Goal: Transaction & Acquisition: Purchase product/service

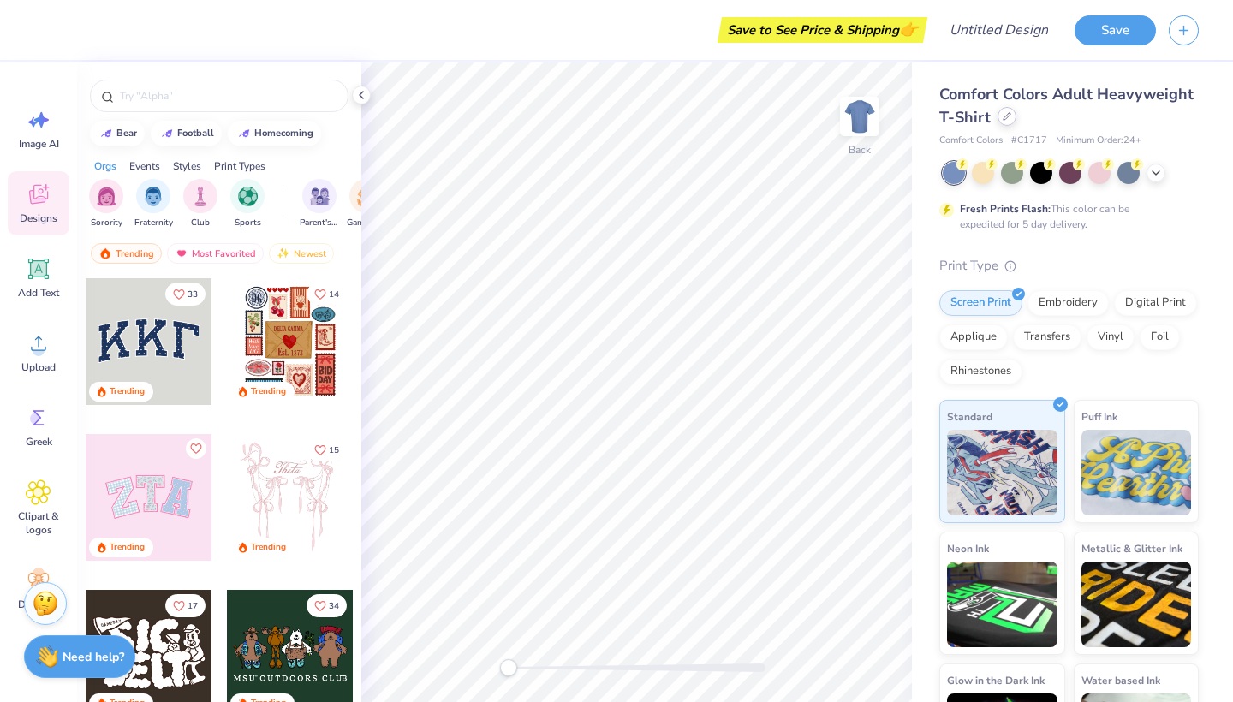
click at [997, 121] on div at bounding box center [1006, 116] width 19 height 19
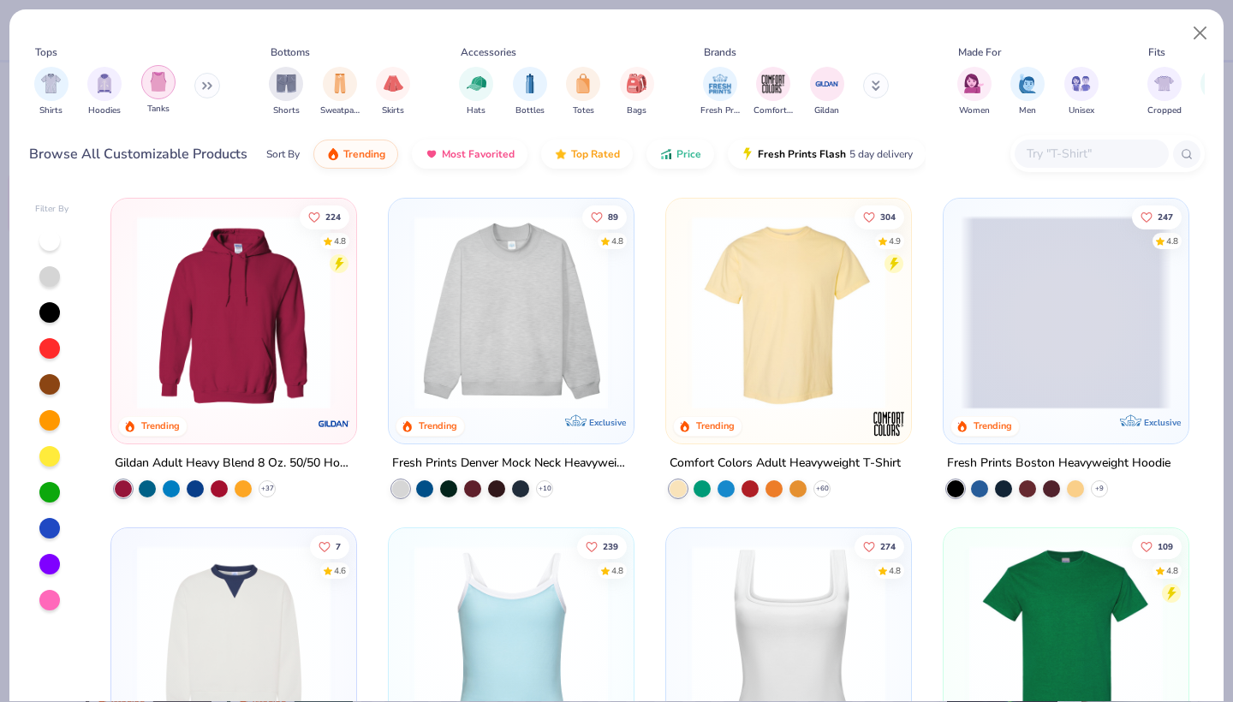
click at [148, 85] on div "filter for Tanks" at bounding box center [158, 82] width 34 height 34
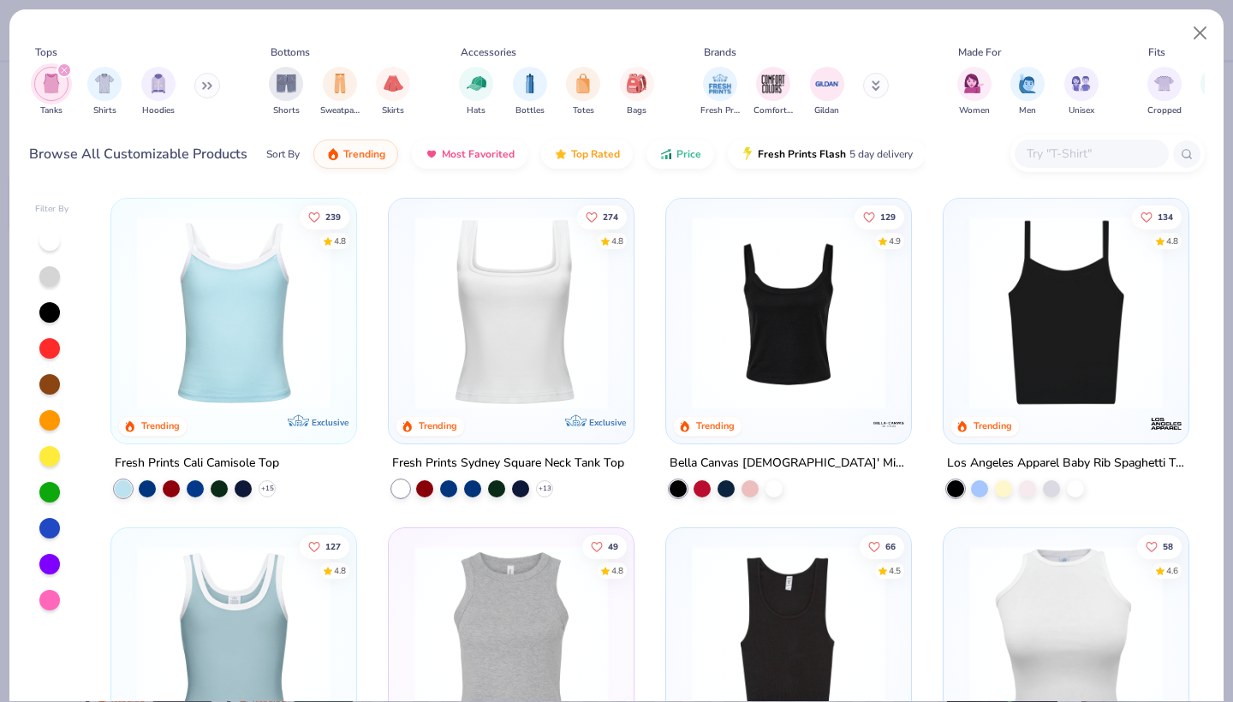
scroll to position [1, 0]
click at [808, 363] on img at bounding box center [788, 311] width 211 height 193
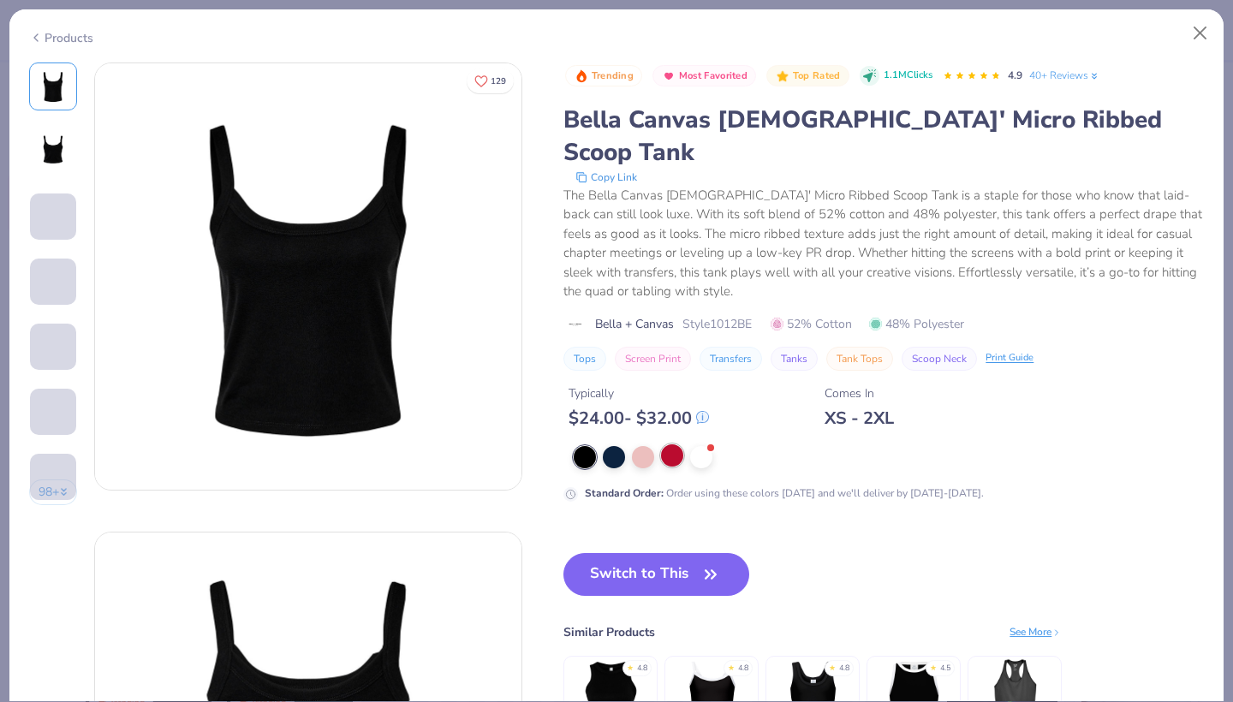
click at [677, 444] on div at bounding box center [672, 455] width 22 height 22
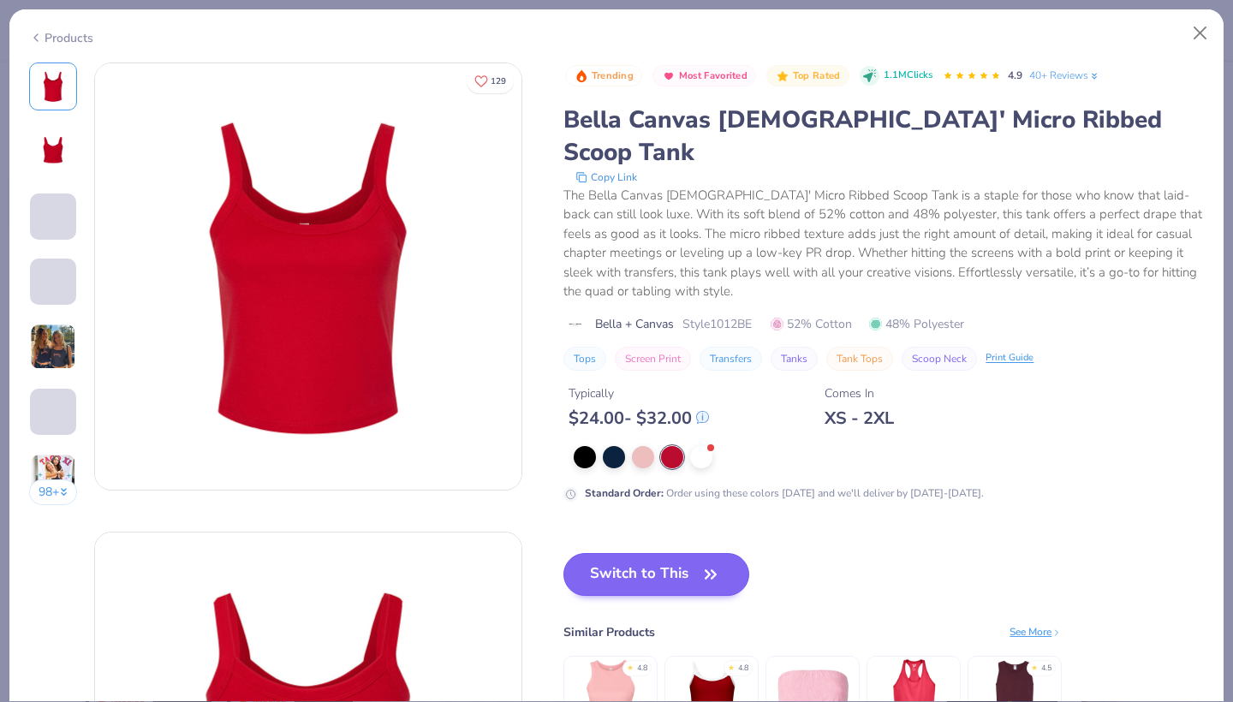
click at [662, 553] on button "Switch to This" at bounding box center [656, 574] width 186 height 43
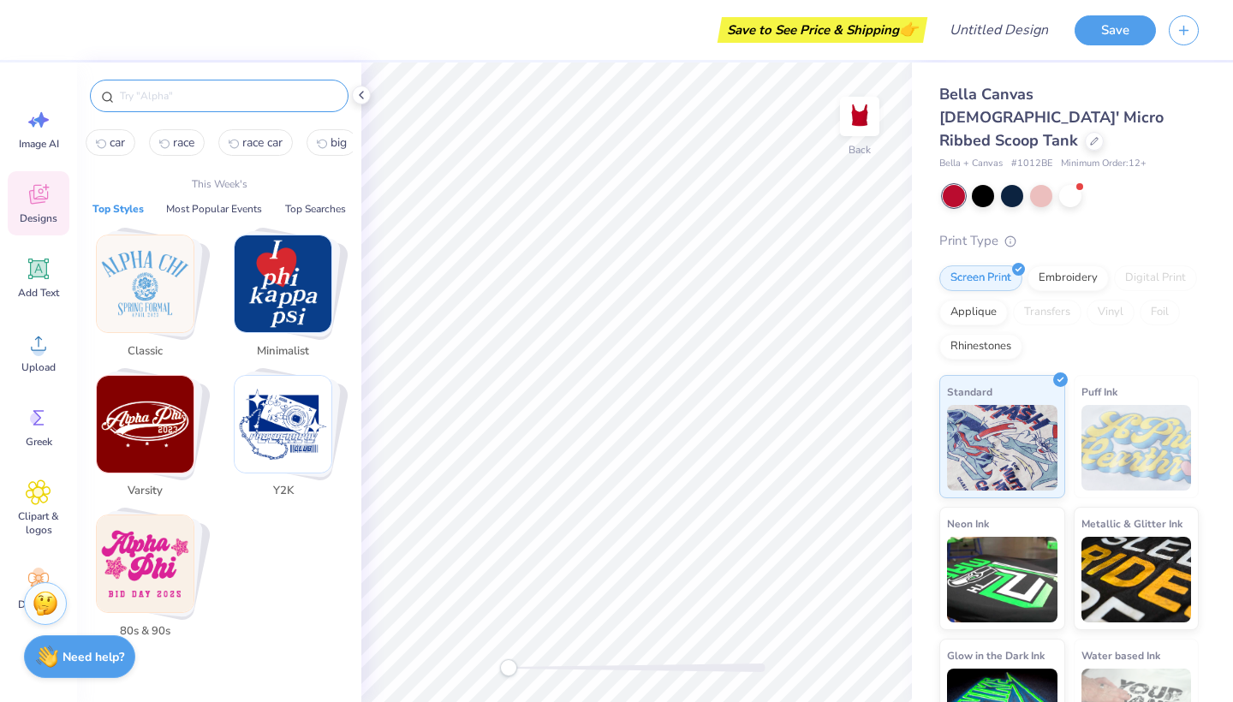
click at [193, 92] on input "text" at bounding box center [227, 95] width 219 height 17
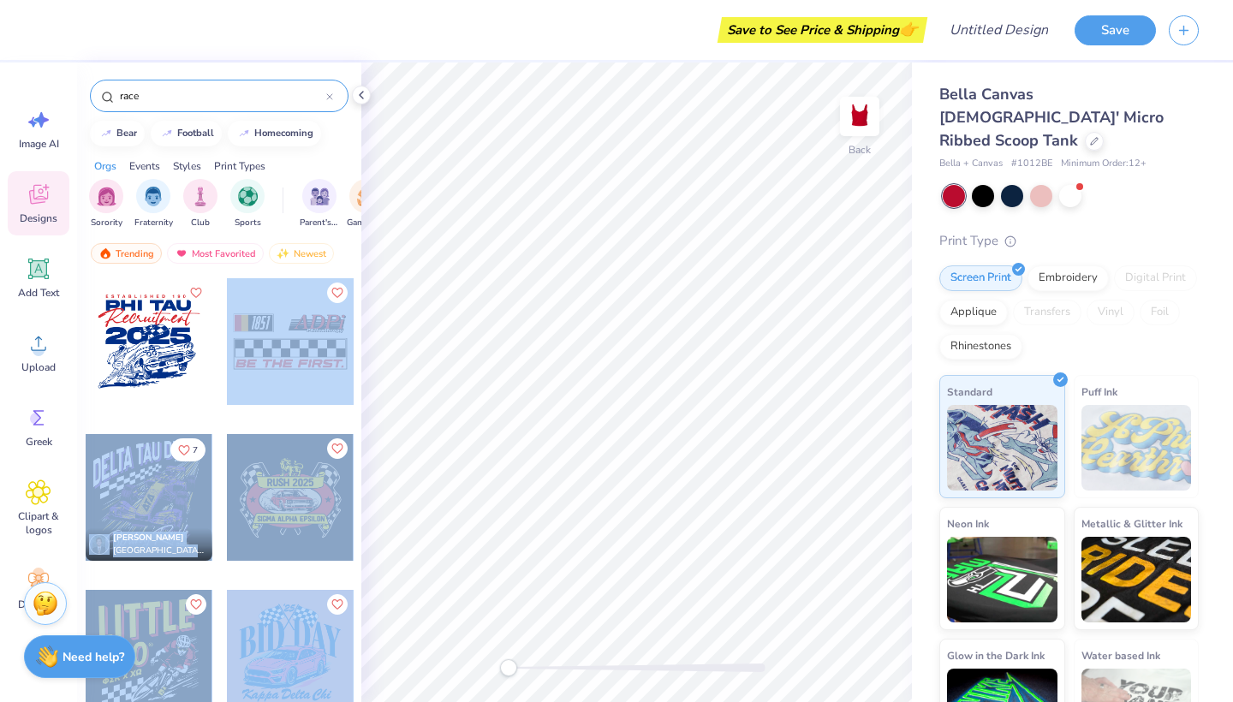
click at [607, 388] on div "Save to See Price & Shipping 👉 Design Title Save Image AI Designs Add Text Uplo…" at bounding box center [616, 351] width 1233 height 702
click at [332, 358] on div at bounding box center [290, 341] width 127 height 127
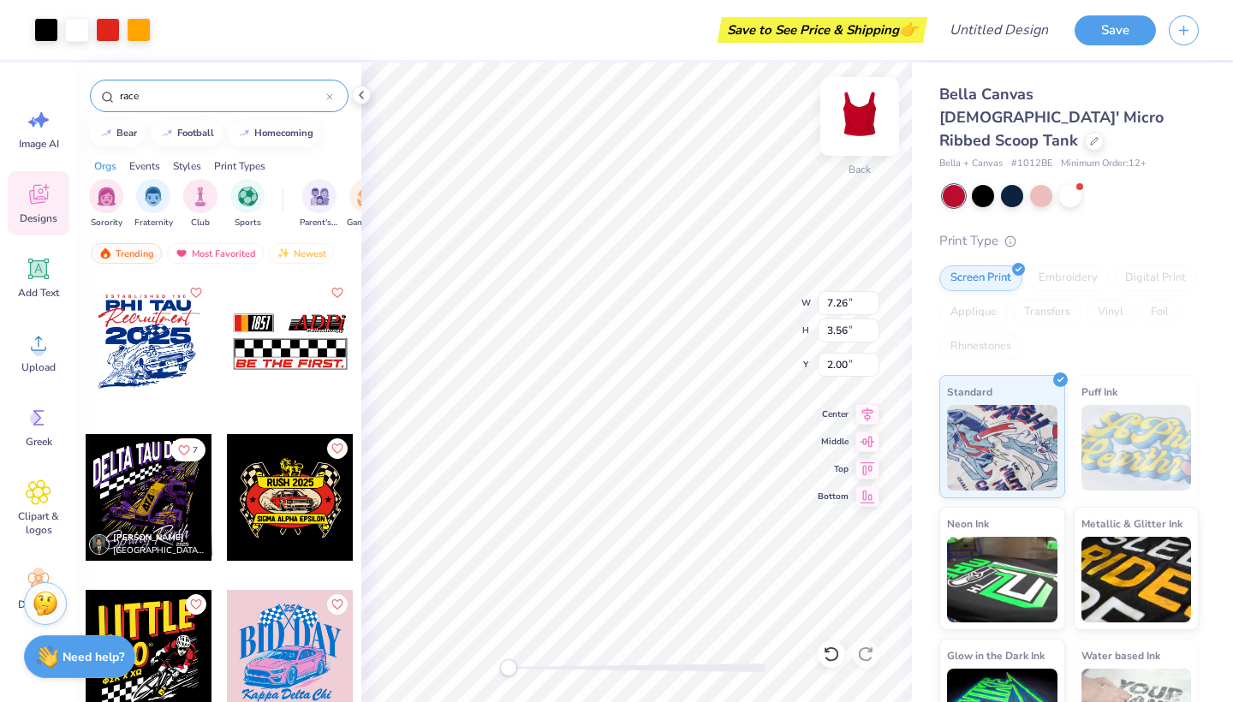
click at [850, 126] on img at bounding box center [859, 116] width 68 height 68
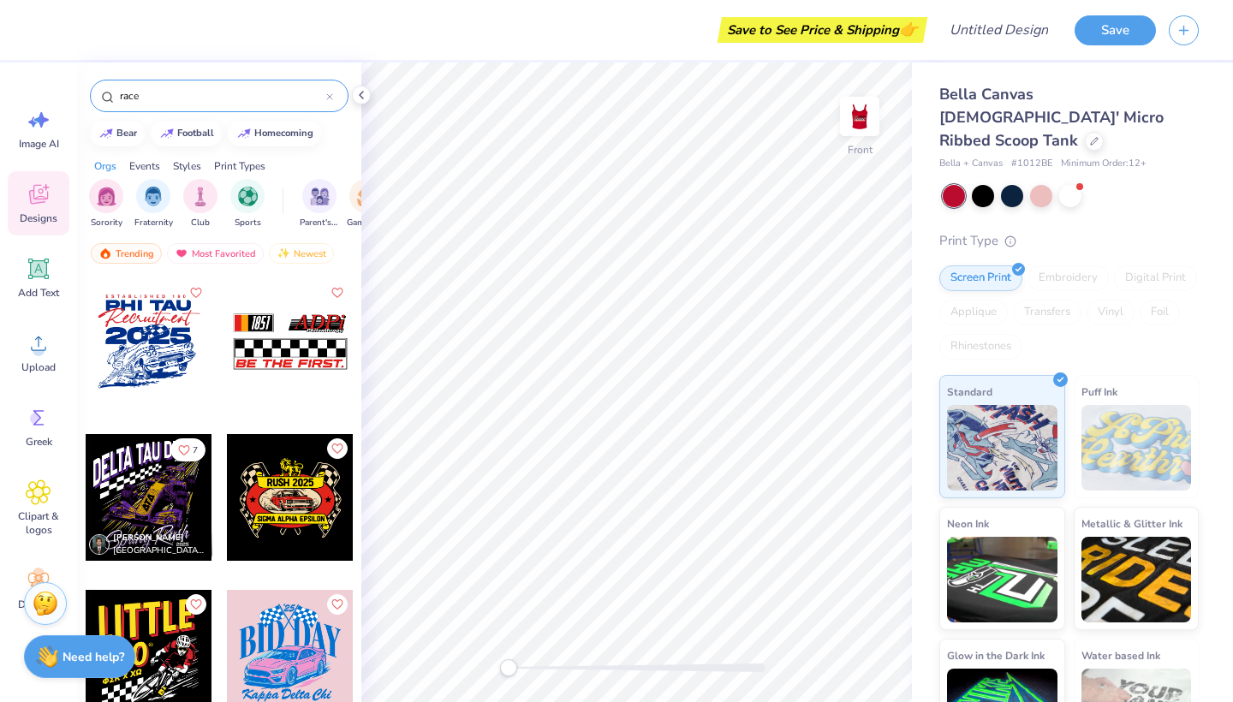
click at [323, 343] on div at bounding box center [290, 341] width 127 height 127
click at [850, 124] on img at bounding box center [859, 116] width 68 height 68
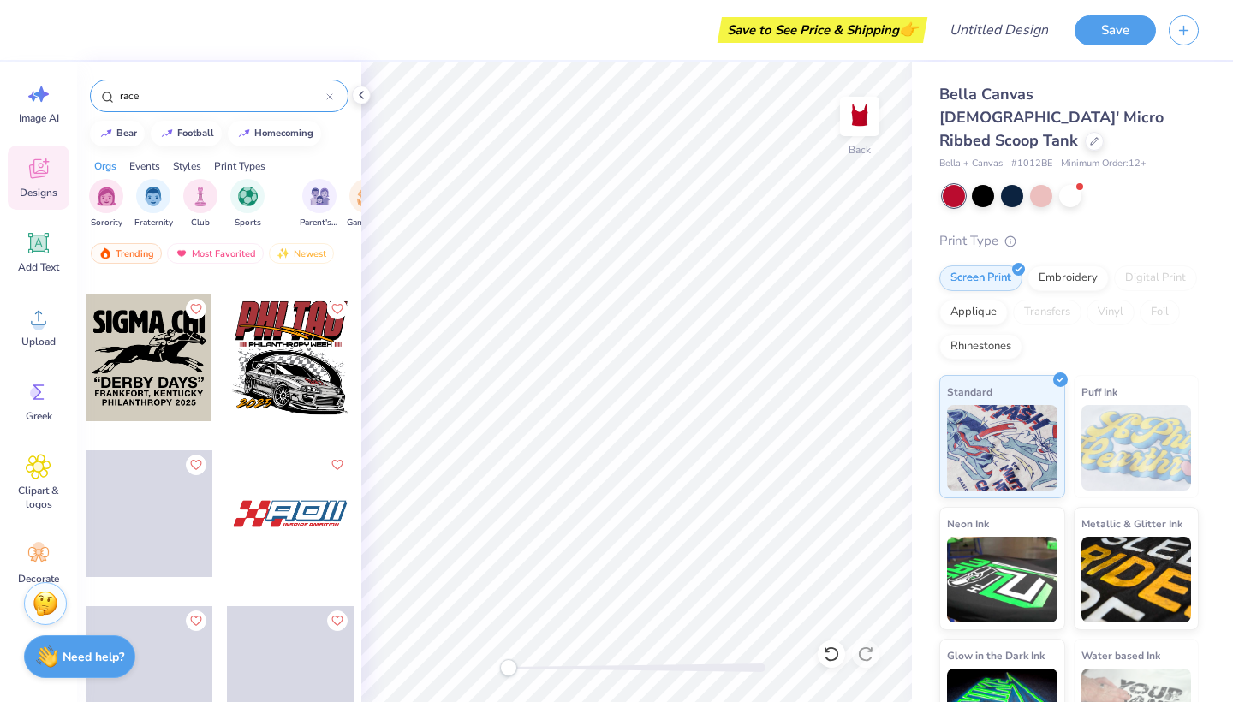
scroll to position [1323, 0]
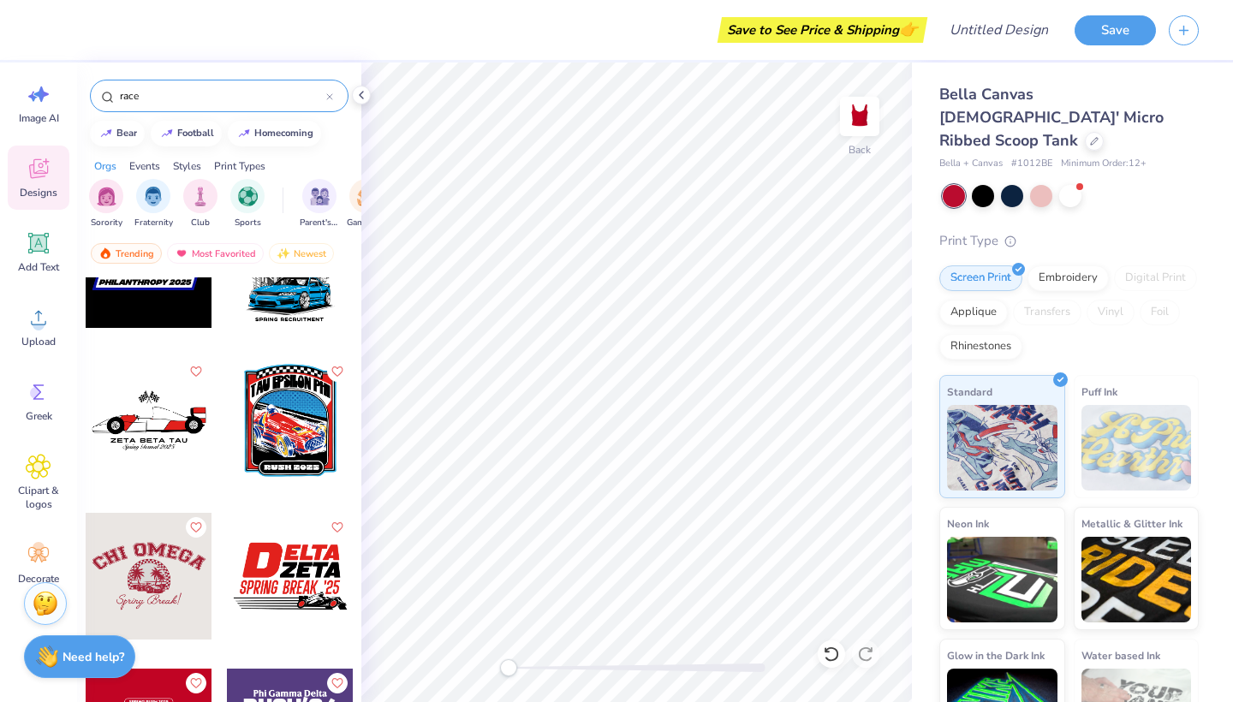
click at [200, 99] on input "race" at bounding box center [222, 95] width 208 height 17
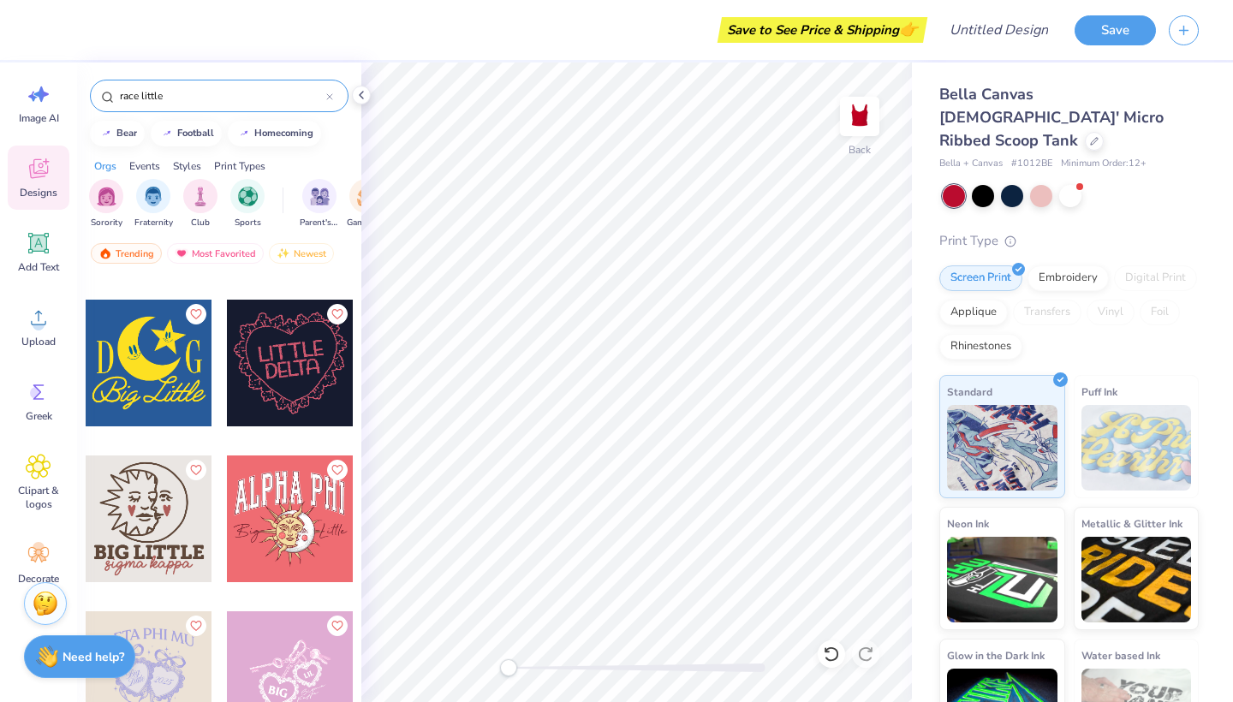
scroll to position [290, 0]
type input "race little"
click at [36, 493] on span "Clipart & logos" at bounding box center [38, 497] width 56 height 27
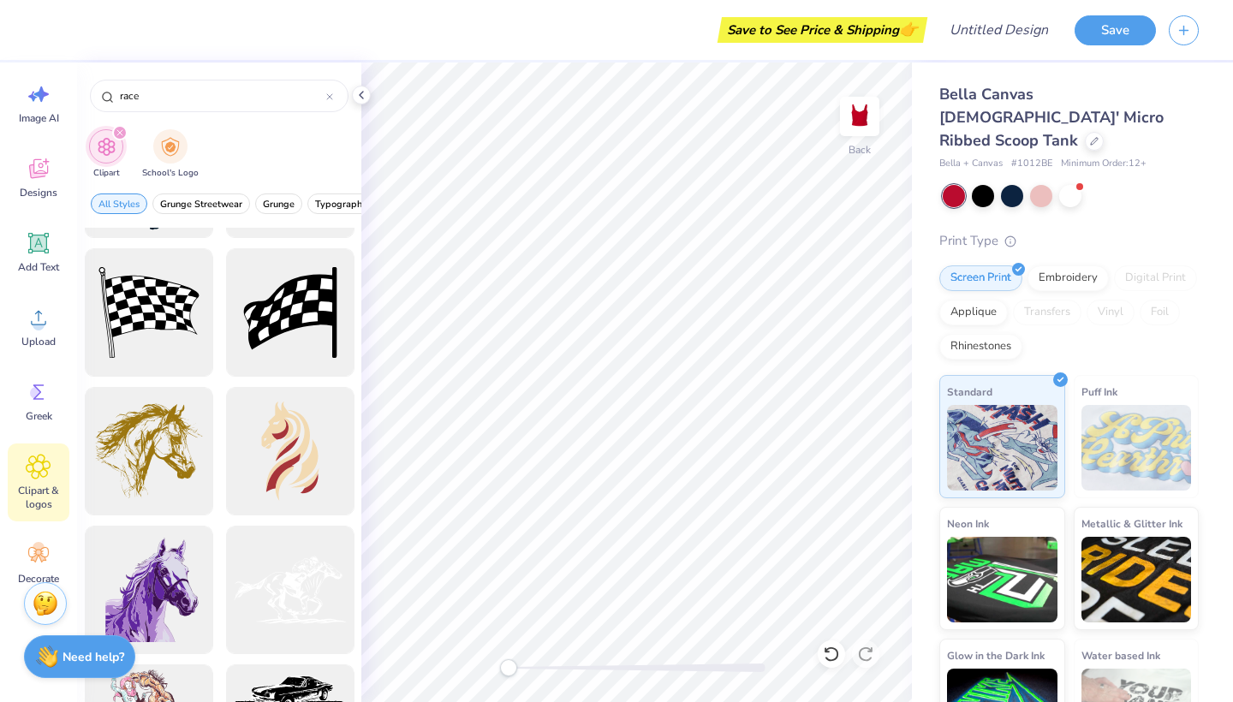
scroll to position [2476, 0]
type input "race"
click at [161, 328] on div at bounding box center [148, 311] width 141 height 141
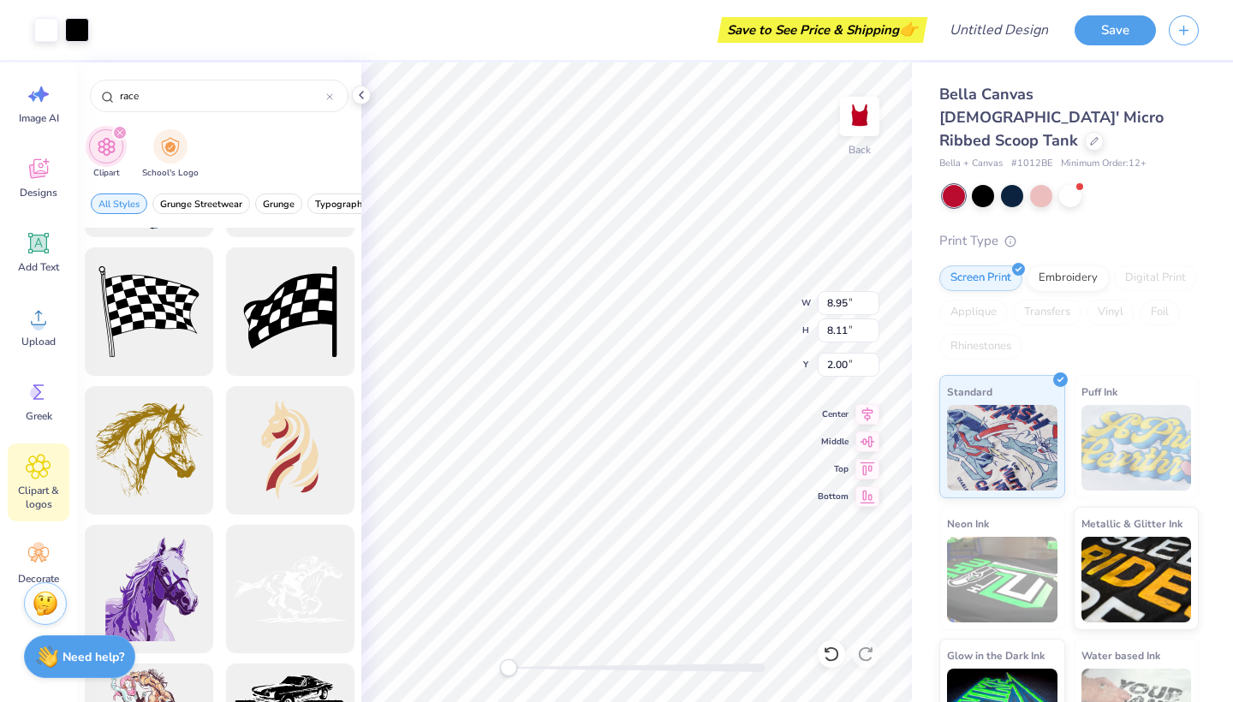
type input "3.34"
type input "3.02"
type input "1.25"
click at [194, 306] on div at bounding box center [148, 311] width 141 height 141
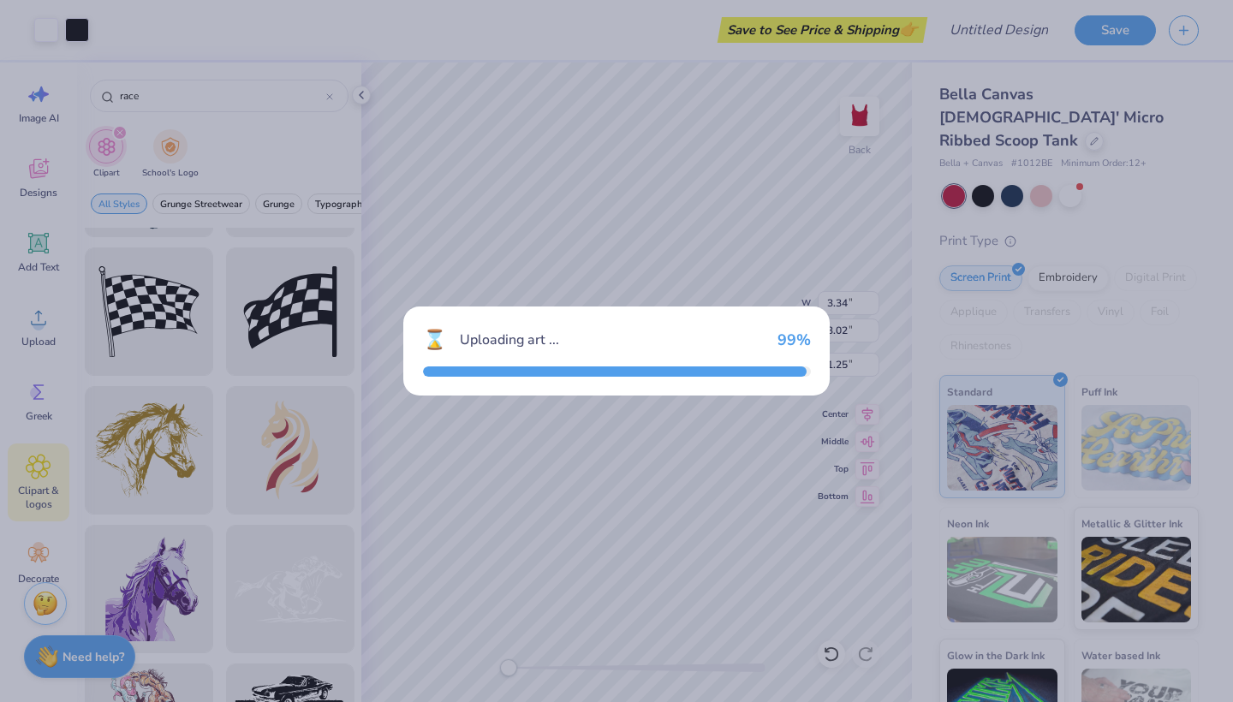
type input "8.95"
type input "8.11"
type input "2.00"
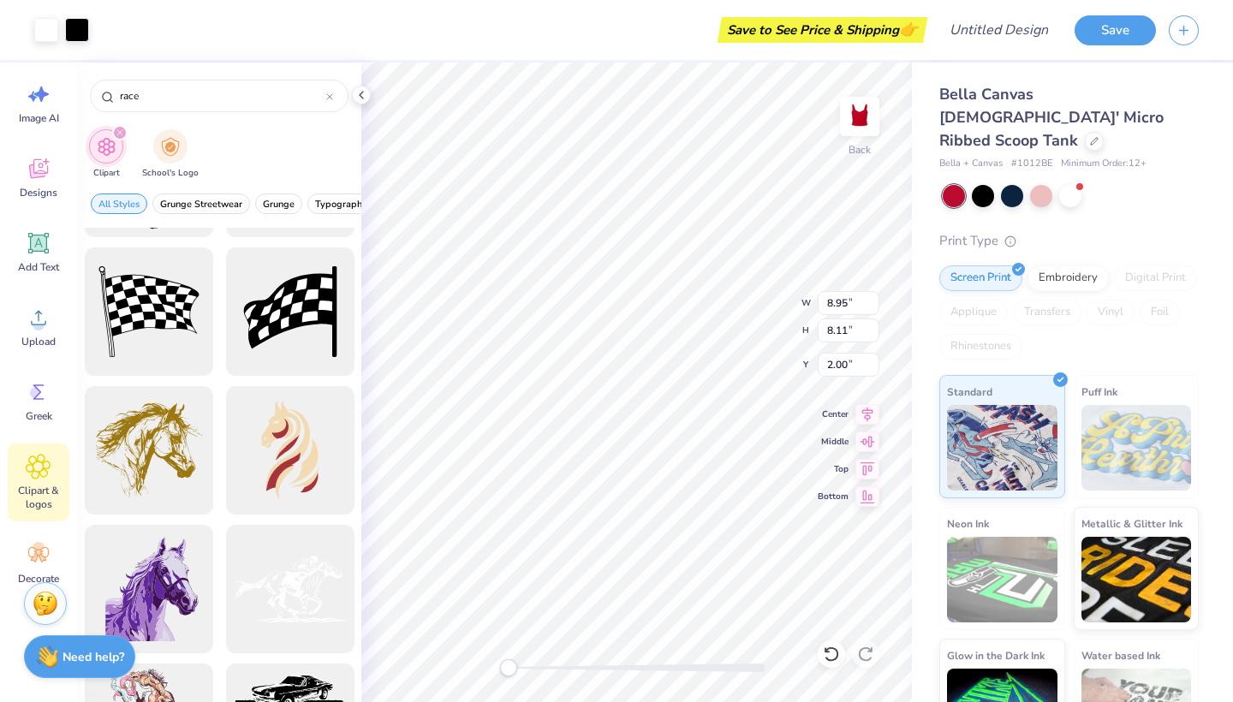
type input "5.05"
type input "4.57"
type input "5.54"
click at [832, 658] on icon at bounding box center [831, 653] width 17 height 17
type input "8.95"
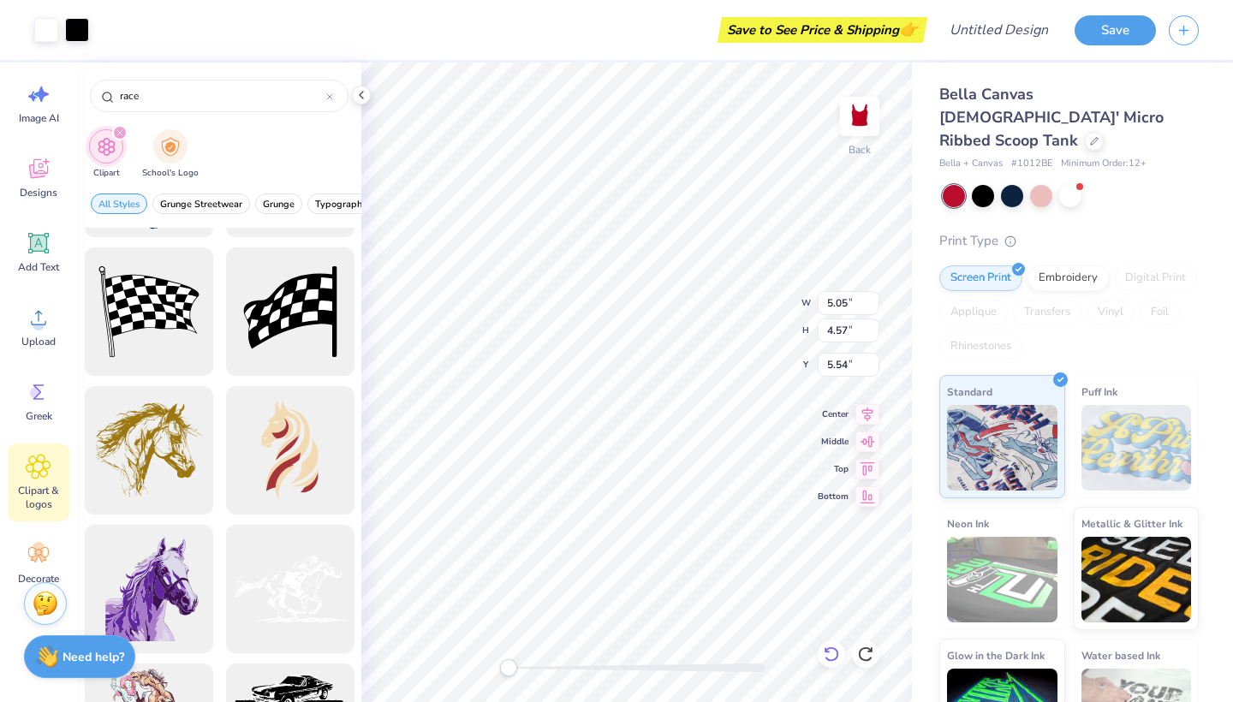
type input "8.11"
type input "2.00"
click at [833, 660] on icon at bounding box center [830, 653] width 15 height 15
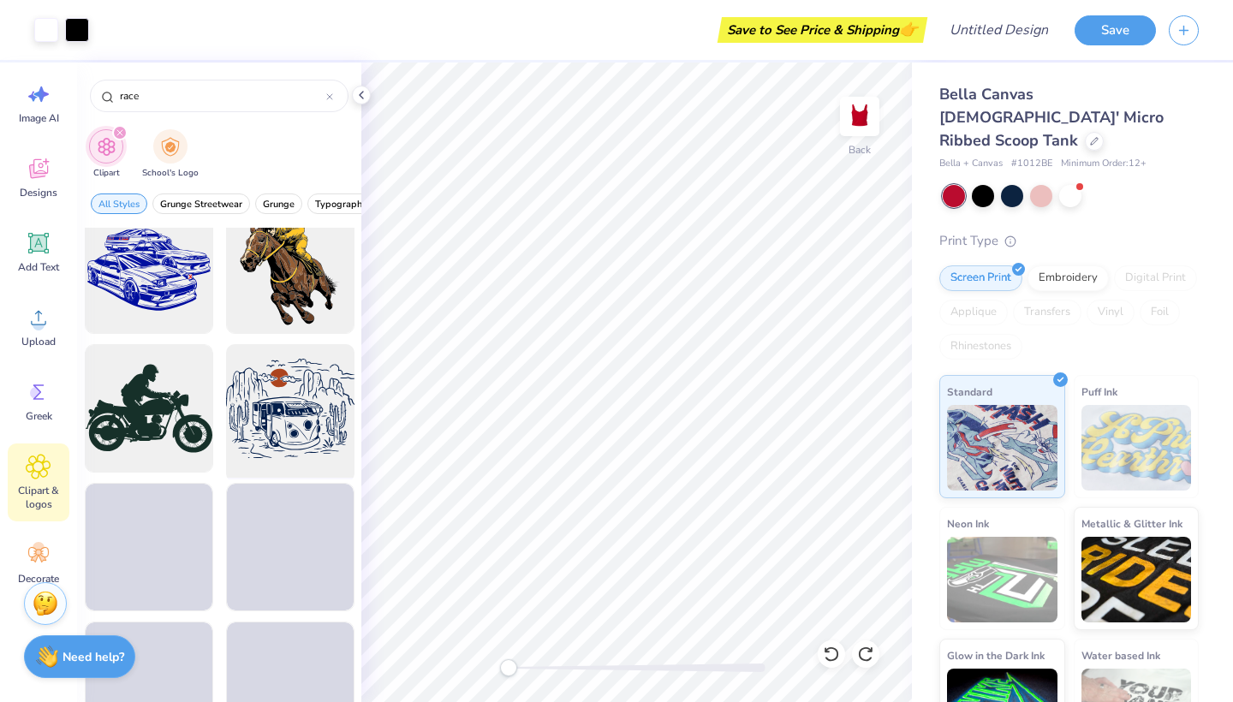
scroll to position [4173, 0]
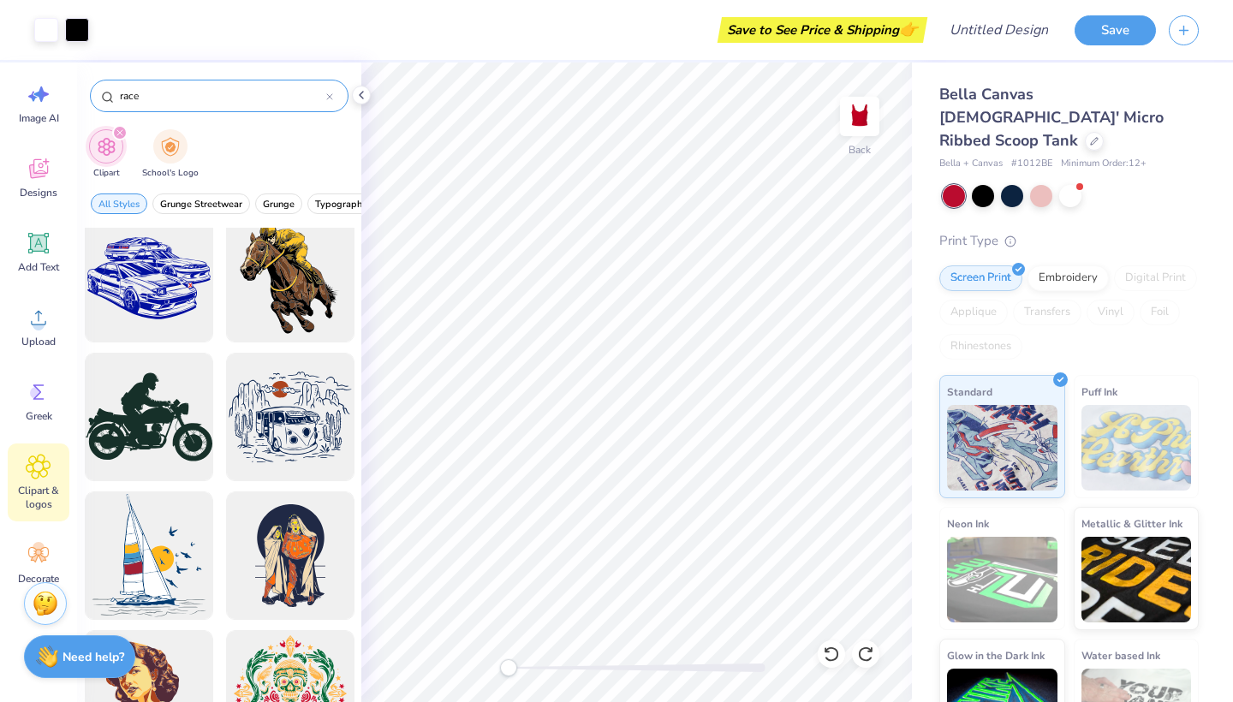
click at [211, 94] on input "race" at bounding box center [222, 95] width 208 height 17
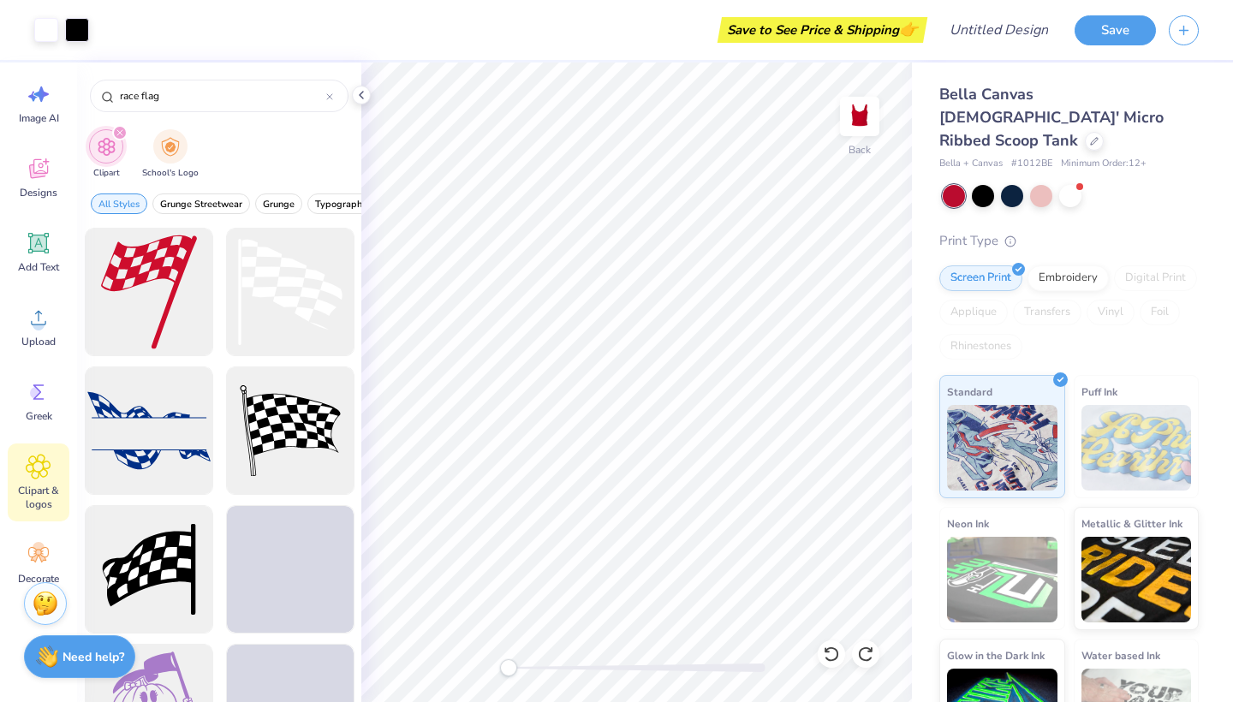
type input "race flag"
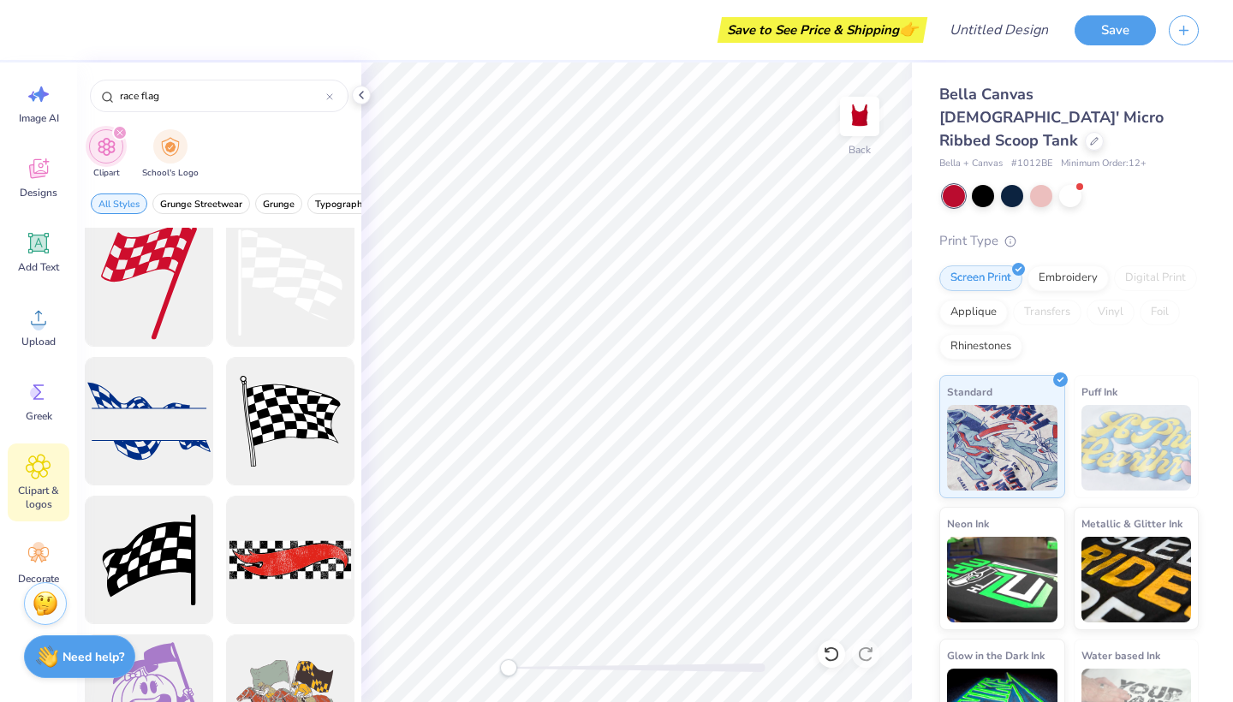
scroll to position [4, 0]
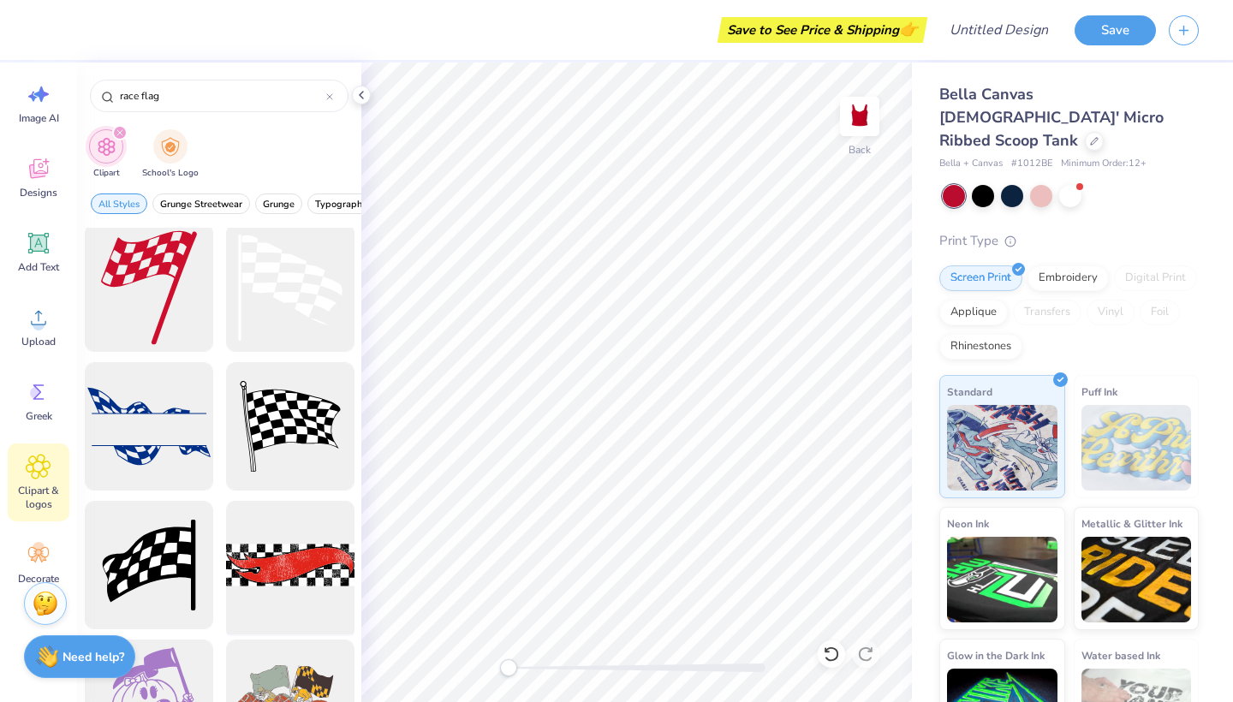
click at [295, 563] on div at bounding box center [289, 565] width 141 height 141
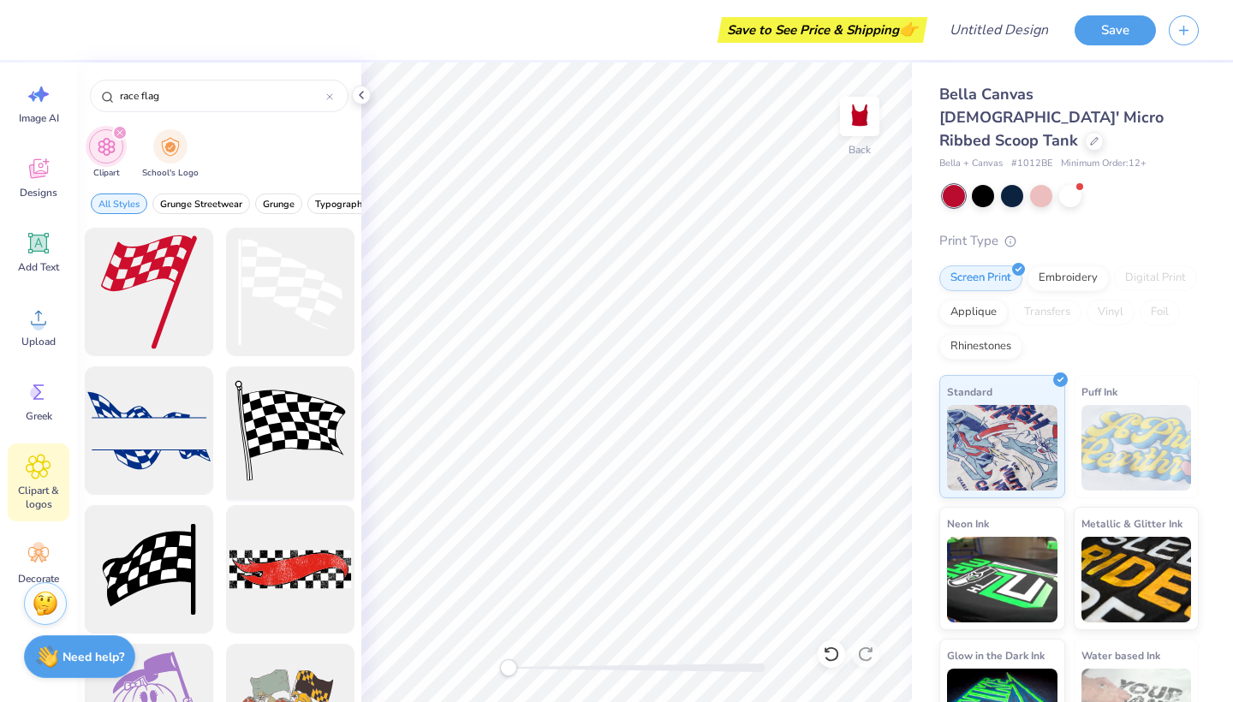
scroll to position [0, 0]
click at [204, 552] on div at bounding box center [148, 569] width 141 height 141
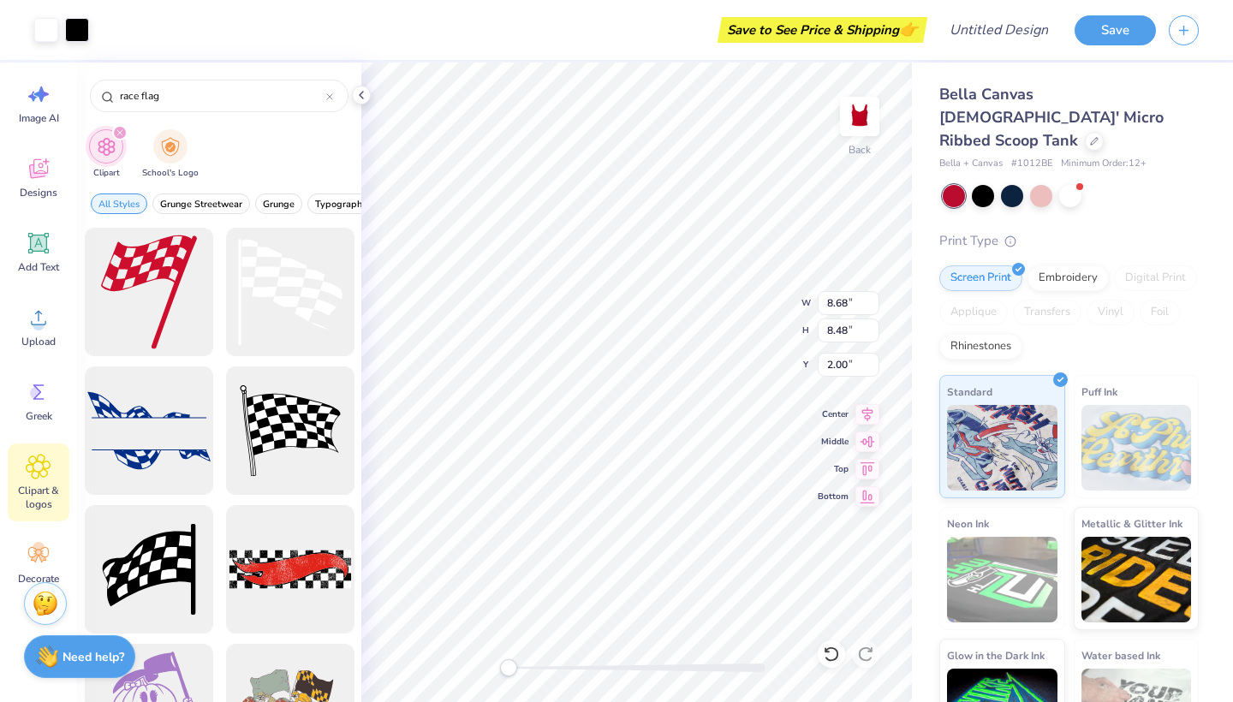
click at [187, 546] on div at bounding box center [149, 569] width 128 height 128
type input "4.51"
type input "4.41"
type input "6.07"
type input "8.68"
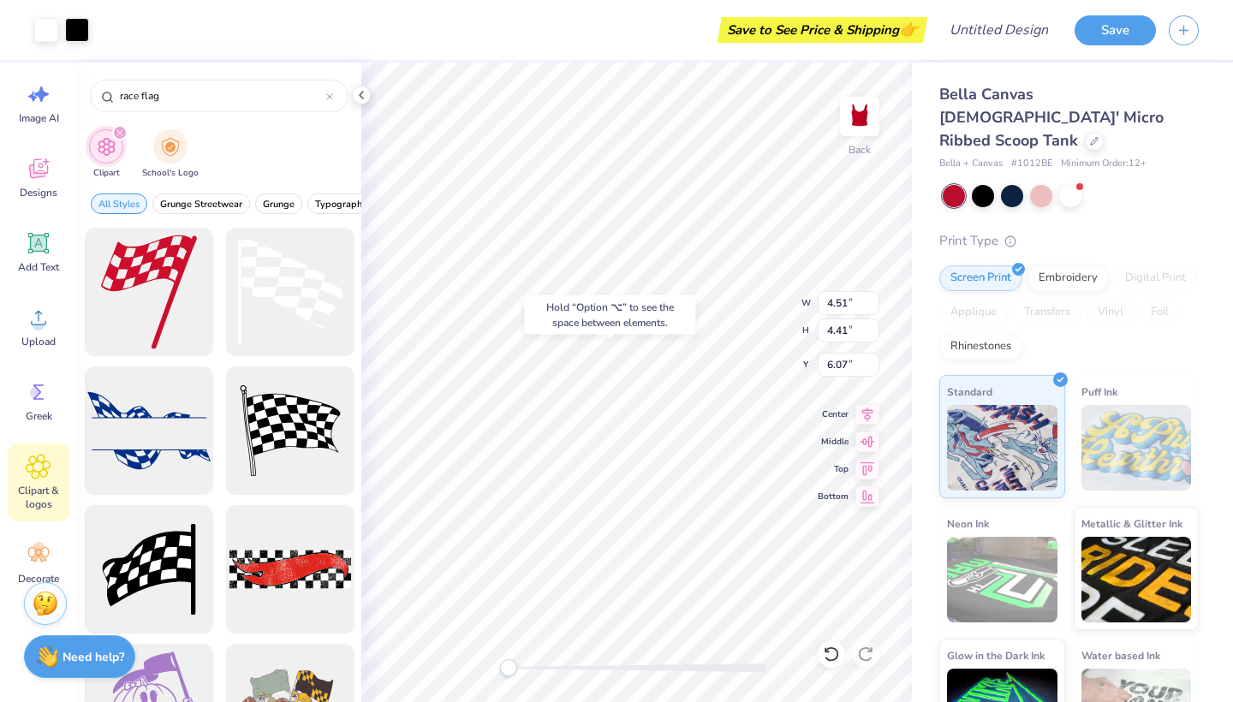
type input "8.48"
type input "2.00"
type input "4.62"
type input "4.51"
type input "5.96"
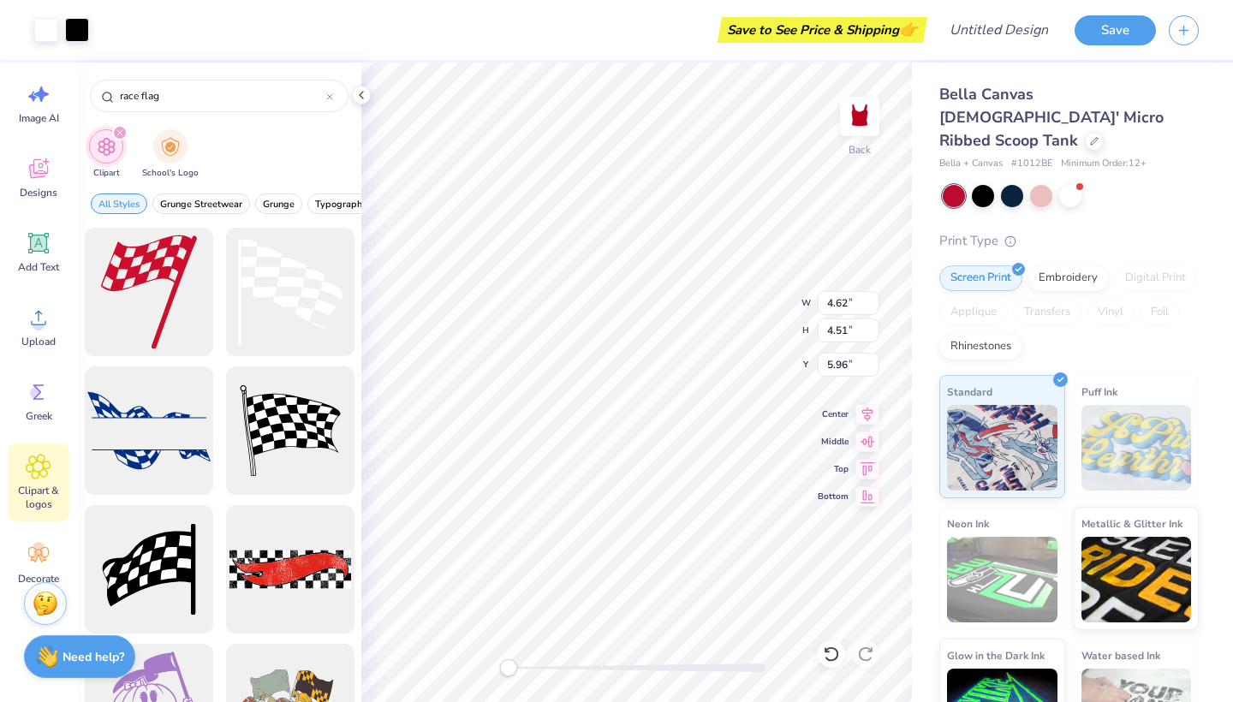
type input "4.51"
type input "4.41"
type input "6.07"
type input "2.45"
type input "2.39"
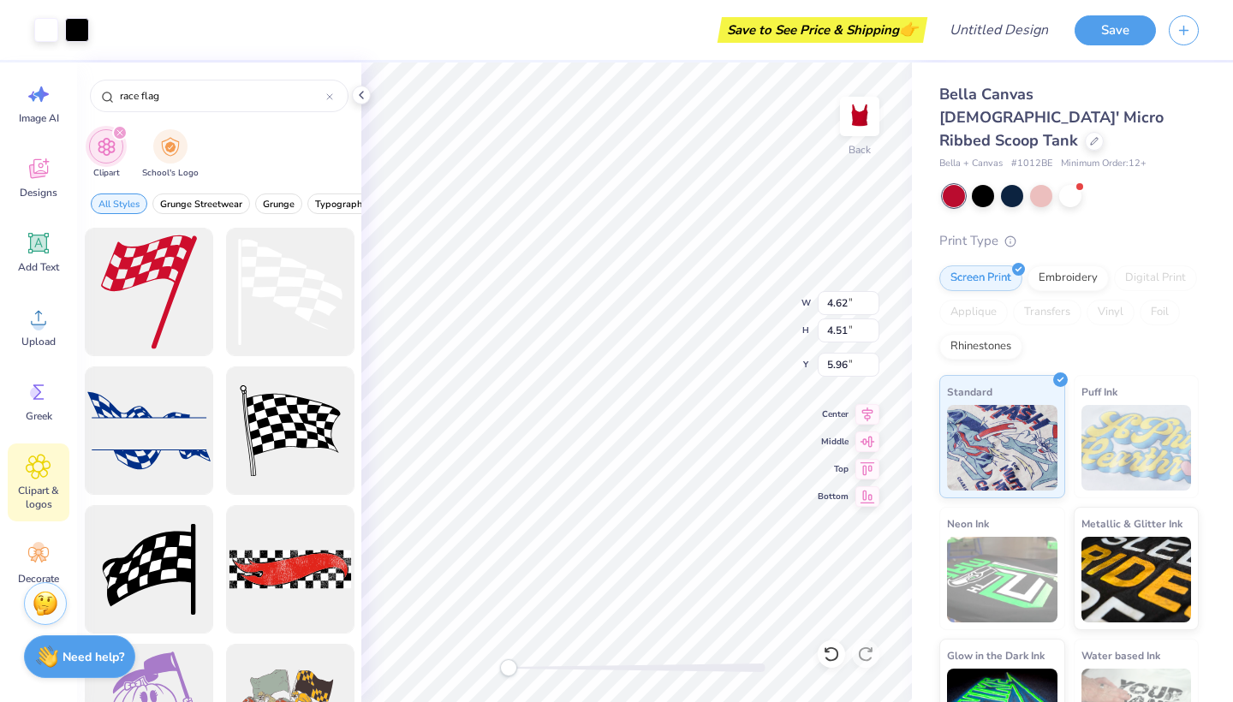
type input "8.08"
type input "1.68"
type input "1.64"
type input "3.27"
type input "2.08"
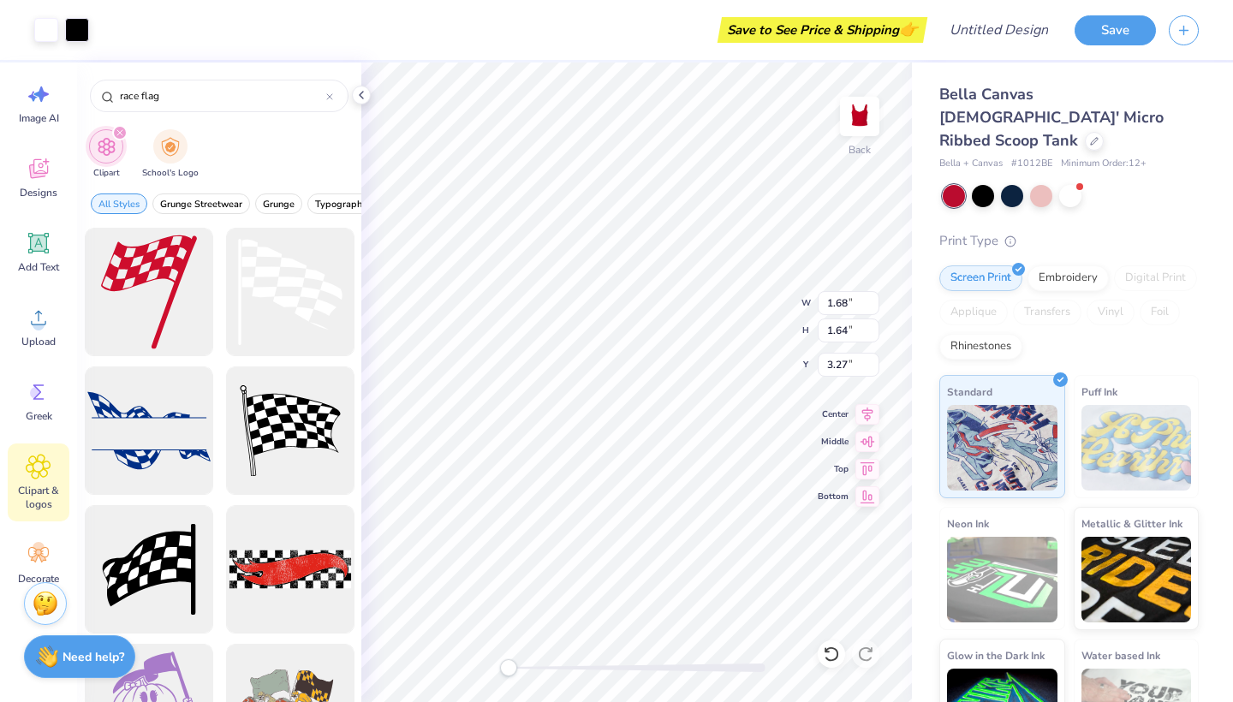
type input "2.04"
type input "2.87"
type input "2.45"
type input "2.39"
type input "8.08"
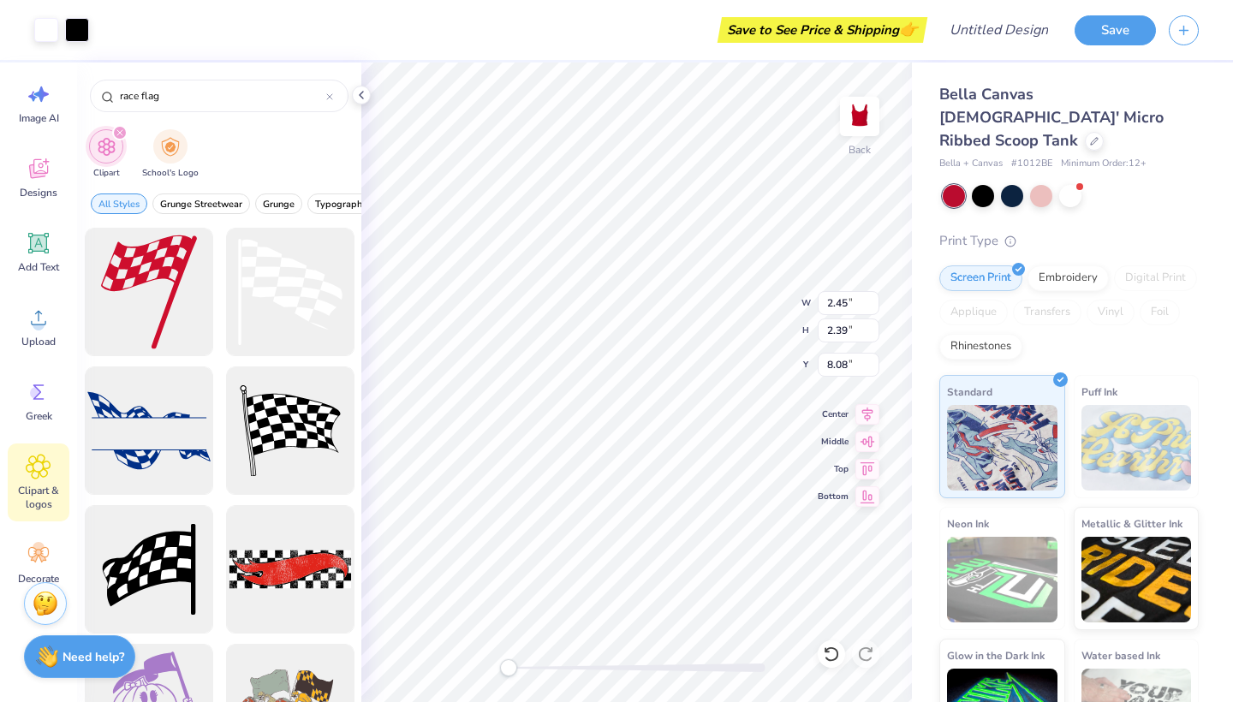
type input "2.08"
type input "2.04"
type input "0.69"
type input "2.26"
type input "2.20"
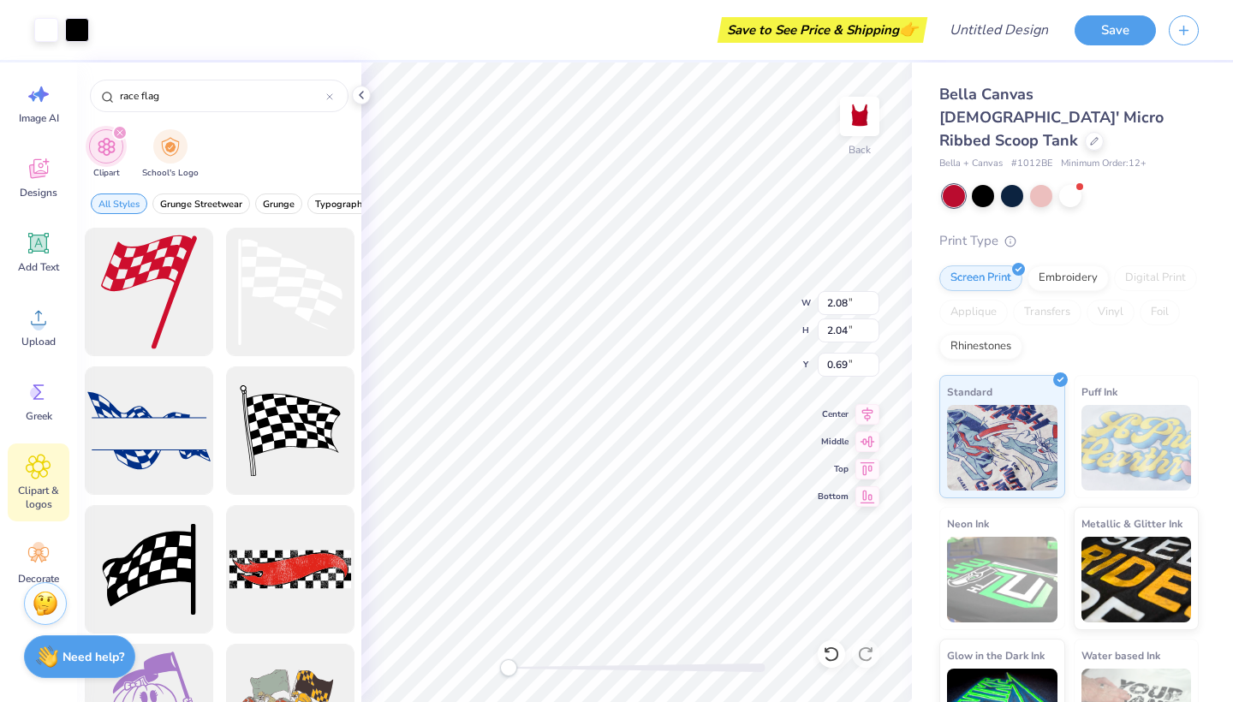
type input "1.83"
type input "2.58"
type input "2.52"
click at [320, 398] on div at bounding box center [289, 430] width 141 height 141
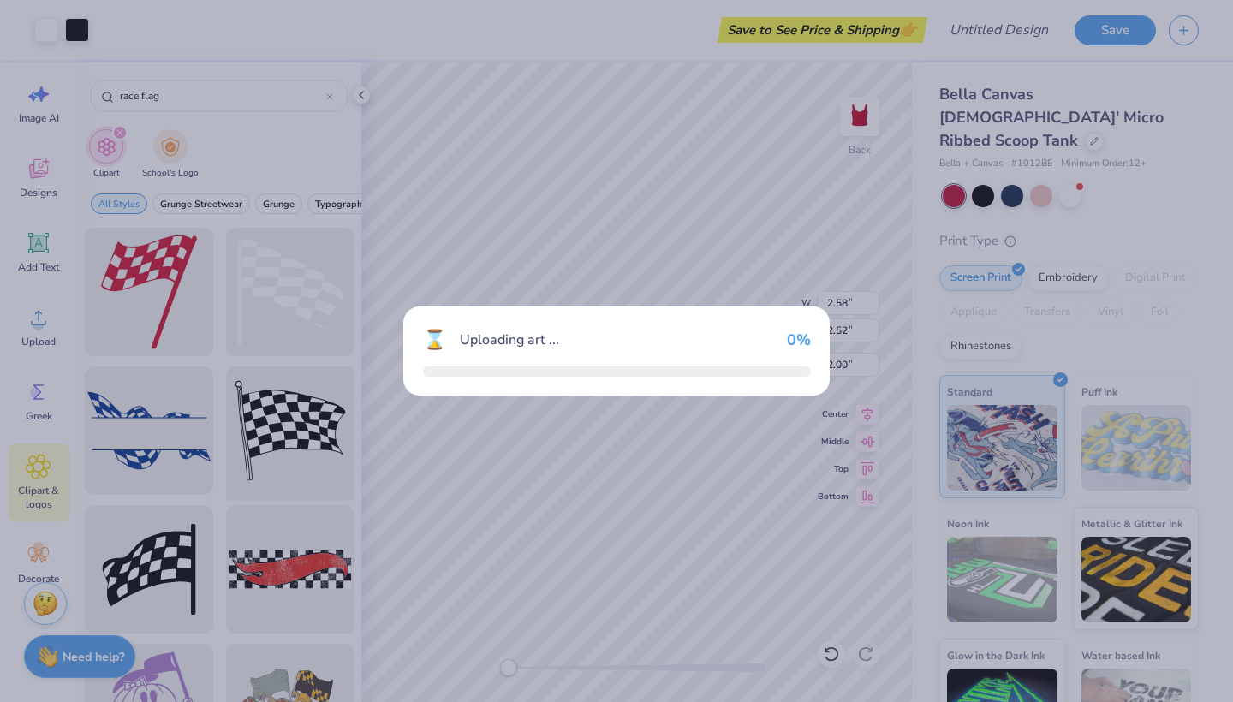
type input "8.95"
type input "8.11"
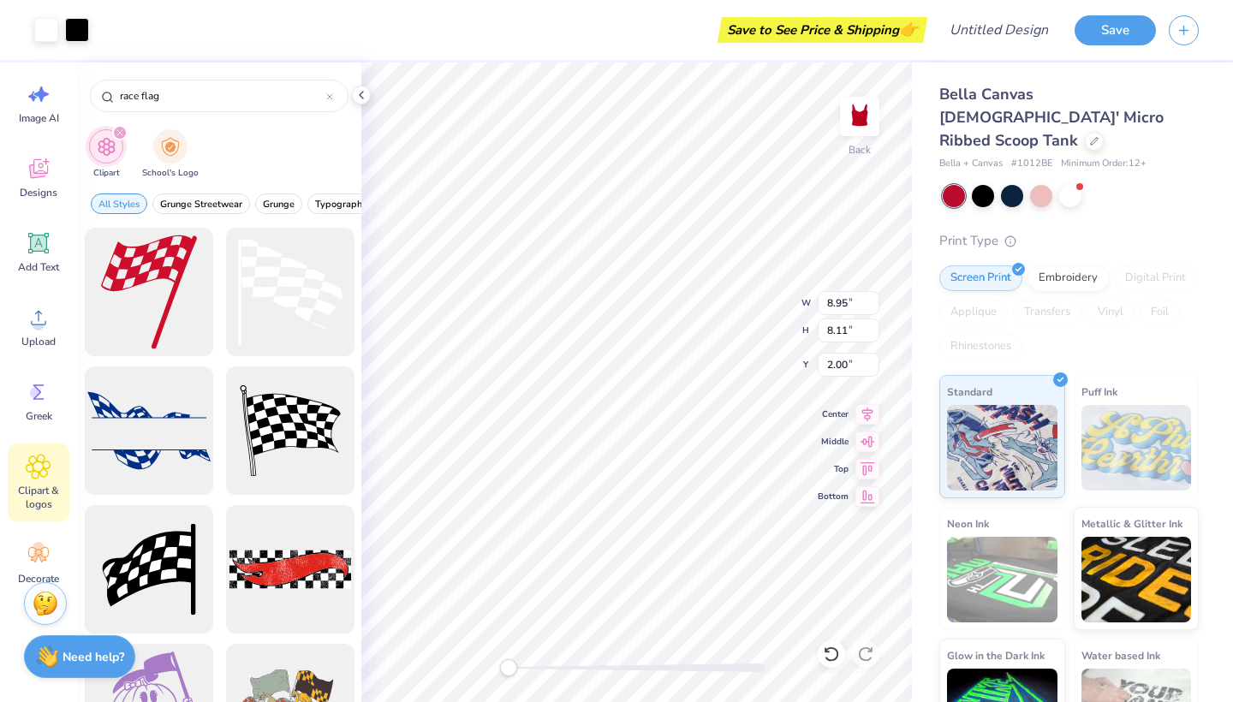
type input "4.49"
type input "4.07"
type input "6.04"
type input "4.36"
type input "3.95"
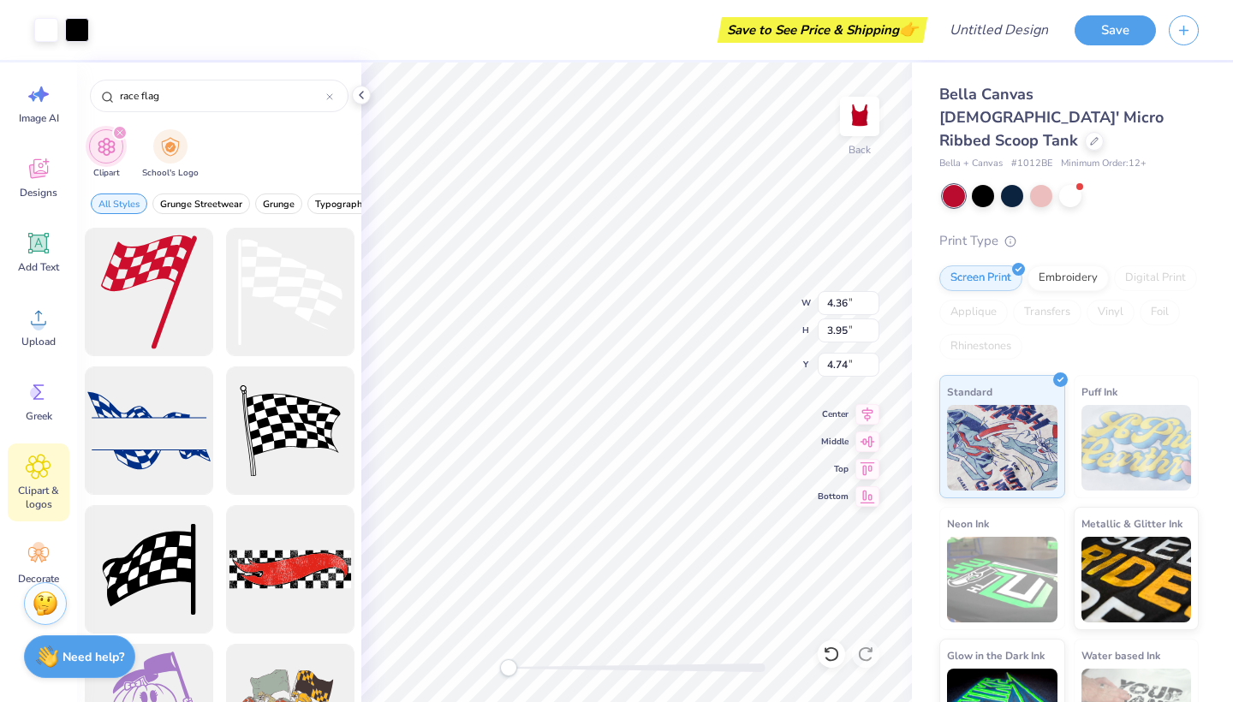
type input "1.55"
type input "2.58"
type input "2.52"
type input "0.50"
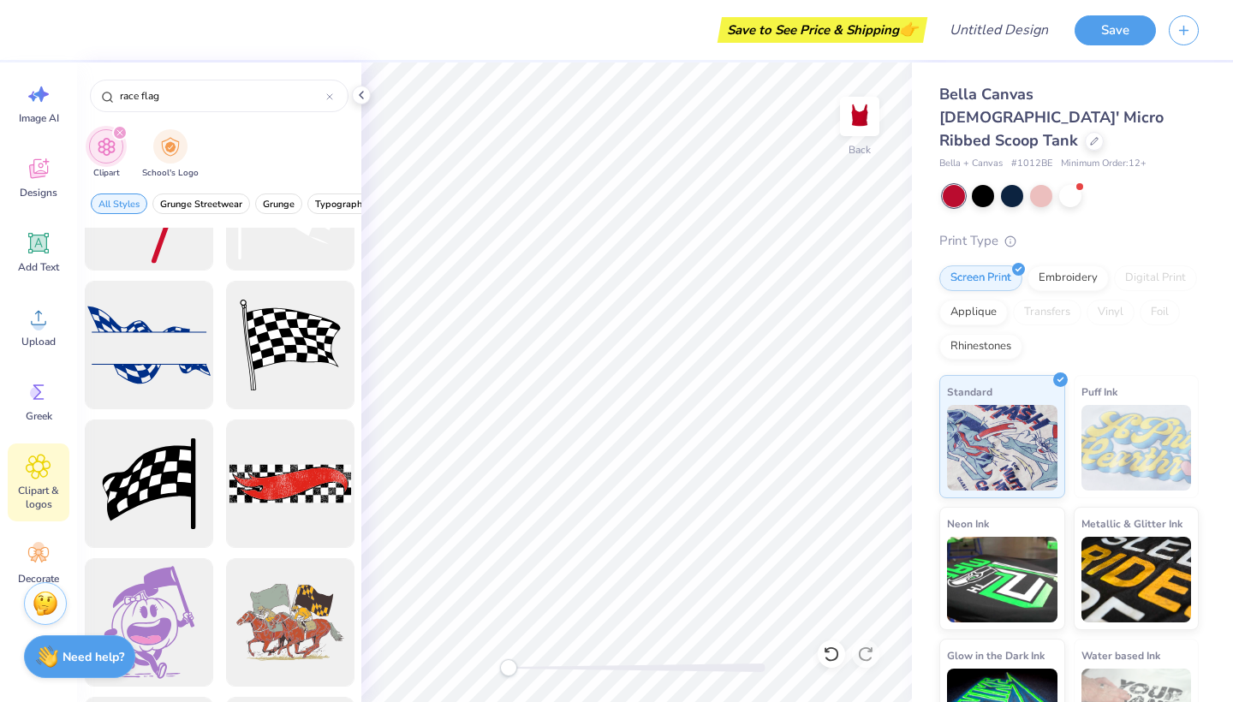
scroll to position [90, 0]
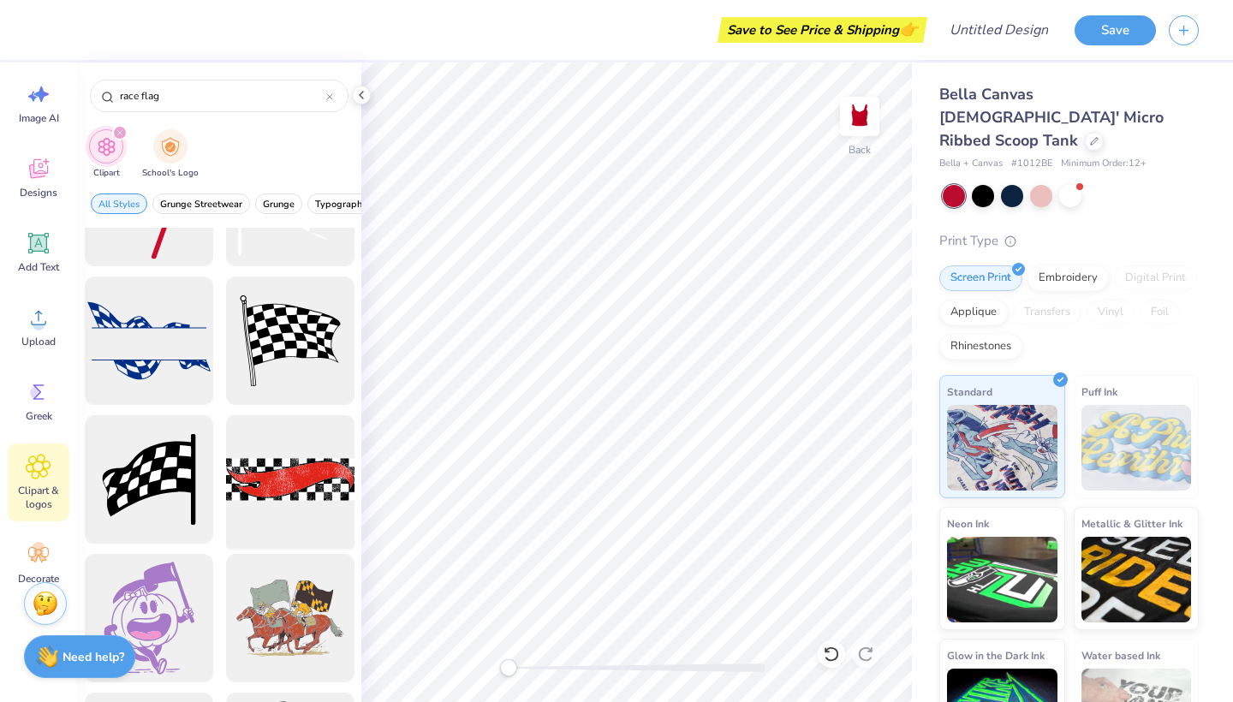
click at [264, 463] on div at bounding box center [289, 479] width 141 height 141
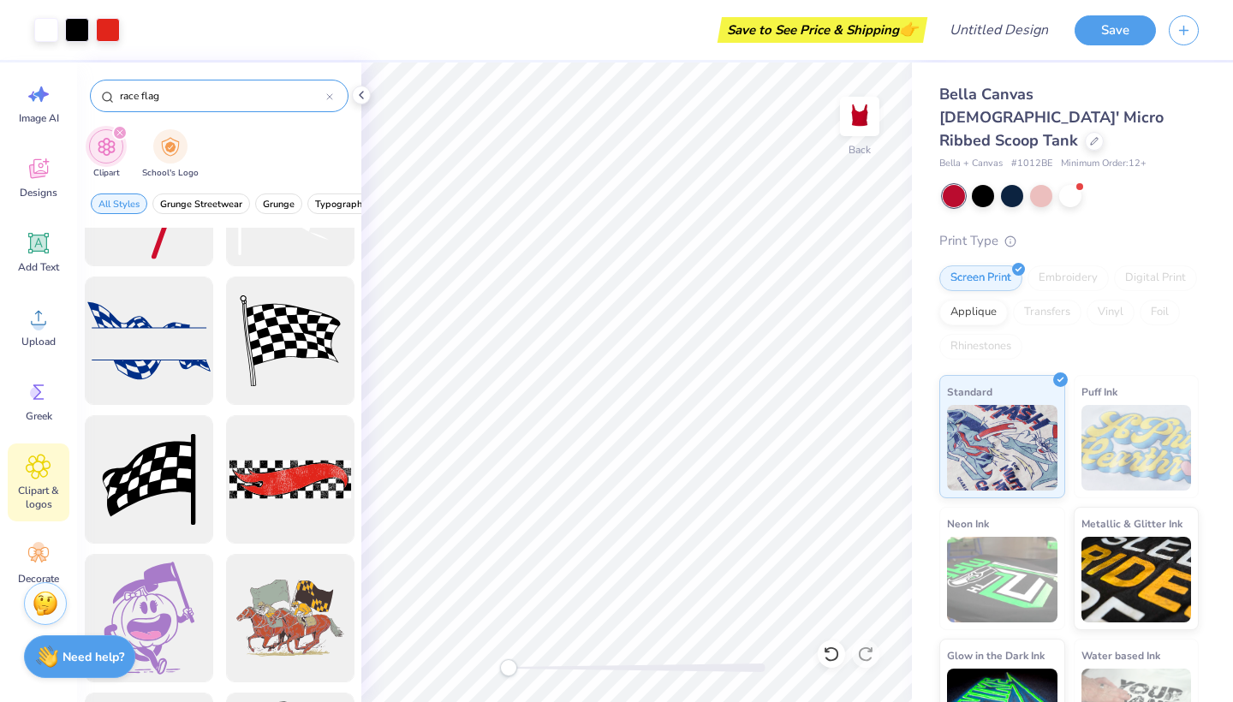
click at [191, 92] on input "race flag" at bounding box center [222, 95] width 208 height 17
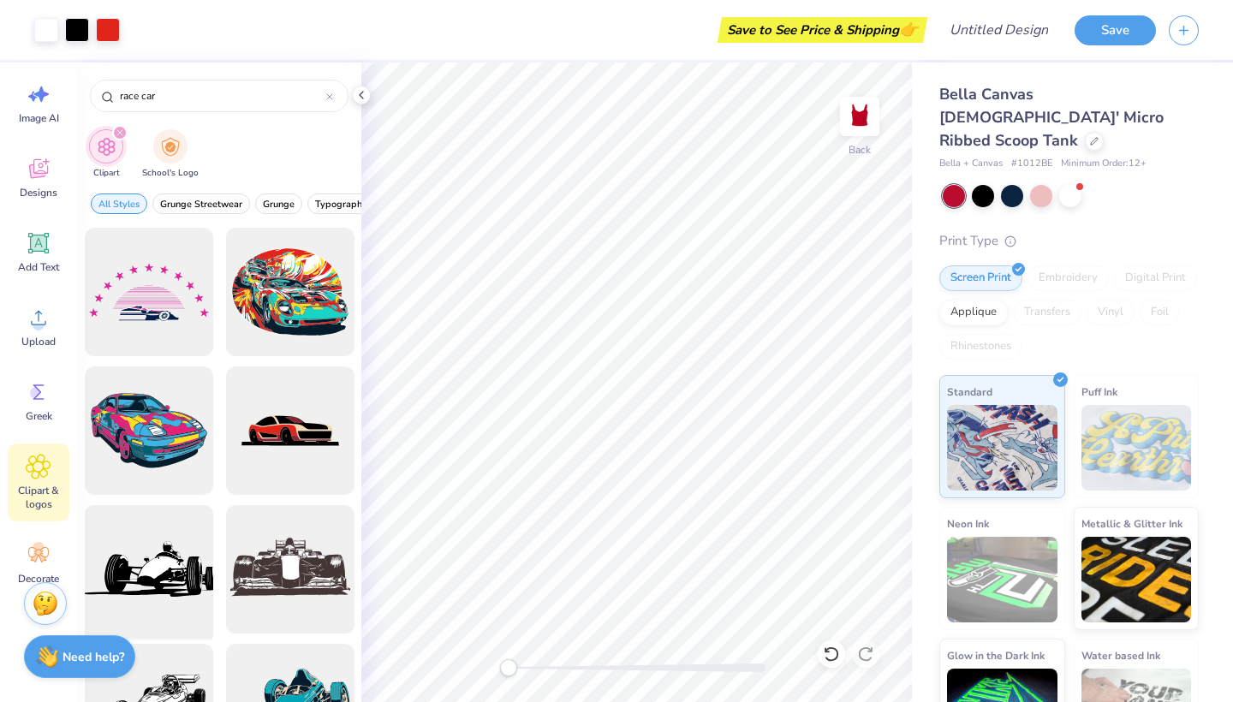
scroll to position [0, 0]
type input "race car"
click at [252, 548] on div at bounding box center [289, 569] width 141 height 141
type input "4.60"
type input "2.25"
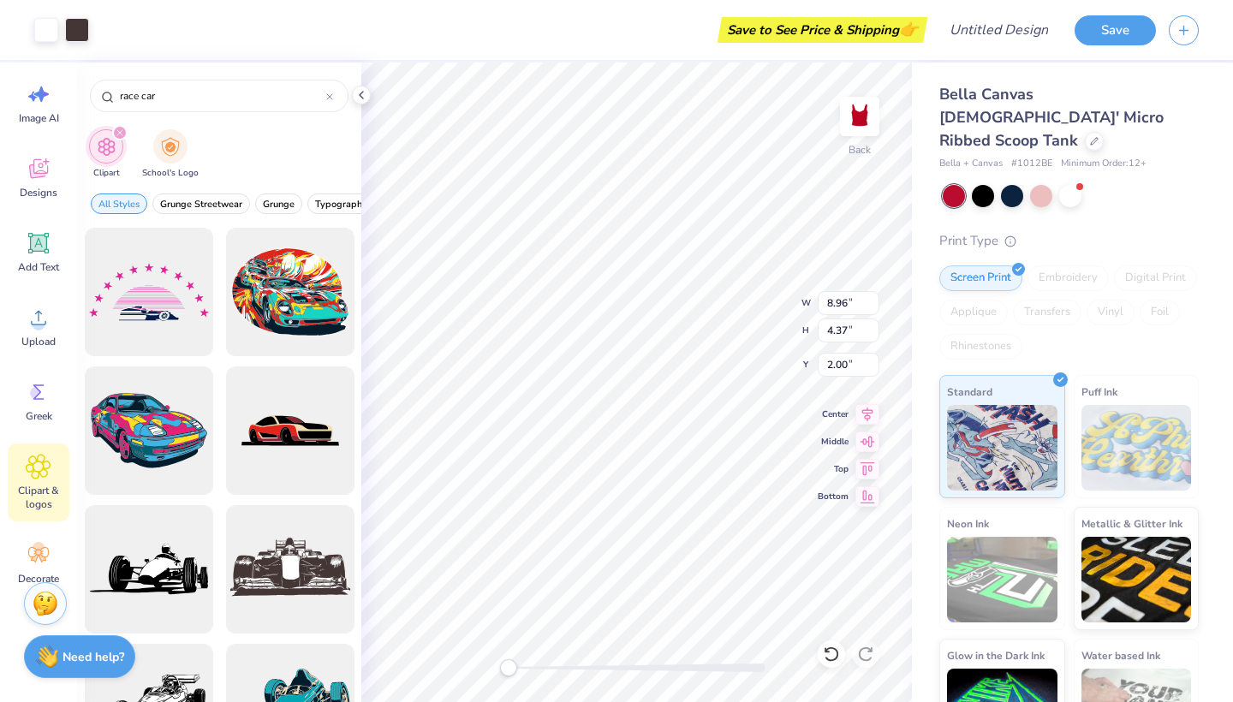
type input "4.13"
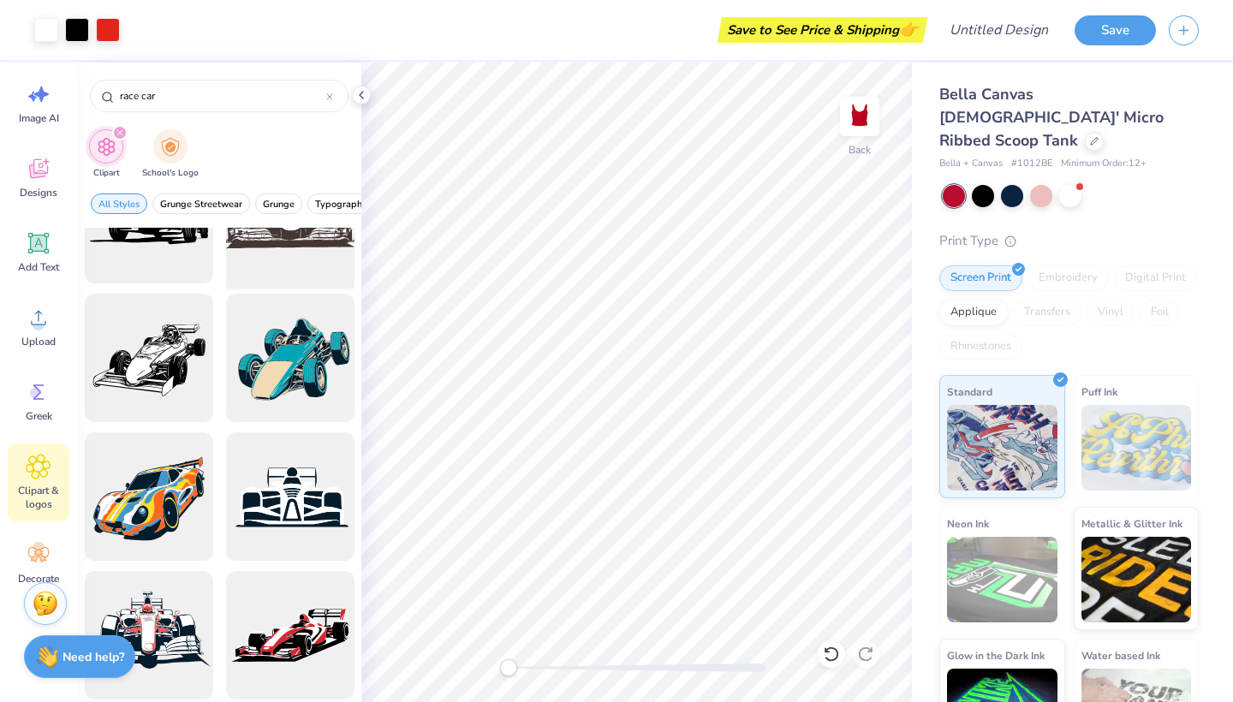
scroll to position [351, 0]
click at [295, 637] on div at bounding box center [289, 634] width 141 height 141
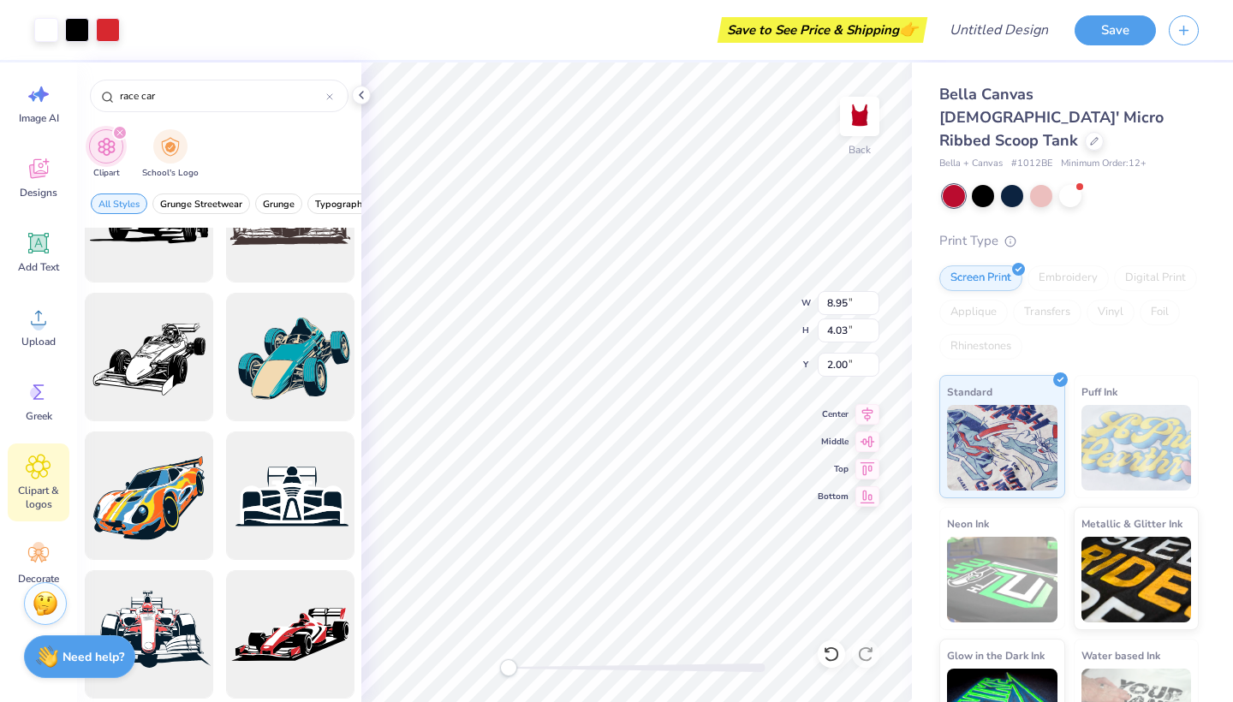
type input "5.36"
type input "2.41"
type input "3.62"
type input "8.96"
type input "2.80"
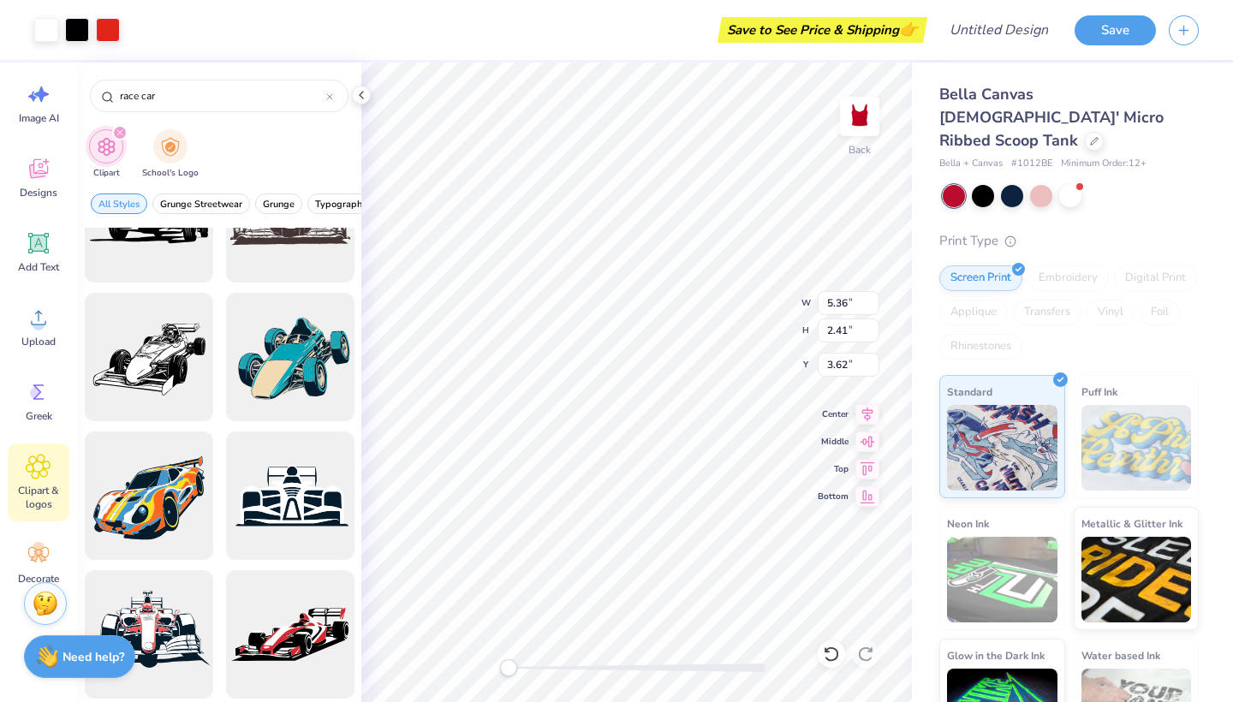
type input "4.10"
click at [47, 224] on div "Add Text" at bounding box center [39, 252] width 62 height 64
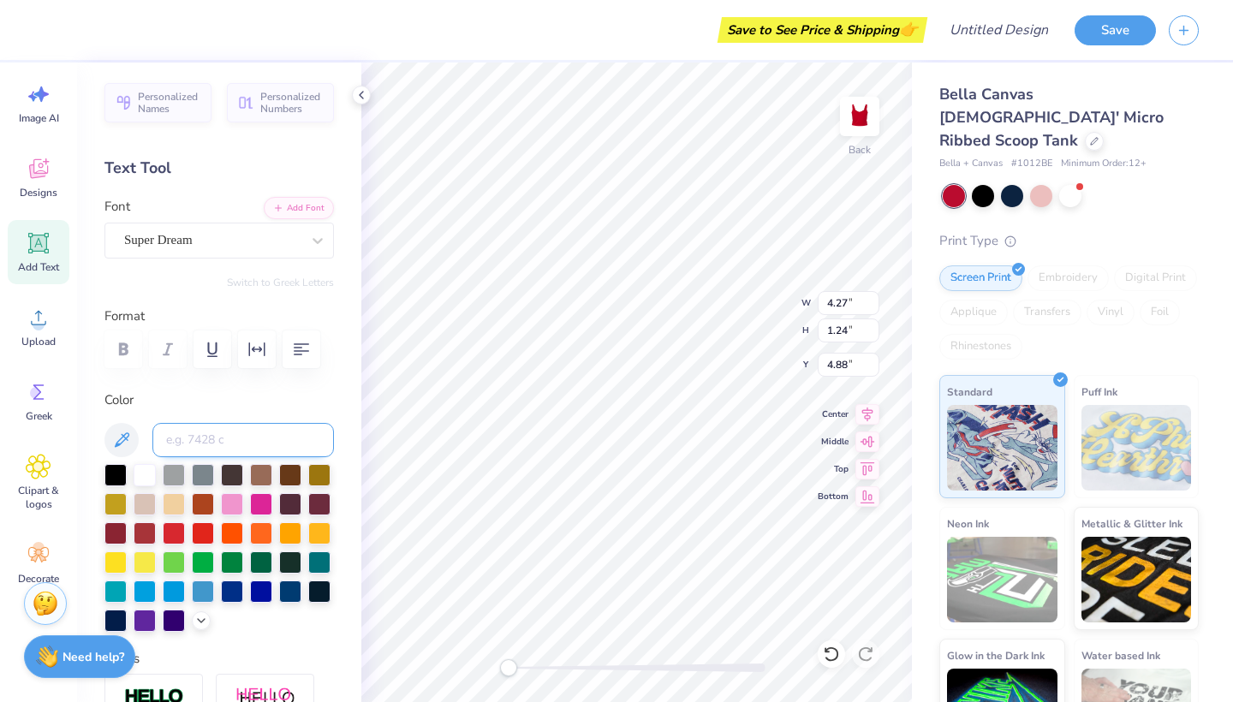
click at [211, 449] on input at bounding box center [242, 440] width 181 height 34
click at [293, 423] on input "big" at bounding box center [242, 440] width 181 height 34
drag, startPoint x: 279, startPoint y: 448, endPoint x: 134, endPoint y: 448, distance: 144.6
click at [134, 448] on div "big" at bounding box center [218, 440] width 229 height 34
type input "b"
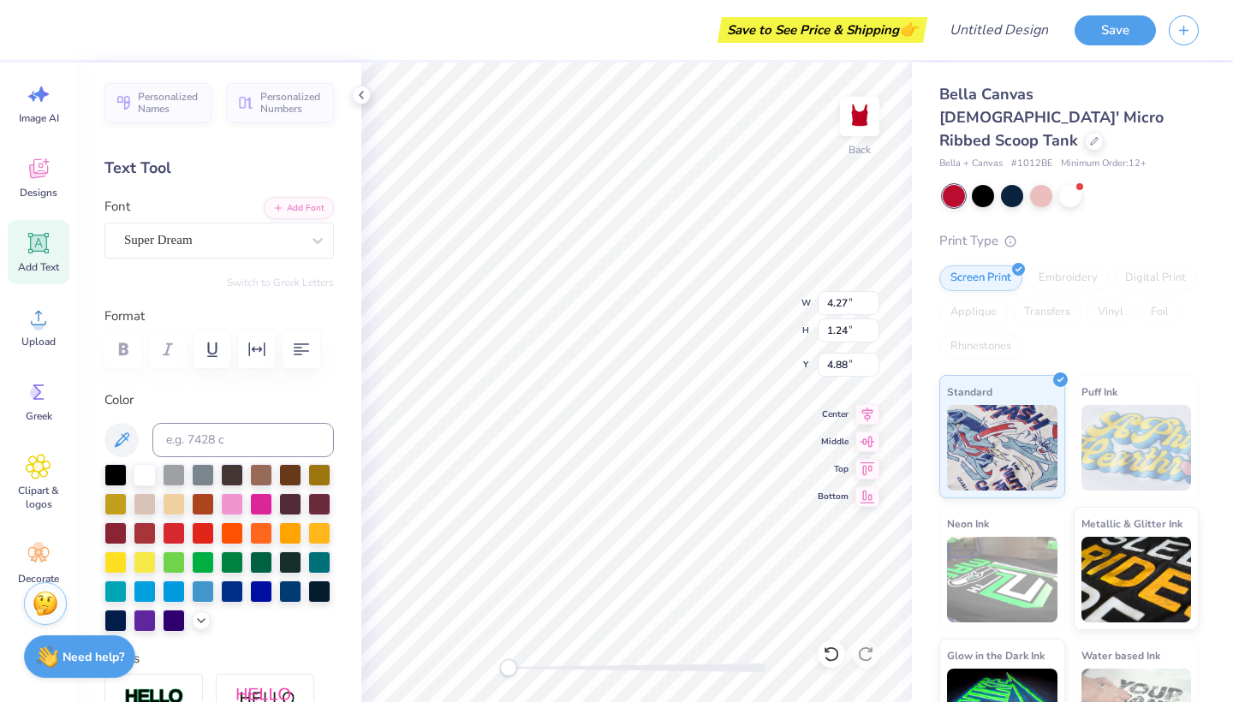
type textarea "T"
type textarea "Big"
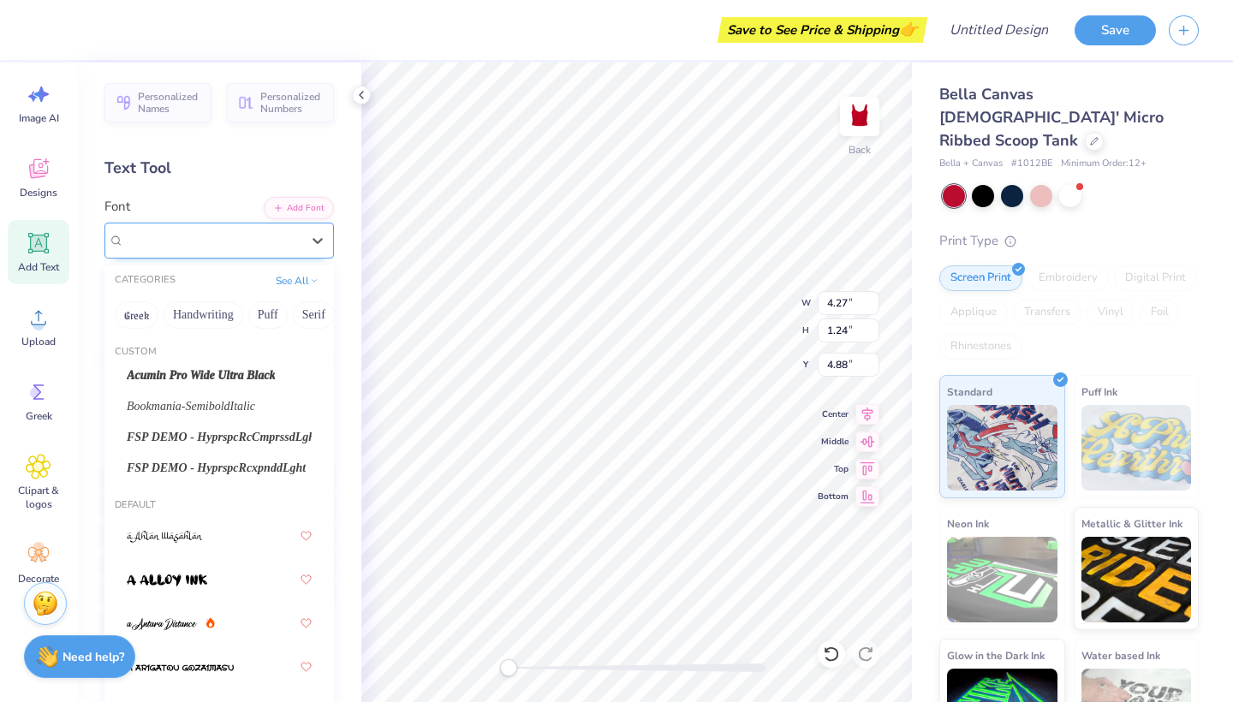
click at [280, 256] on div "Super Dream" at bounding box center [218, 241] width 229 height 36
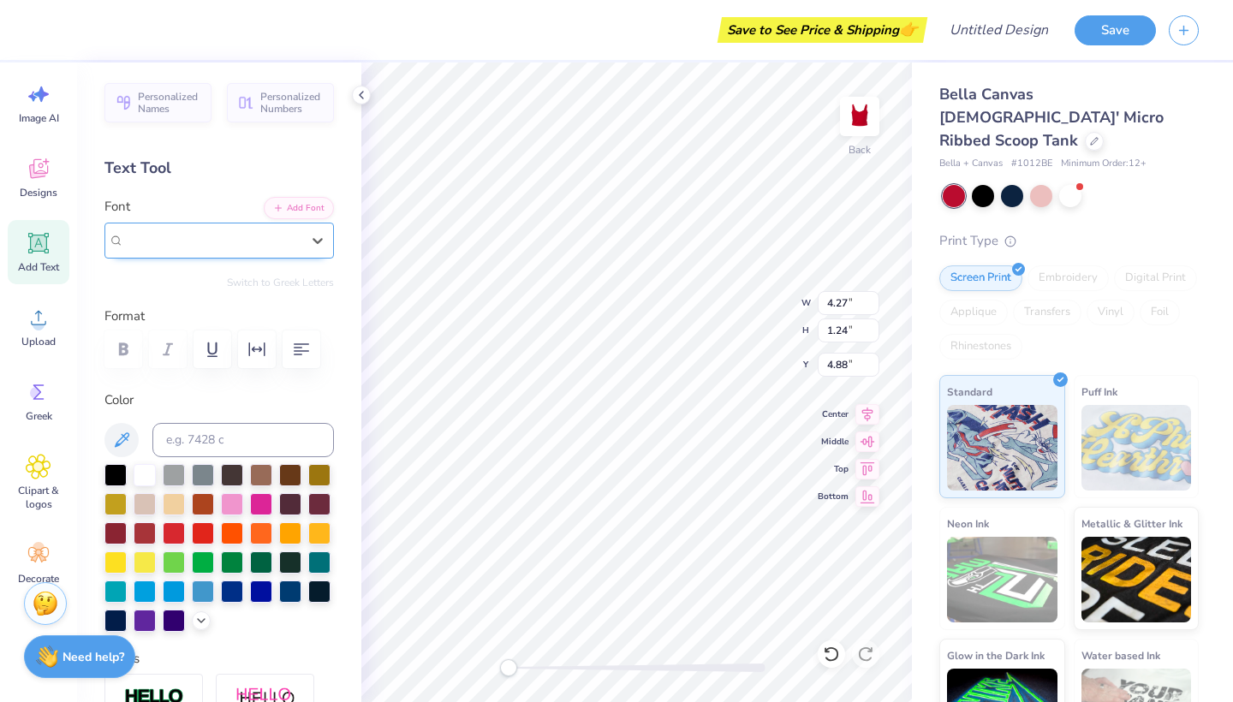
click at [279, 248] on div "Super Dream" at bounding box center [212, 240] width 176 height 20
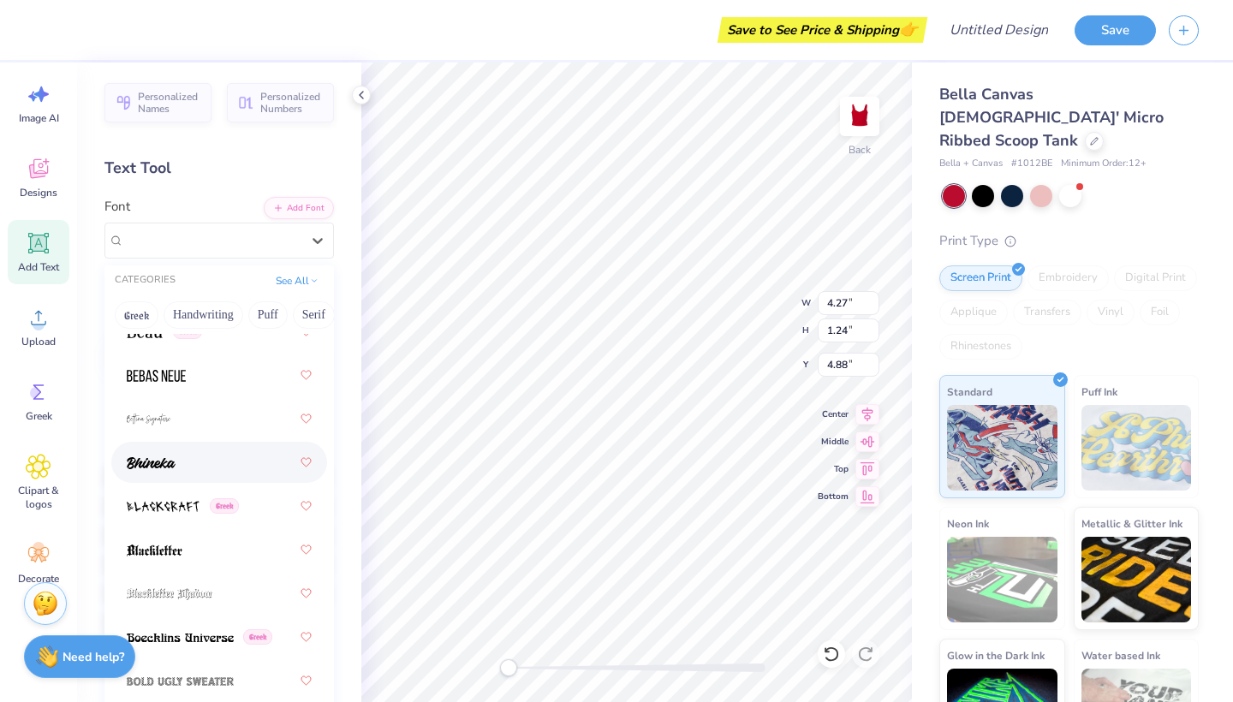
scroll to position [1611, 0]
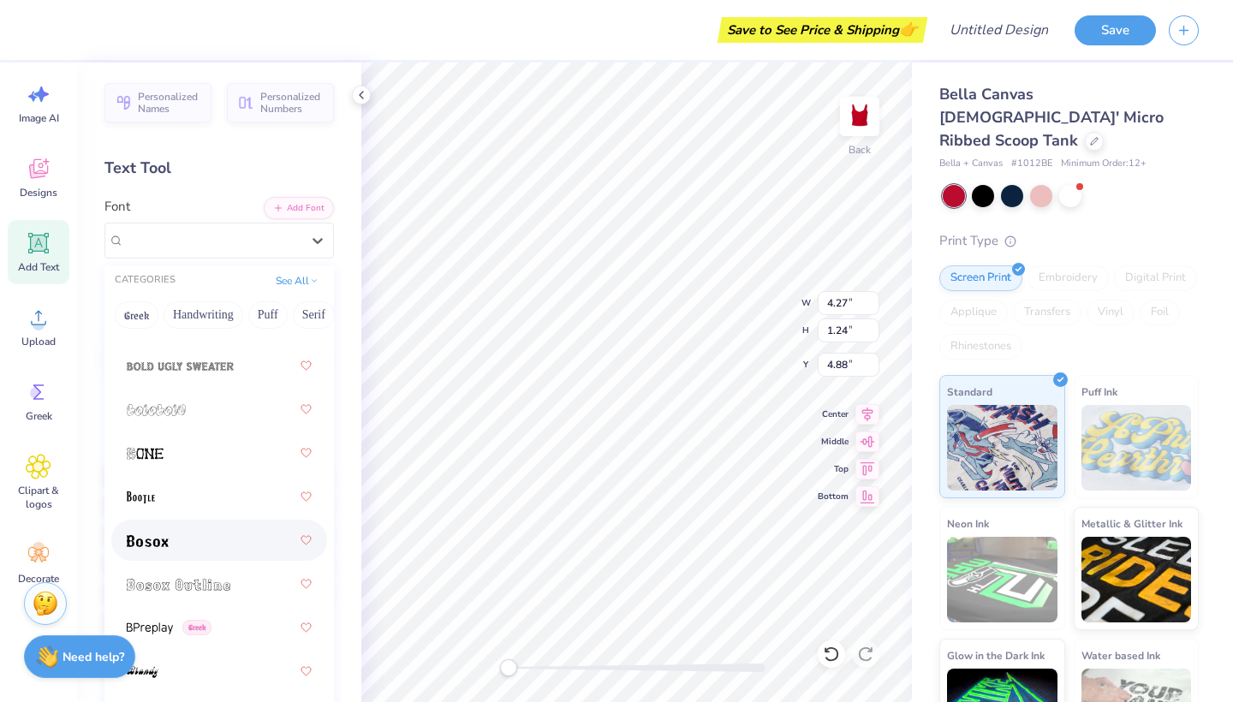
click at [170, 535] on div at bounding box center [219, 540] width 185 height 31
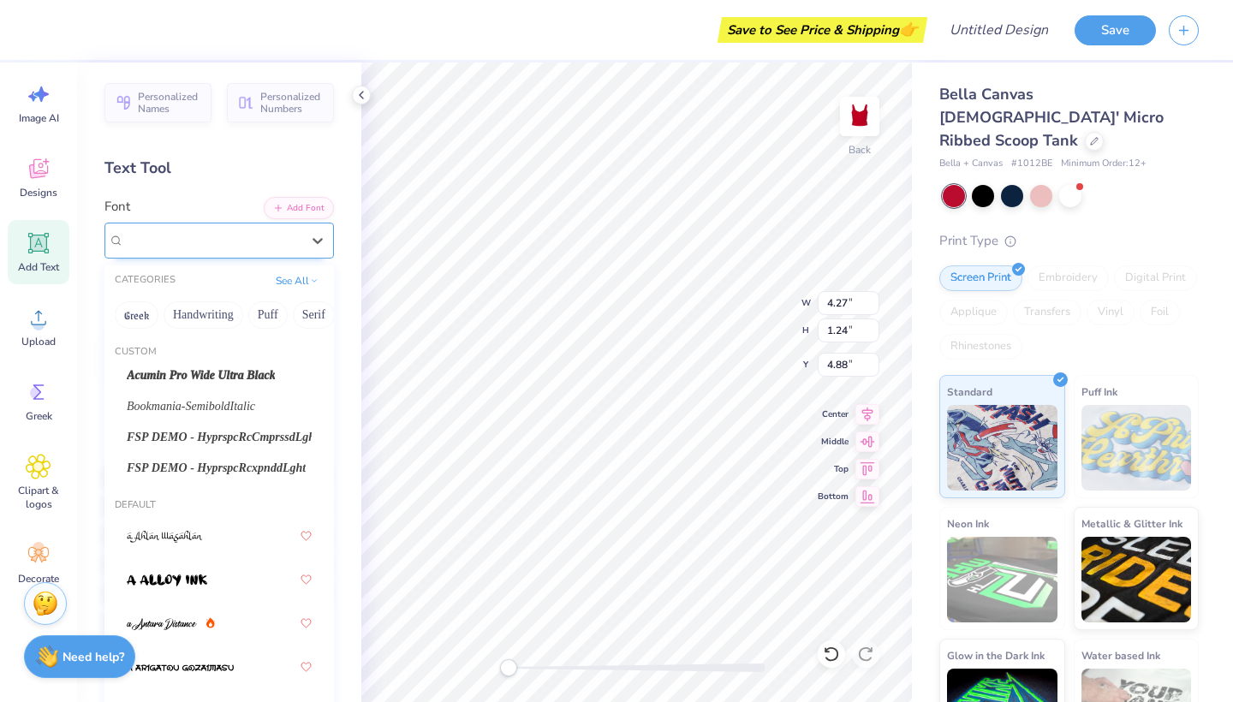
click at [202, 248] on div "Bosox" at bounding box center [212, 240] width 180 height 27
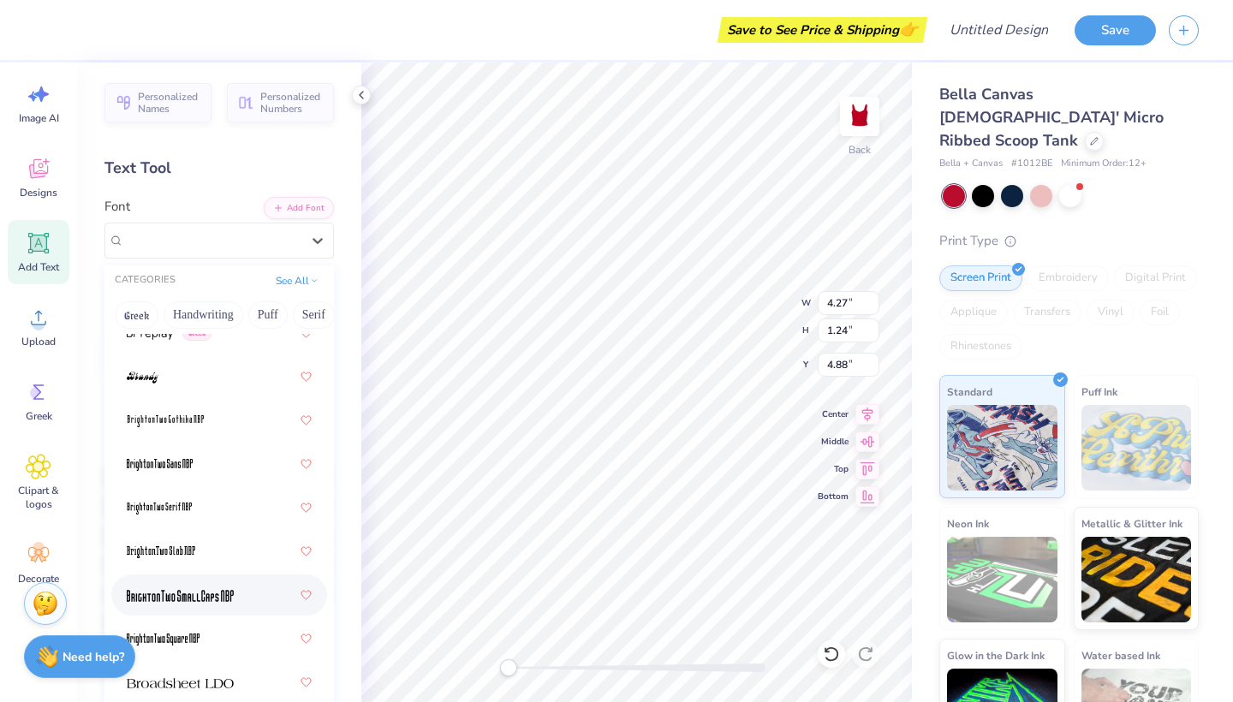
scroll to position [2806, 0]
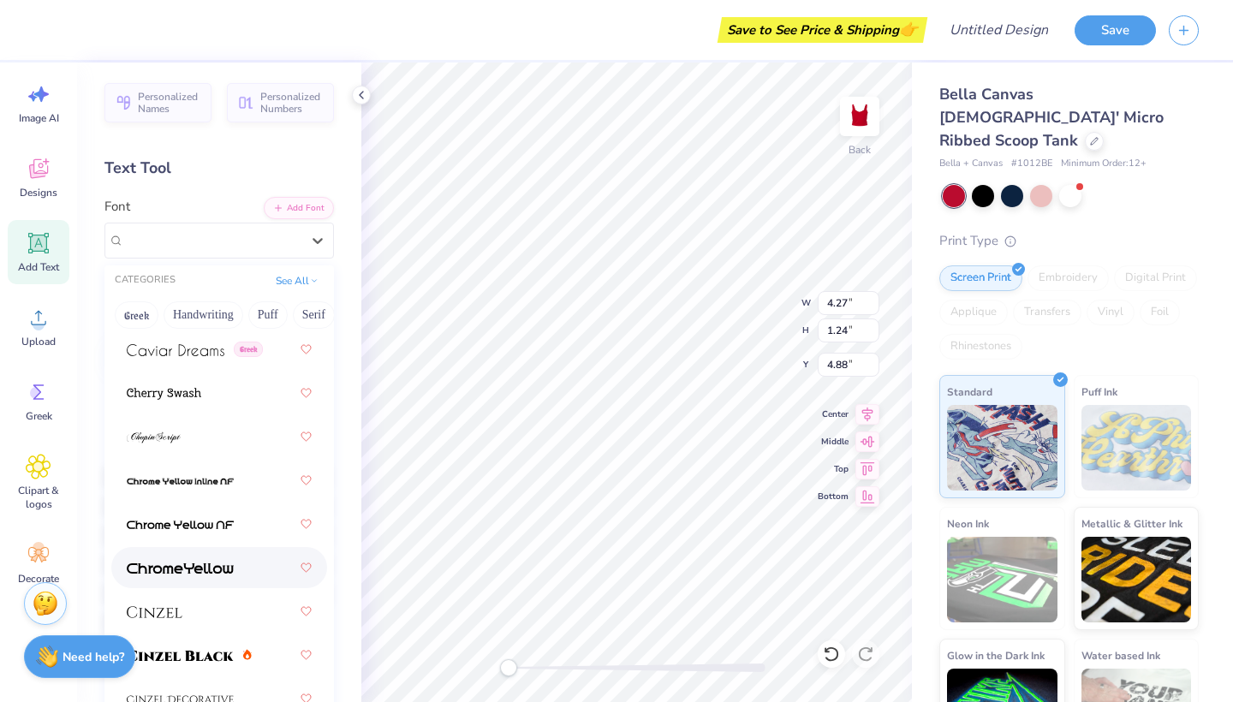
click at [180, 585] on div at bounding box center [219, 567] width 216 height 41
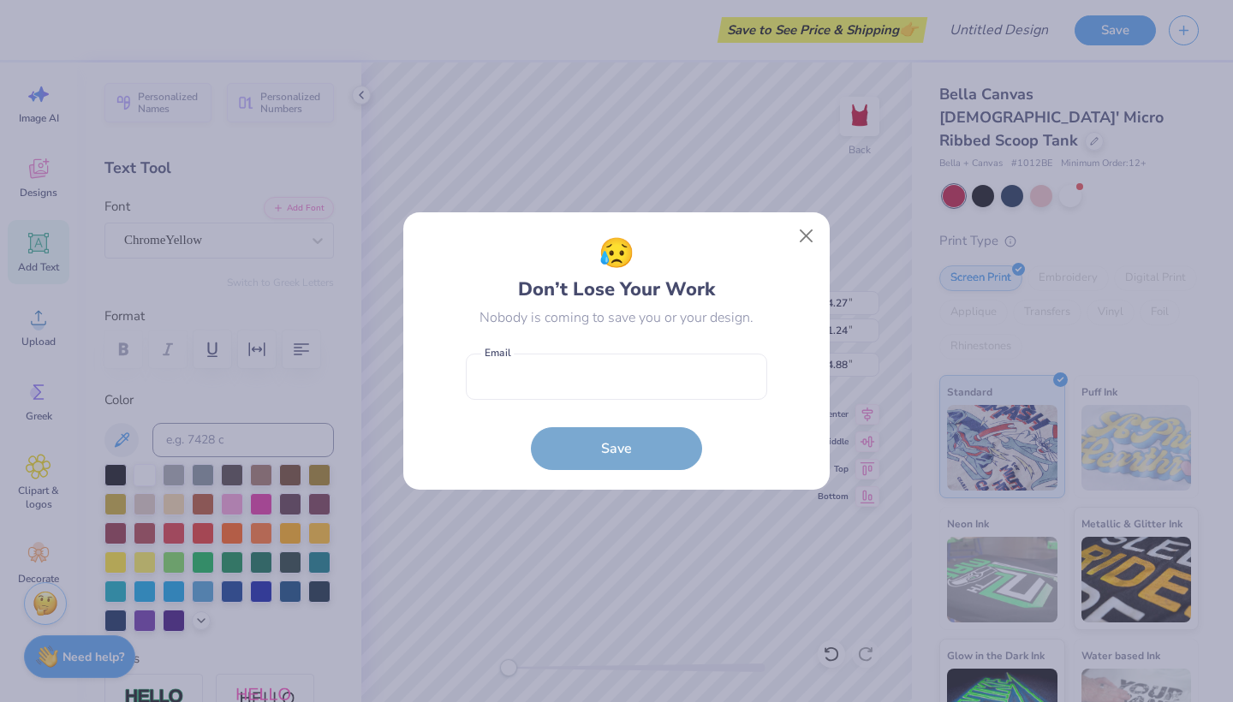
drag, startPoint x: 799, startPoint y: 239, endPoint x: 247, endPoint y: 263, distance: 551.7
click at [799, 239] on button "Close" at bounding box center [806, 236] width 33 height 33
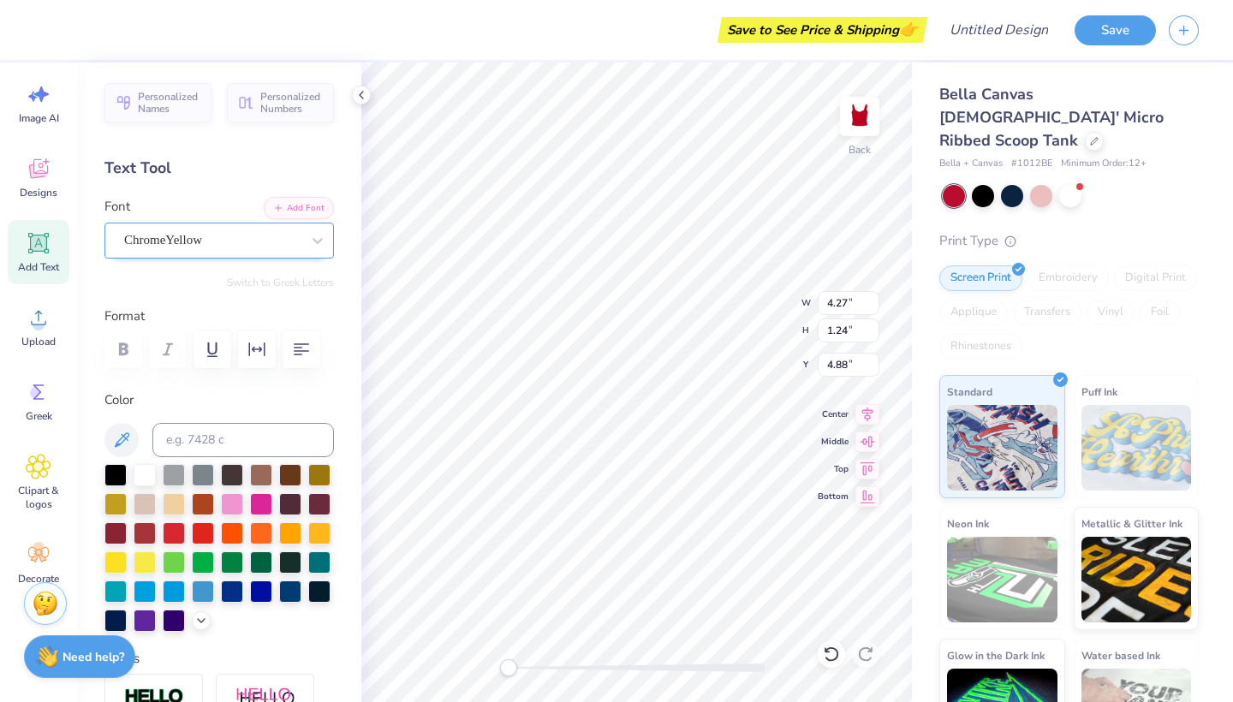
click at [269, 242] on div "ChromeYellow" at bounding box center [212, 240] width 180 height 27
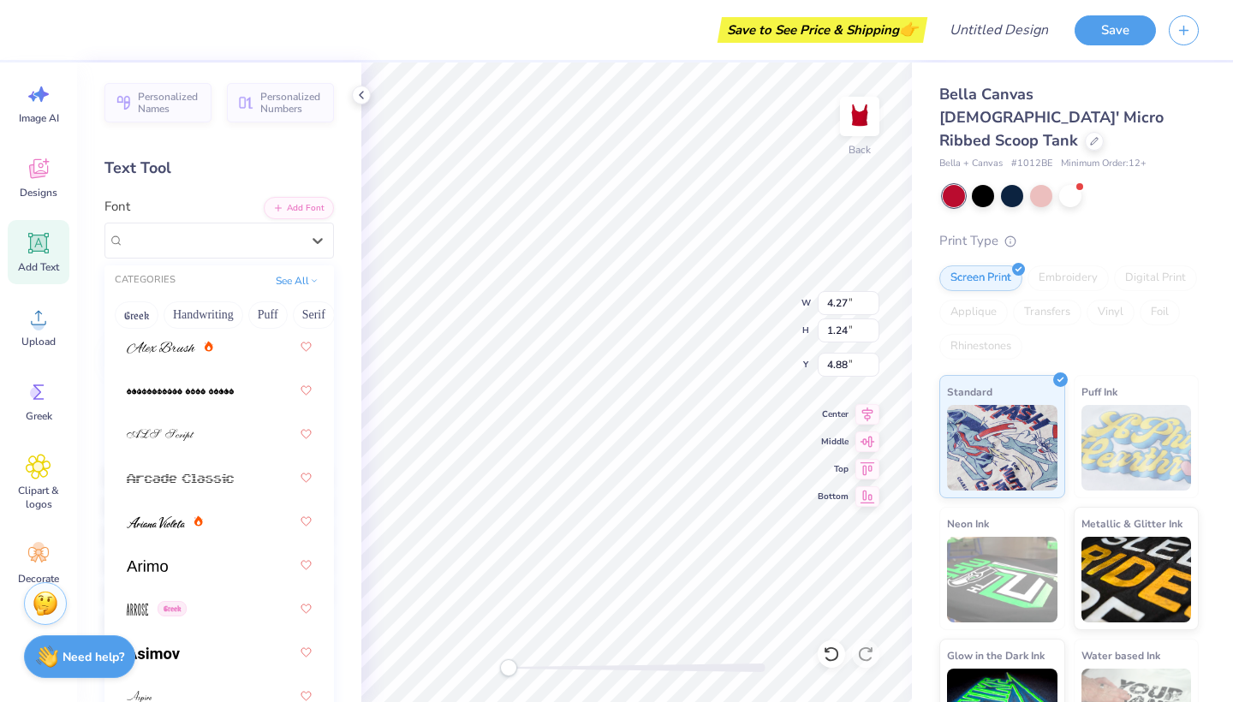
scroll to position [843, 0]
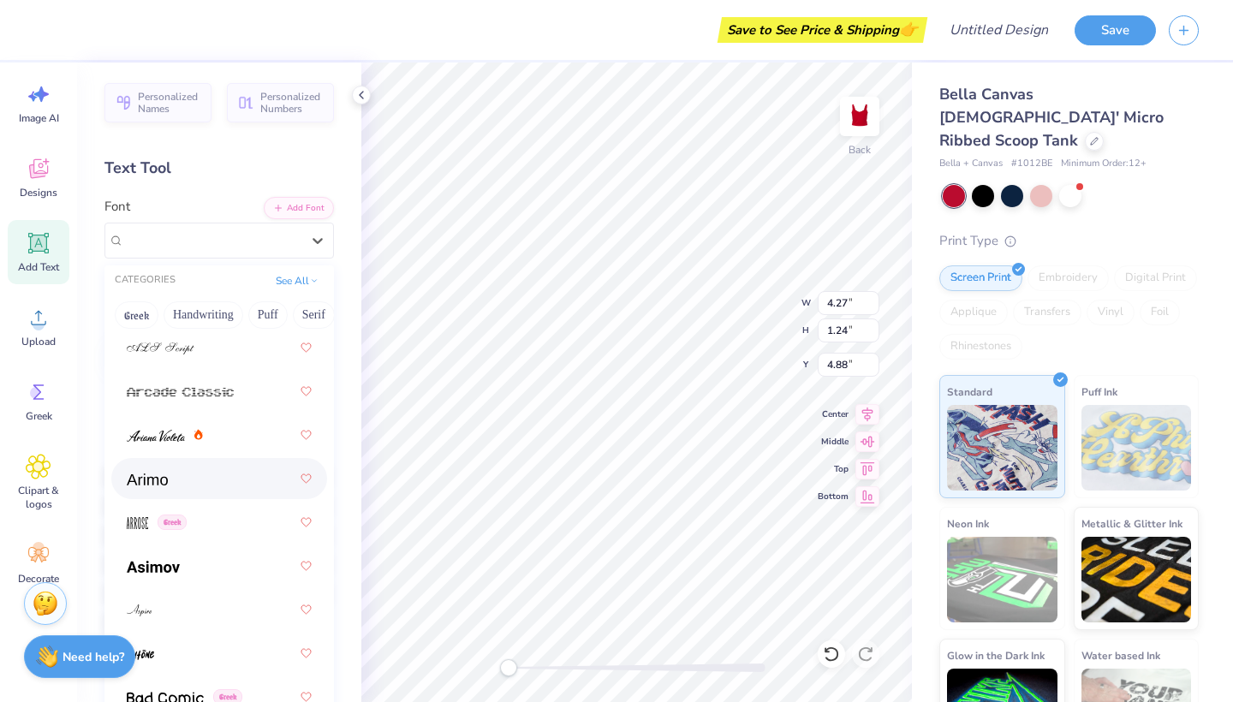
click at [215, 462] on div at bounding box center [219, 478] width 216 height 41
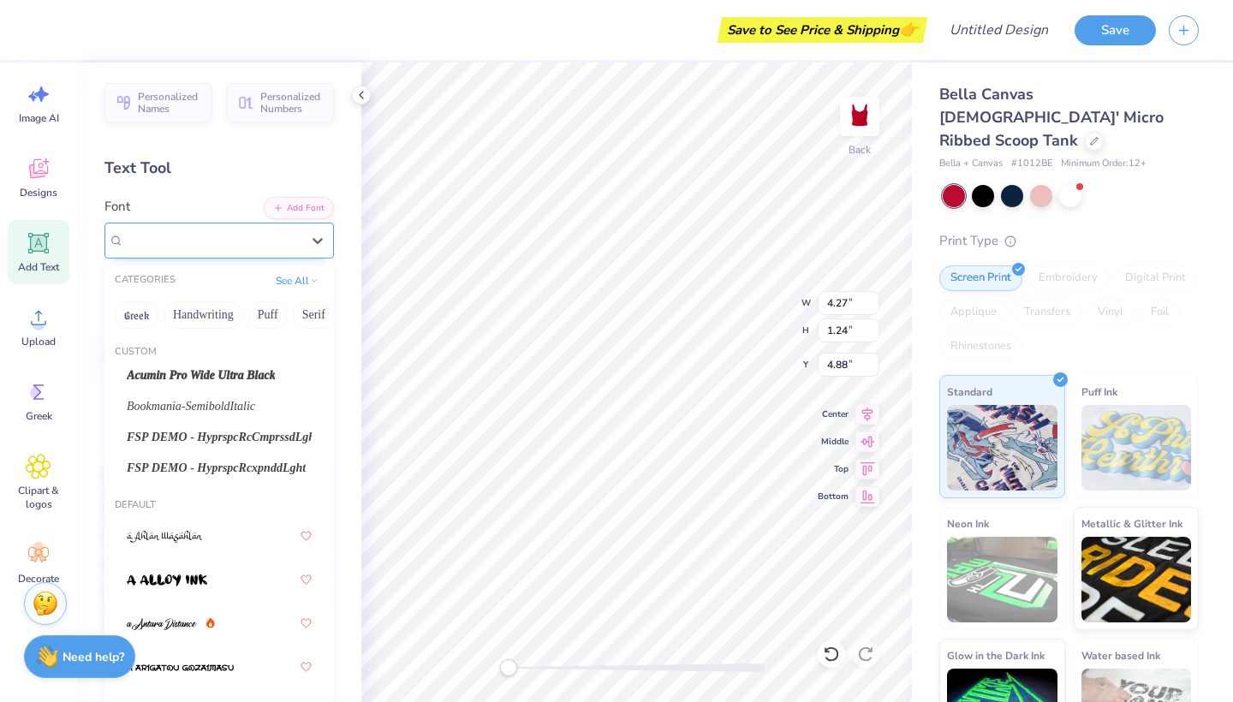
click at [291, 230] on div "Arimo Greek" at bounding box center [212, 240] width 180 height 27
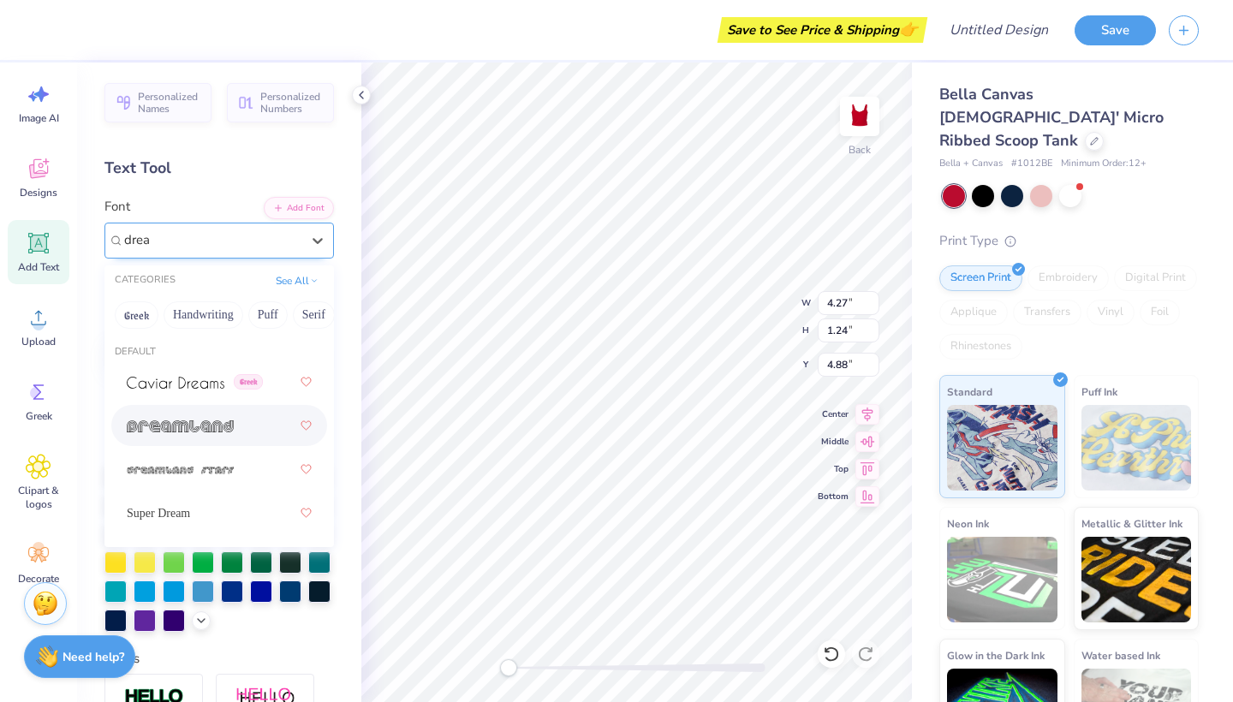
click at [220, 432] on img at bounding box center [180, 426] width 107 height 12
type input "drea"
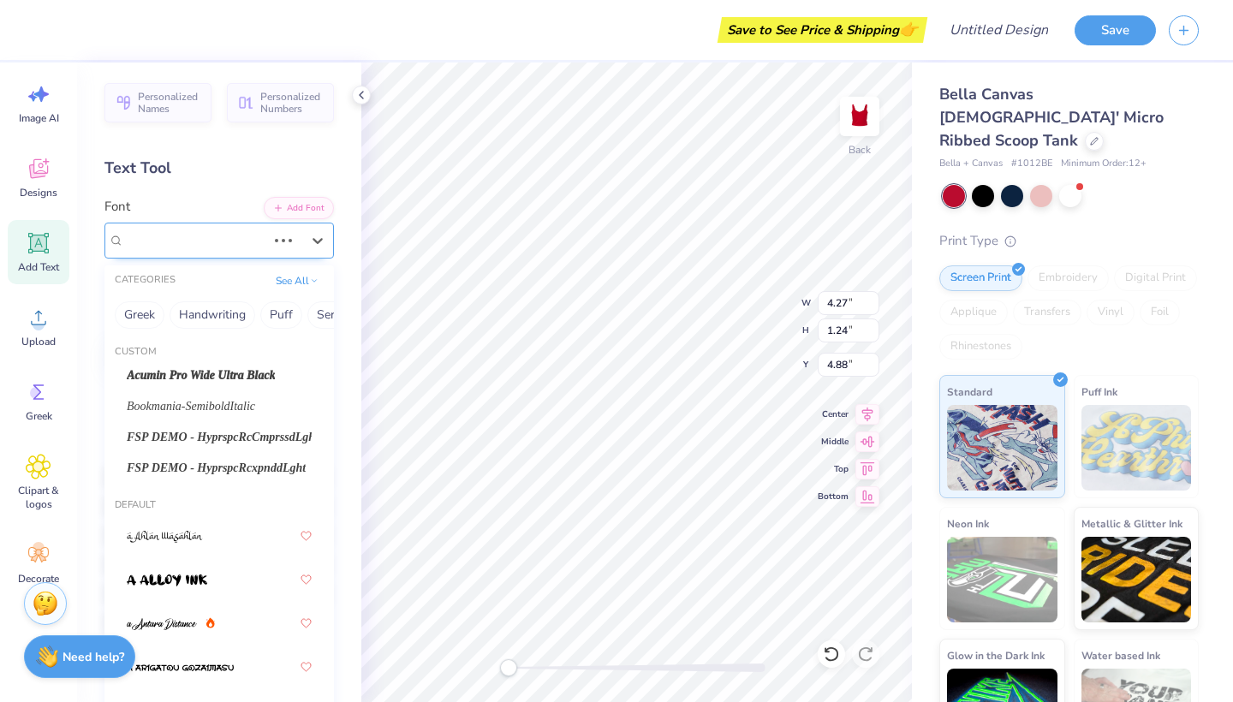
click at [221, 241] on div "Arimo Greek" at bounding box center [195, 240] width 146 height 27
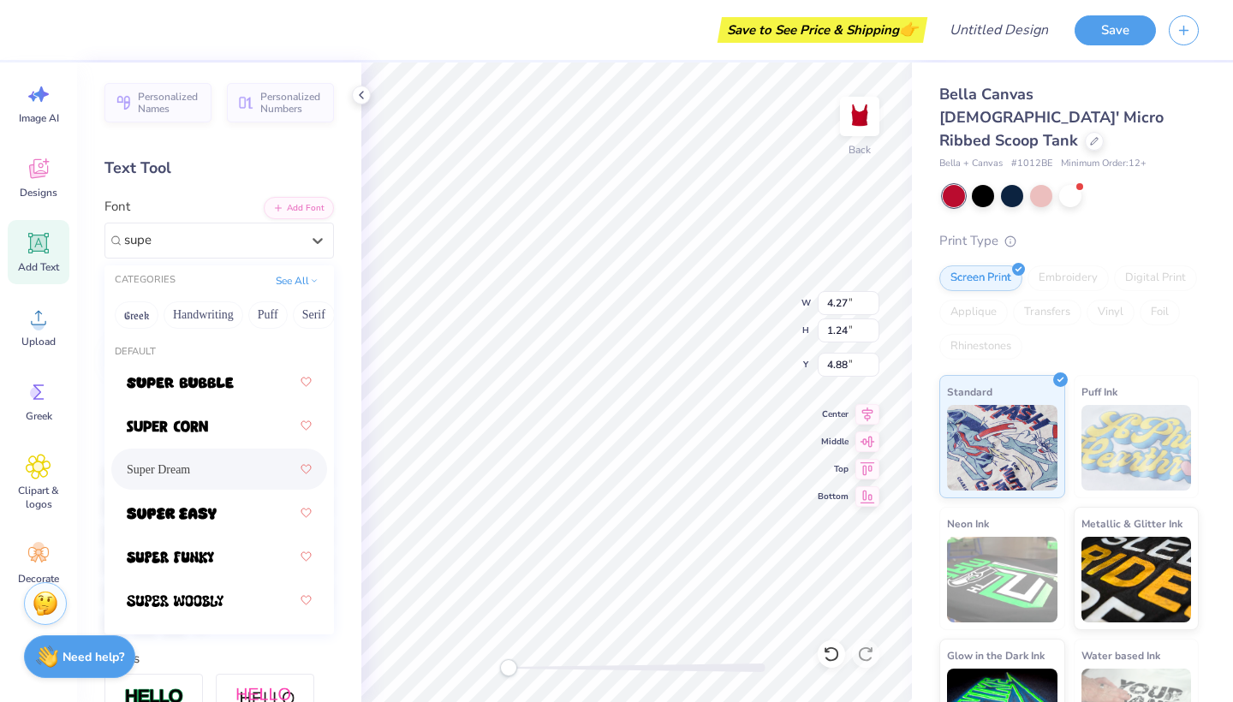
click at [269, 468] on div "Super Dream" at bounding box center [219, 469] width 185 height 31
type input "supe"
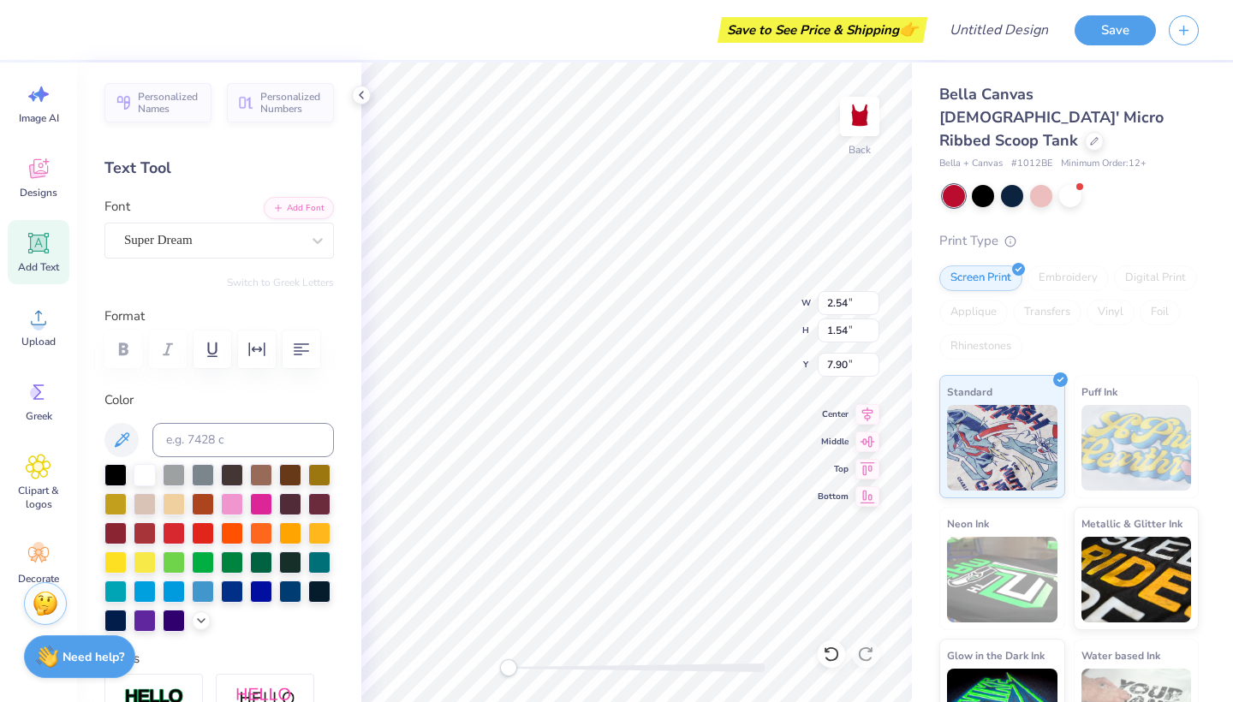
type input "3.46"
type input "2.09"
type input "7.34"
type input "3.46"
type input "2.09"
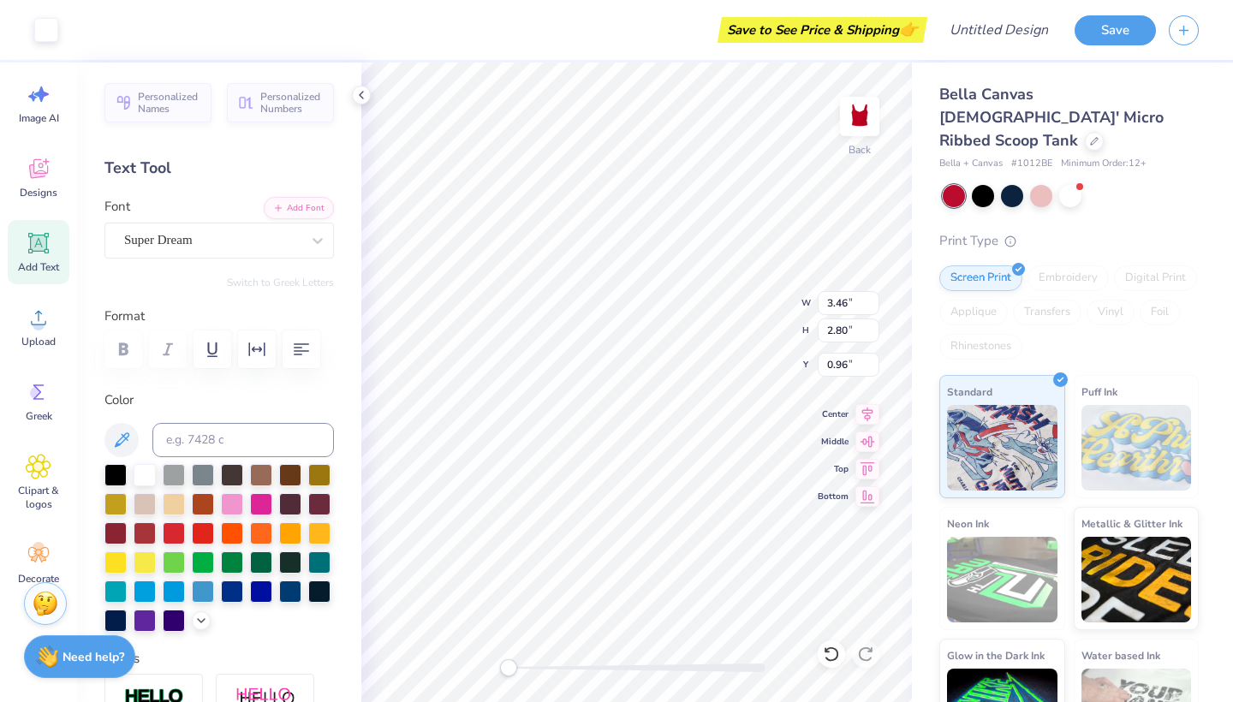
type input "1.44"
type input "1.86"
type input "1.13"
type input "8.37"
type input "2.34"
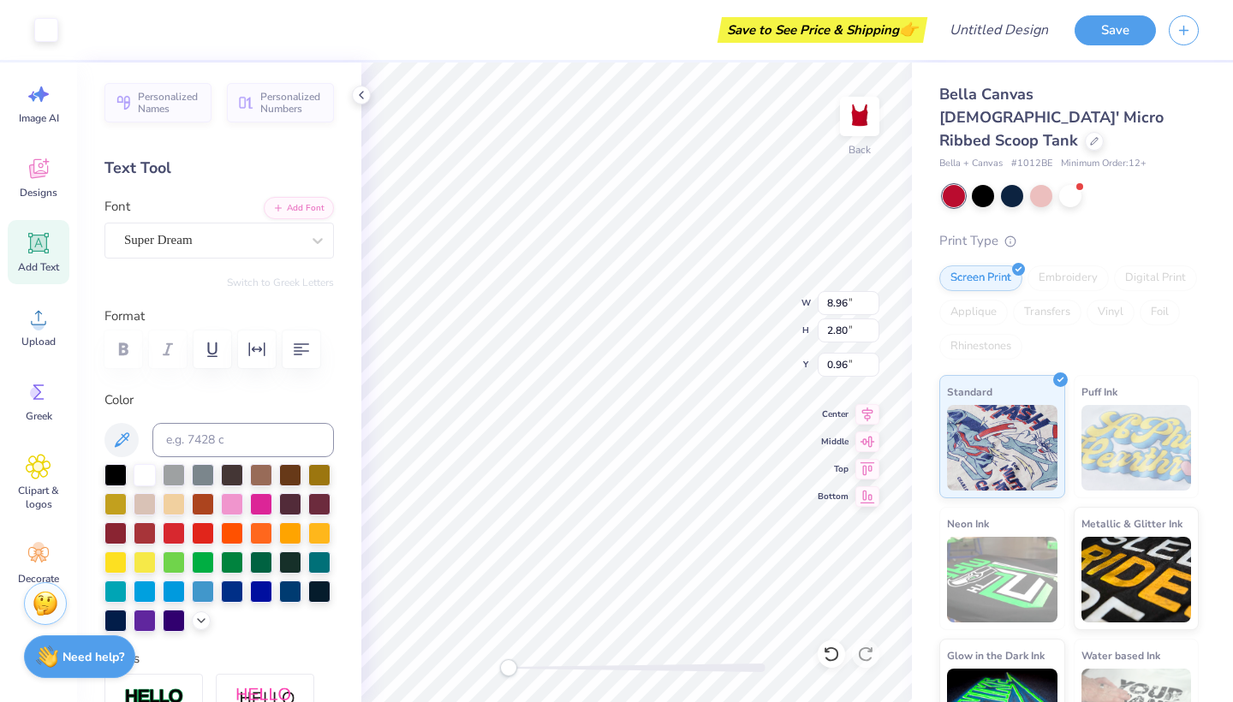
type input "1.19"
type input "8.96"
type input "2.80"
type input "1.16"
type input "4.08"
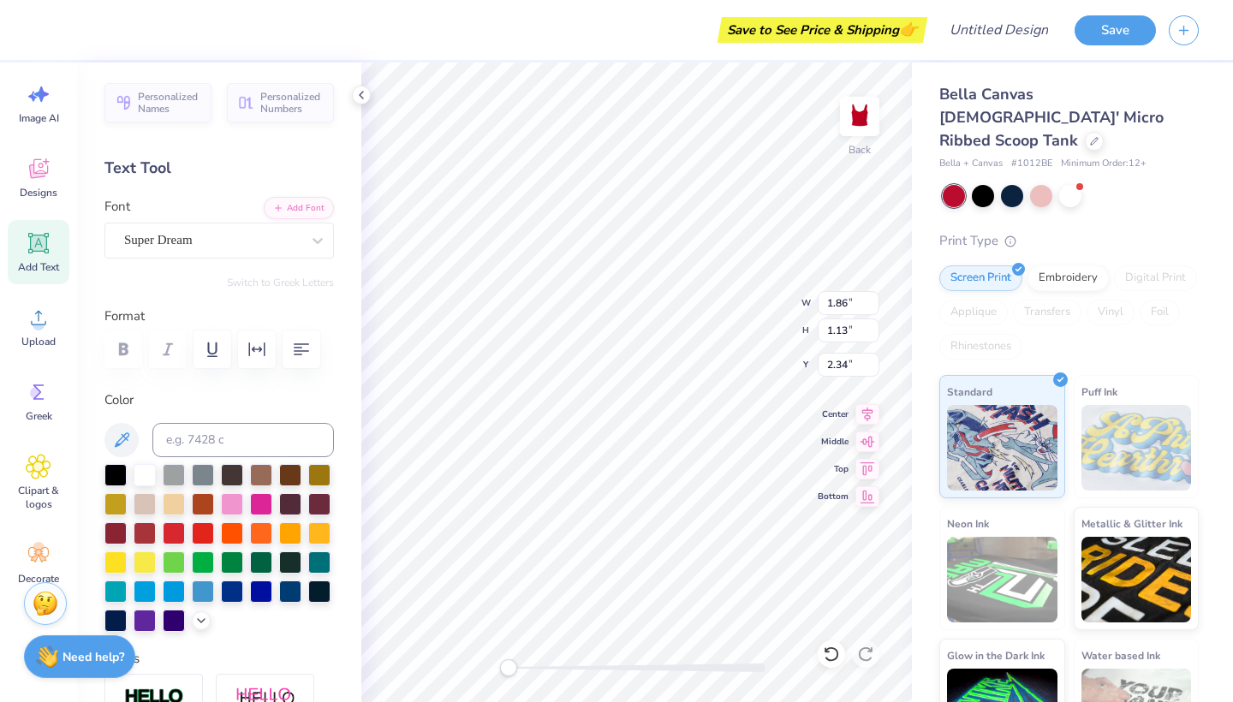
type input "2.46"
type input "1.00"
click at [364, 95] on icon at bounding box center [361, 95] width 14 height 14
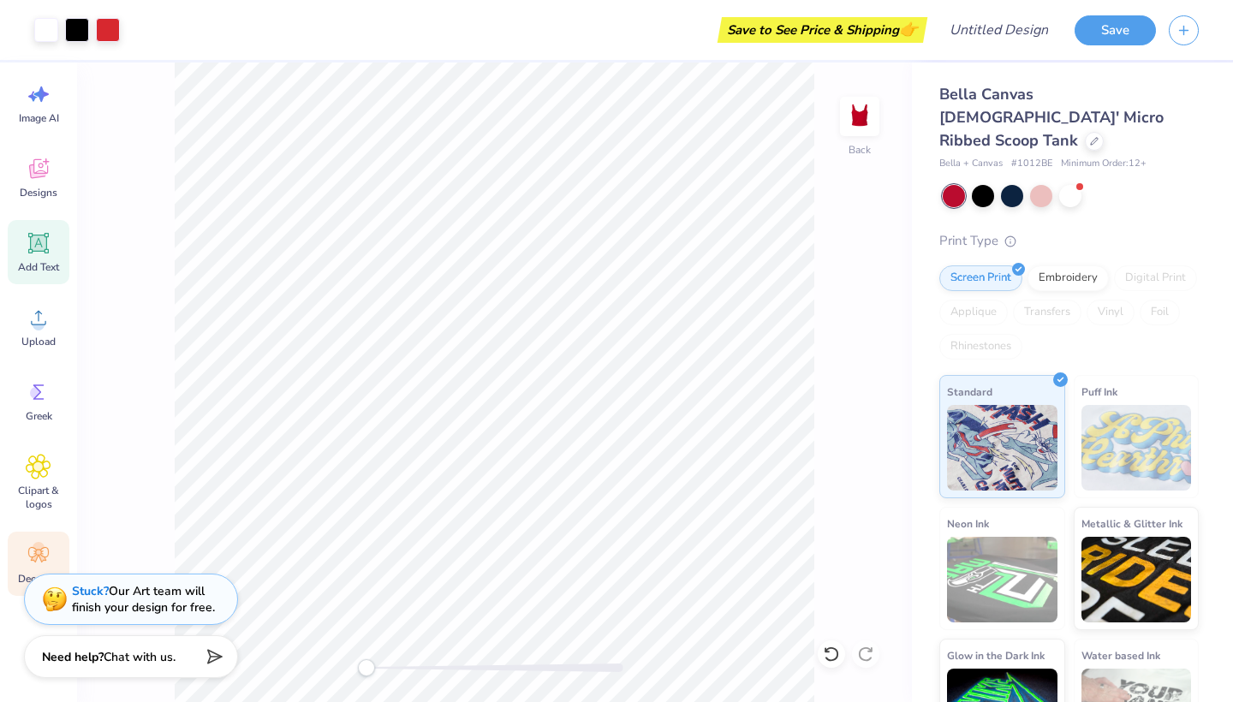
click at [31, 538] on div "Decorate" at bounding box center [39, 564] width 62 height 64
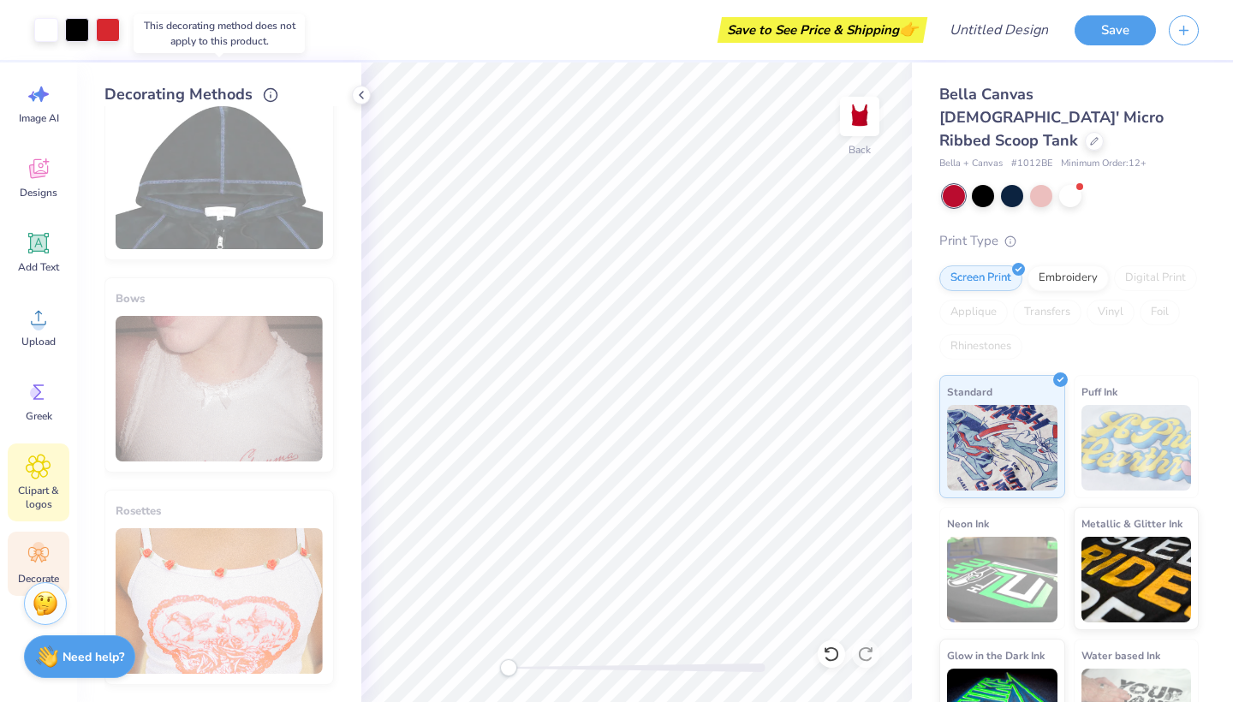
scroll to position [904, 0]
click at [27, 467] on icon at bounding box center [38, 467] width 25 height 26
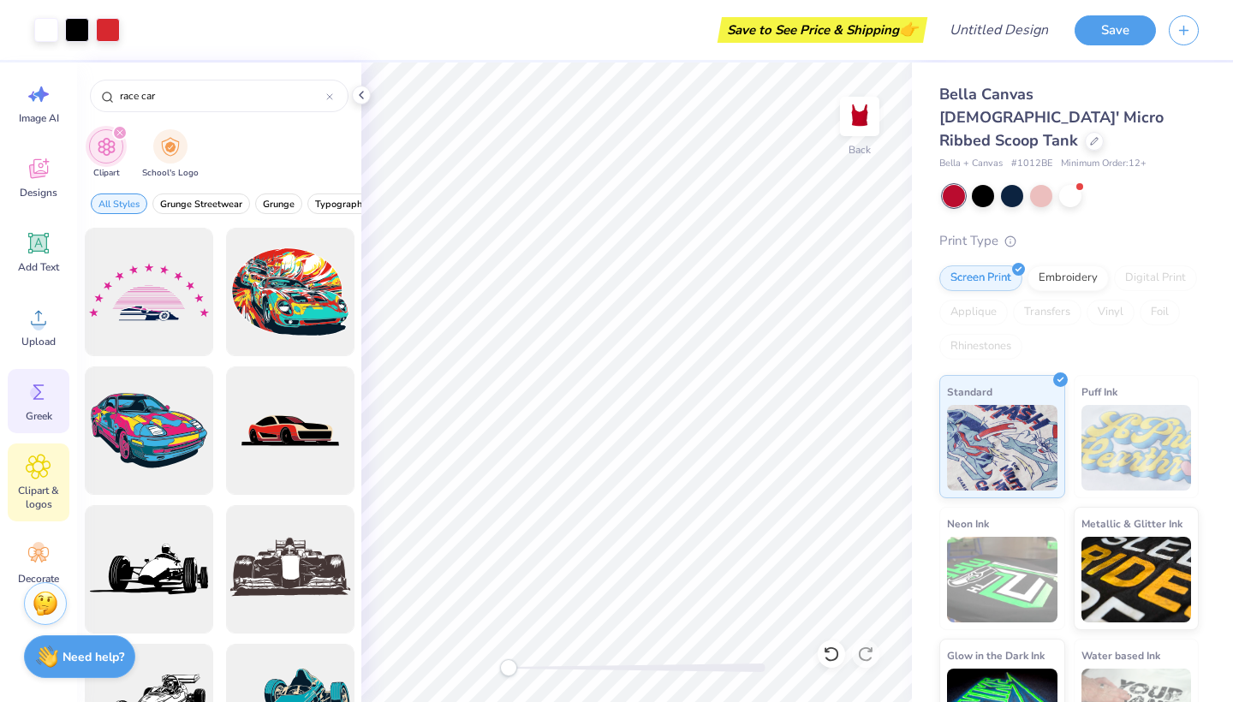
click at [46, 408] on div "Greek" at bounding box center [39, 401] width 62 height 64
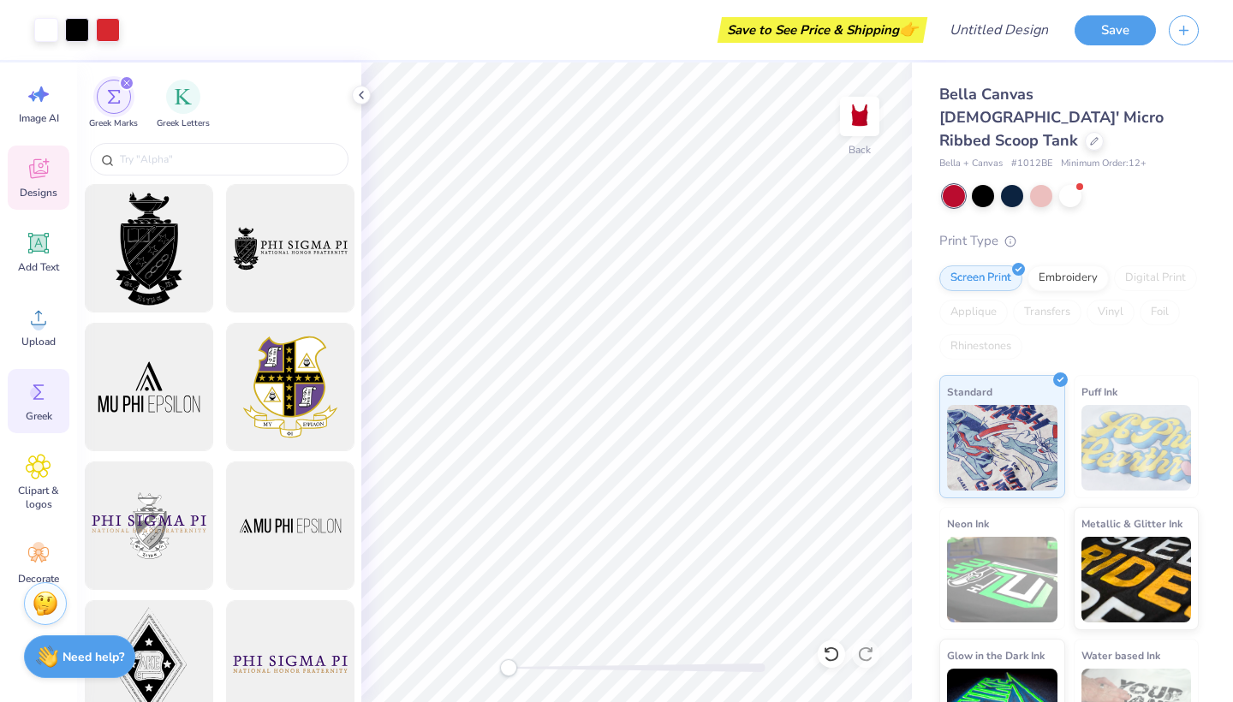
click at [46, 188] on span "Designs" at bounding box center [39, 193] width 38 height 14
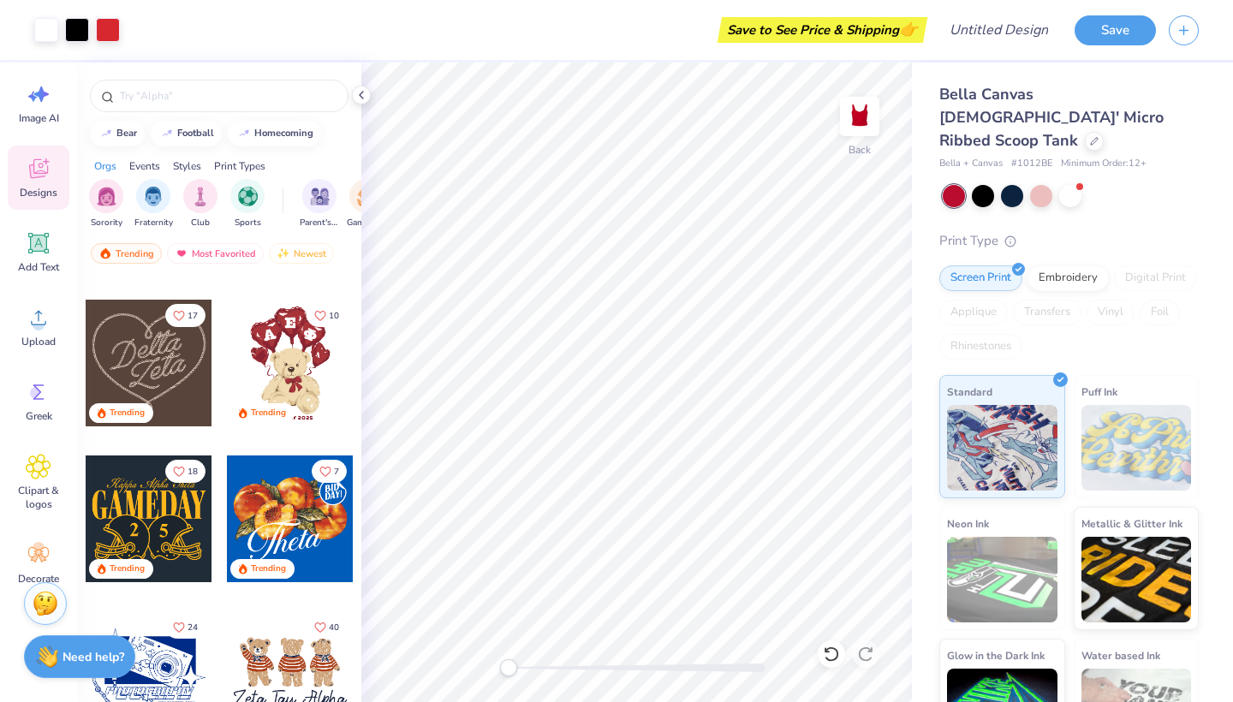
scroll to position [758, 0]
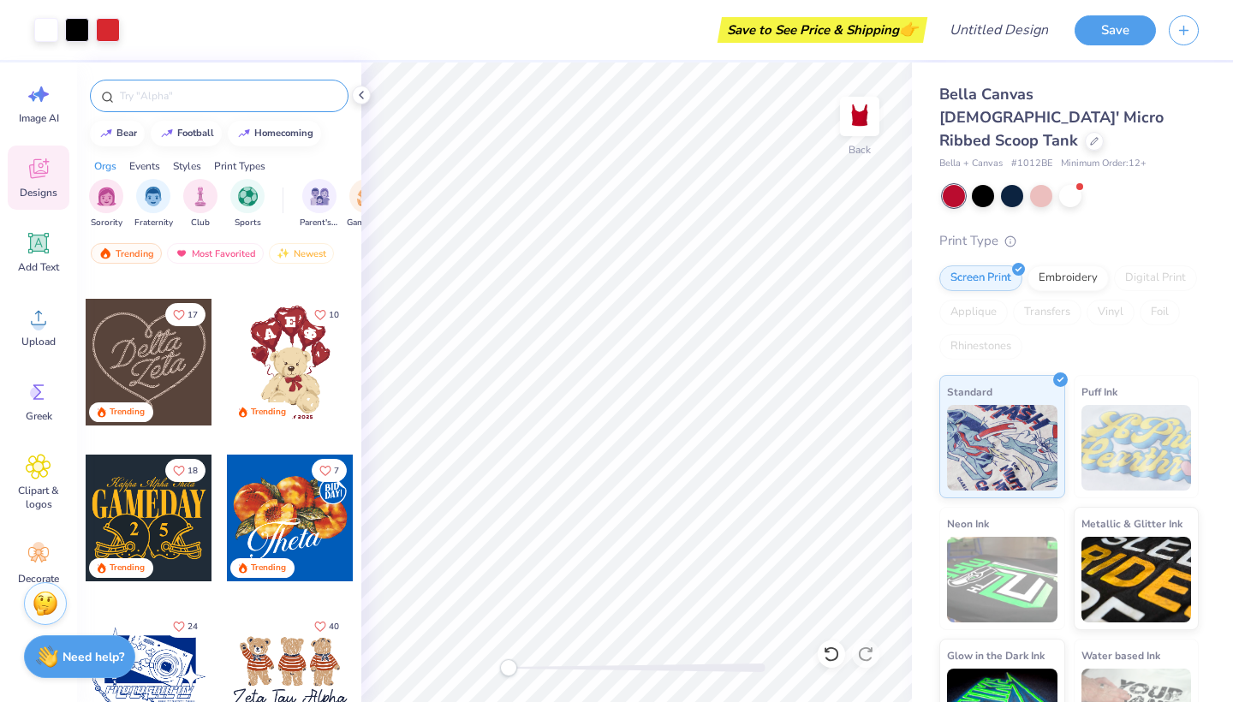
click at [199, 102] on input "text" at bounding box center [227, 95] width 219 height 17
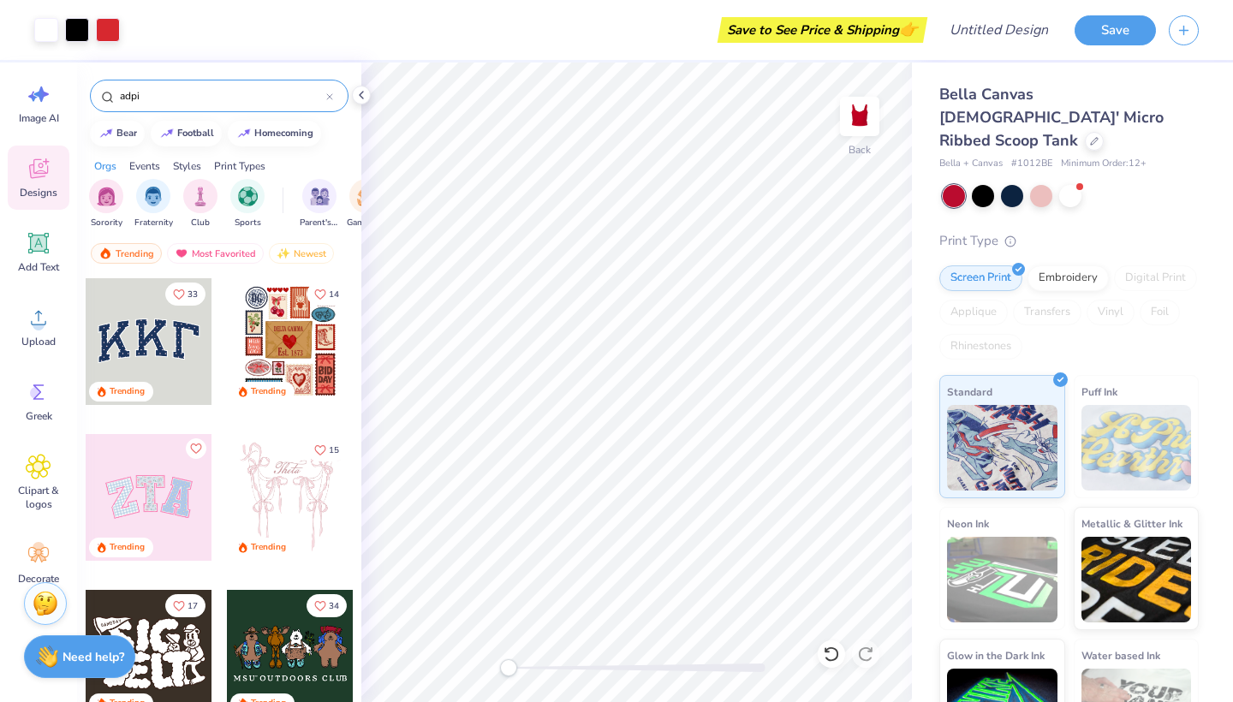
type input "adpi"
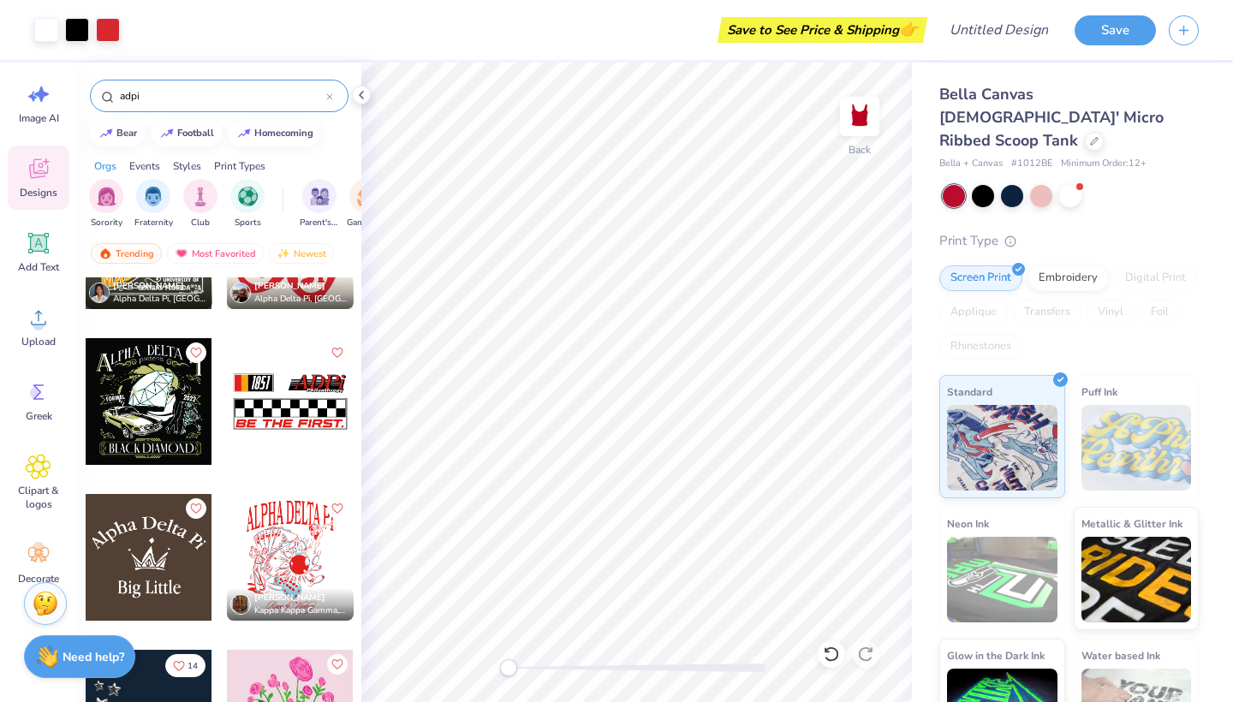
scroll to position [1293, 0]
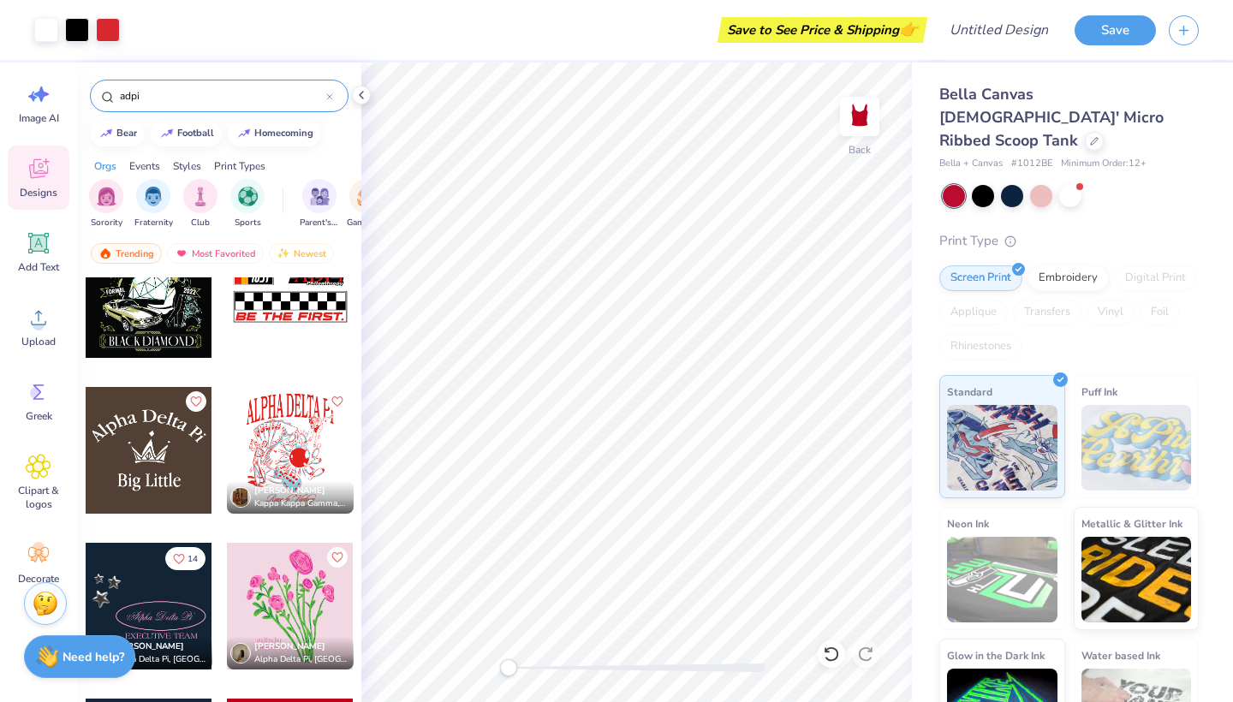
click at [191, 437] on div at bounding box center [149, 450] width 127 height 127
click at [856, 118] on img at bounding box center [859, 116] width 68 height 68
click at [163, 451] on div at bounding box center [149, 450] width 127 height 127
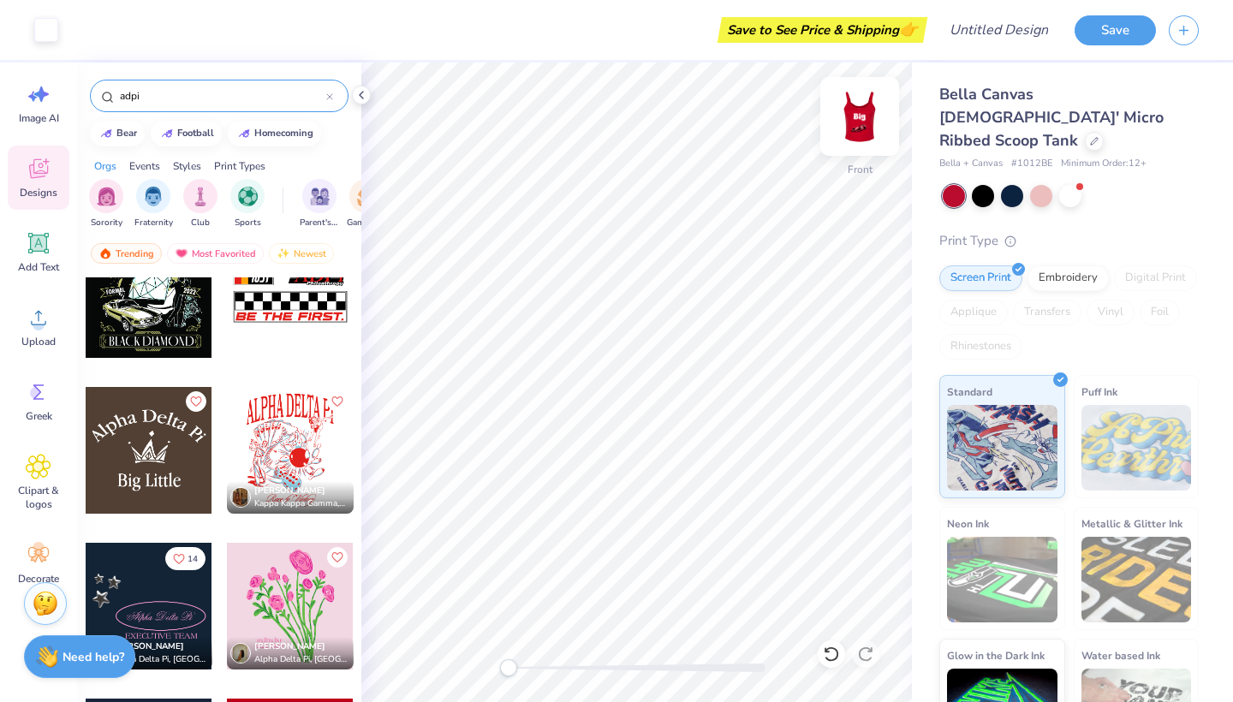
click at [863, 120] on img at bounding box center [859, 116] width 68 height 68
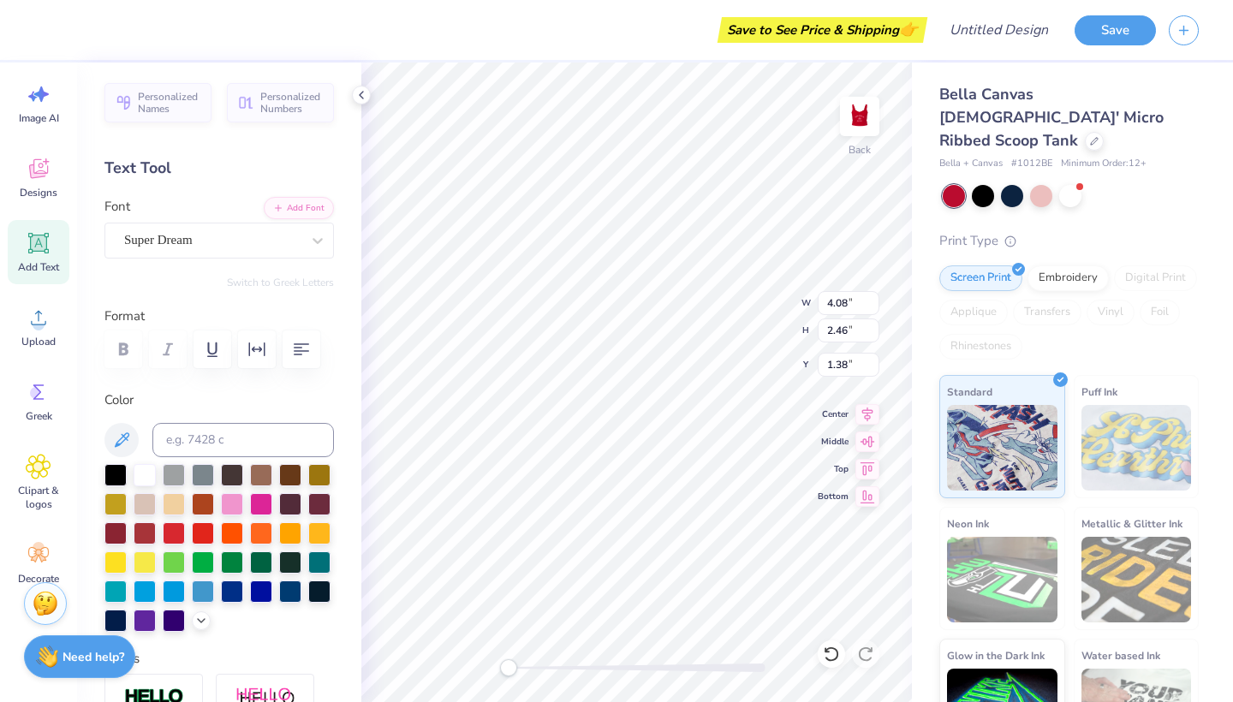
click at [774, 37] on div "Save to See Price & Shipping 👉" at bounding box center [822, 30] width 201 height 26
click at [1092, 27] on button "Save" at bounding box center [1114, 28] width 81 height 30
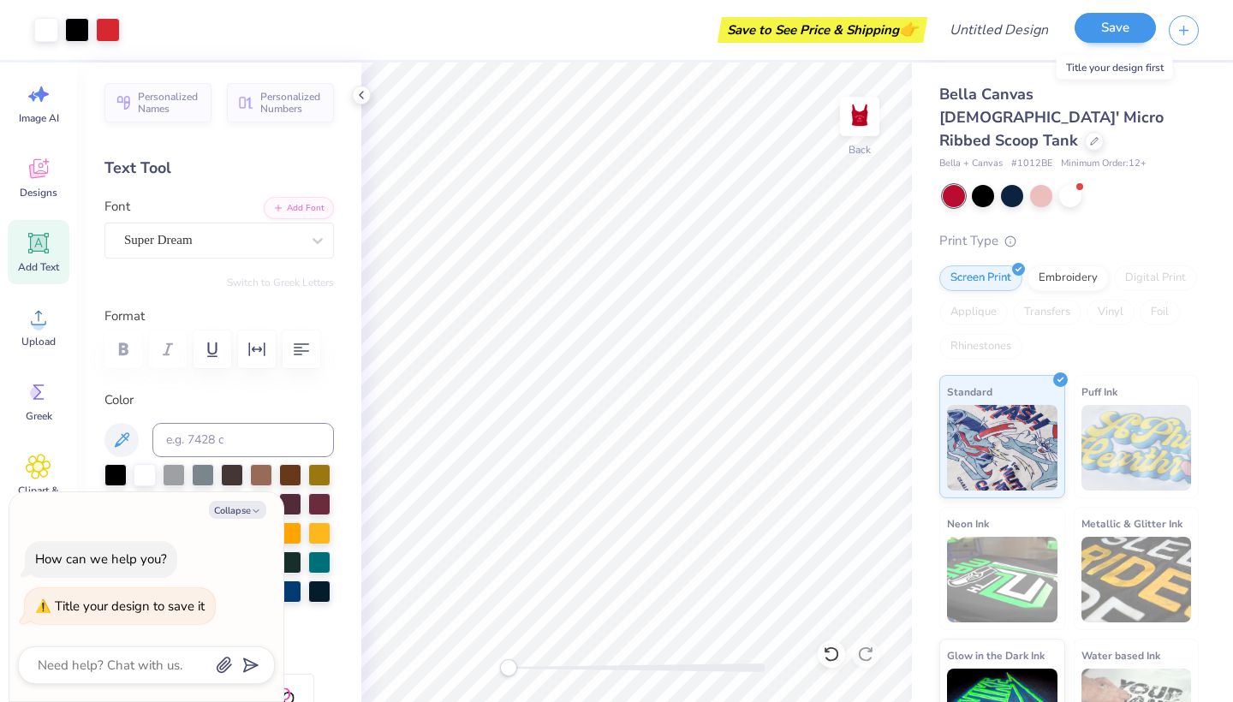
click at [1120, 29] on button "Save" at bounding box center [1114, 28] width 81 height 30
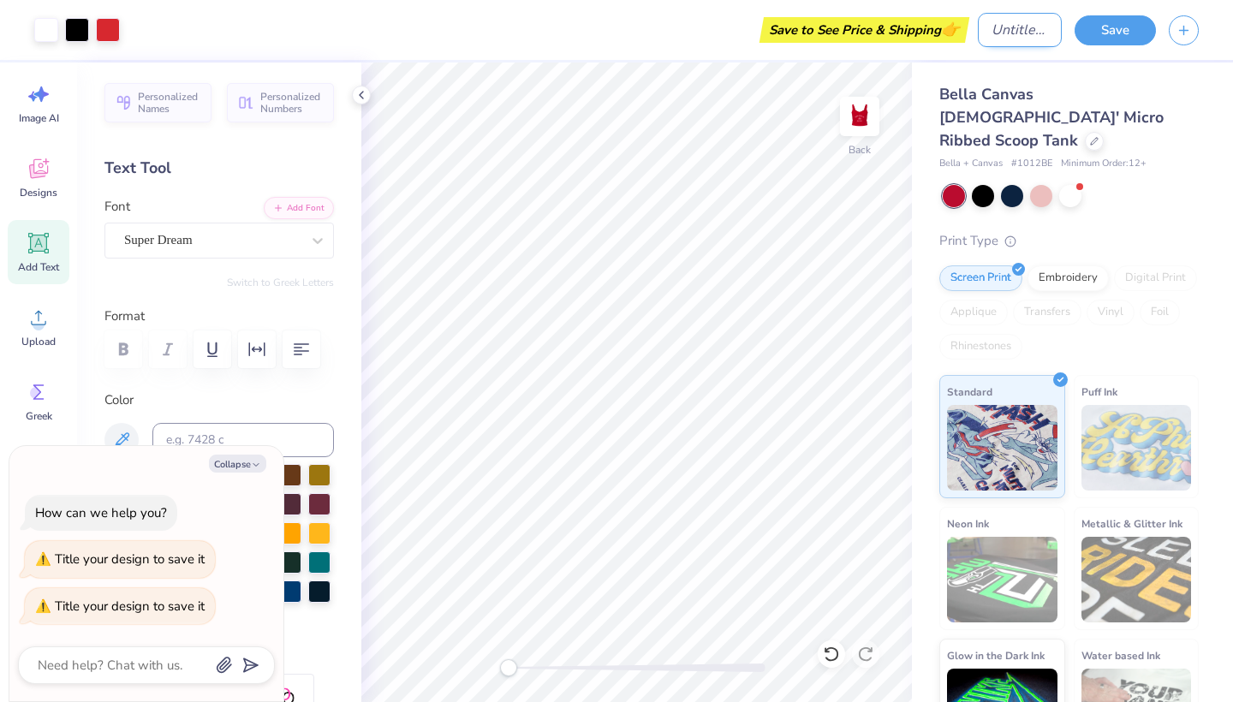
type textarea "x"
click at [1028, 29] on input "Design Title" at bounding box center [1019, 30] width 84 height 34
type input "b"
type textarea "x"
type input "bi"
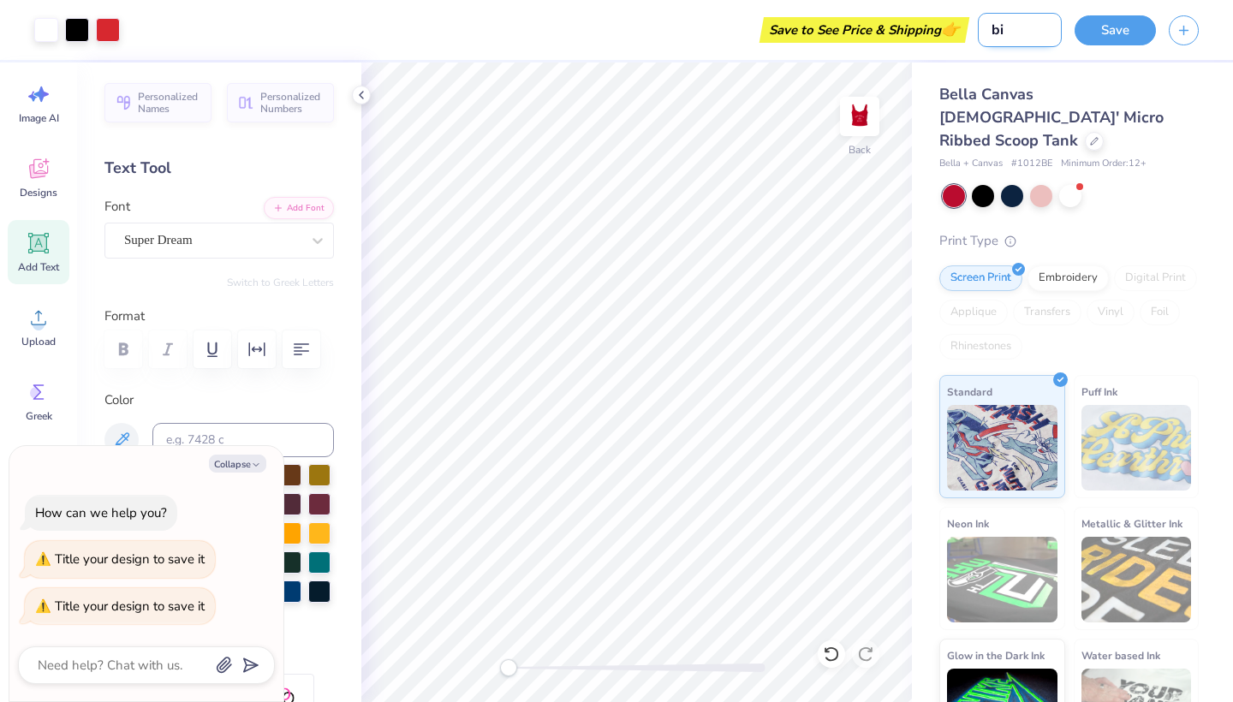
type textarea "x"
type input "big"
type textarea "x"
type input "big"
type textarea "x"
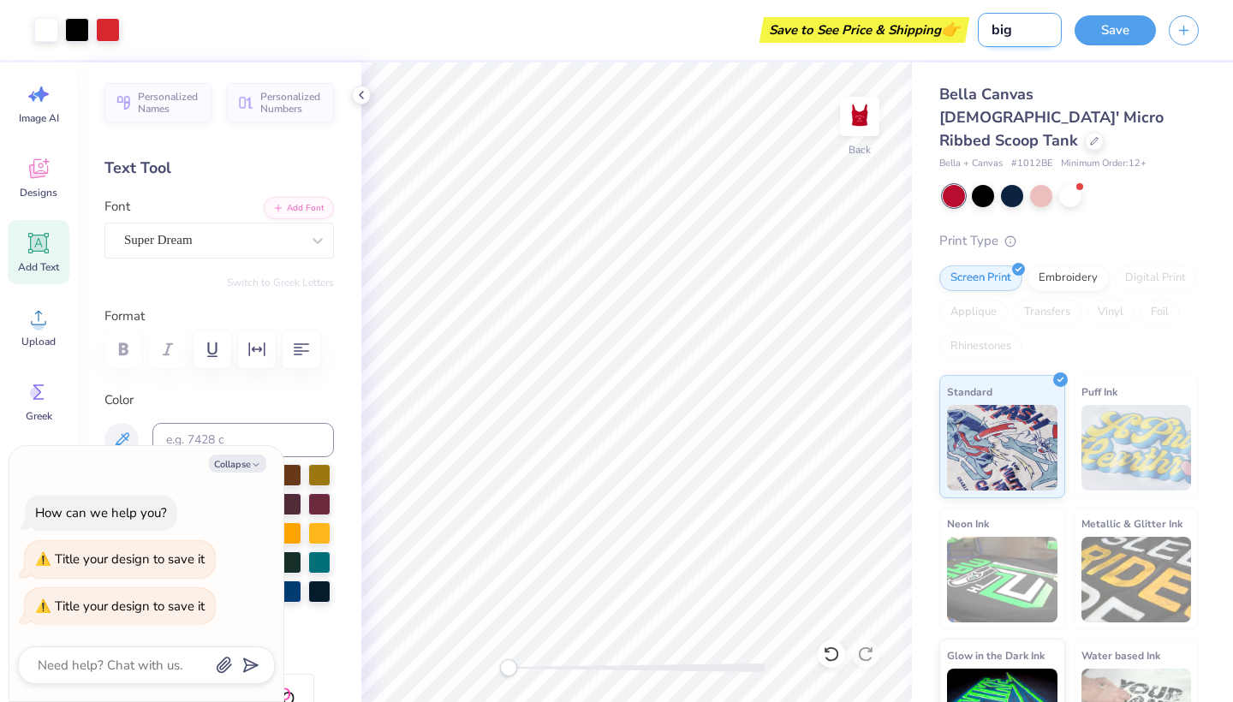
type input "[PERSON_NAME]"
type textarea "x"
type input "big li"
type textarea "x"
type input "big lit"
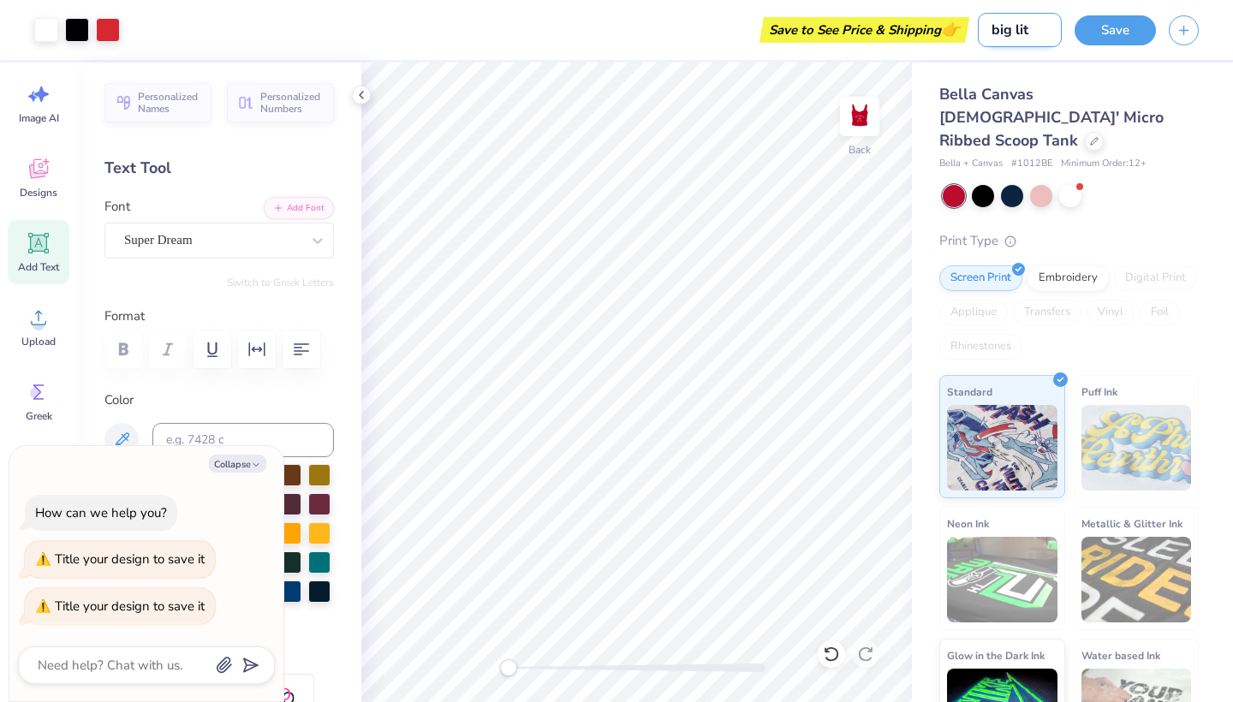
type textarea "x"
type input "big litt"
type textarea "x"
type input "big littl"
type textarea "x"
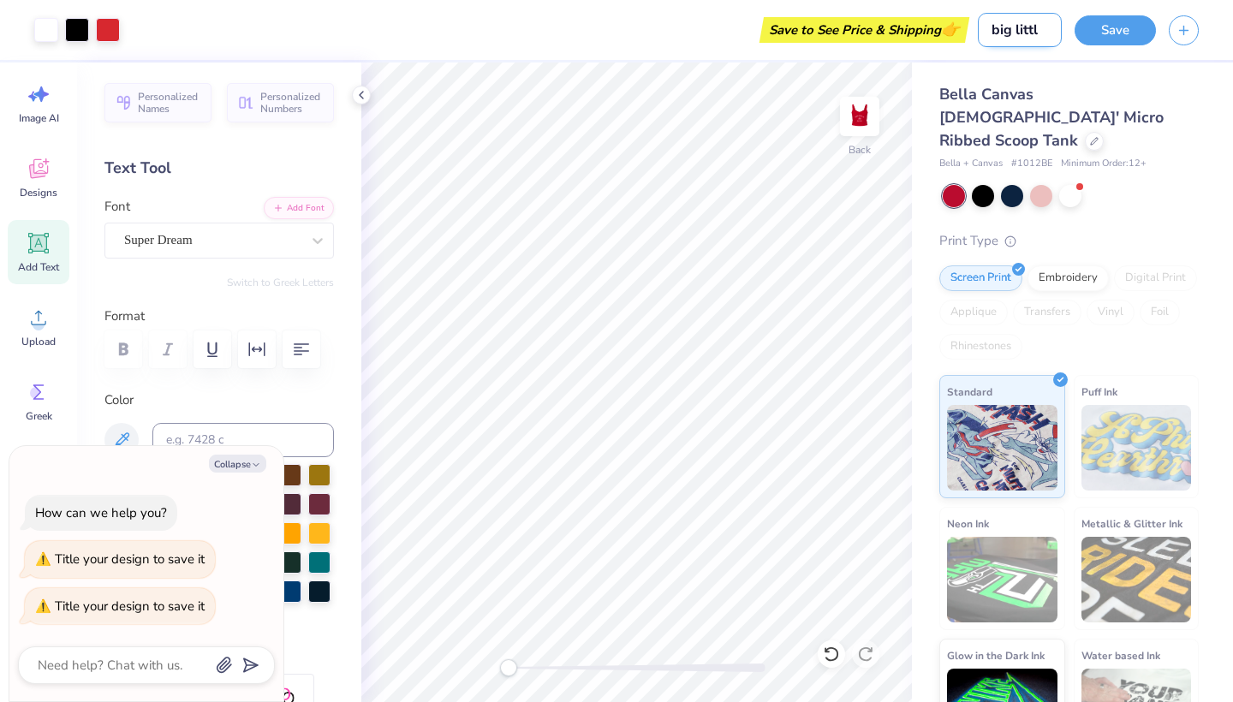
type input "big little"
type textarea "x"
type input "big littlee"
type textarea "x"
type input "big little"
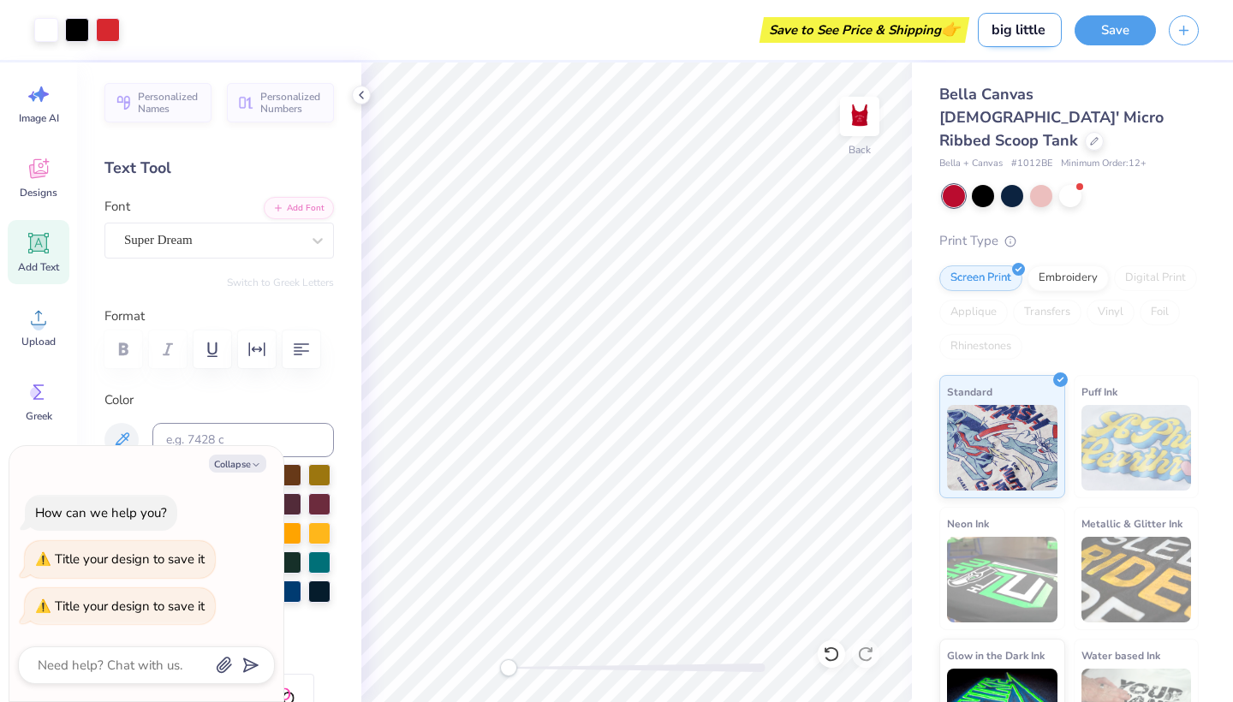
type textarea "x"
type input "big little"
click at [1132, 25] on button "Save" at bounding box center [1114, 28] width 81 height 30
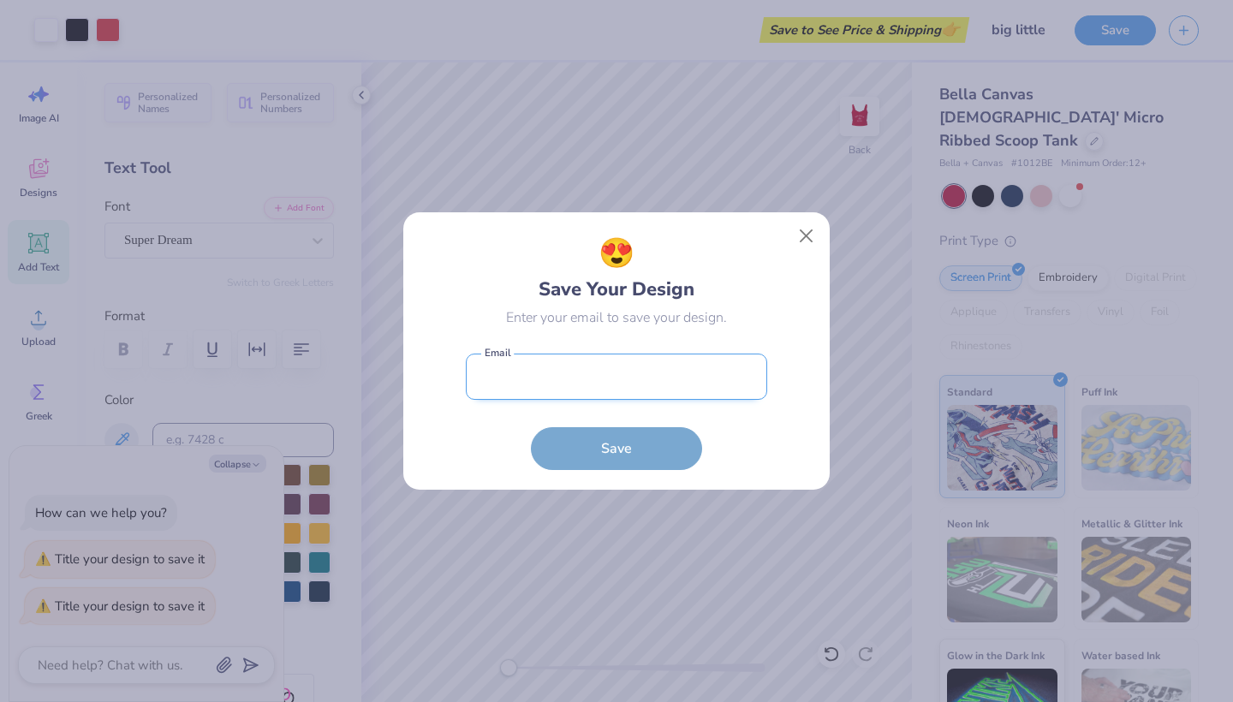
click at [675, 383] on input "email" at bounding box center [616, 376] width 301 height 47
type input "[PERSON_NAME][EMAIL_ADDRESS][DOMAIN_NAME]"
click at [616, 448] on button "Save" at bounding box center [616, 448] width 171 height 43
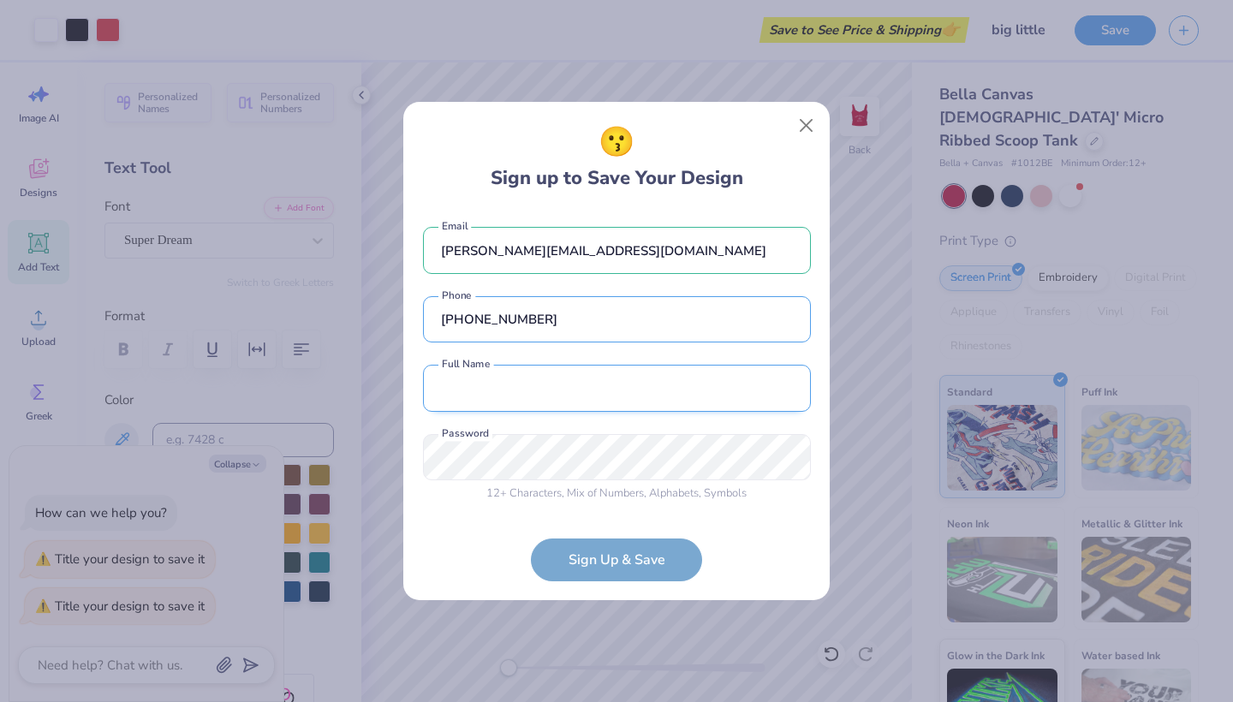
type input "(770) 316-0133"
type input "izzy scott"
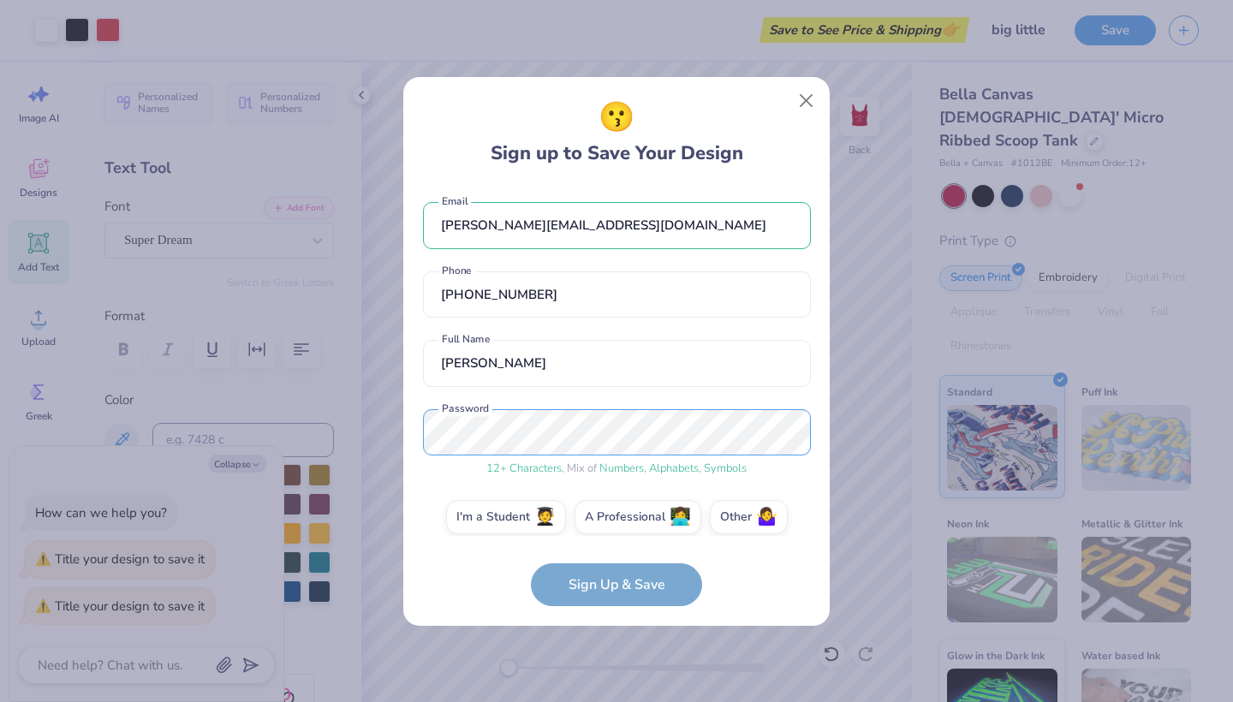
scroll to position [15, 0]
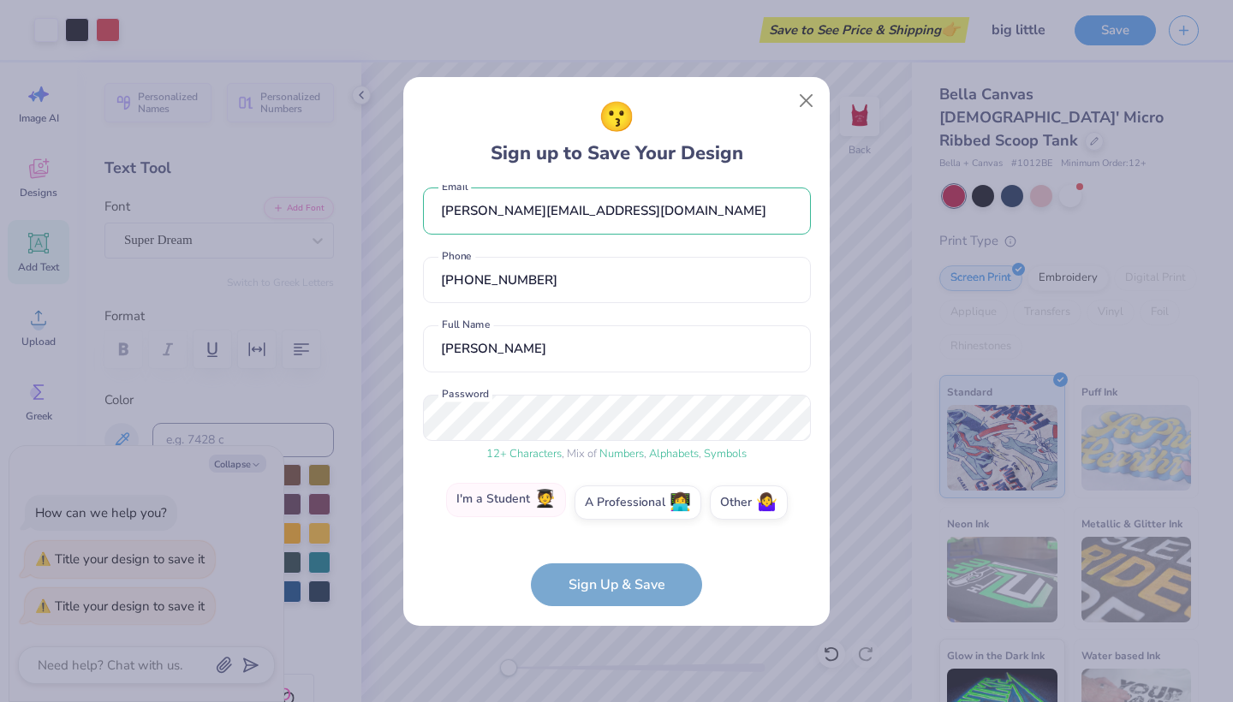
click at [537, 496] on span "🧑‍🎓" at bounding box center [544, 500] width 21 height 20
click at [611, 515] on input "I'm a Student 🧑‍🎓" at bounding box center [616, 520] width 11 height 11
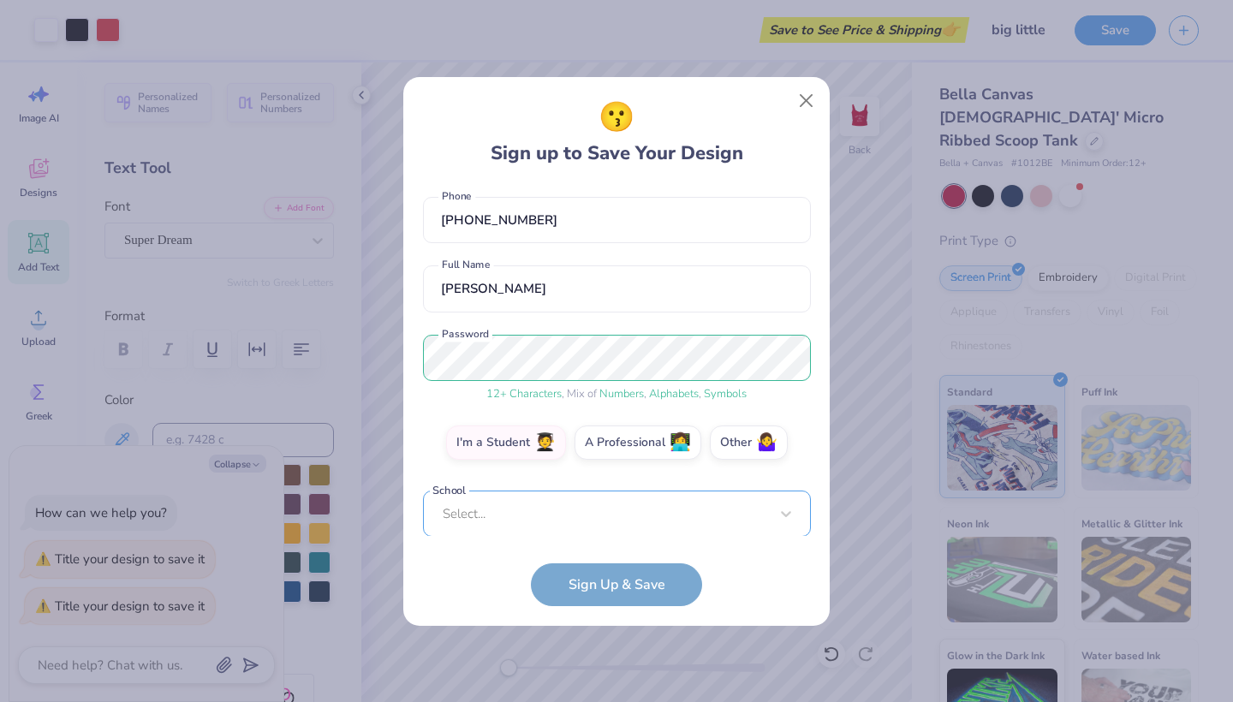
click at [551, 510] on div "Select..." at bounding box center [617, 513] width 388 height 47
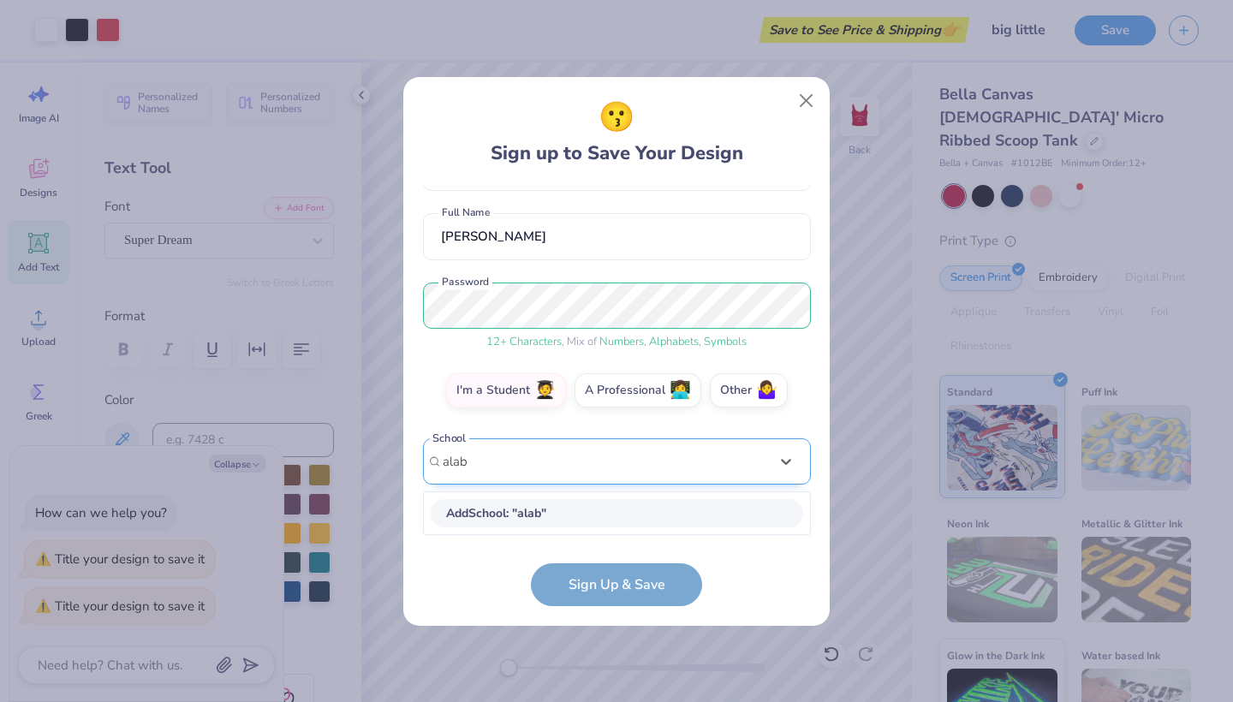
scroll to position [125, 0]
type input "a"
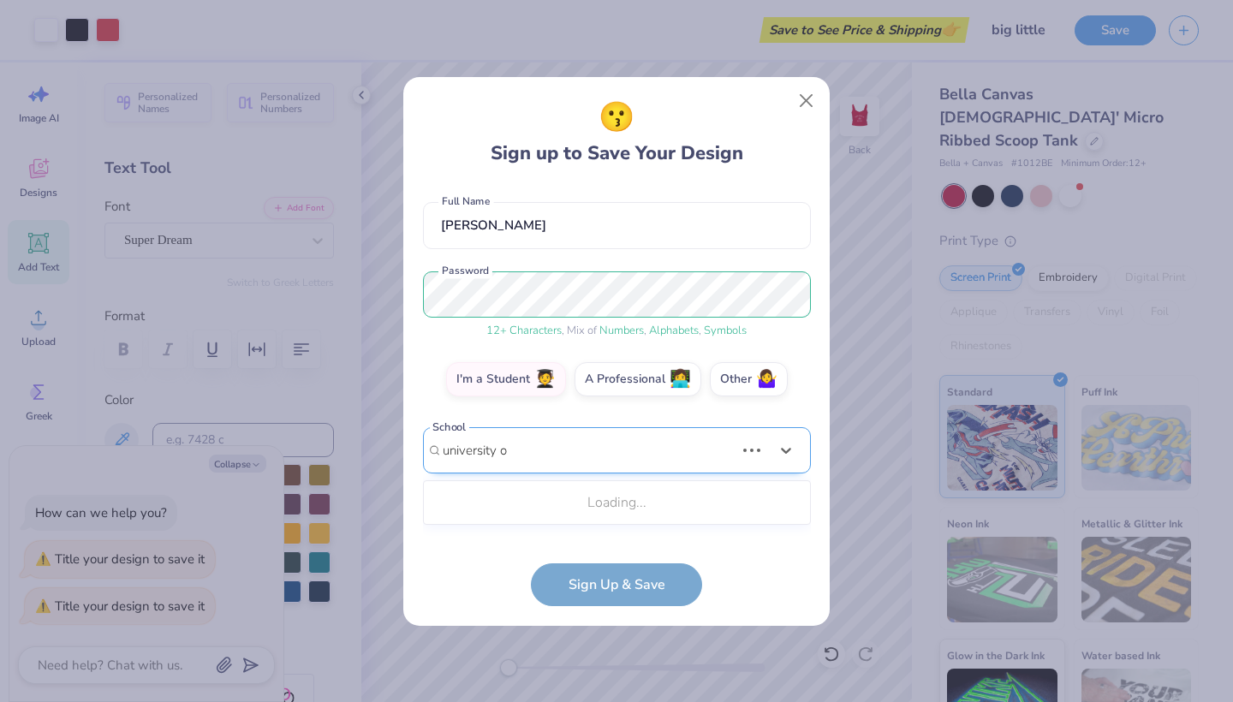
type input "university"
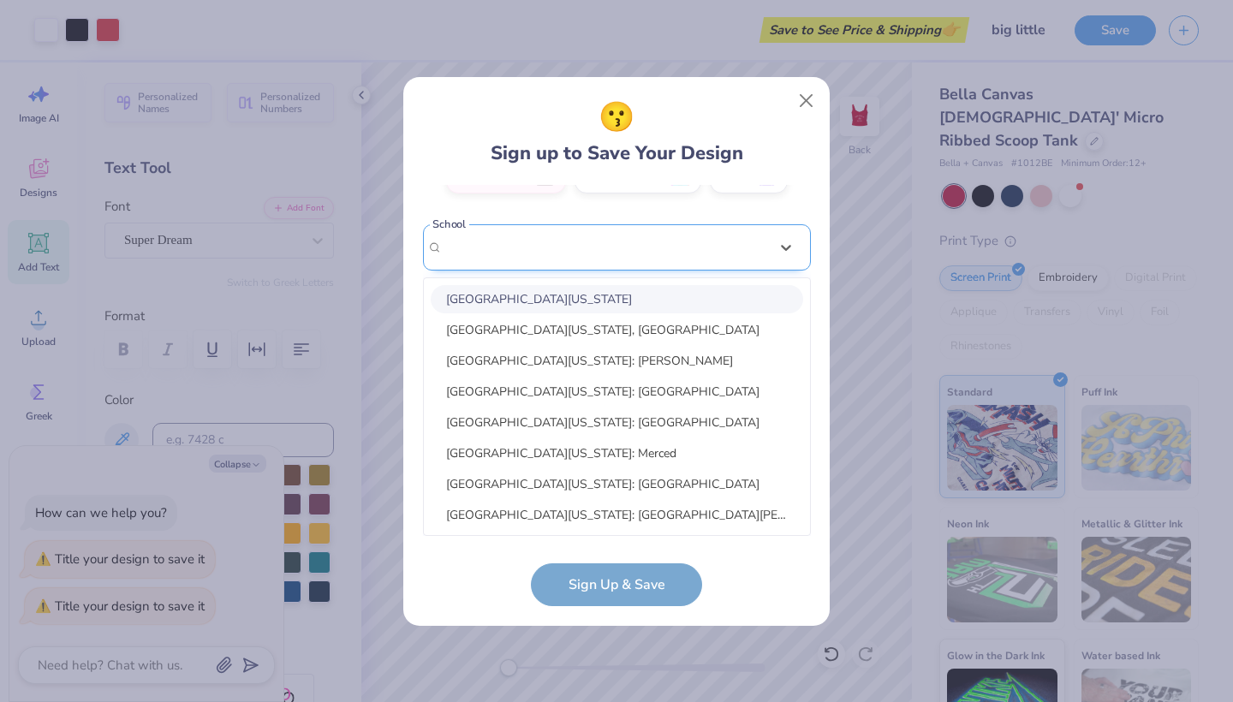
scroll to position [84, 0]
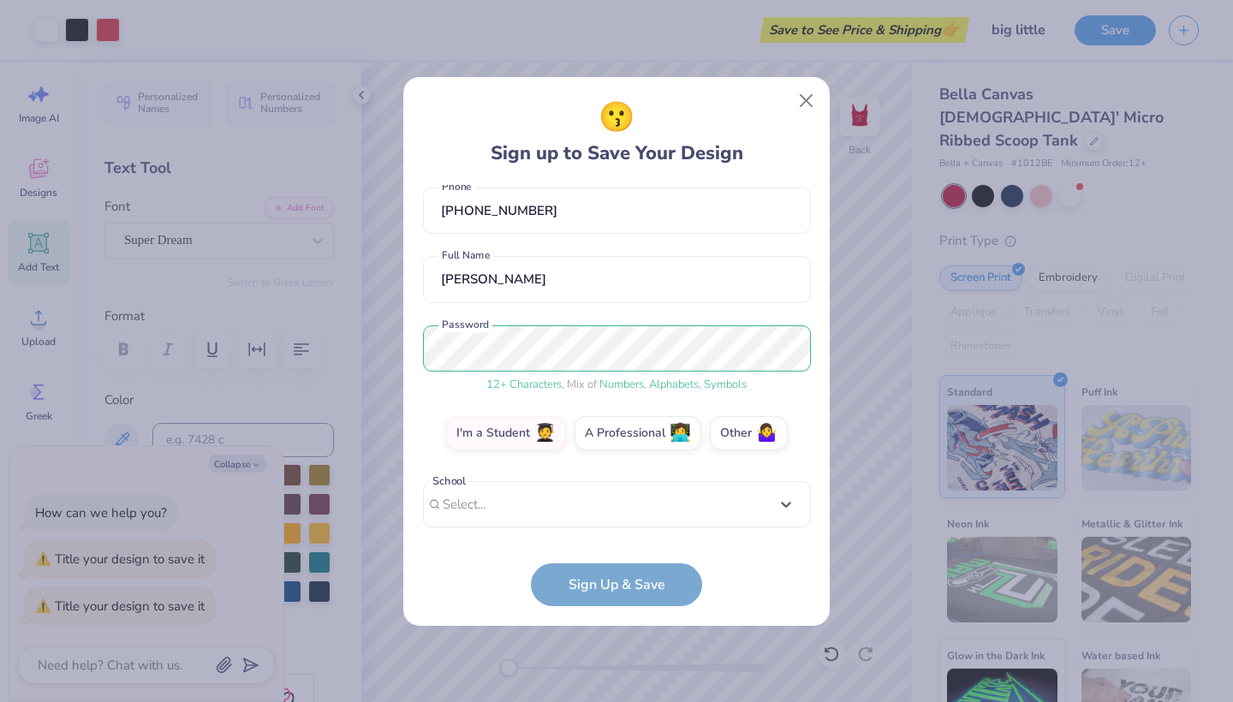
drag, startPoint x: 550, startPoint y: 240, endPoint x: 438, endPoint y: 237, distance: 112.2
click at [438, 237] on div "isabel.scott14@gmail.com Email (770) 316-0133 Phone izzy scott Full Name 12 + C…" at bounding box center [617, 360] width 388 height 351
click at [521, 507] on div "Select is focused ,type to refine list, press Down to open the menu, Select..." at bounding box center [617, 504] width 388 height 47
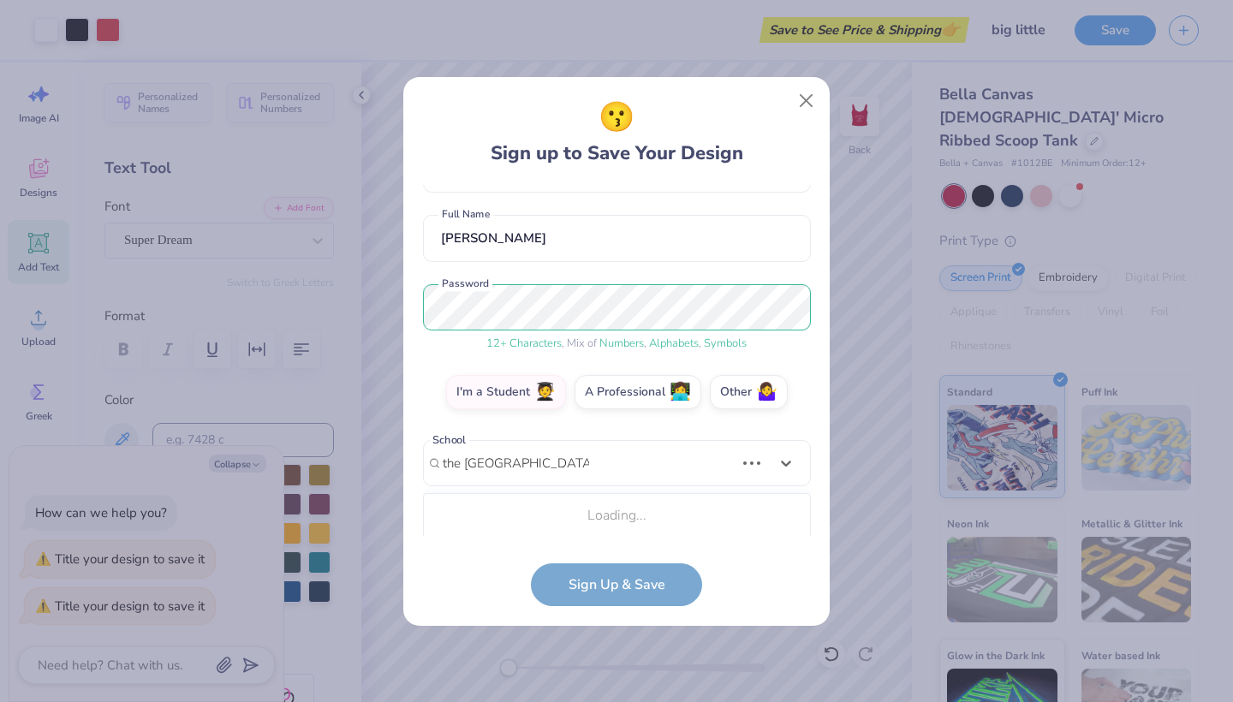
scroll to position [340, 0]
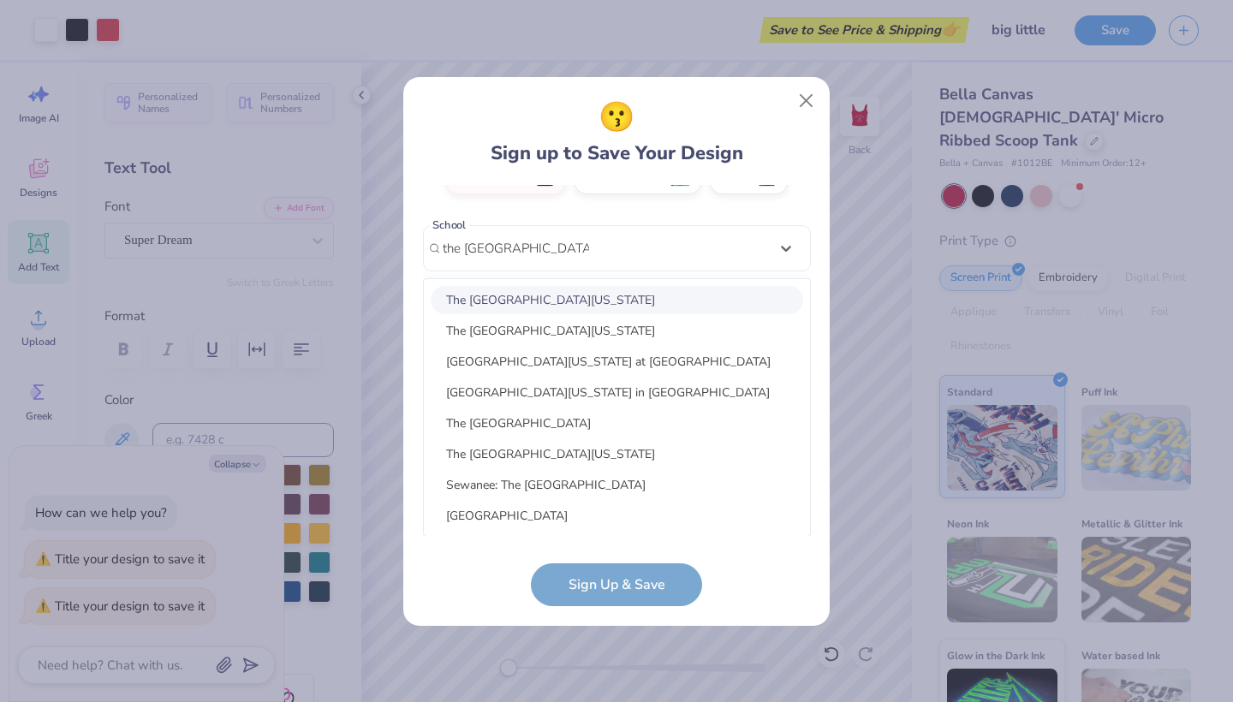
click at [603, 306] on div "The University of Alabama" at bounding box center [617, 300] width 372 height 28
type input "the university of alabama"
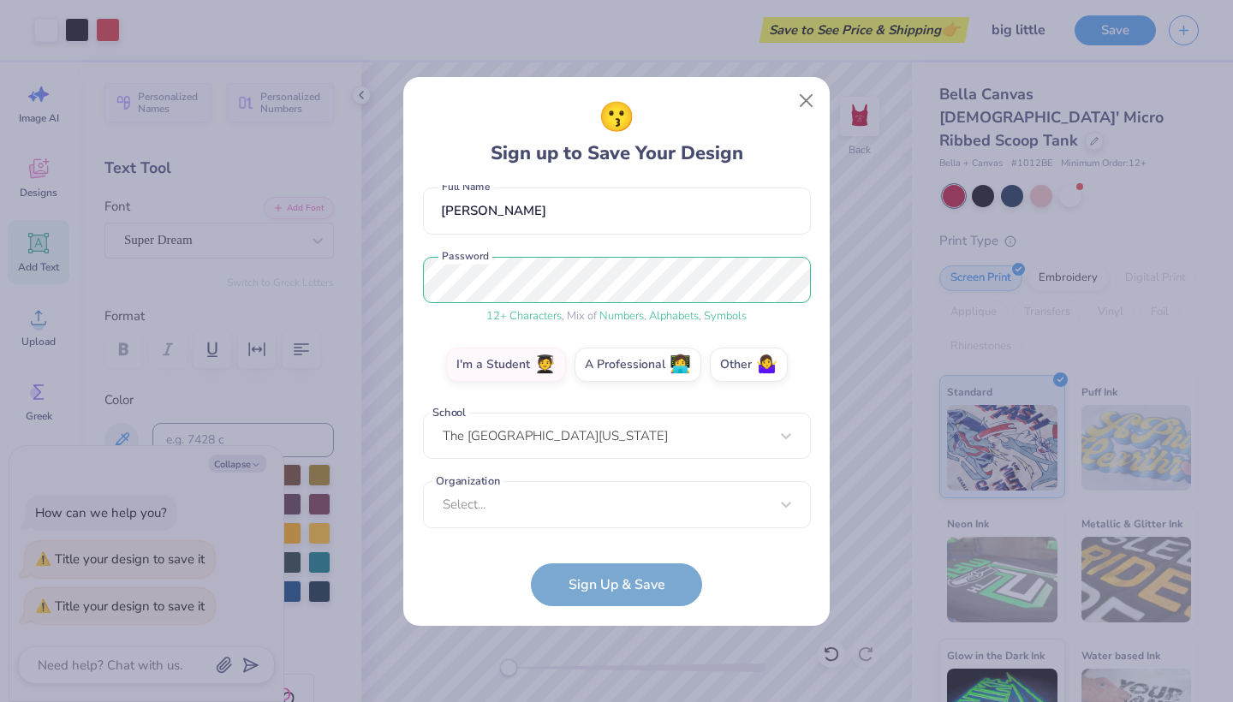
scroll to position [152, 0]
click at [559, 511] on div "Select..." at bounding box center [617, 504] width 388 height 47
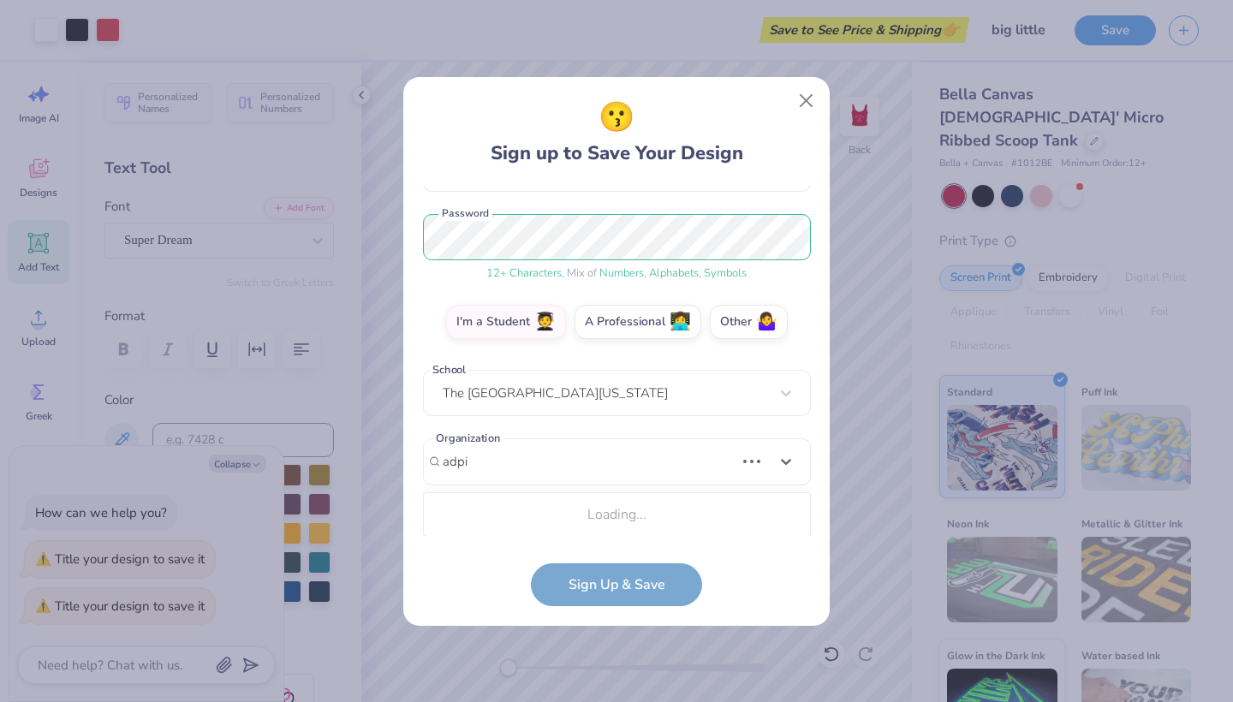
scroll to position [409, 0]
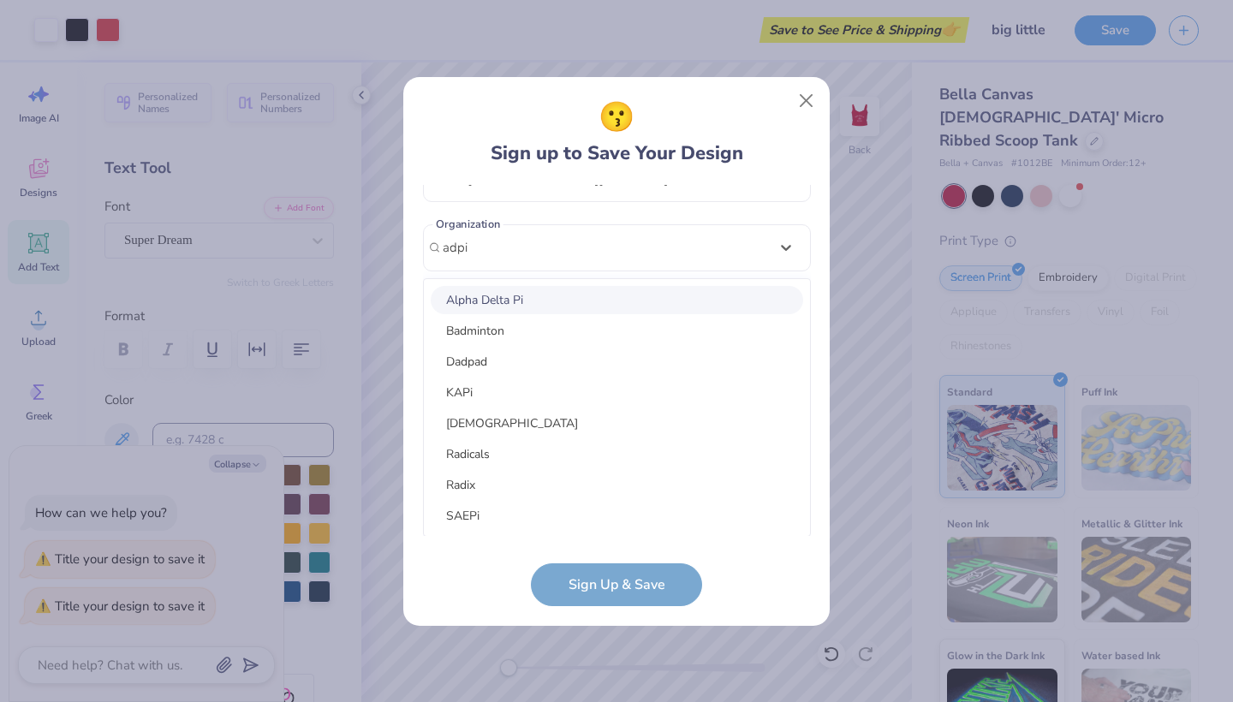
click at [564, 295] on div "Alpha Delta Pi" at bounding box center [617, 300] width 372 height 28
type input "adpi"
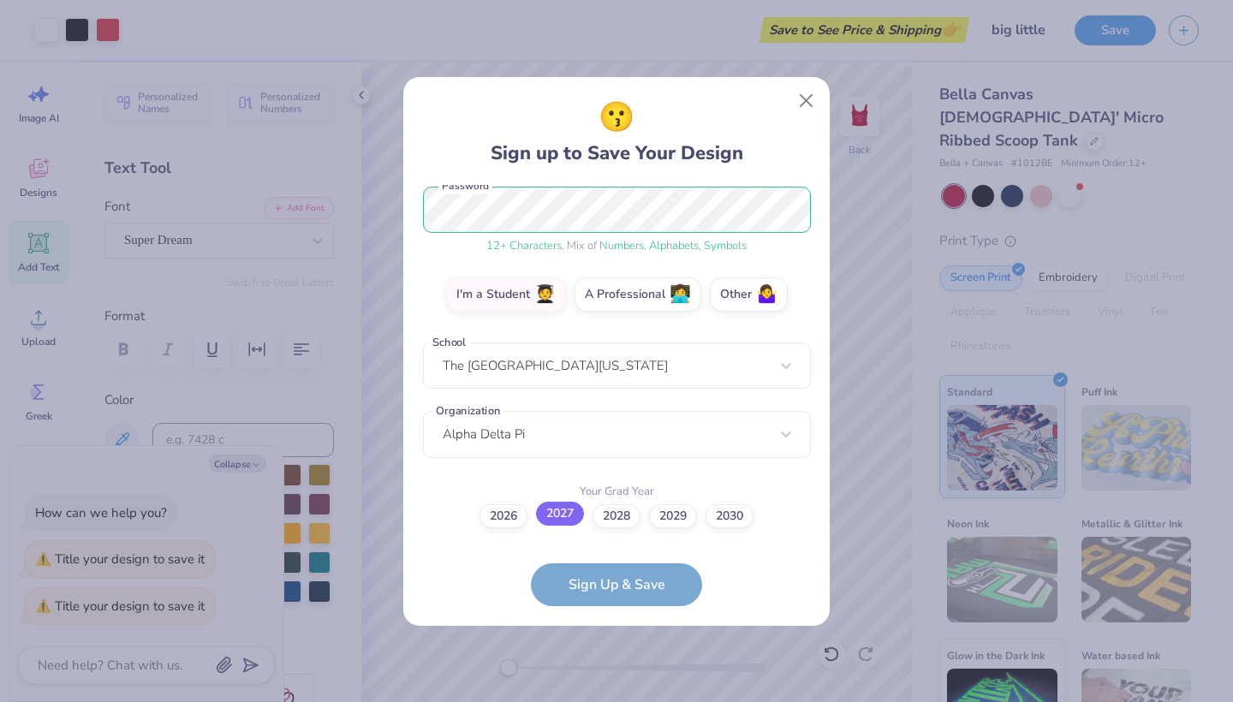
click at [556, 520] on label "2027" at bounding box center [560, 514] width 48 height 24
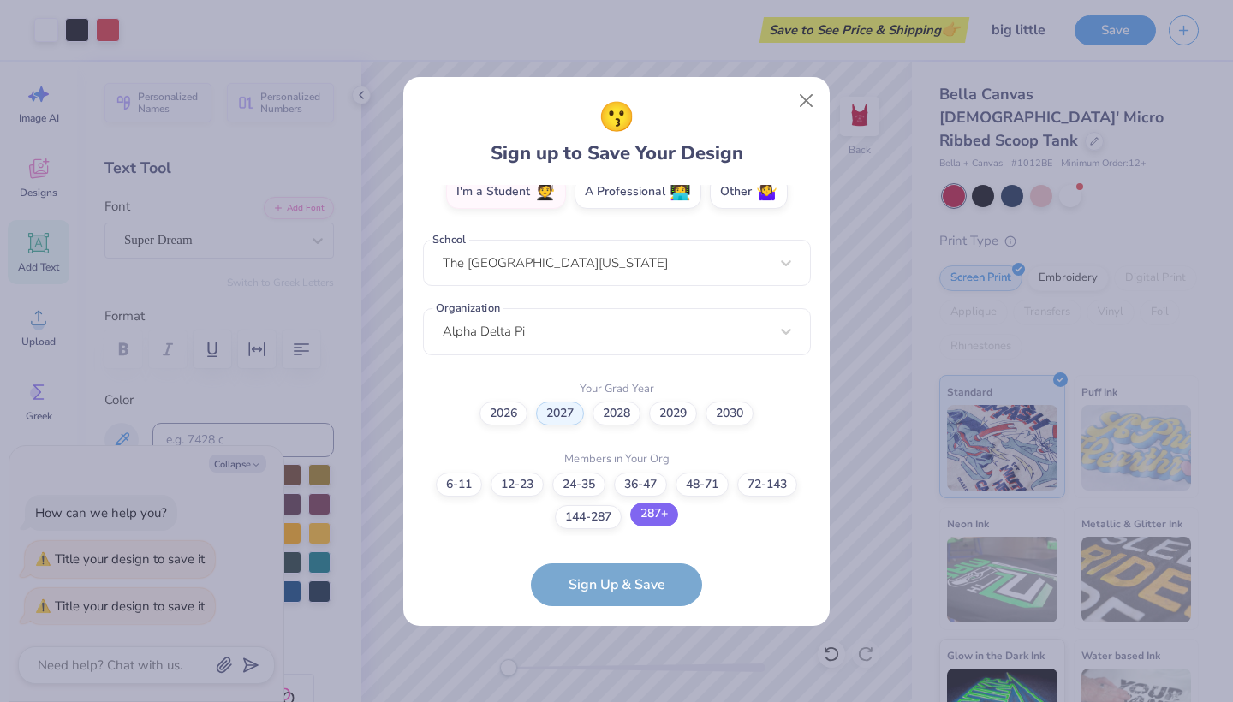
click at [650, 519] on label "287+" at bounding box center [654, 514] width 48 height 24
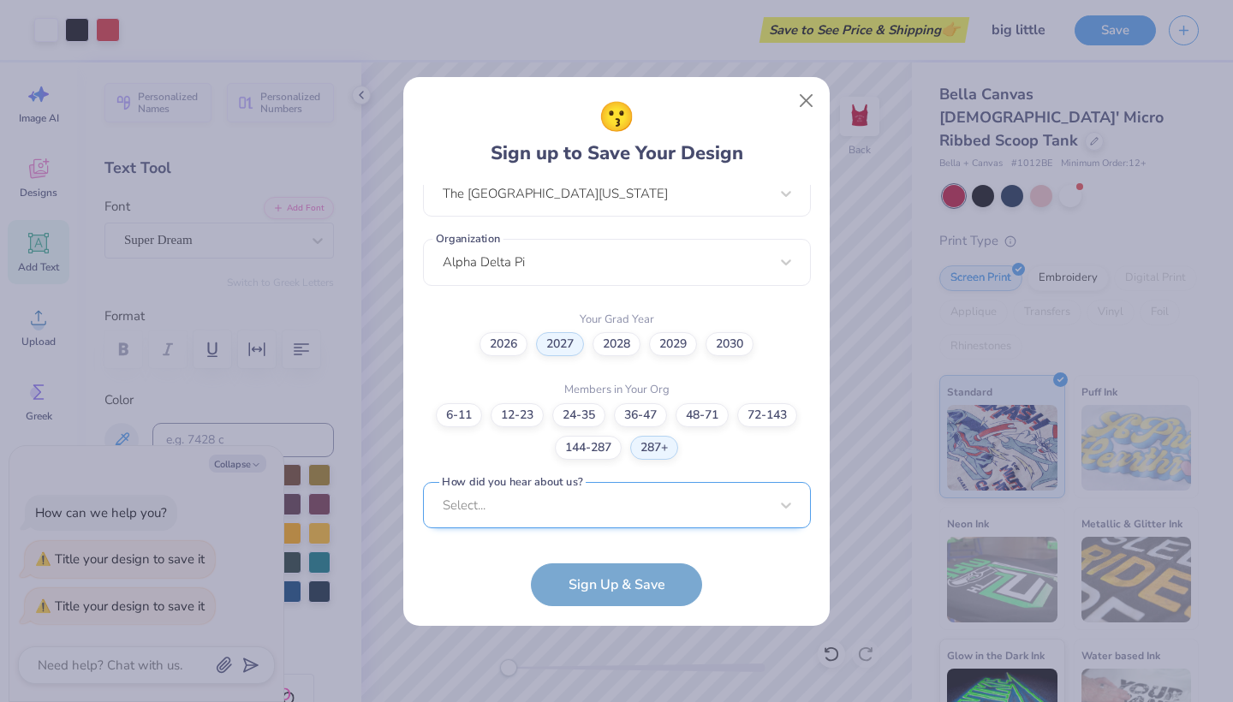
click at [612, 513] on div "Select..." at bounding box center [617, 505] width 388 height 47
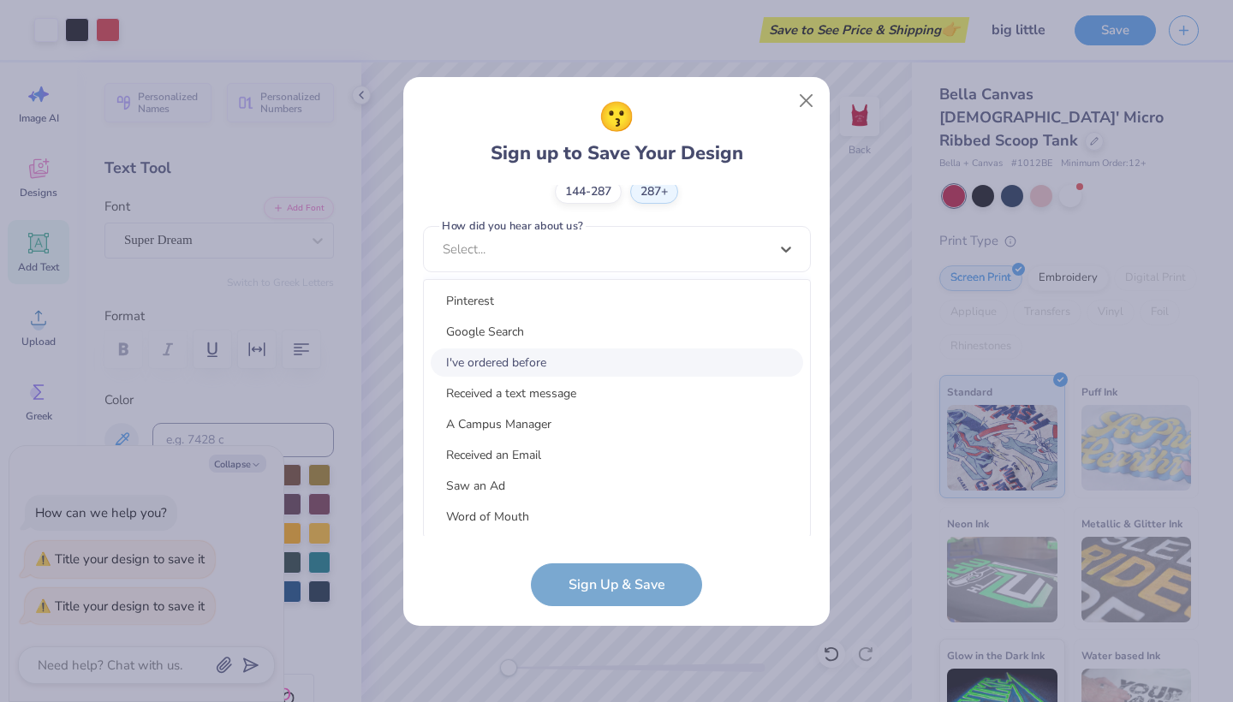
click at [599, 354] on div "I've ordered before" at bounding box center [617, 362] width 372 height 28
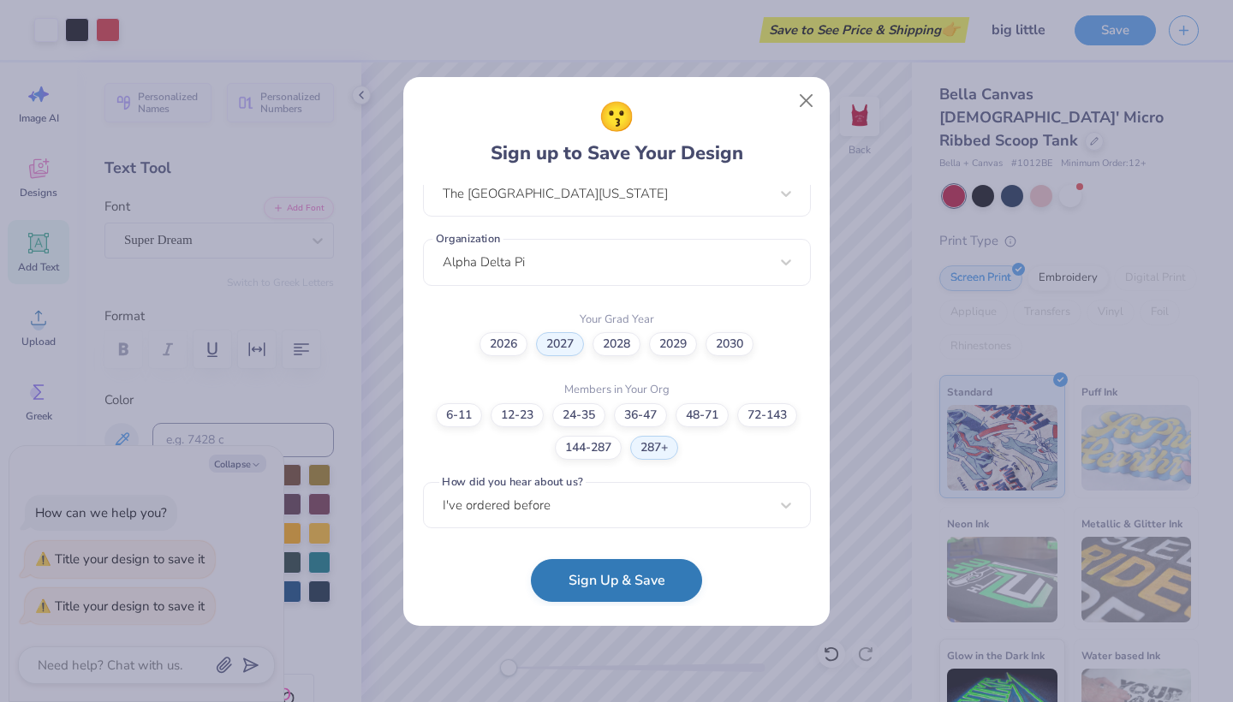
click at [587, 590] on button "Sign Up & Save" at bounding box center [616, 580] width 171 height 43
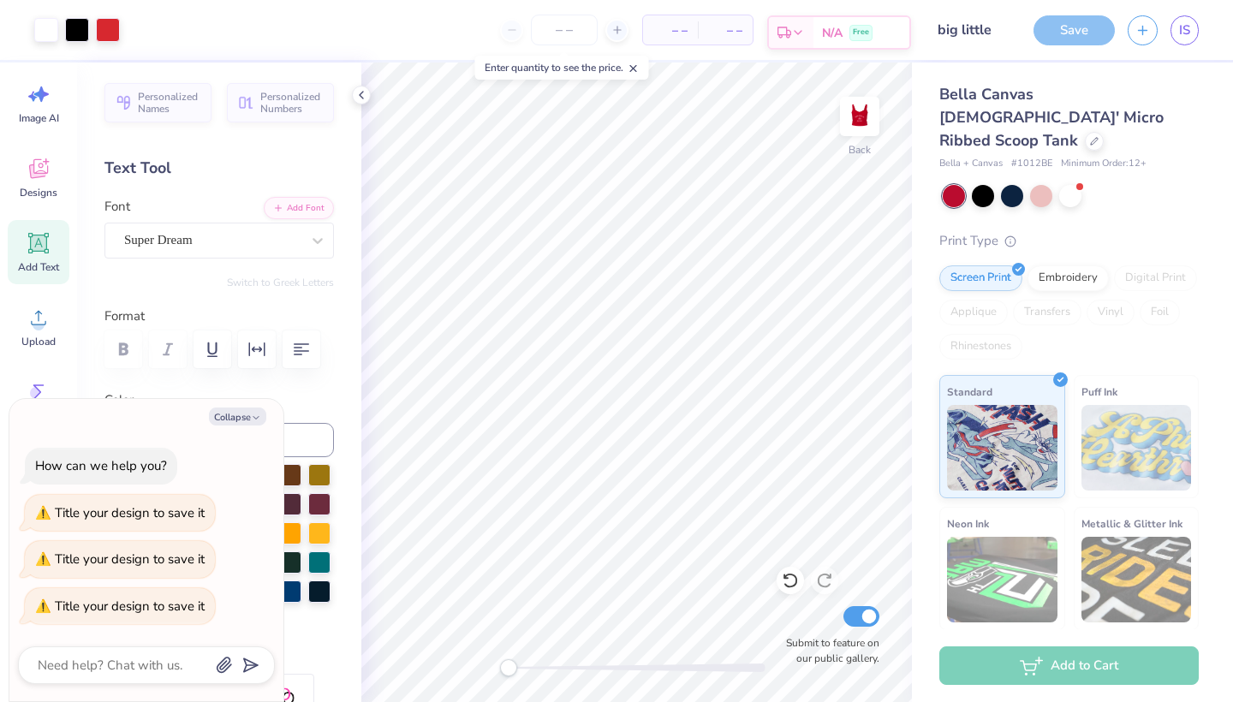
click at [817, 26] on div "N/A Free" at bounding box center [861, 32] width 96 height 31
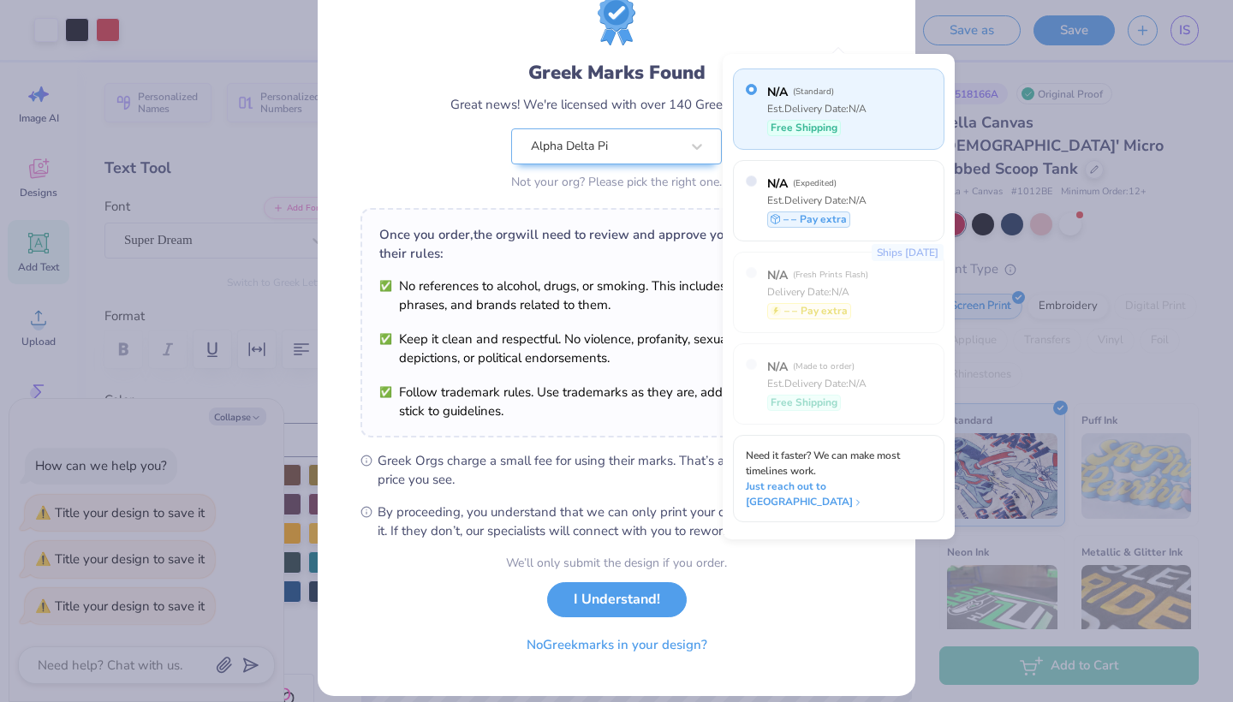
scroll to position [72, 0]
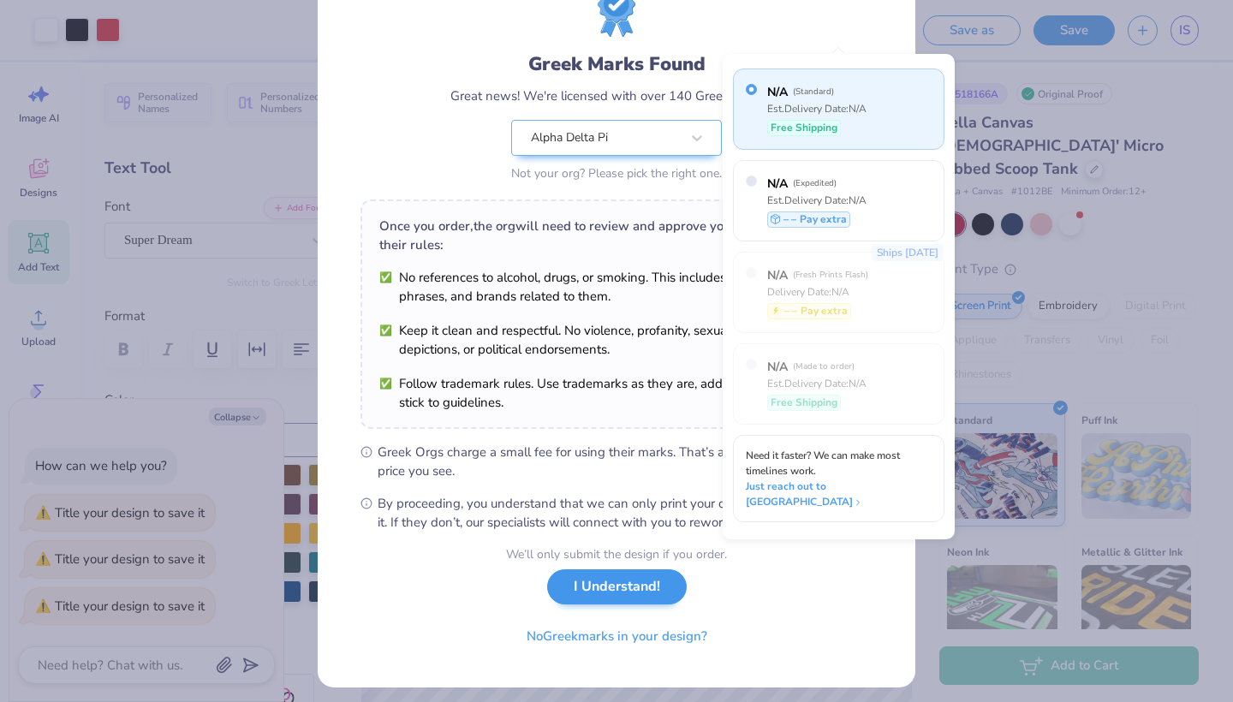
click at [579, 599] on button "I Understand!" at bounding box center [617, 586] width 140 height 35
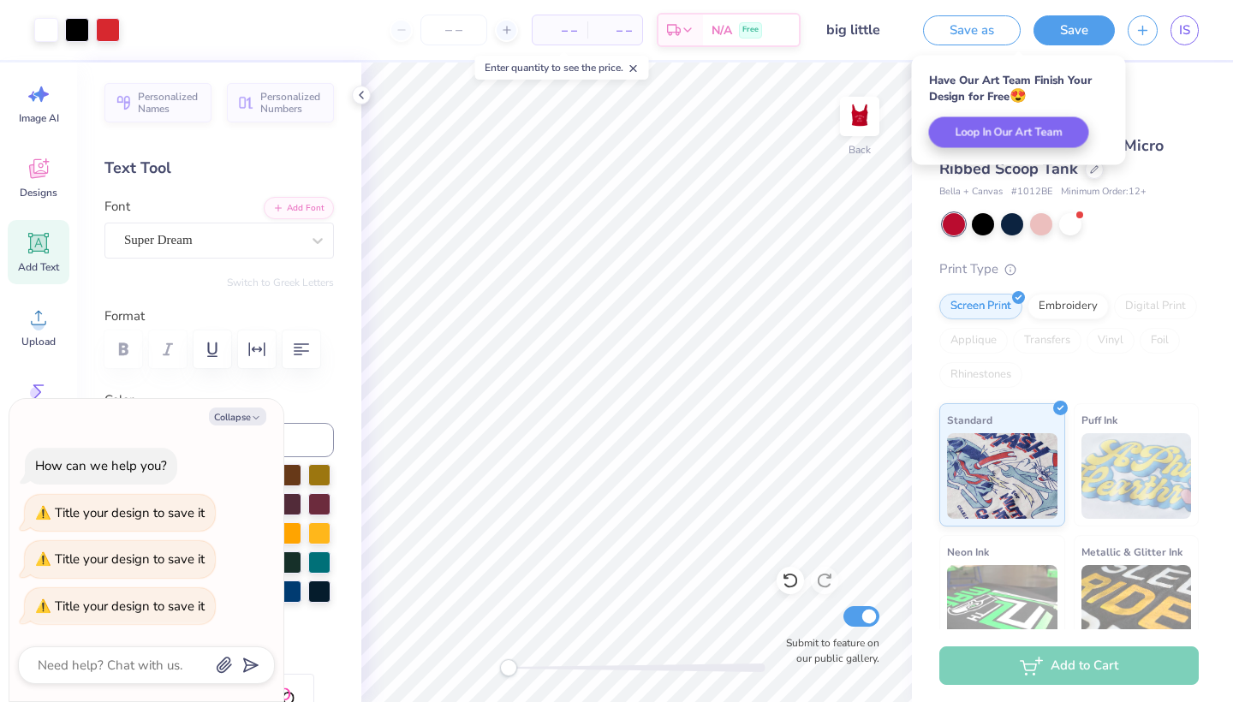
scroll to position [0, 0]
click at [747, 34] on span "Free" at bounding box center [750, 33] width 16 height 12
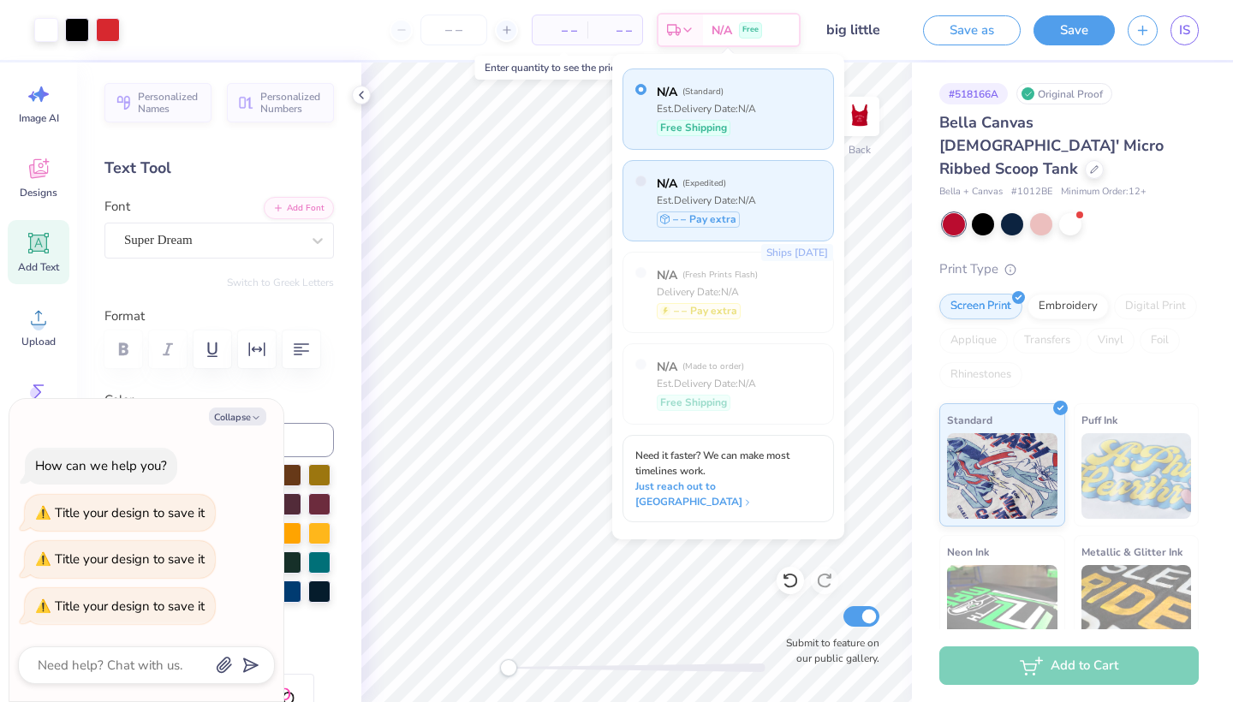
click at [707, 180] on span "( Expedited )" at bounding box center [704, 183] width 44 height 12
type textarea "x"
radio input "false"
radio input "true"
type textarea "x"
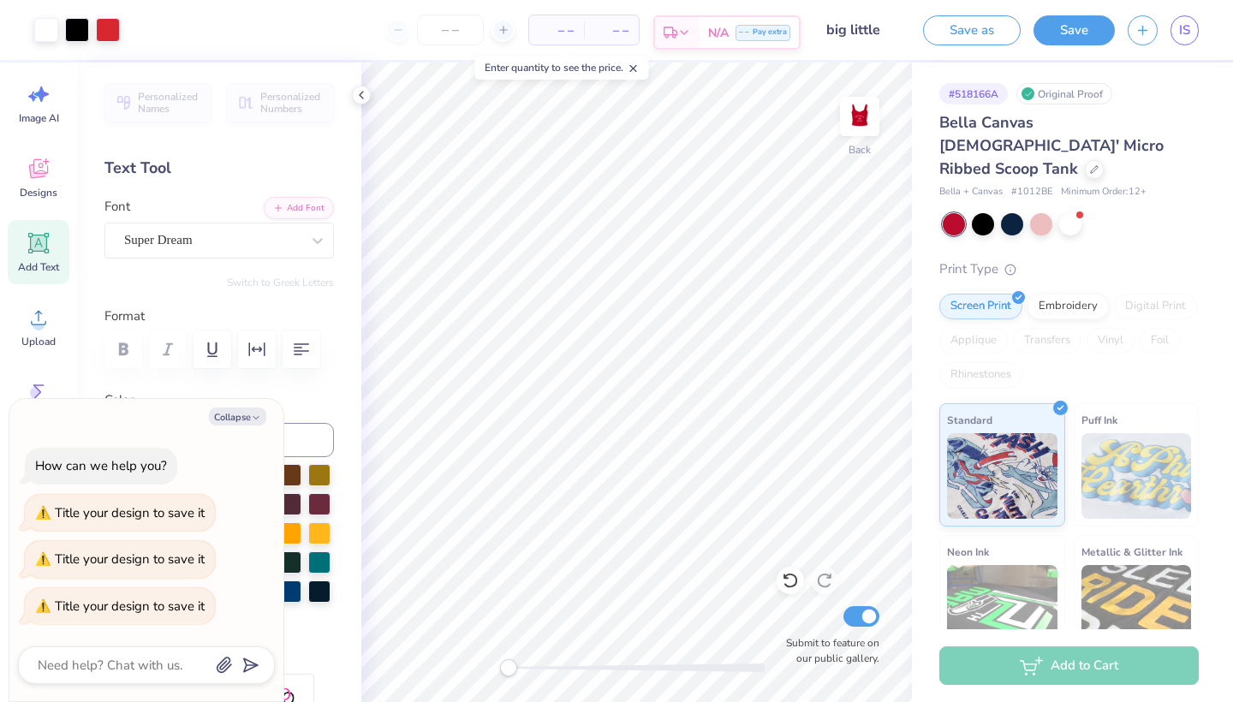
click at [745, 35] on span "– –" at bounding box center [744, 33] width 10 height 12
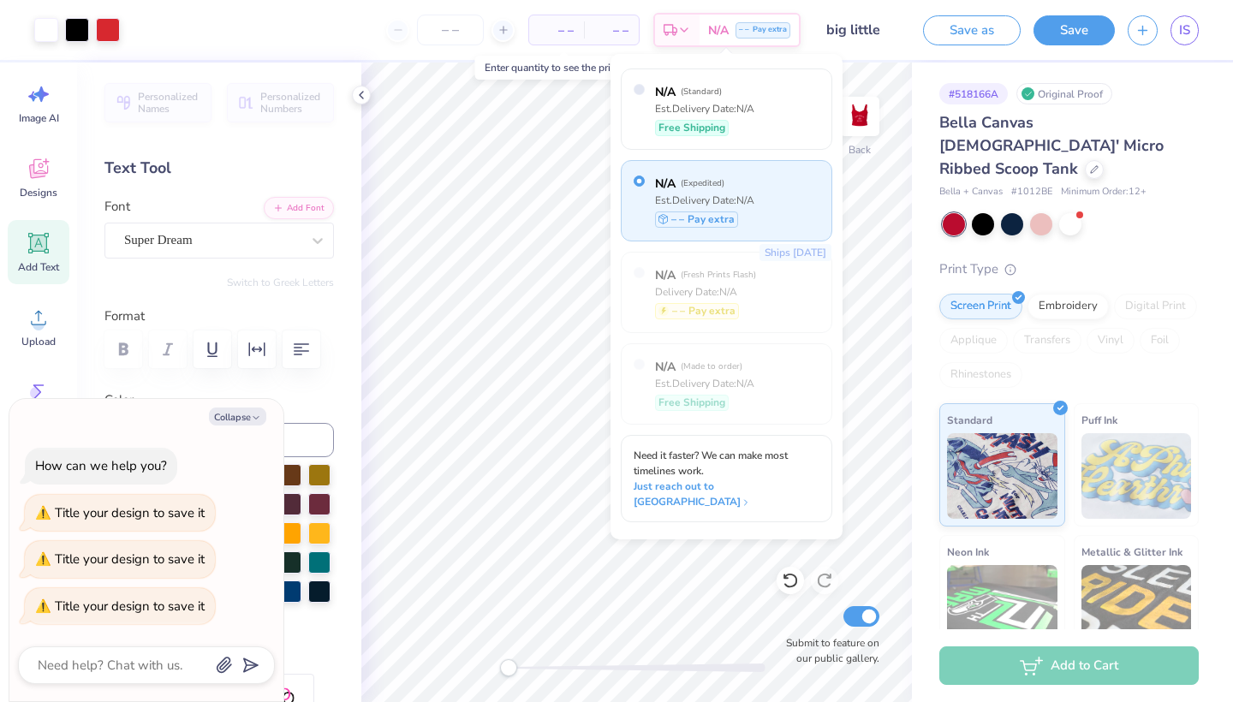
click at [613, 43] on div "– – Total" at bounding box center [611, 29] width 55 height 29
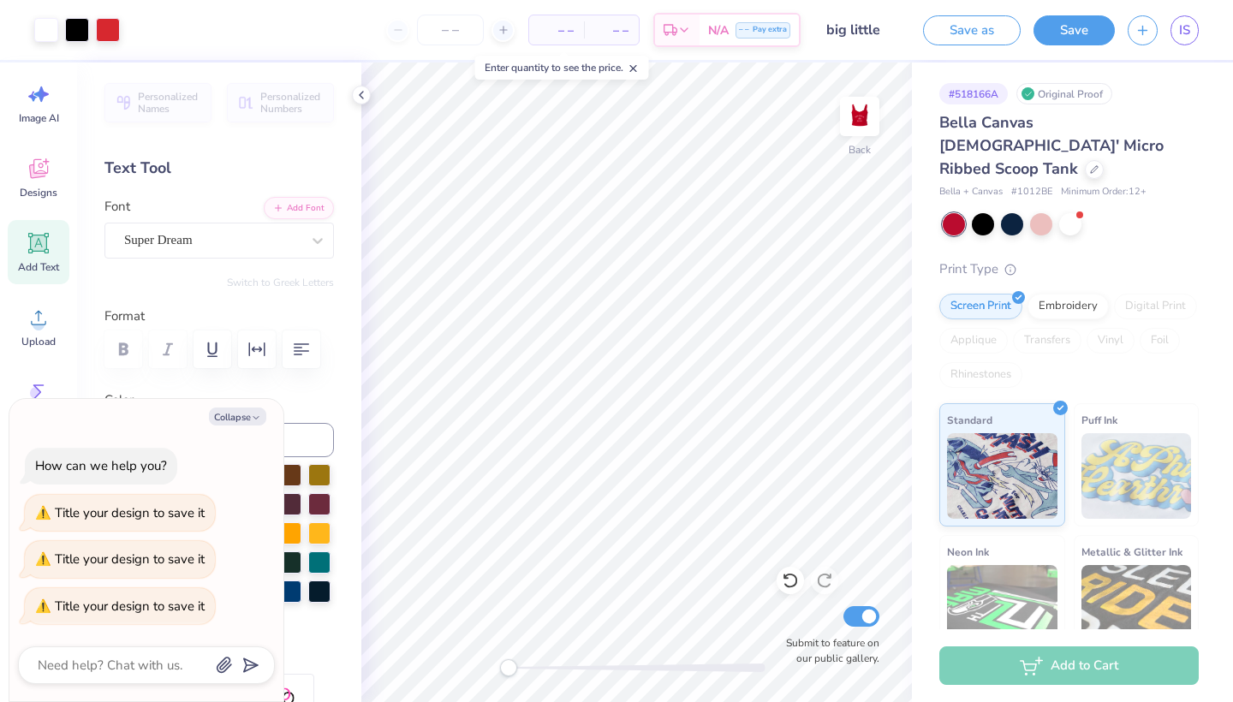
click at [573, 13] on div "– – Per Item – – Total Est. Delivery N/A – – Pay extra" at bounding box center [467, 30] width 668 height 60
click at [508, 27] on div at bounding box center [502, 30] width 23 height 23
type input "12"
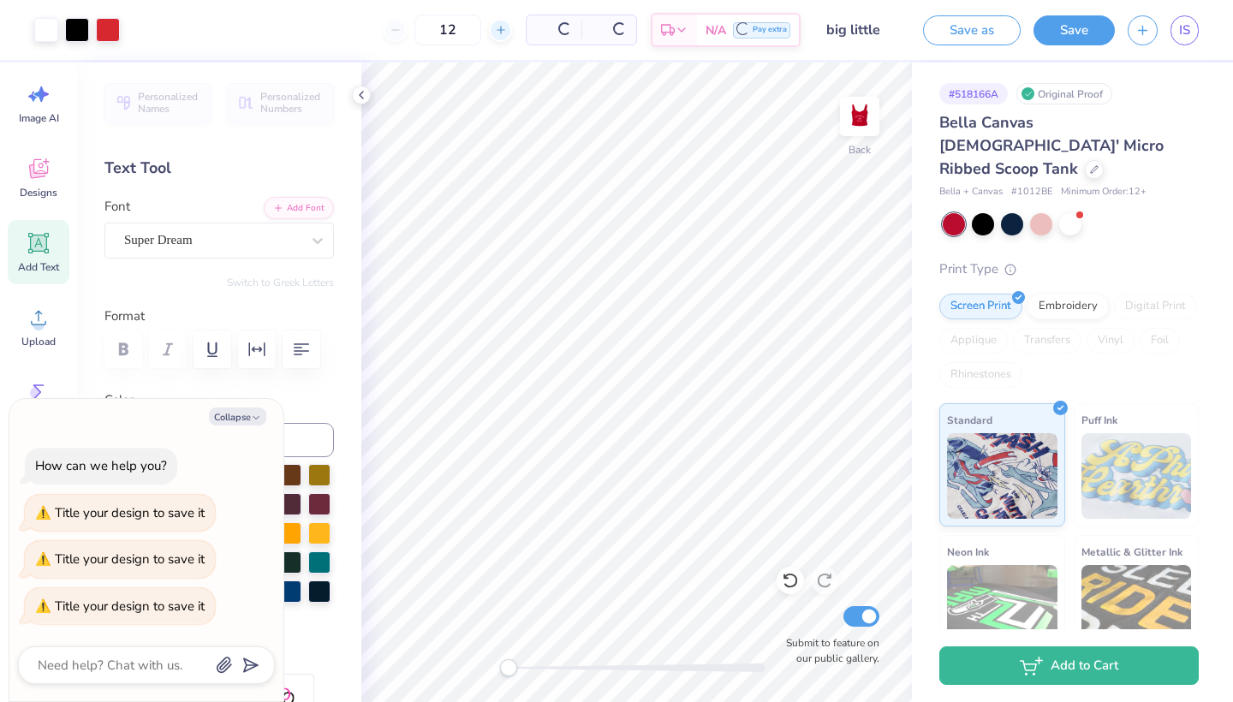
type textarea "x"
click at [329, 36] on div "12" at bounding box center [353, 30] width 128 height 31
click at [321, 30] on div "12" at bounding box center [353, 30] width 128 height 31
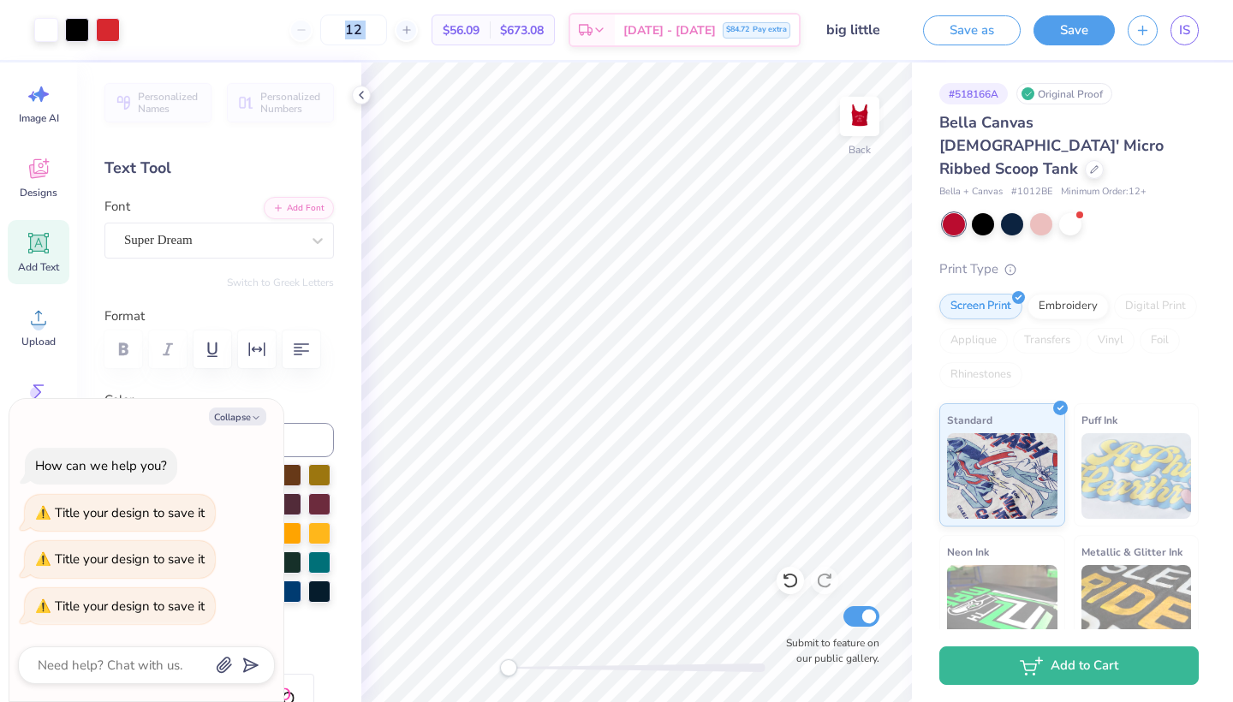
click at [321, 30] on div "12" at bounding box center [353, 30] width 128 height 31
click at [320, 30] on div "12" at bounding box center [353, 30] width 128 height 31
click at [381, 33] on input "12" at bounding box center [353, 30] width 67 height 31
type input "1"
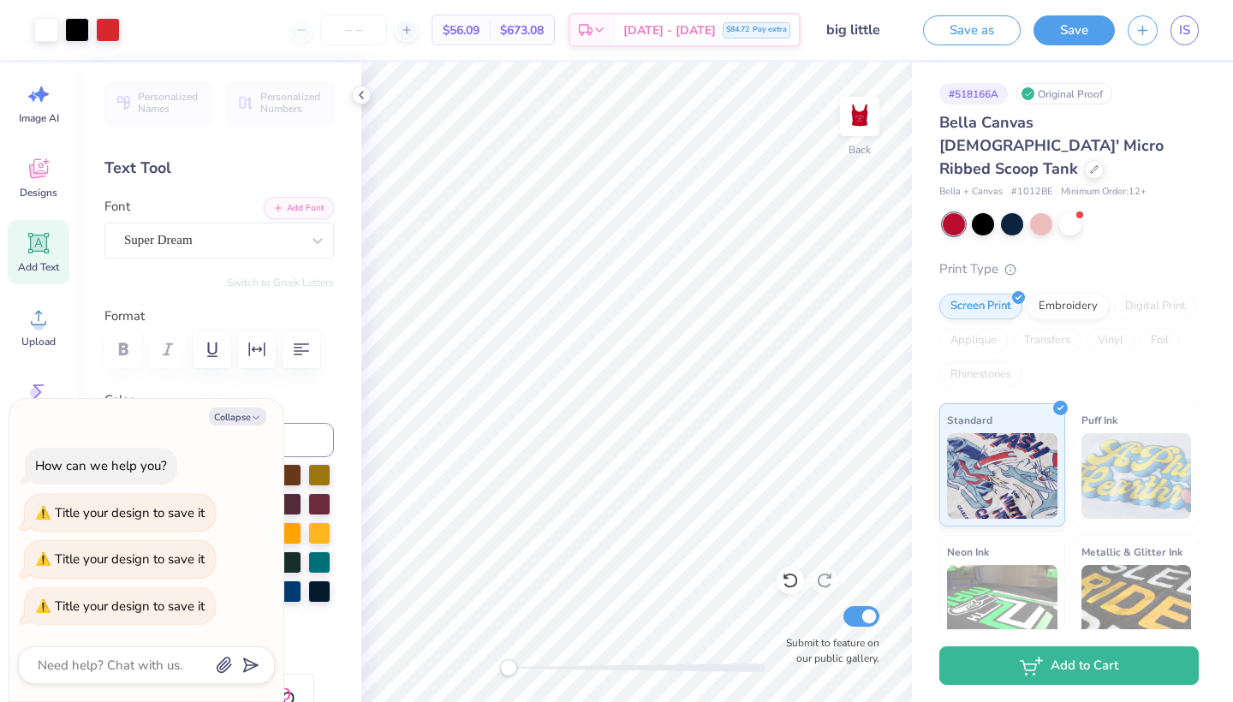
type textarea "x"
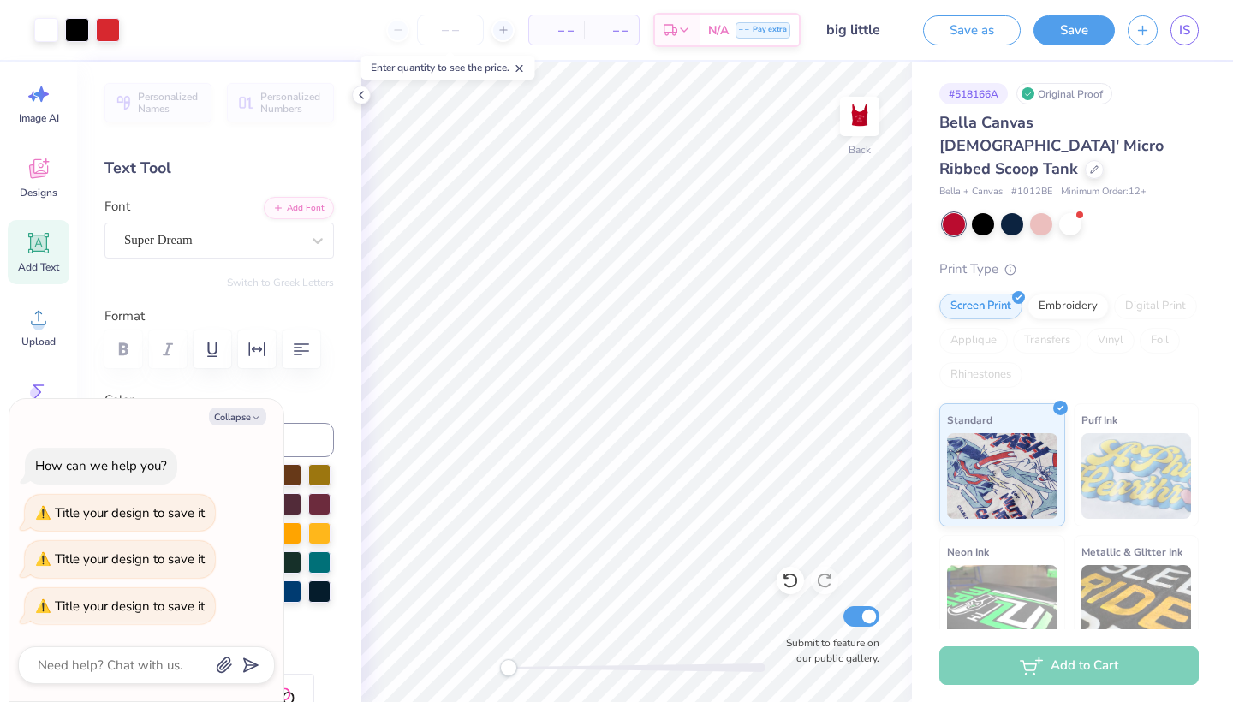
type input "3"
type textarea "x"
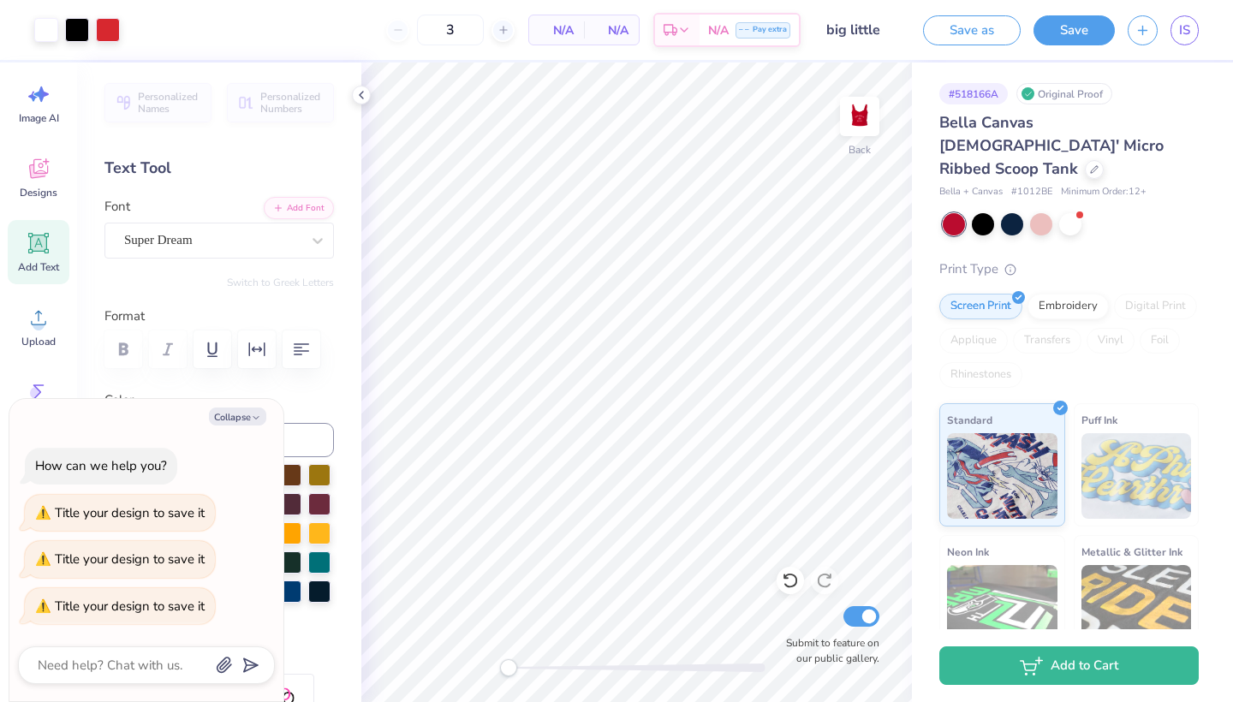
type input "12"
type textarea "x"
click at [1192, 28] on link "IS" at bounding box center [1184, 30] width 28 height 30
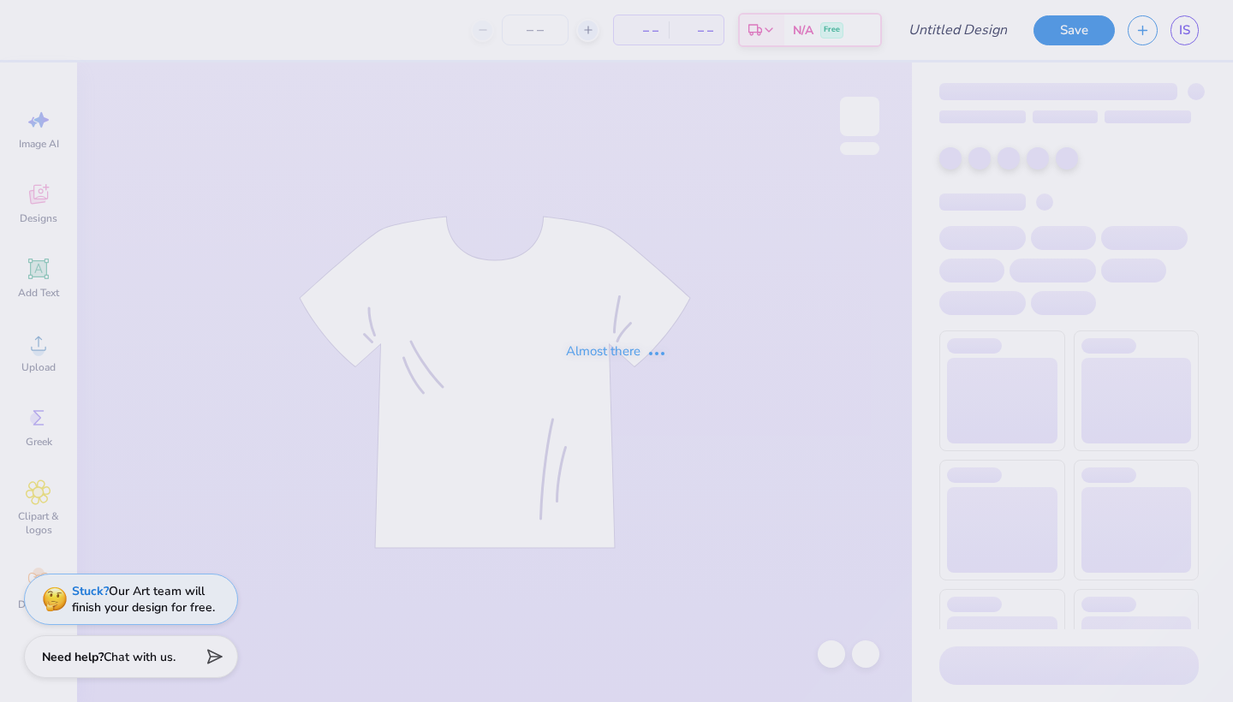
type input "big little"
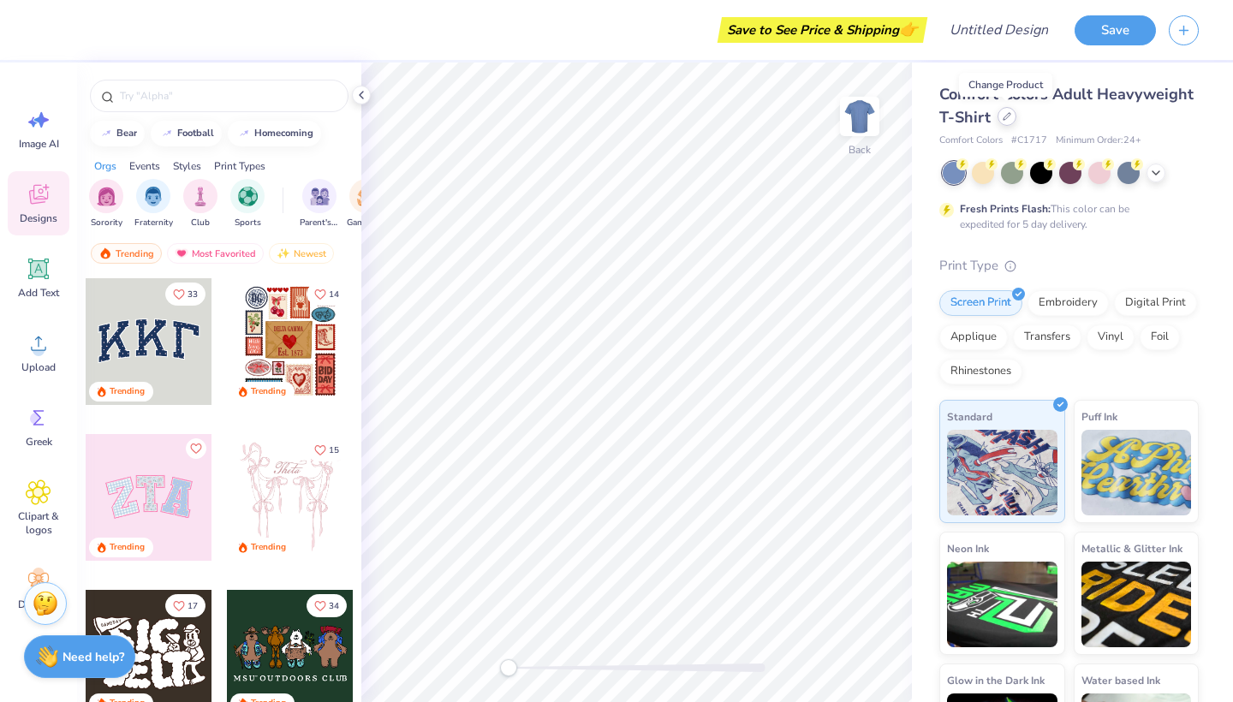
click at [1001, 122] on div at bounding box center [1006, 116] width 19 height 19
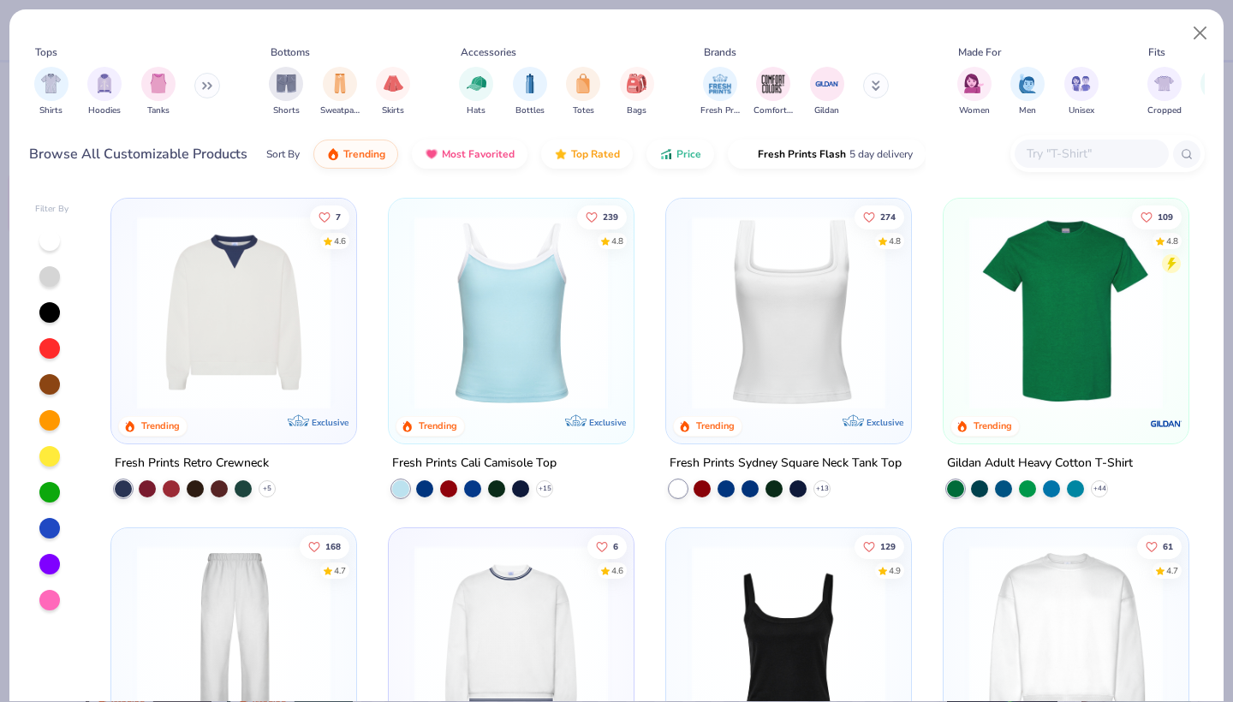
scroll to position [331, 0]
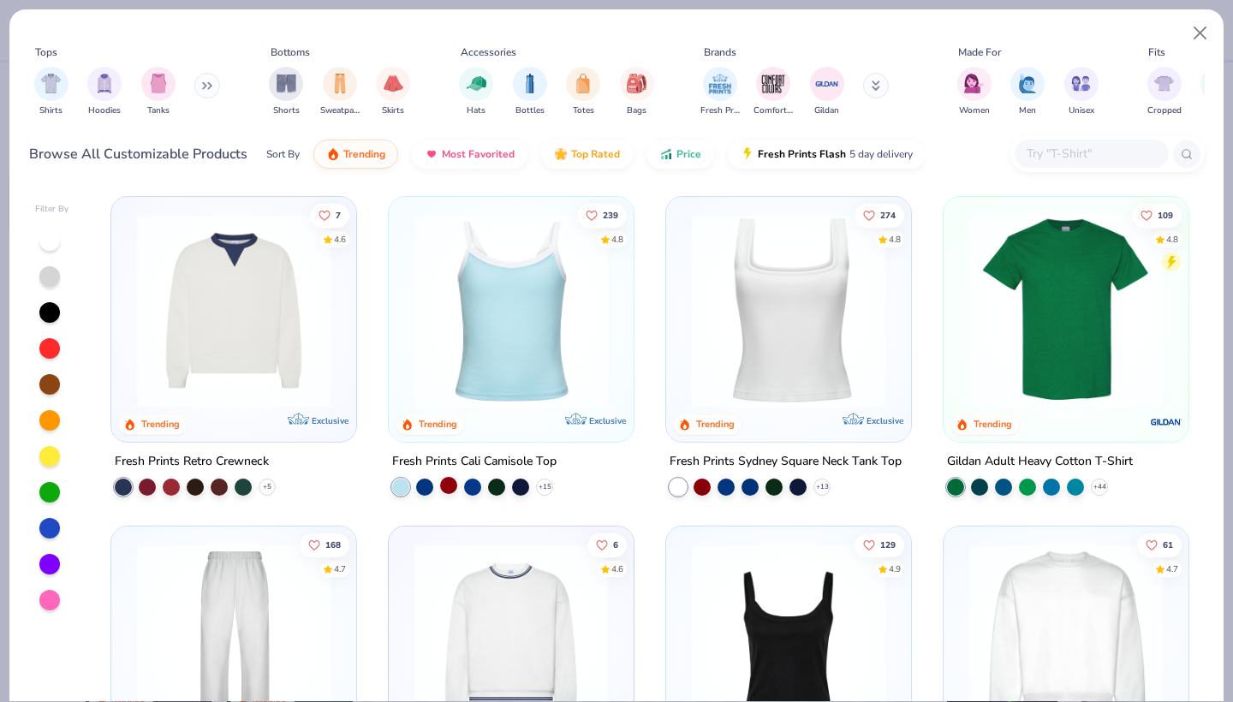
click at [450, 482] on div at bounding box center [448, 484] width 17 height 17
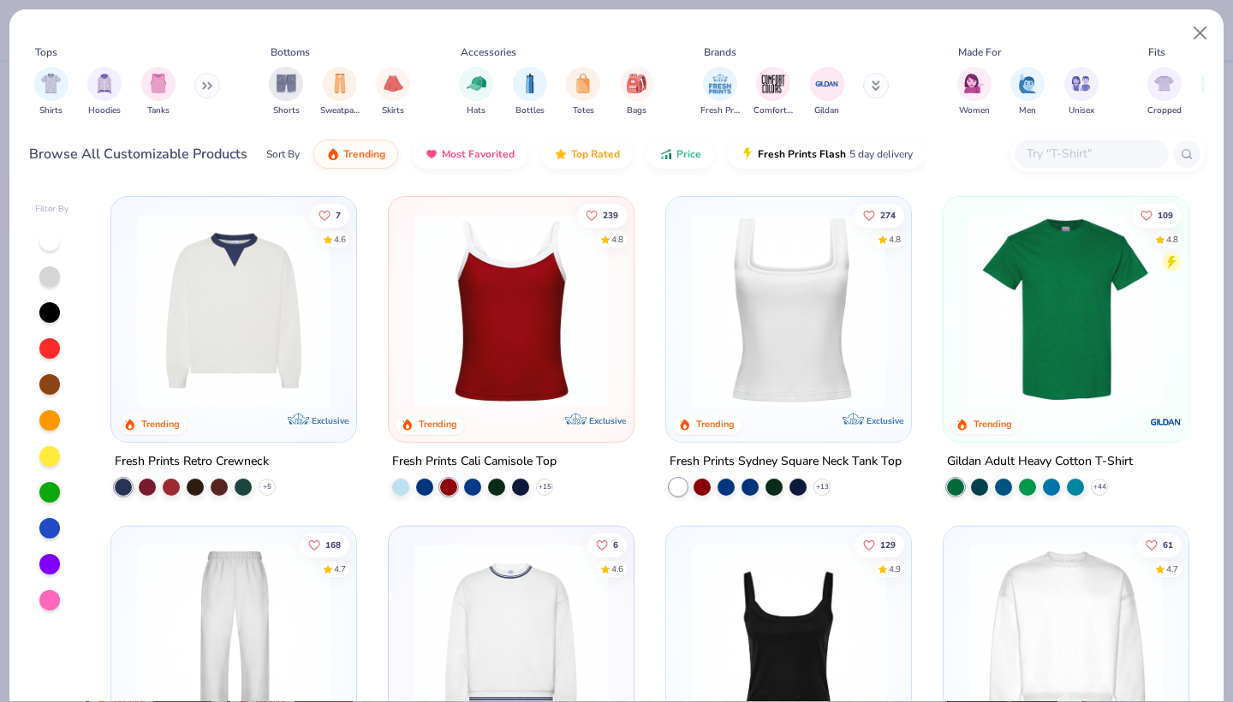
click at [504, 304] on img at bounding box center [511, 310] width 211 height 193
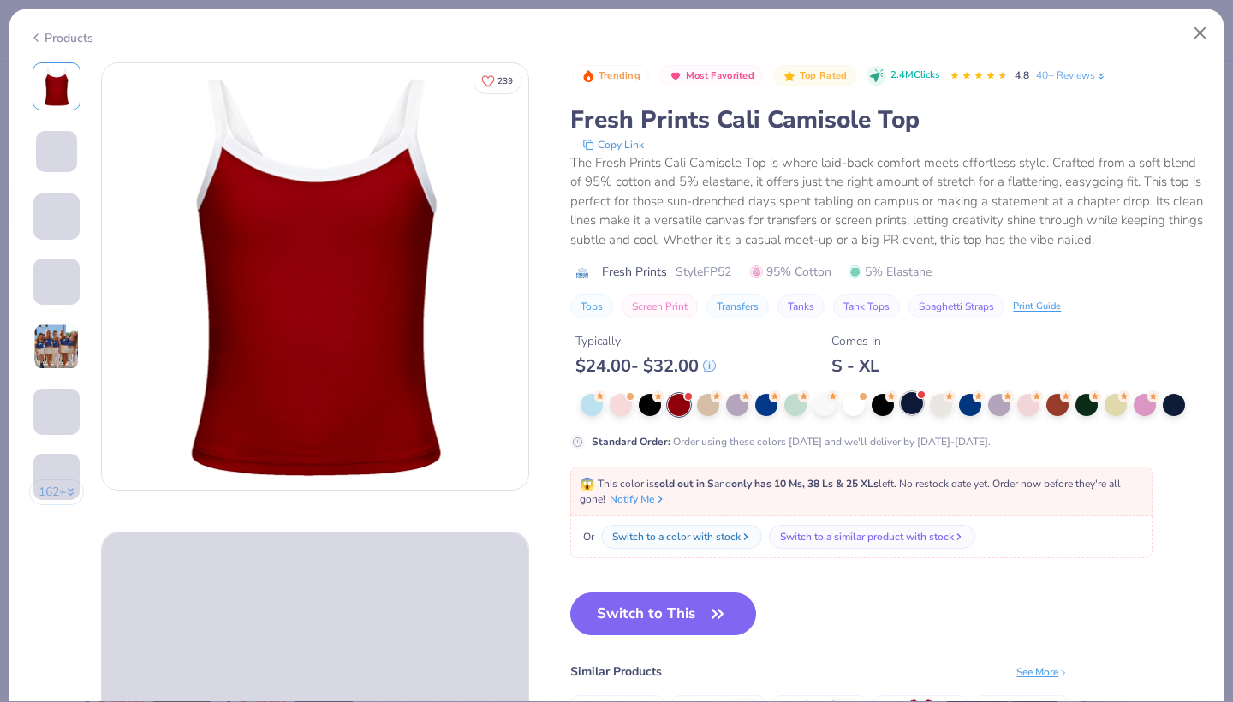
click at [913, 411] on div at bounding box center [911, 403] width 22 height 22
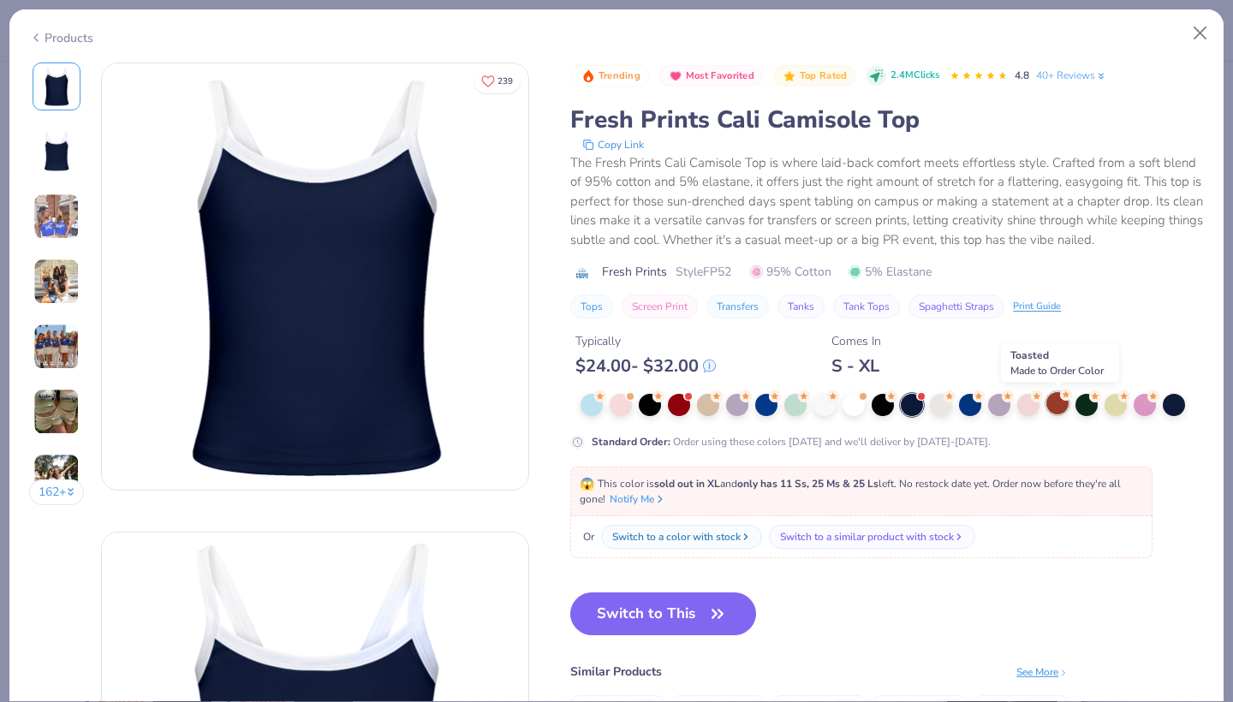
click at [1052, 410] on div at bounding box center [1057, 403] width 22 height 22
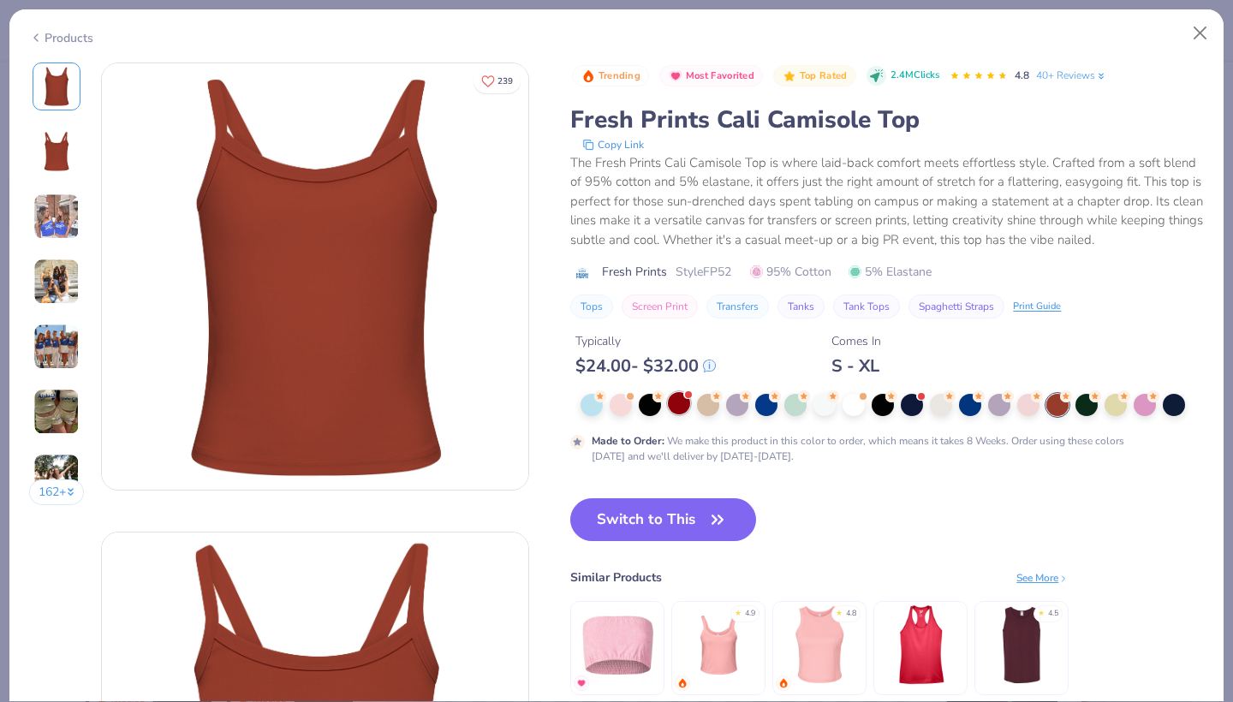
click at [685, 405] on div at bounding box center [679, 403] width 22 height 22
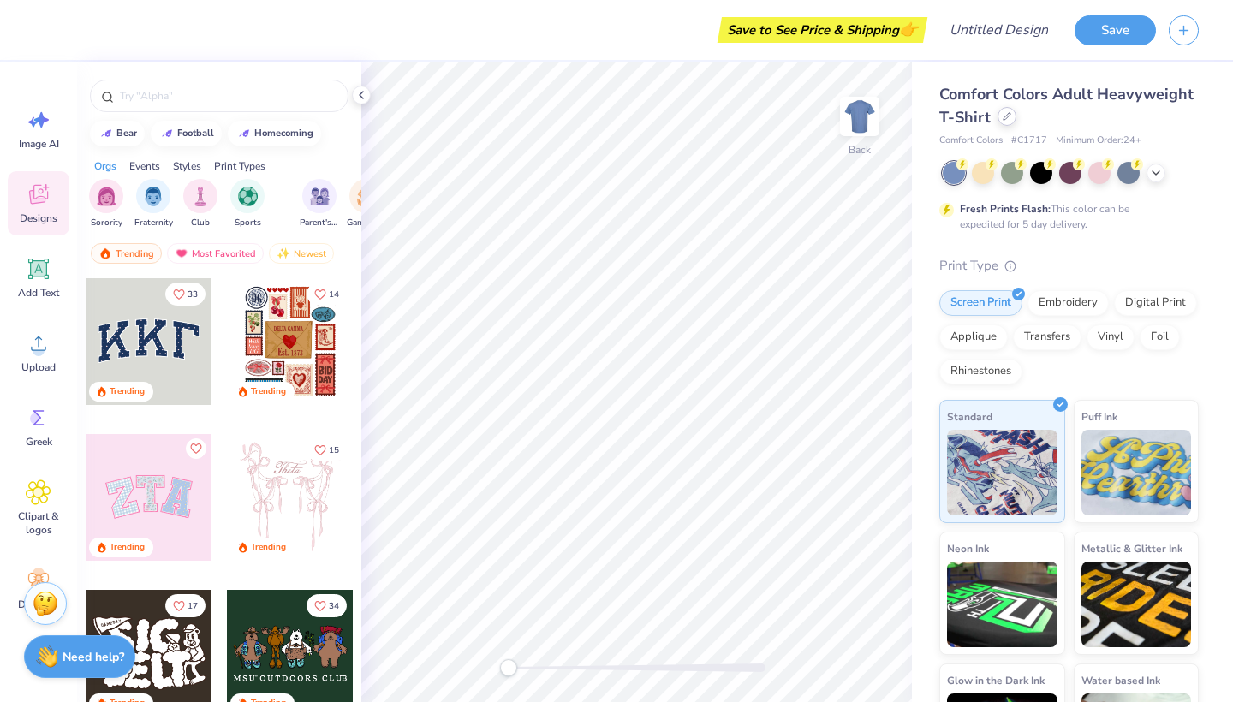
click at [1004, 115] on icon at bounding box center [1006, 116] width 9 height 9
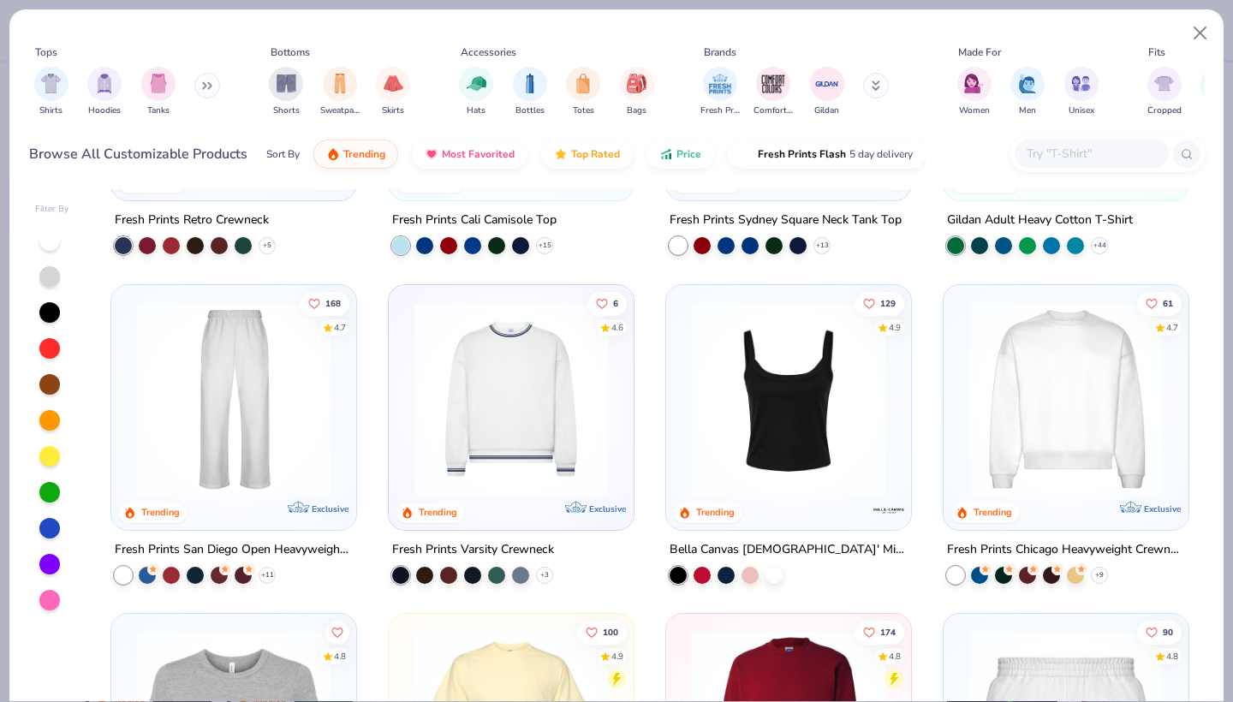
scroll to position [585, 0]
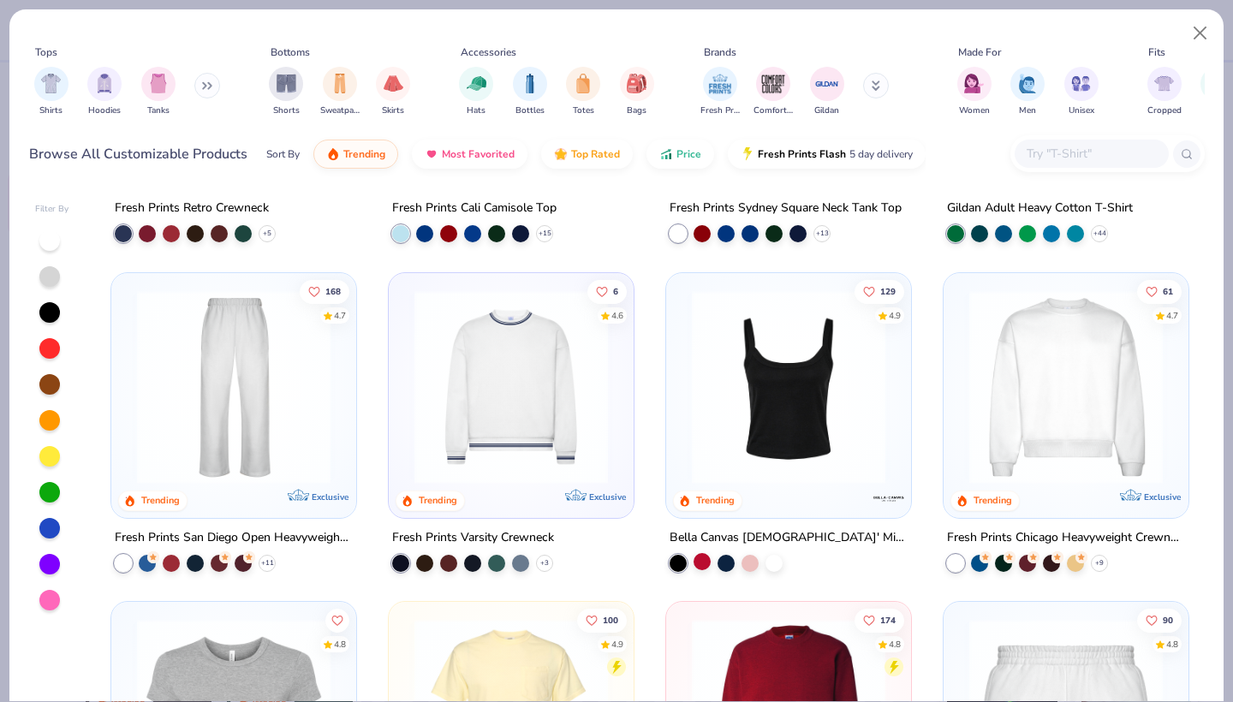
click at [704, 560] on div at bounding box center [701, 560] width 17 height 17
click at [683, 367] on img at bounding box center [577, 385] width 211 height 193
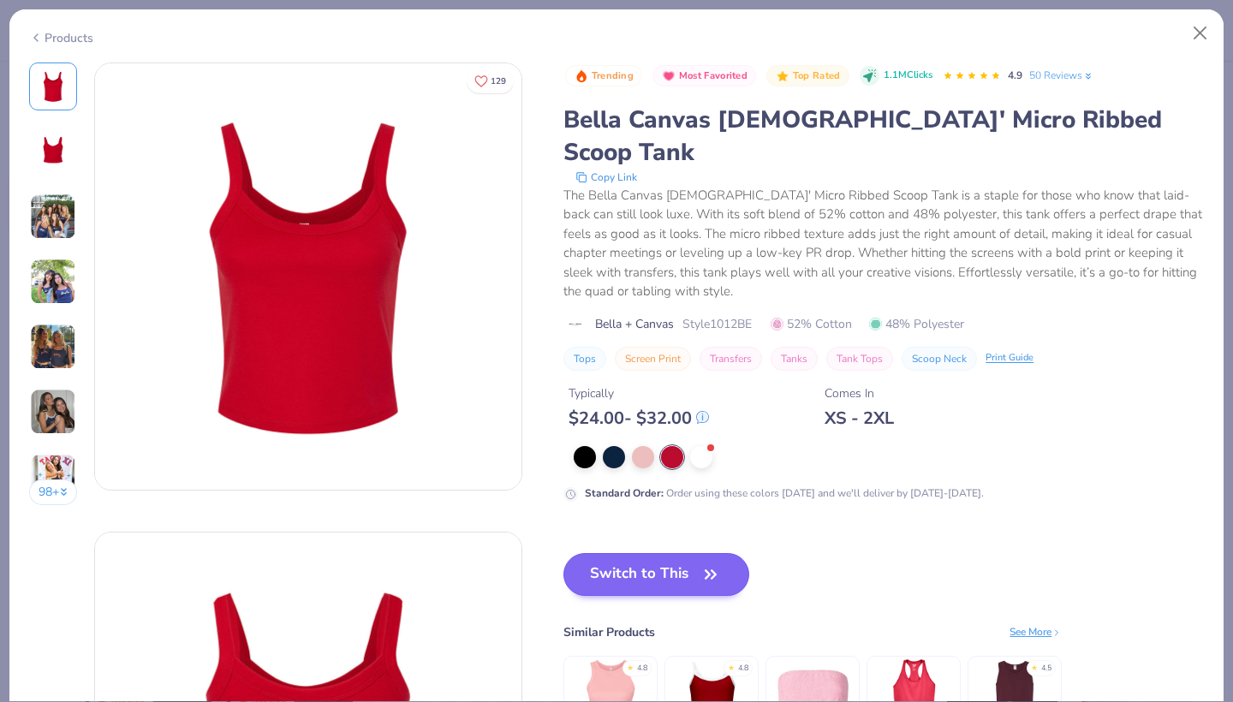
click at [656, 553] on button "Switch to This" at bounding box center [656, 574] width 186 height 43
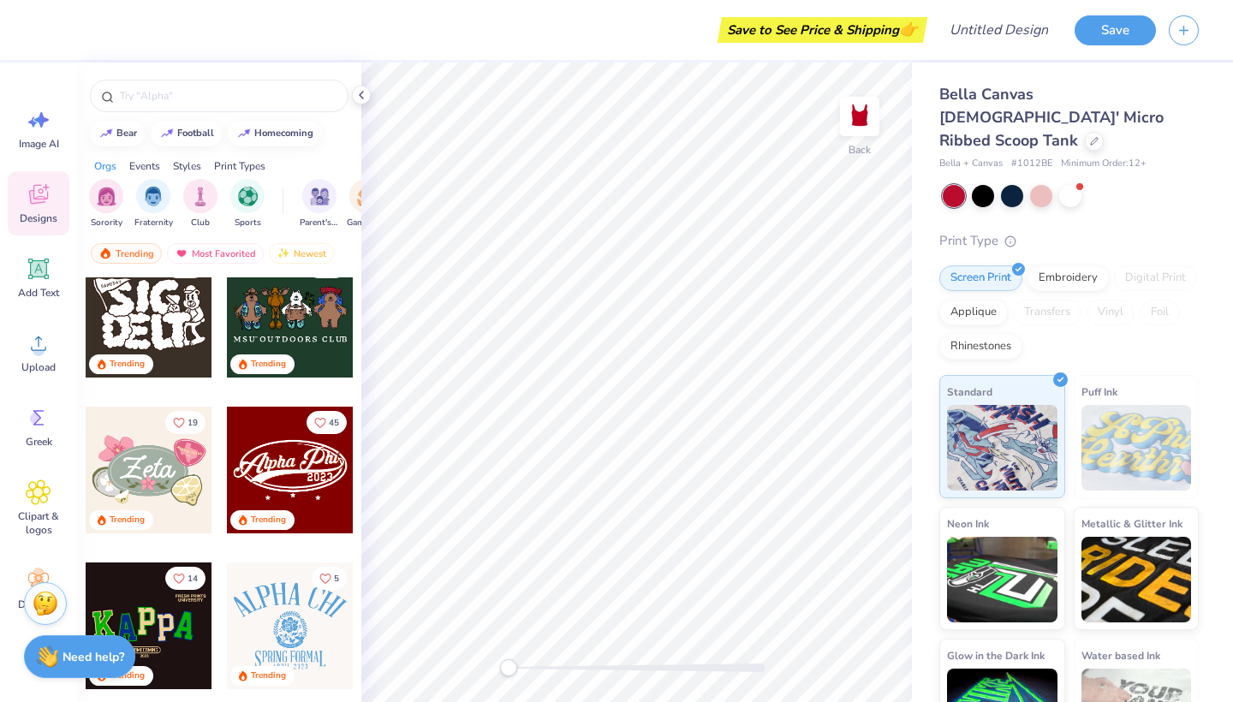
scroll to position [342, 0]
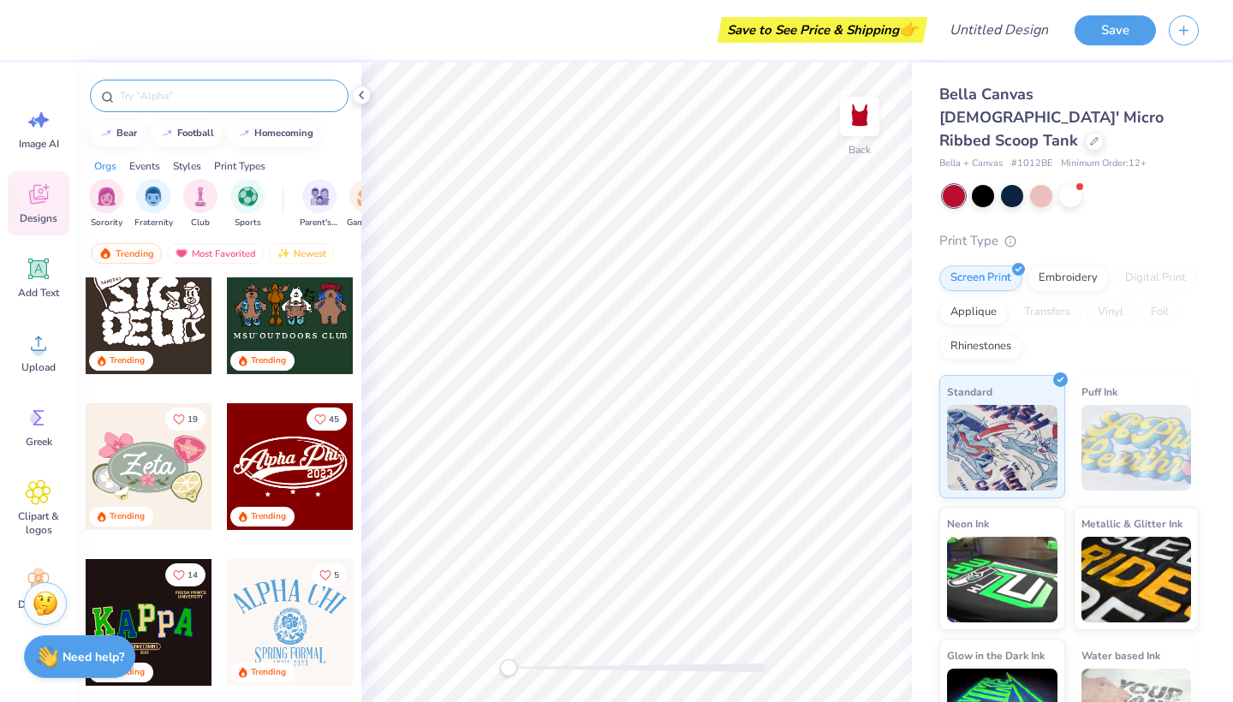
click at [211, 89] on input "text" at bounding box center [227, 95] width 219 height 17
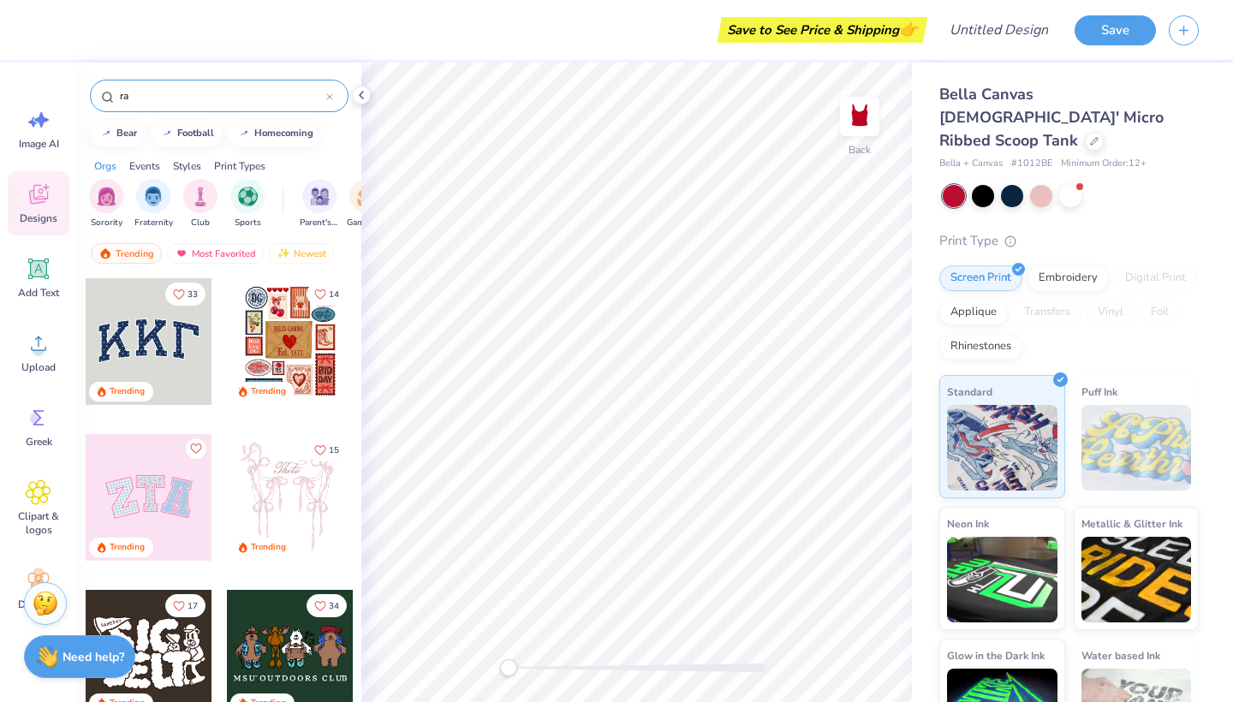
type input "r"
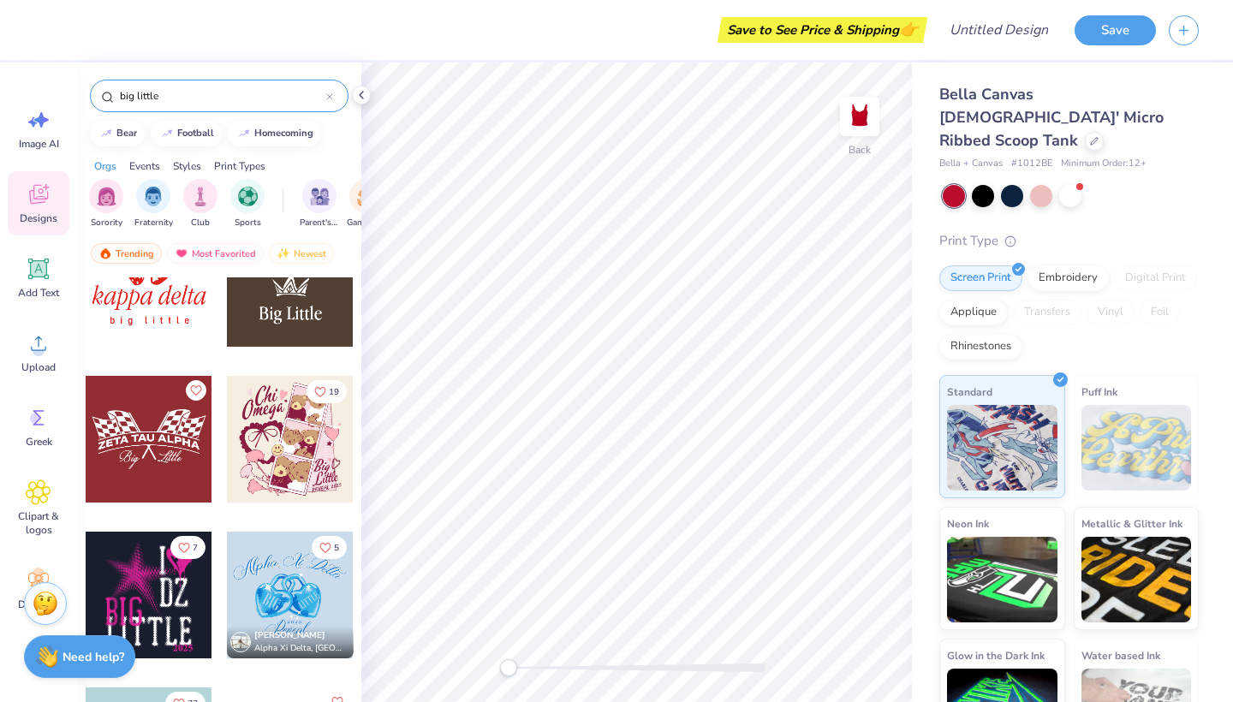
scroll to position [1529, 0]
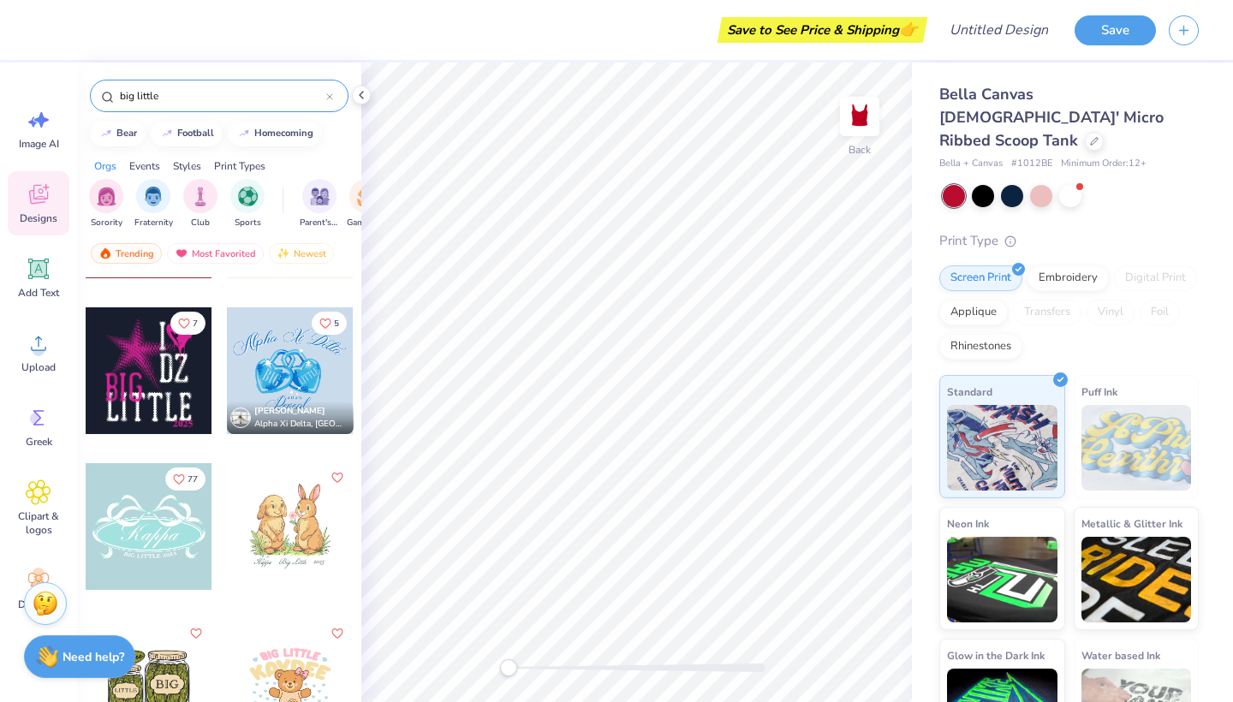
click at [293, 364] on div at bounding box center [290, 370] width 127 height 127
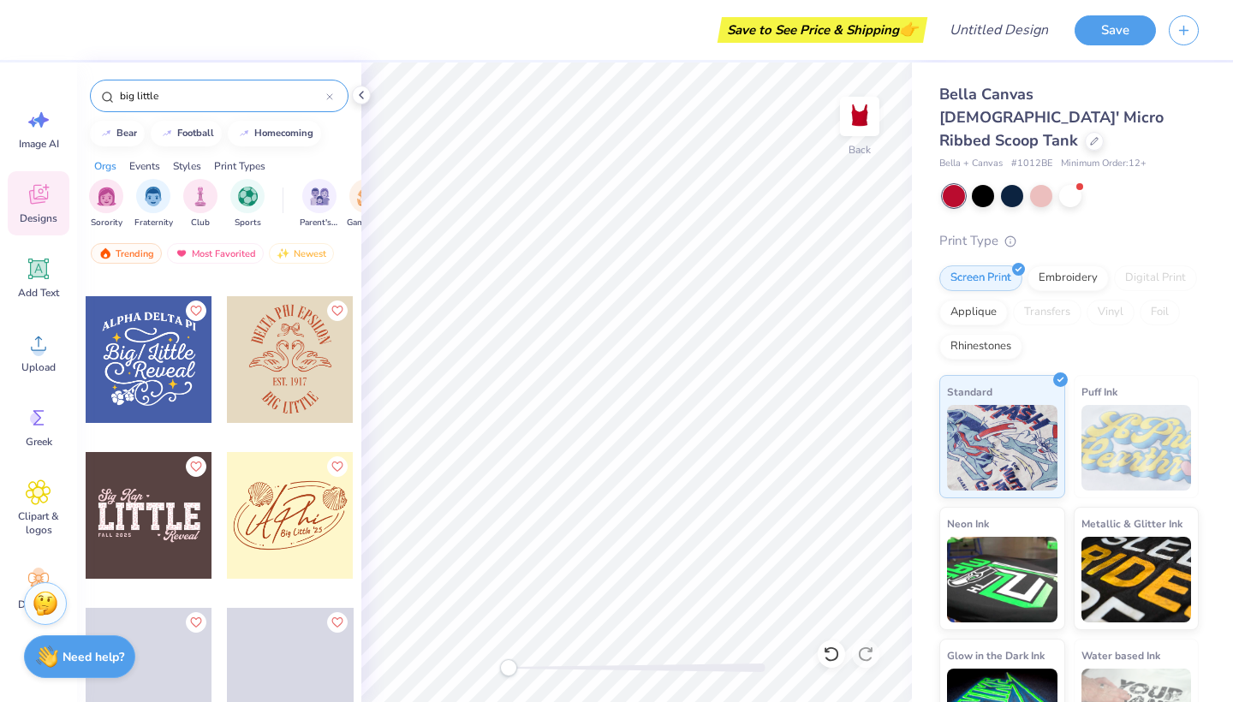
scroll to position [4028, 0]
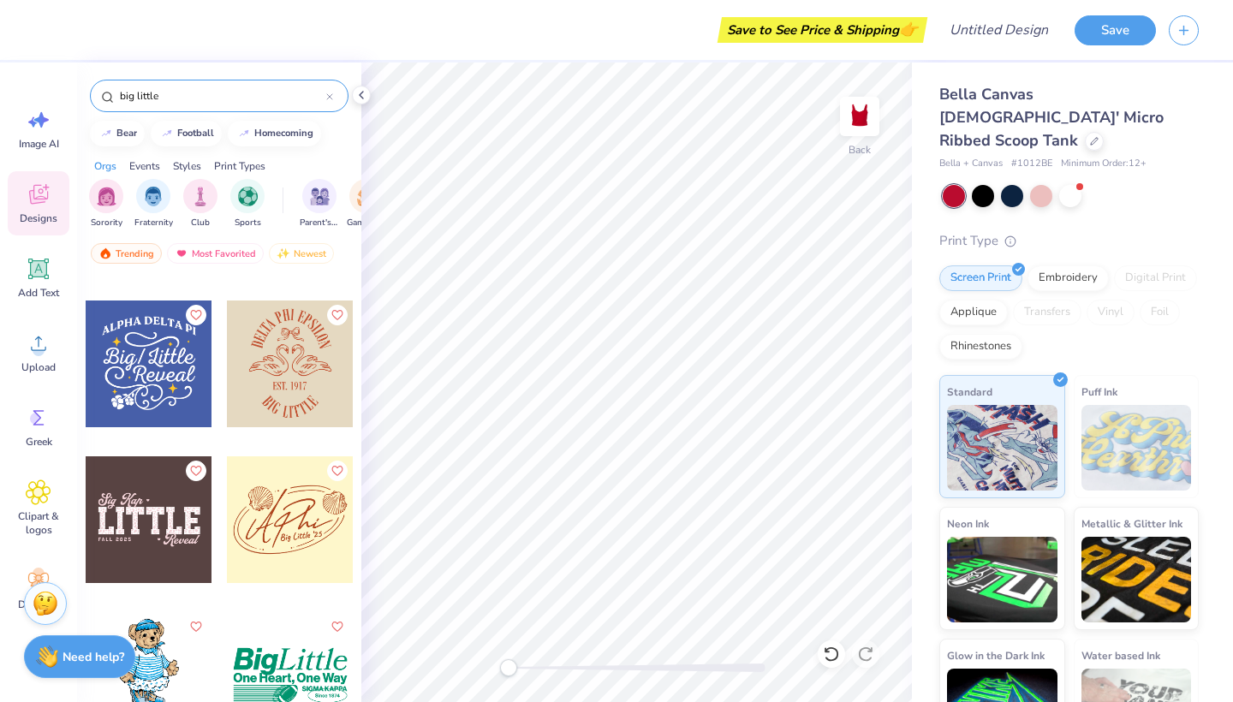
click at [151, 376] on div at bounding box center [149, 363] width 127 height 127
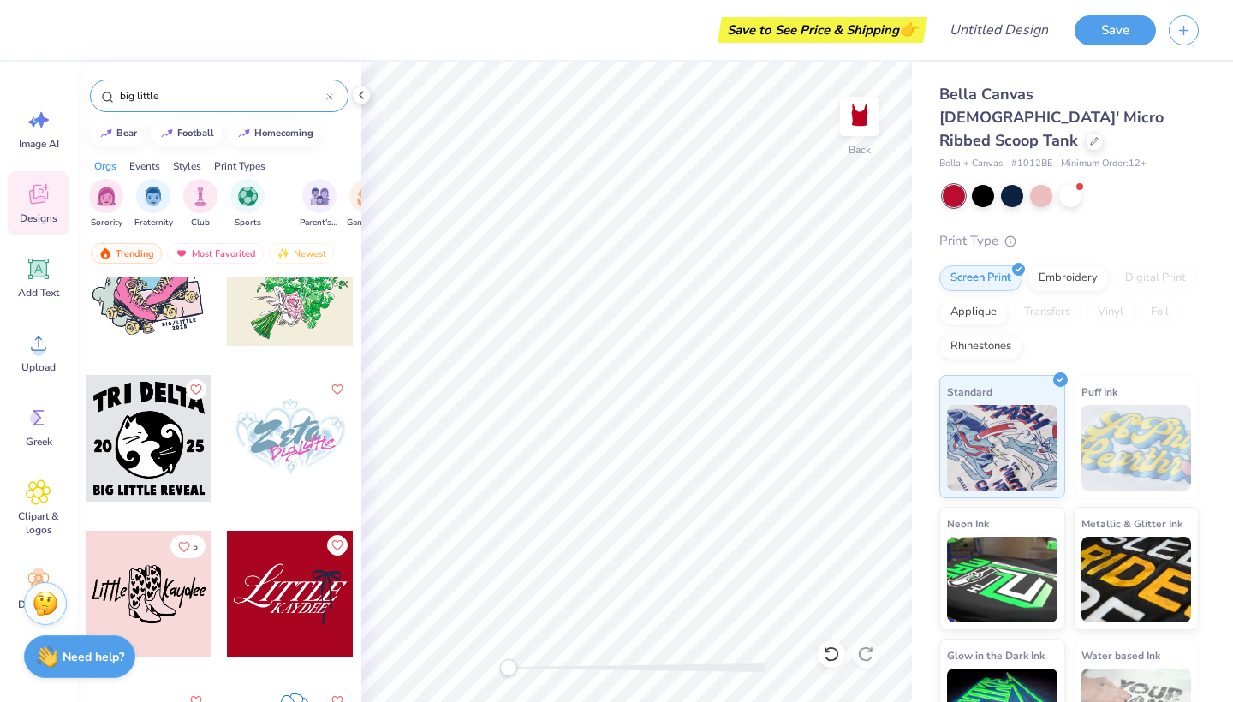
scroll to position [5384, 0]
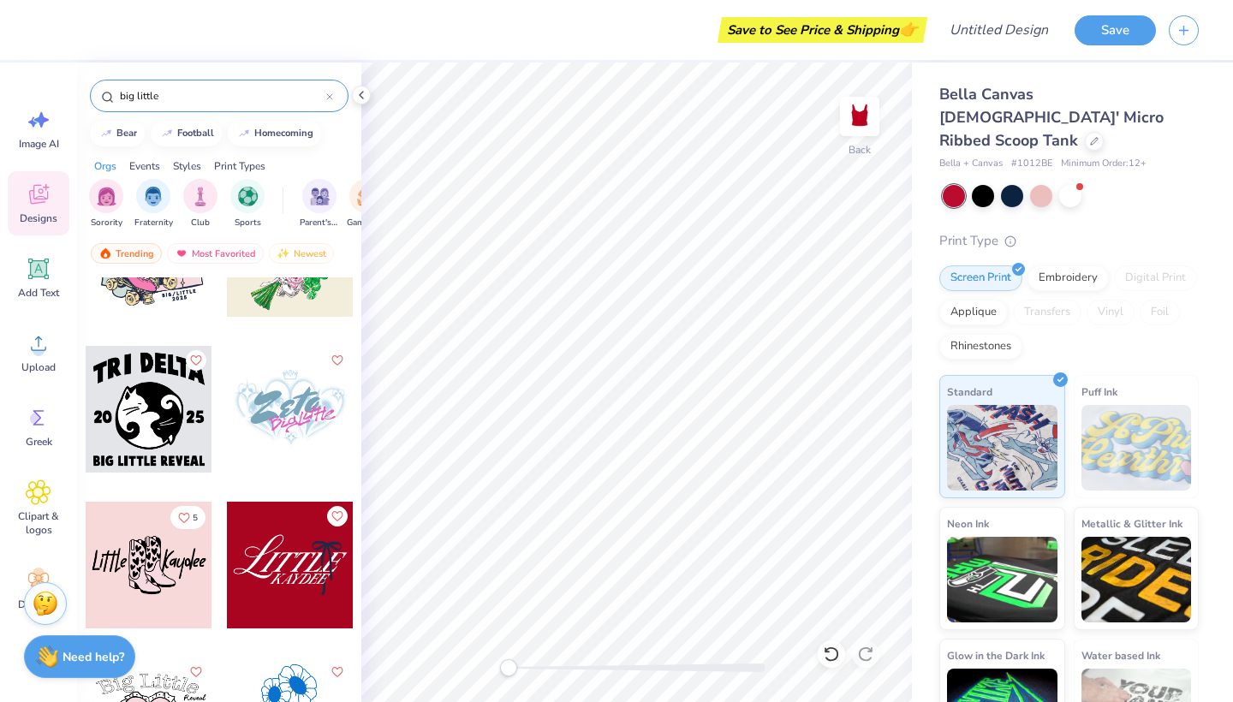
click at [229, 99] on input "big little" at bounding box center [222, 95] width 208 height 17
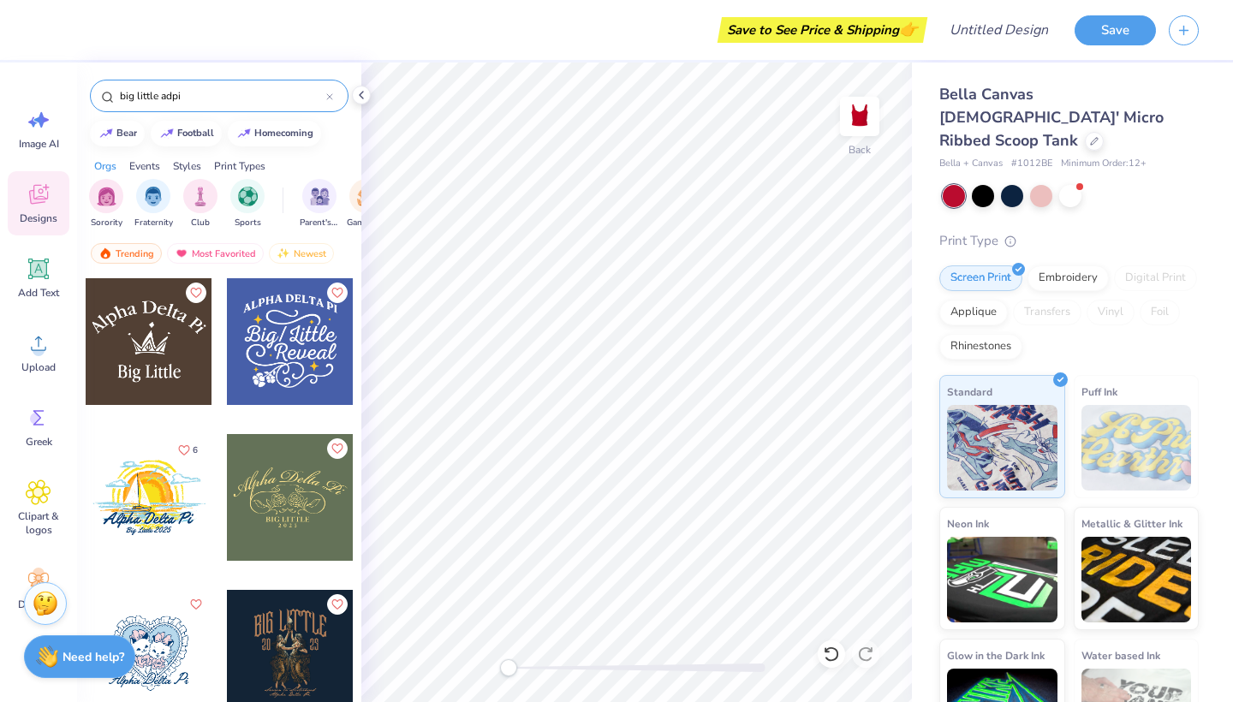
click at [333, 138] on div "bear football homecoming" at bounding box center [219, 134] width 284 height 26
click at [339, 250] on div "Trending Most Favorited Newest" at bounding box center [219, 257] width 284 height 39
click at [219, 294] on div "6" at bounding box center [220, 509] width 270 height 465
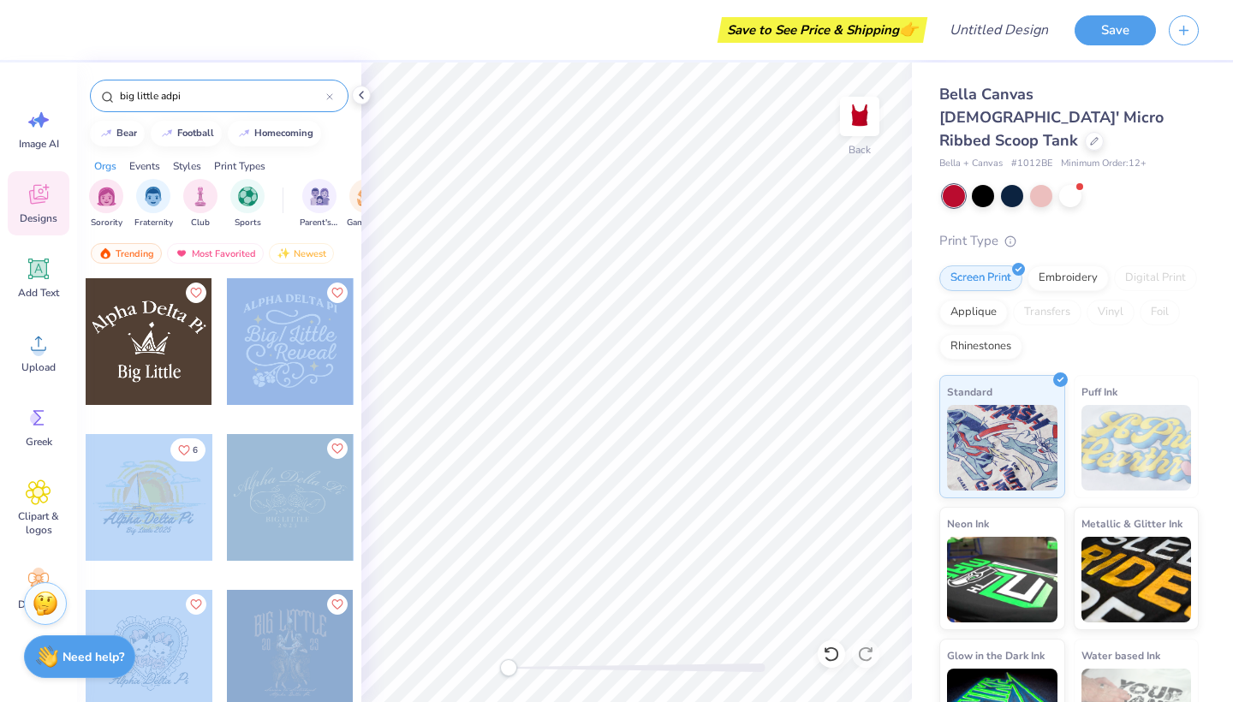
drag, startPoint x: 267, startPoint y: 419, endPoint x: 239, endPoint y: 701, distance: 283.0
click at [239, 701] on div "6" at bounding box center [220, 509] width 270 height 465
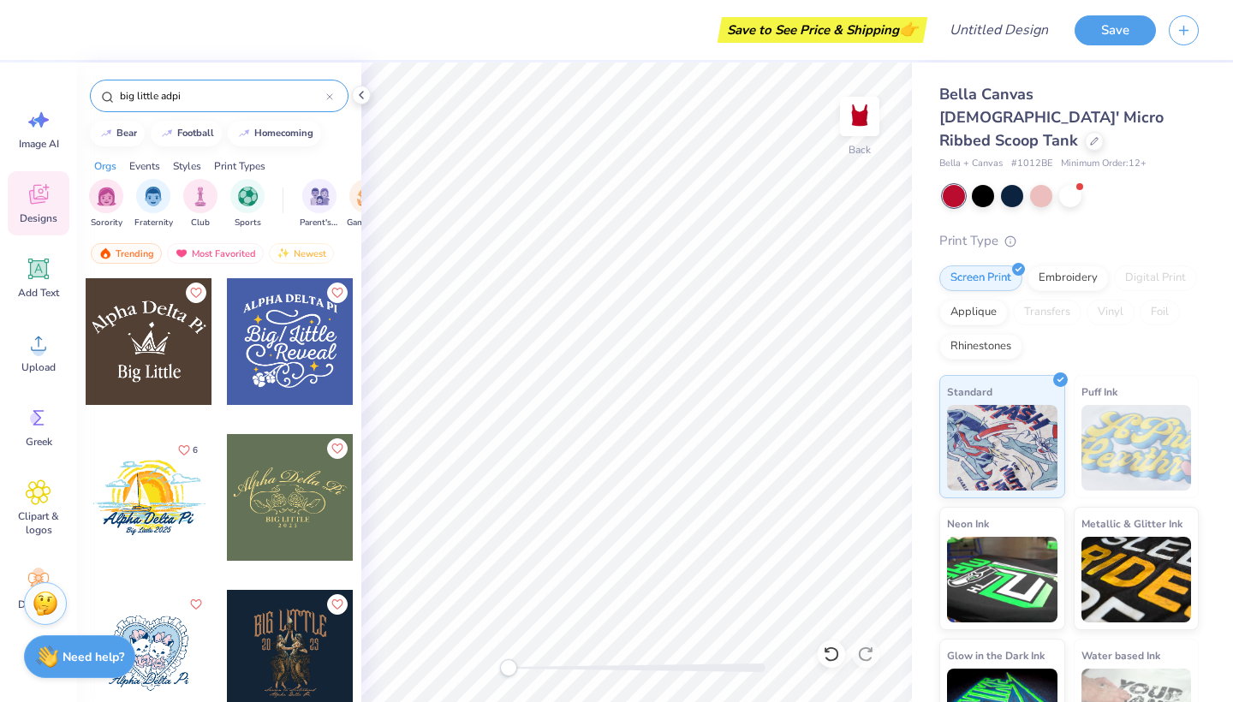
click at [221, 601] on div "6" at bounding box center [220, 509] width 270 height 465
click at [353, 253] on div "Trending Most Favorited Newest" at bounding box center [219, 257] width 284 height 39
click at [282, 94] on input "big little adpi" at bounding box center [222, 95] width 208 height 17
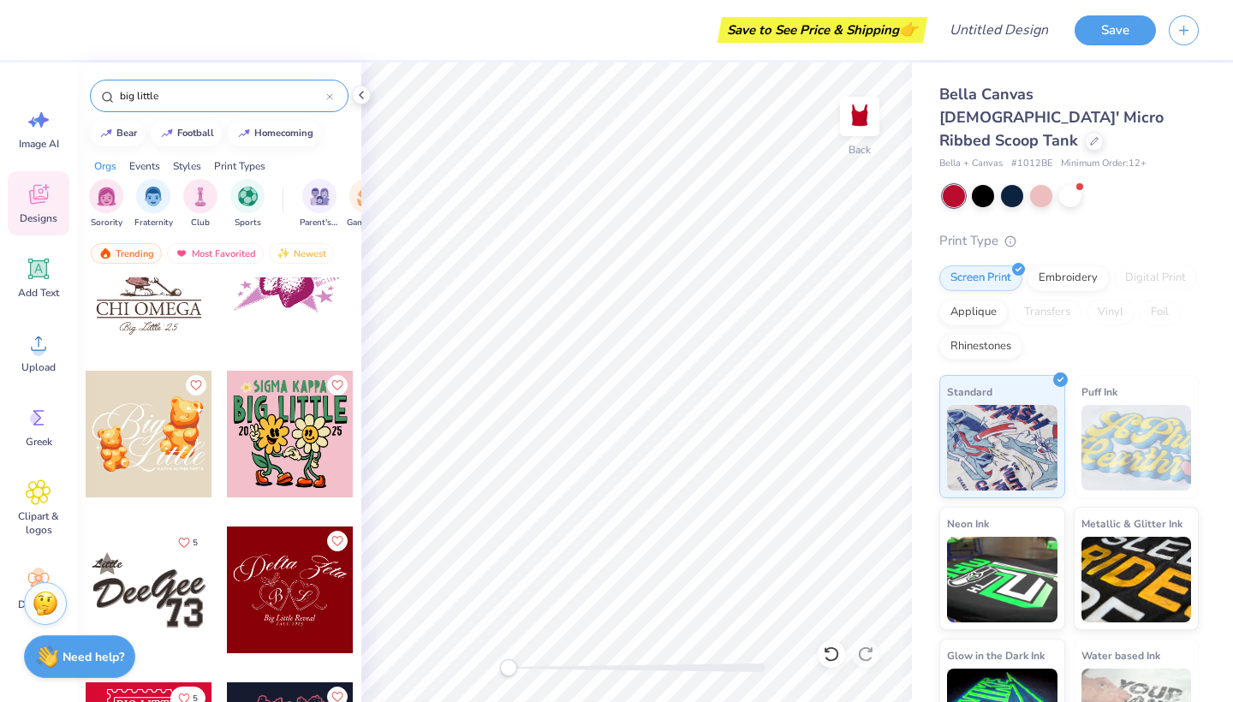
scroll to position [4838, 0]
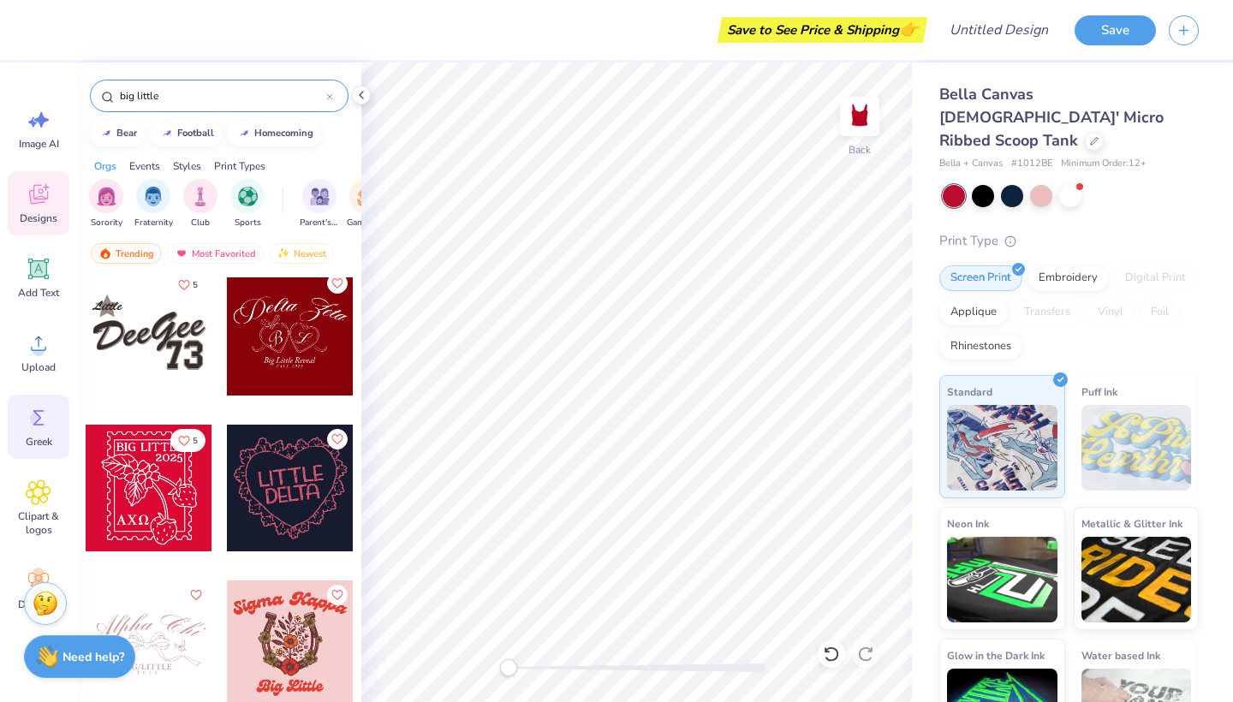
type input "big little"
click at [41, 421] on circle at bounding box center [36, 419] width 12 height 12
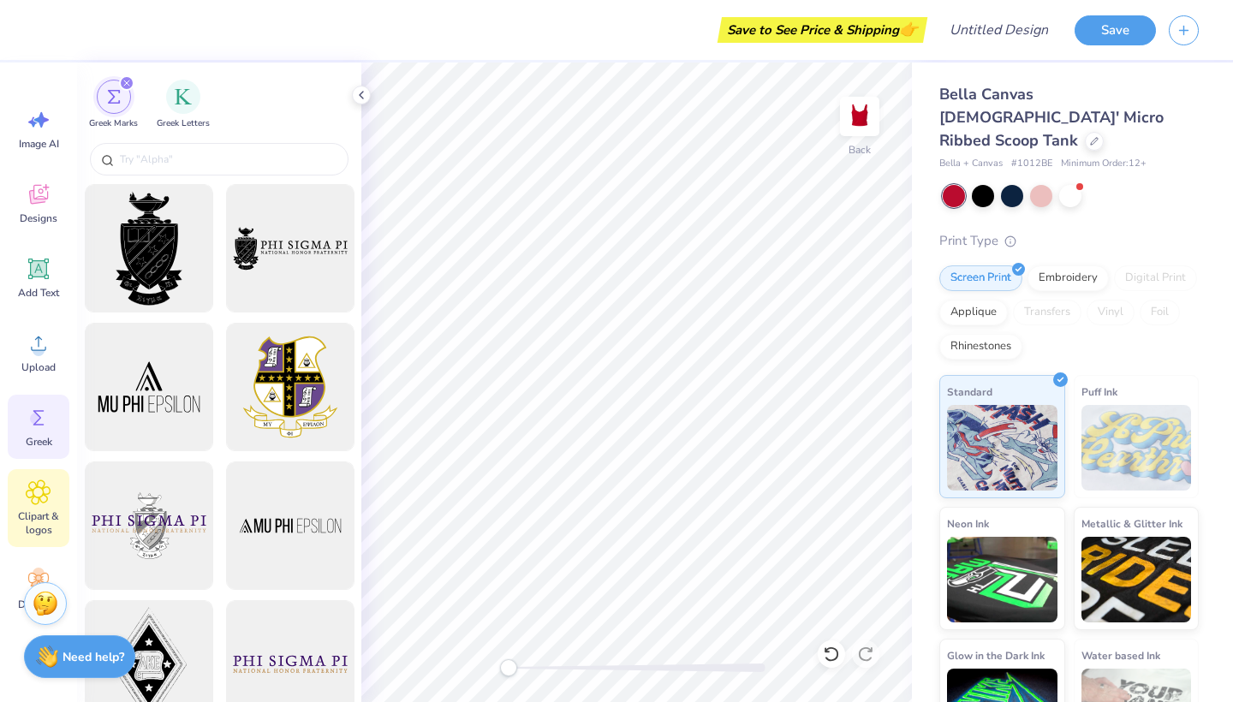
click at [35, 490] on icon at bounding box center [38, 492] width 10 height 10
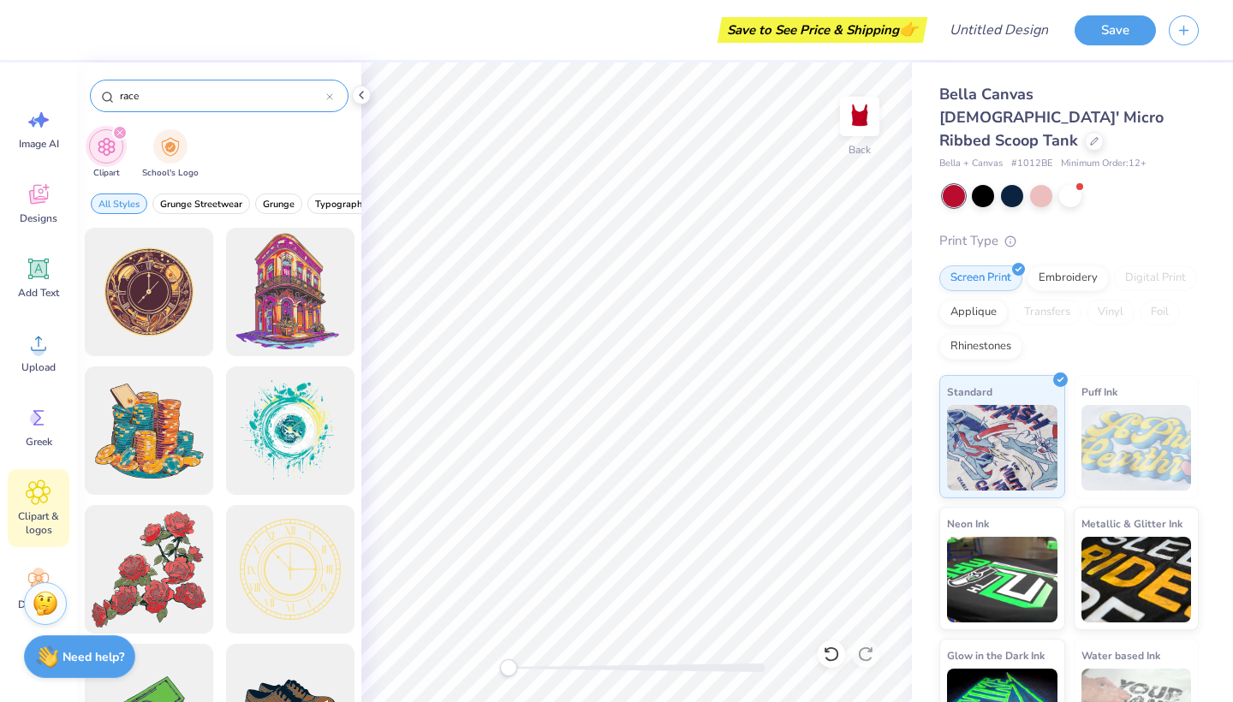
type input "race"
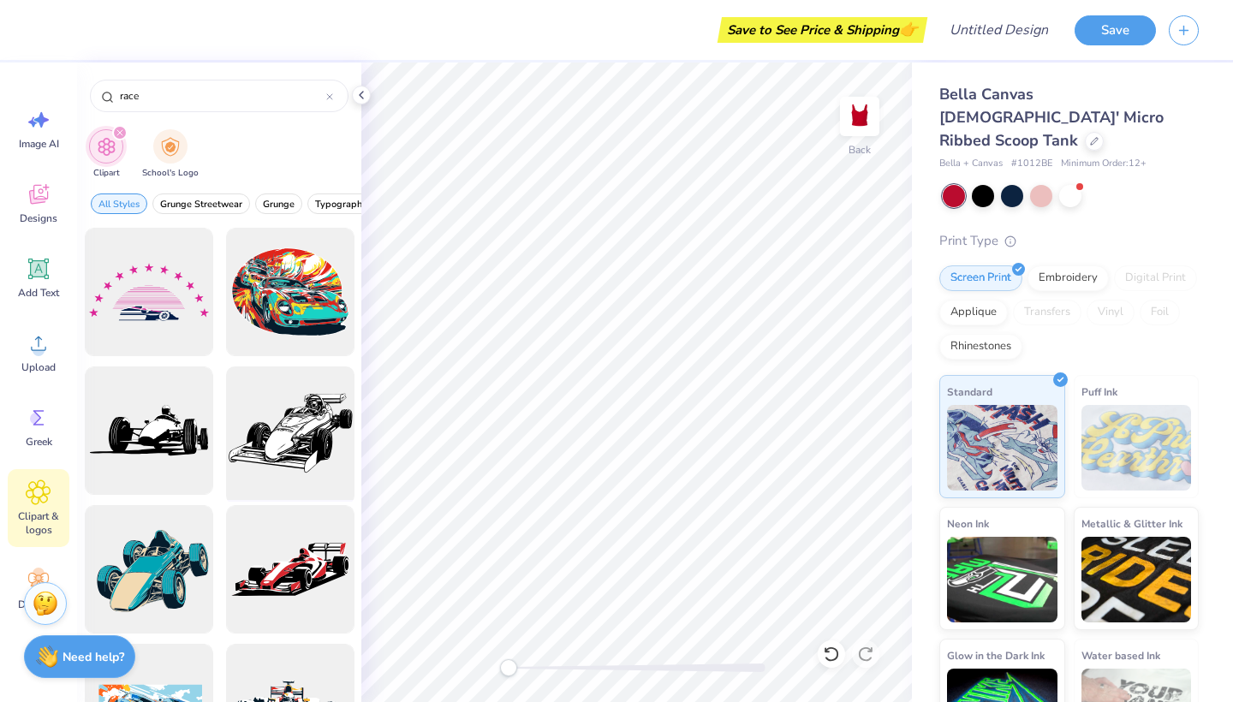
click at [278, 398] on div at bounding box center [289, 430] width 141 height 141
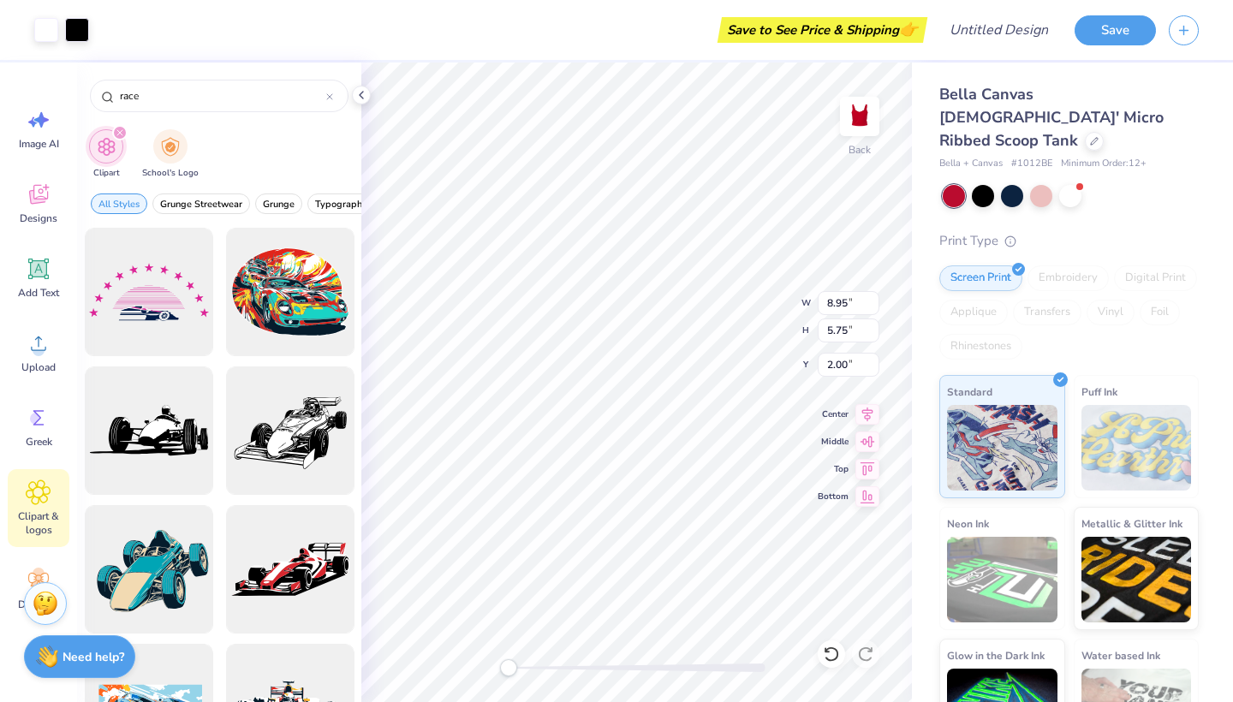
type input "5.61"
type input "3.61"
type input "4.15"
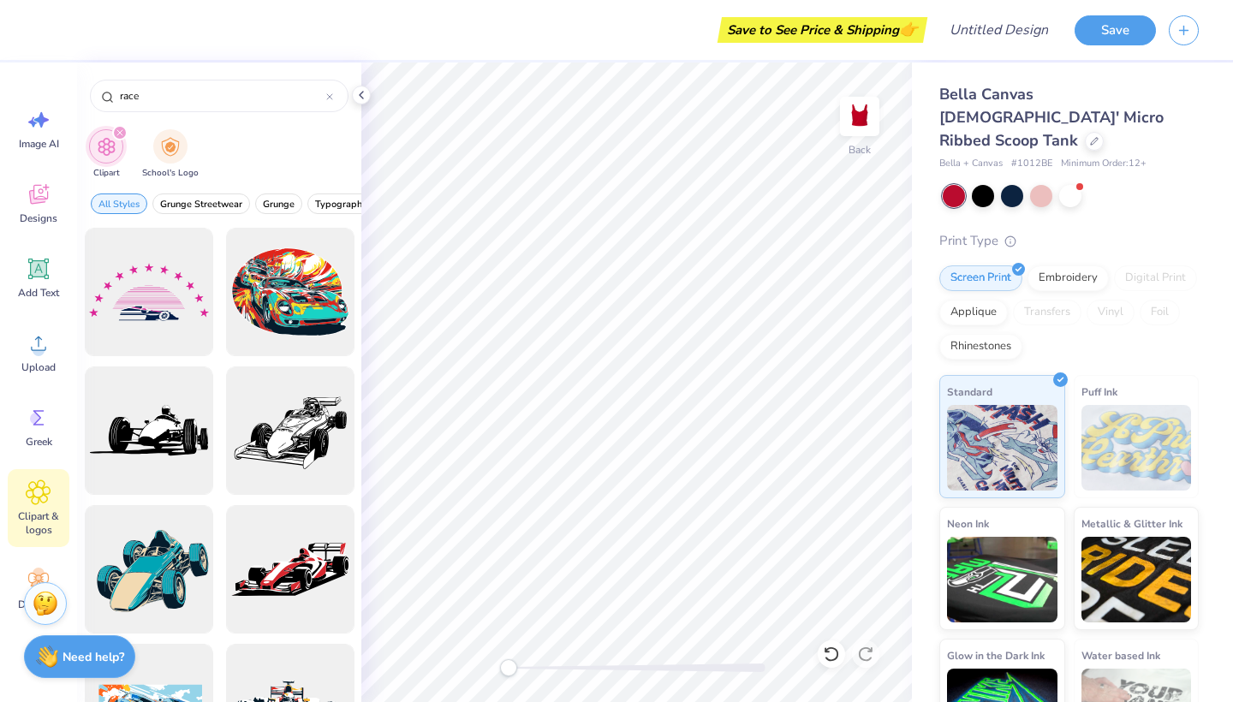
drag, startPoint x: 245, startPoint y: 112, endPoint x: 215, endPoint y: 113, distance: 30.0
click at [215, 113] on div "race" at bounding box center [219, 91] width 284 height 58
drag, startPoint x: 217, startPoint y: 104, endPoint x: 122, endPoint y: 95, distance: 94.6
click at [122, 95] on div "race" at bounding box center [219, 96] width 258 height 33
drag, startPoint x: 151, startPoint y: 98, endPoint x: 83, endPoint y: 98, distance: 67.6
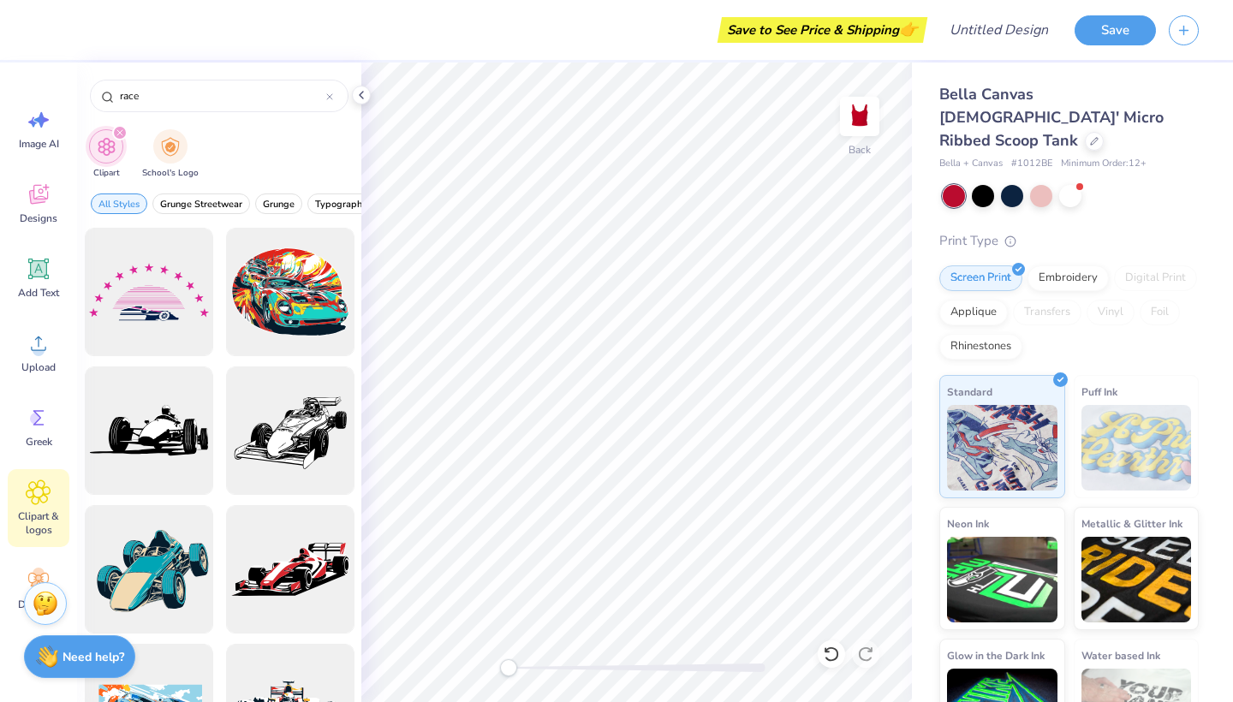
click at [83, 98] on div "race" at bounding box center [219, 91] width 284 height 58
type input "sports car"
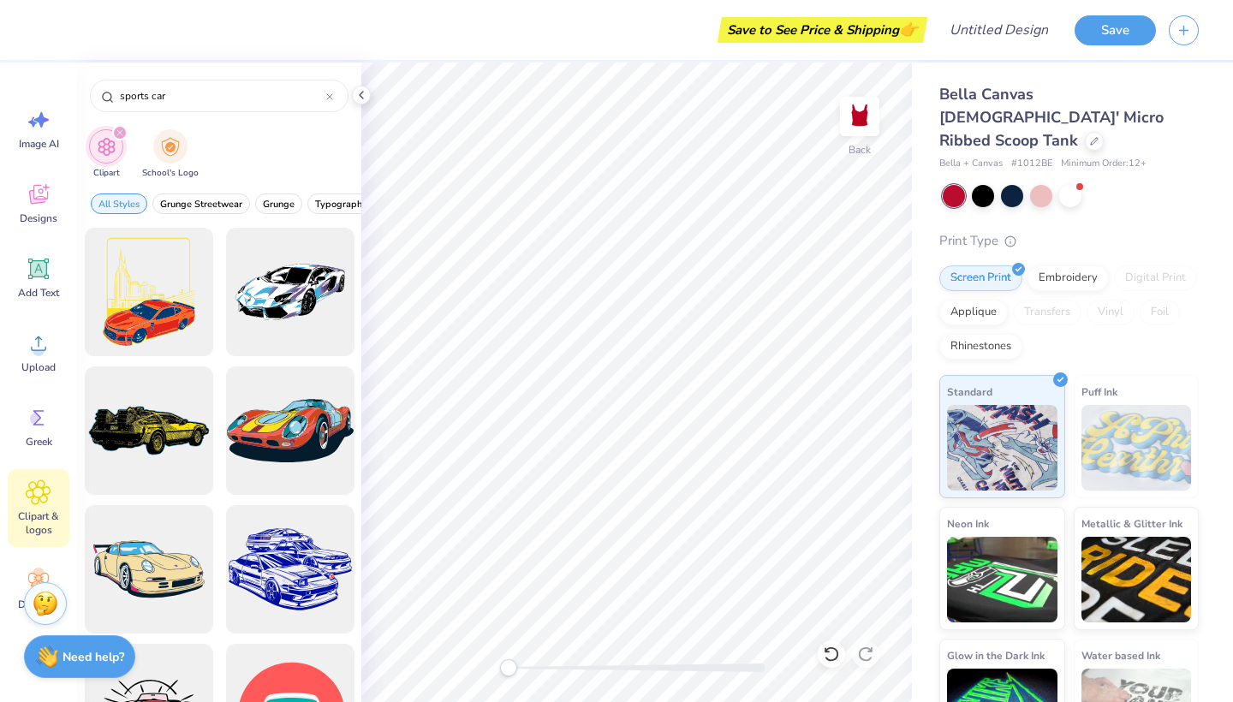
scroll to position [0, 0]
click at [304, 263] on div at bounding box center [289, 292] width 141 height 141
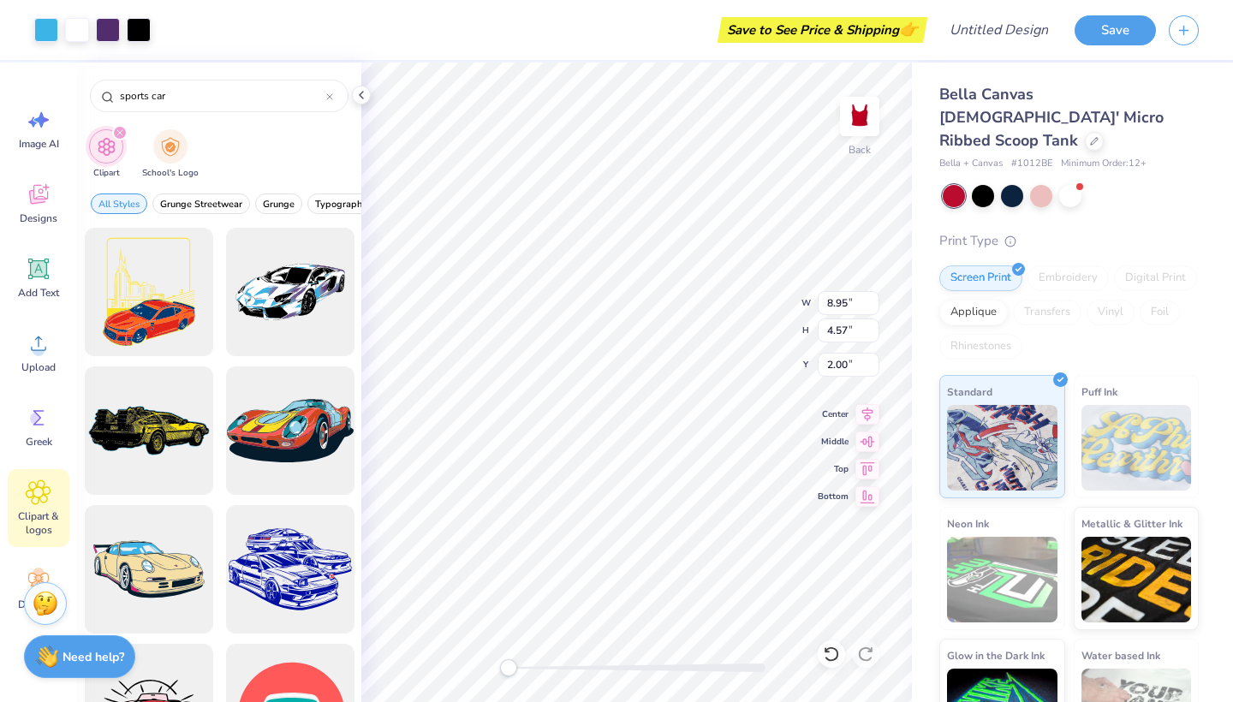
type input "6.62"
type input "3.38"
type input "3.19"
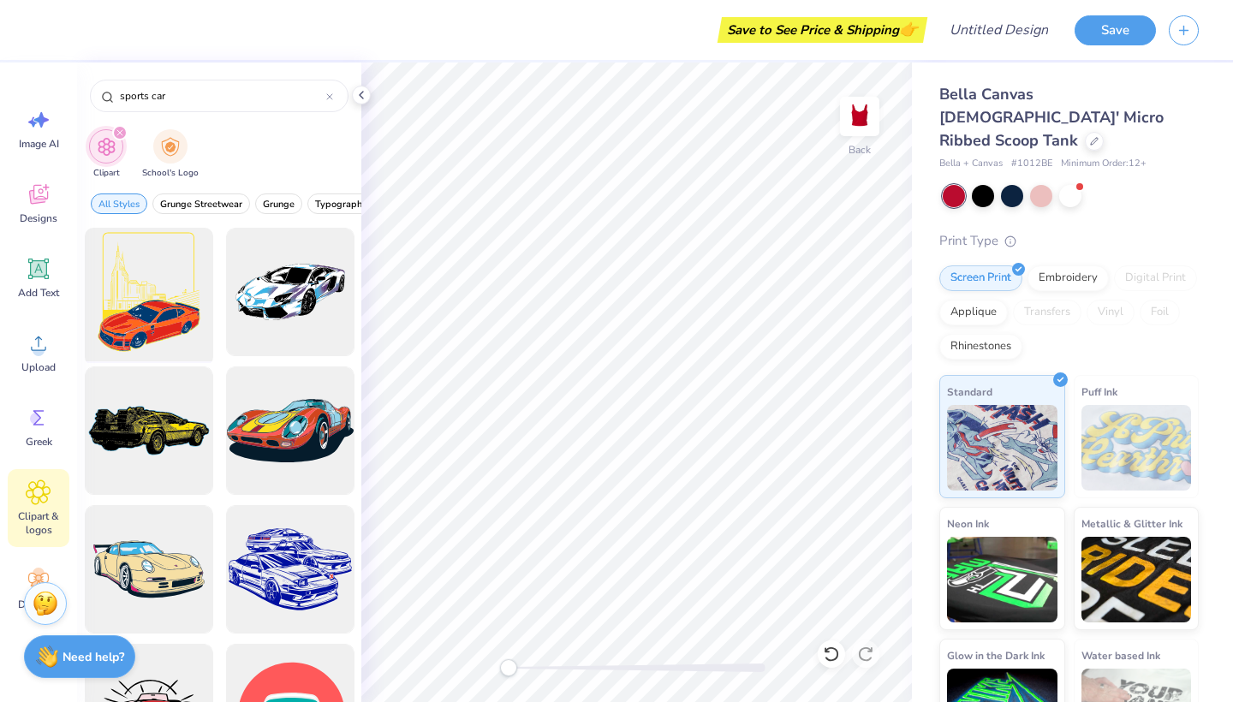
click at [133, 276] on div at bounding box center [148, 292] width 141 height 141
click at [317, 519] on div at bounding box center [289, 569] width 141 height 141
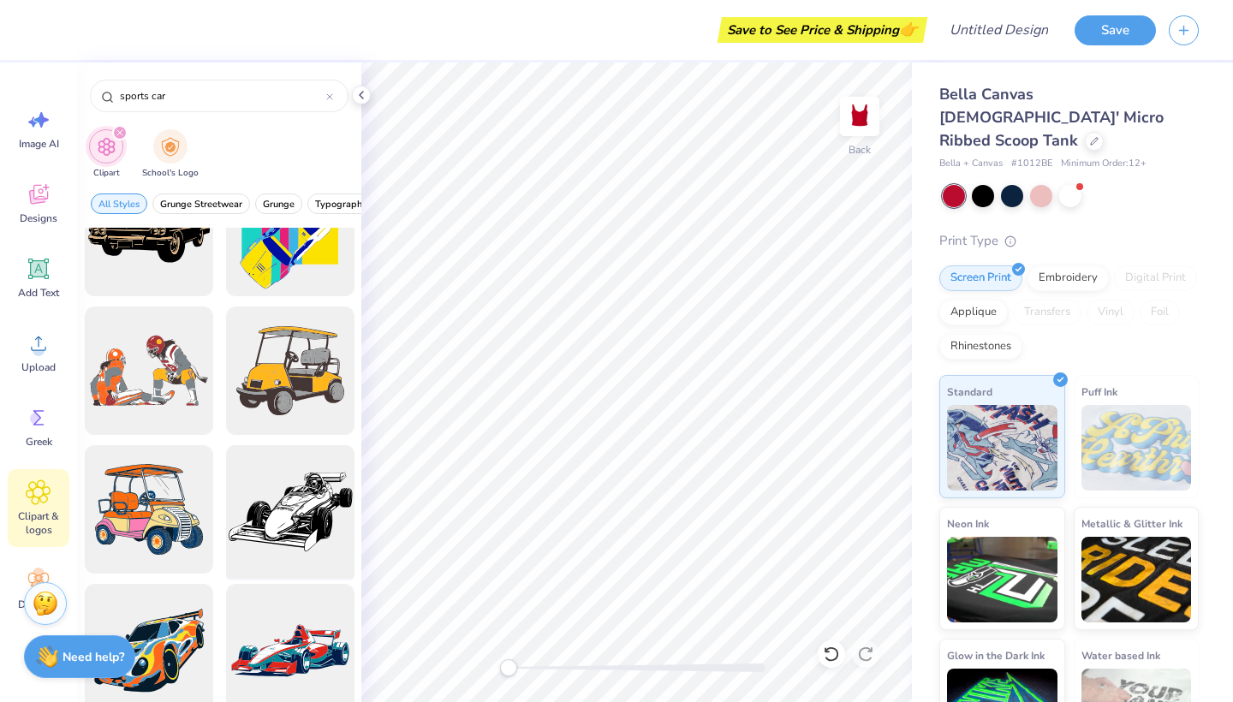
scroll to position [755, 0]
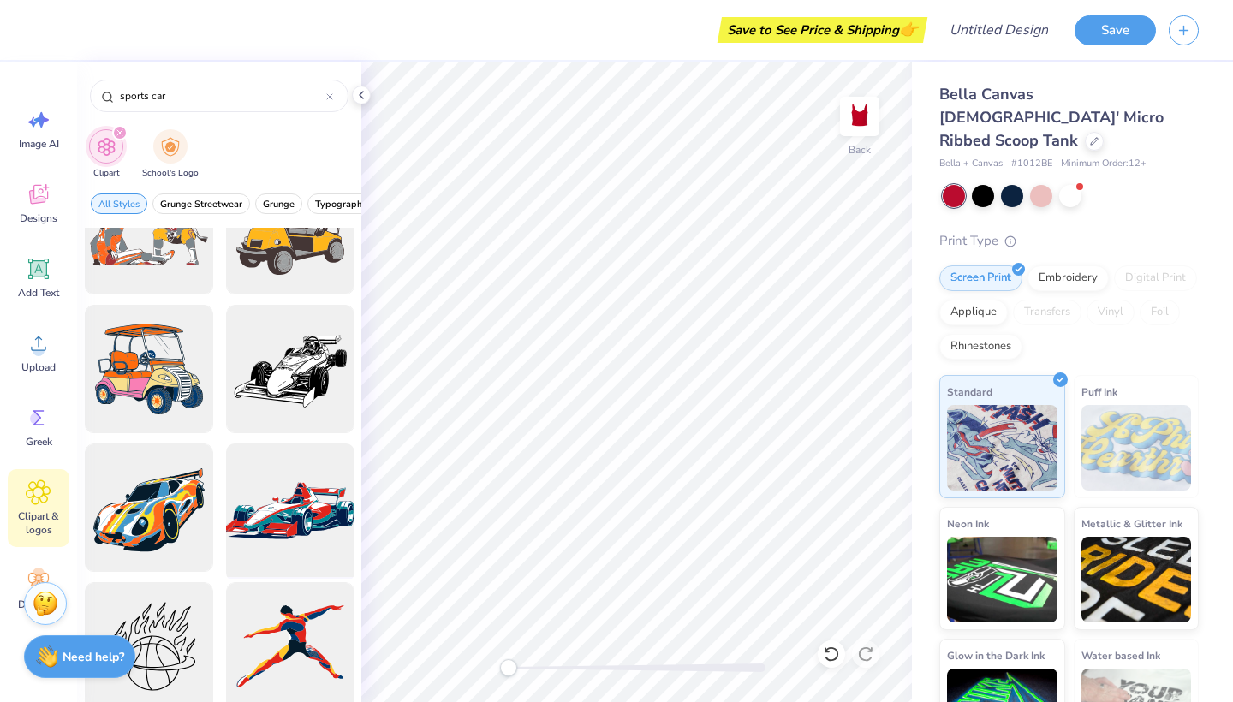
click at [289, 474] on div at bounding box center [289, 507] width 141 height 141
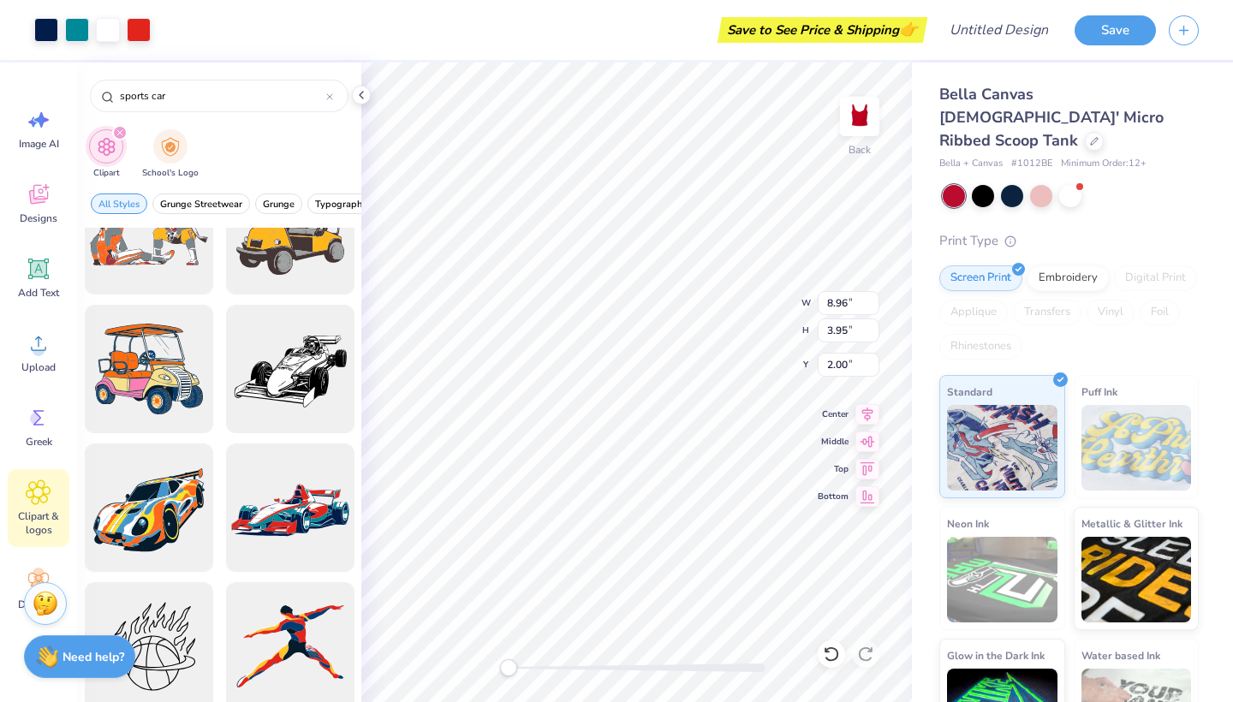
type input "8.21"
type input "3.62"
type input "2.33"
click at [991, 183] on div at bounding box center [982, 194] width 22 height 22
type input "6.82"
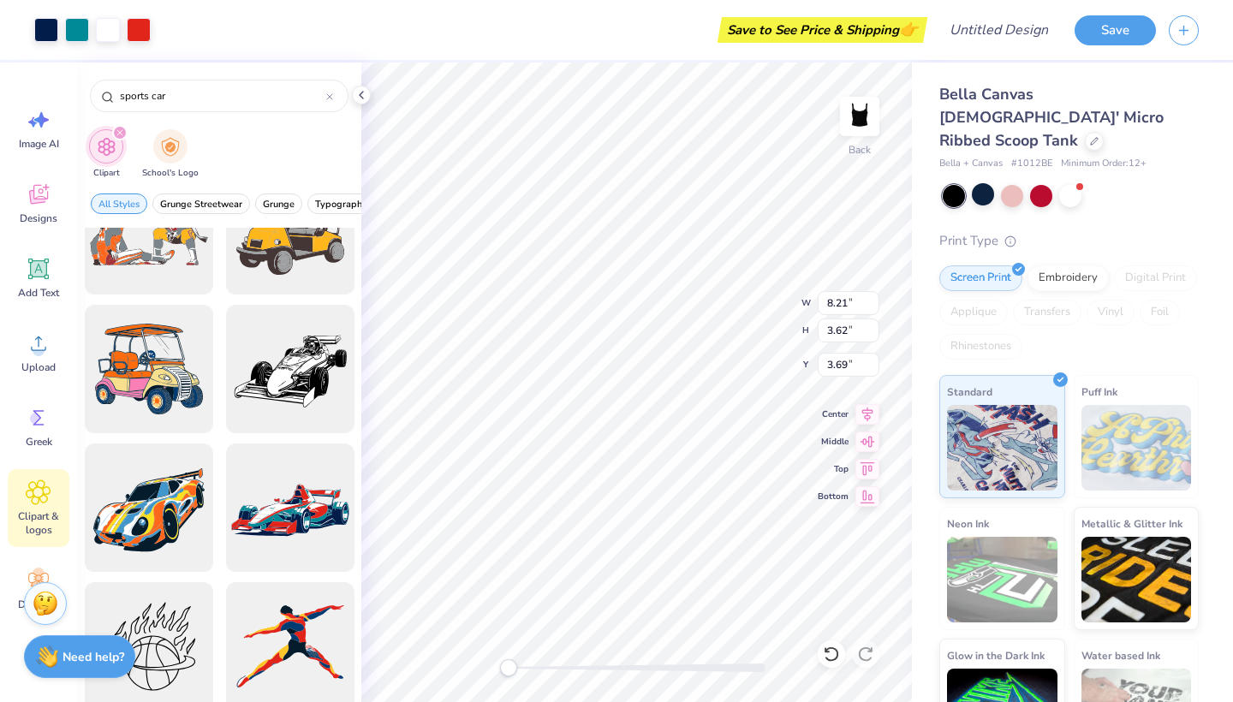
type input "3.01"
type input "4.30"
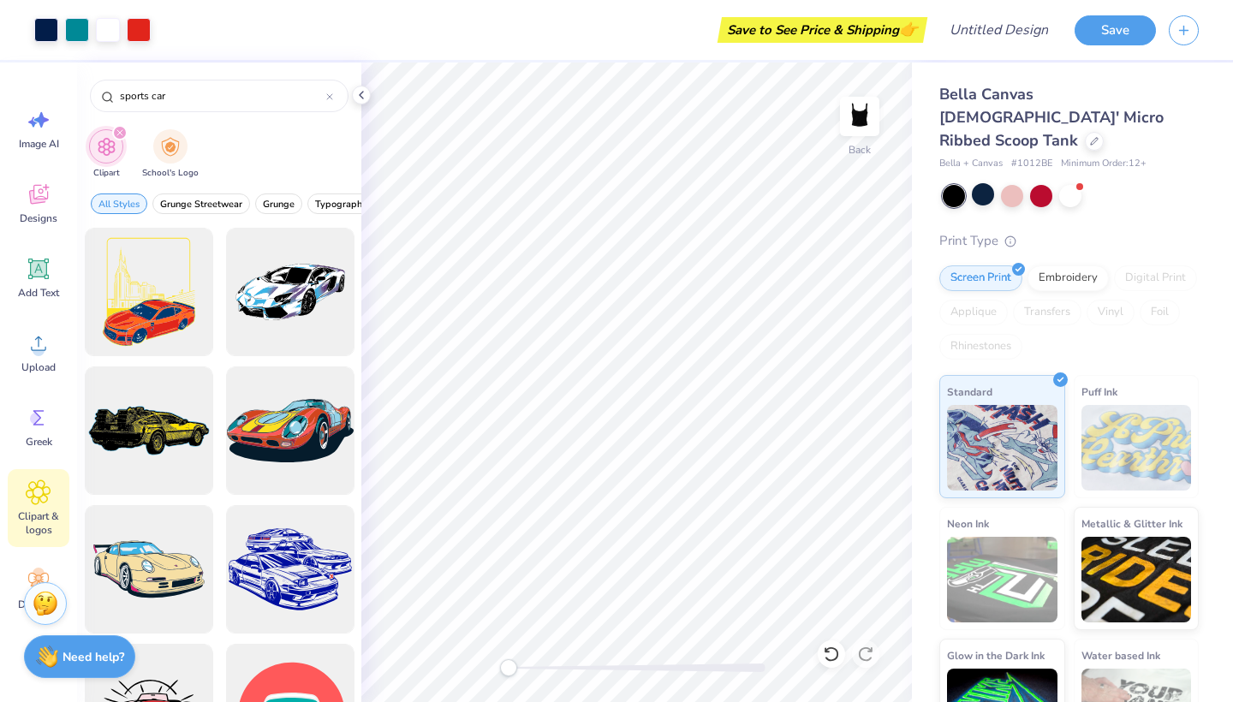
scroll to position [0, 0]
click at [254, 91] on input "sports car" at bounding box center [222, 95] width 208 height 17
type input "s"
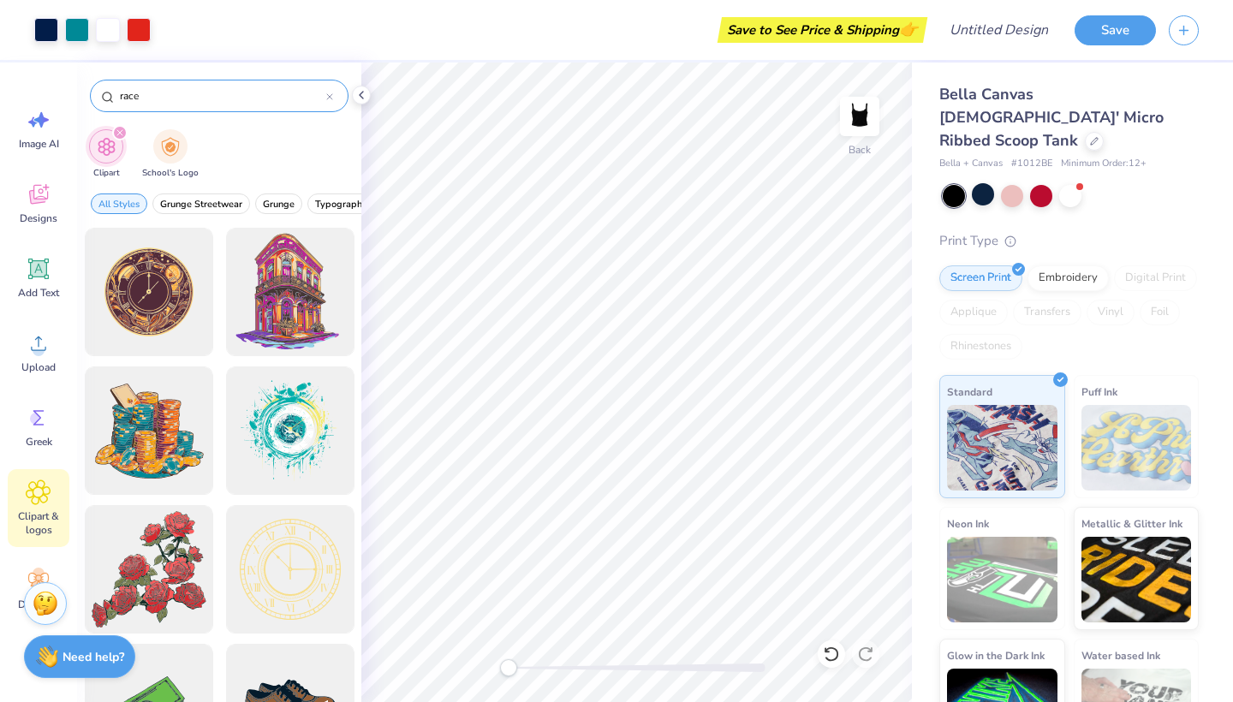
type input "race"
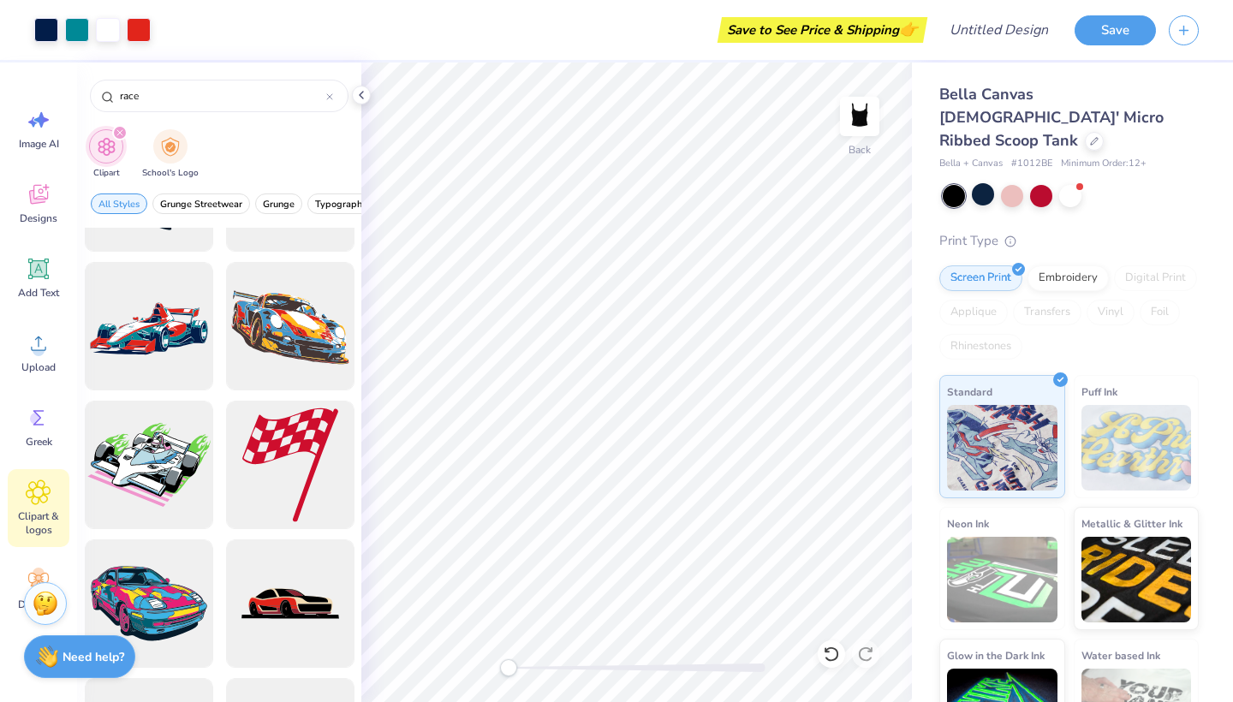
scroll to position [673, 0]
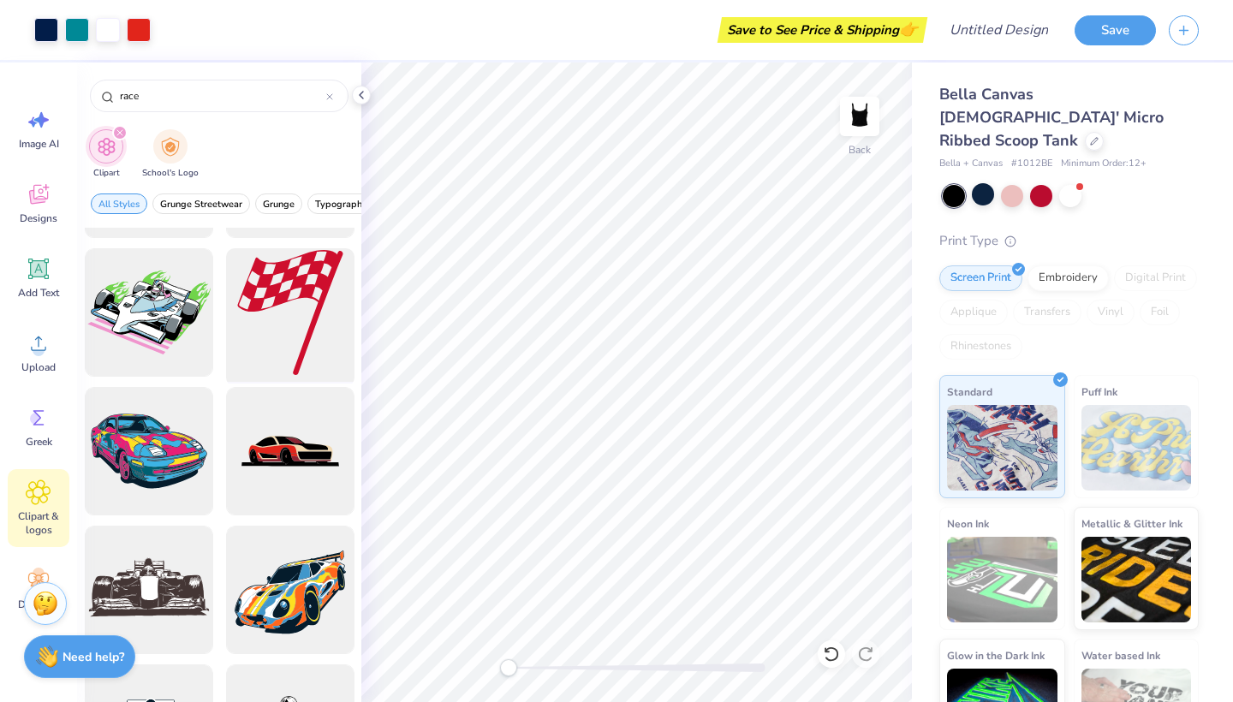
click at [287, 300] on div at bounding box center [289, 312] width 141 height 141
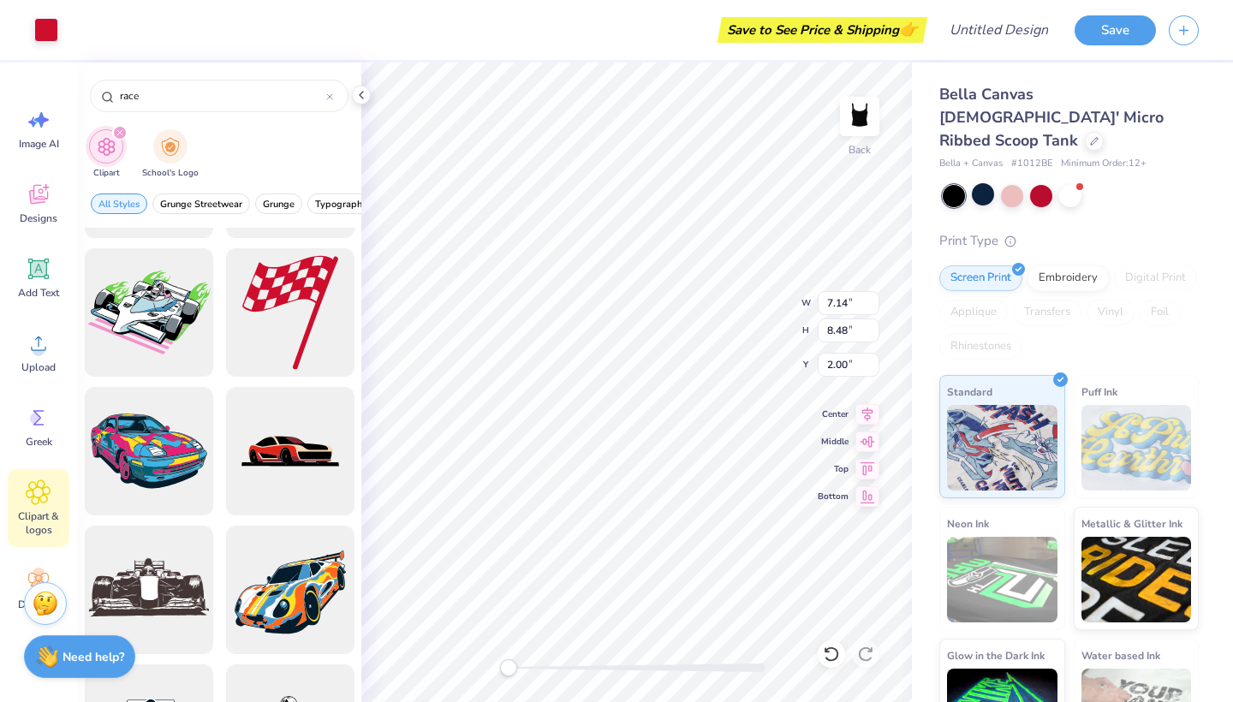
type input "7.40"
type input "8.78"
click at [873, 498] on icon at bounding box center [867, 494] width 24 height 21
type input "1.72"
type input "3.51"
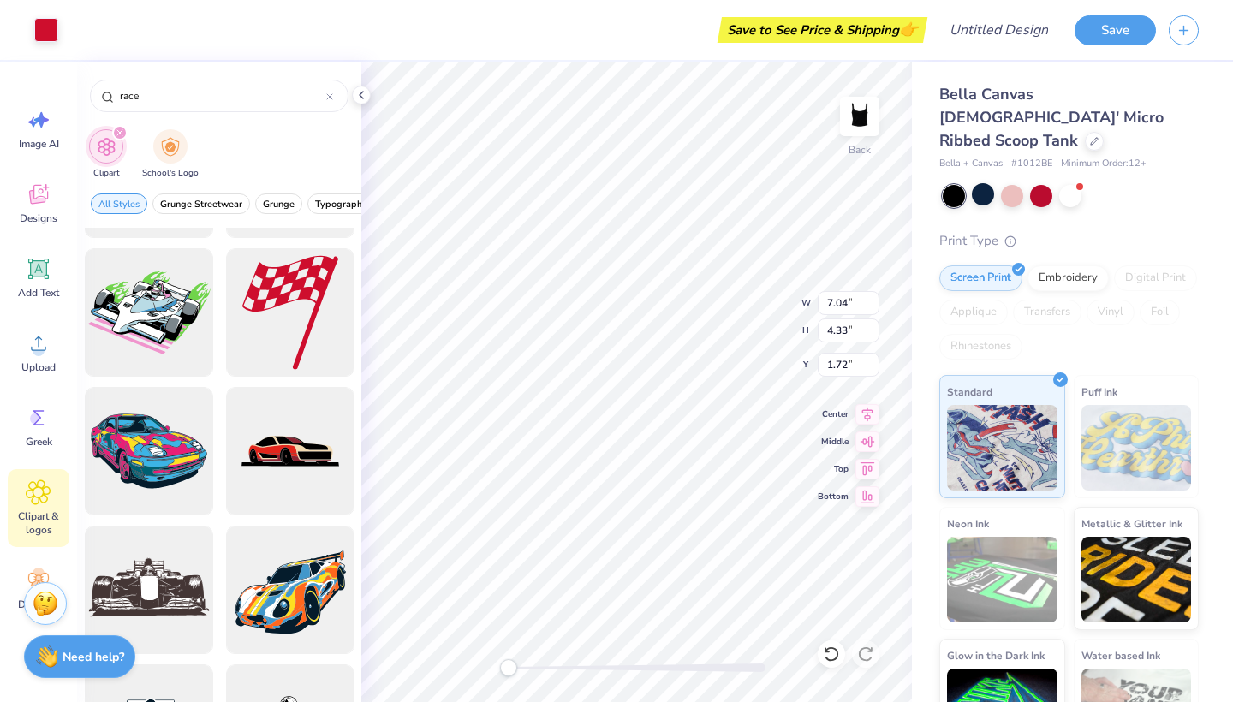
type input "8.72"
type input "1.78"
type input "0.50"
type input "4.39"
type input "5.21"
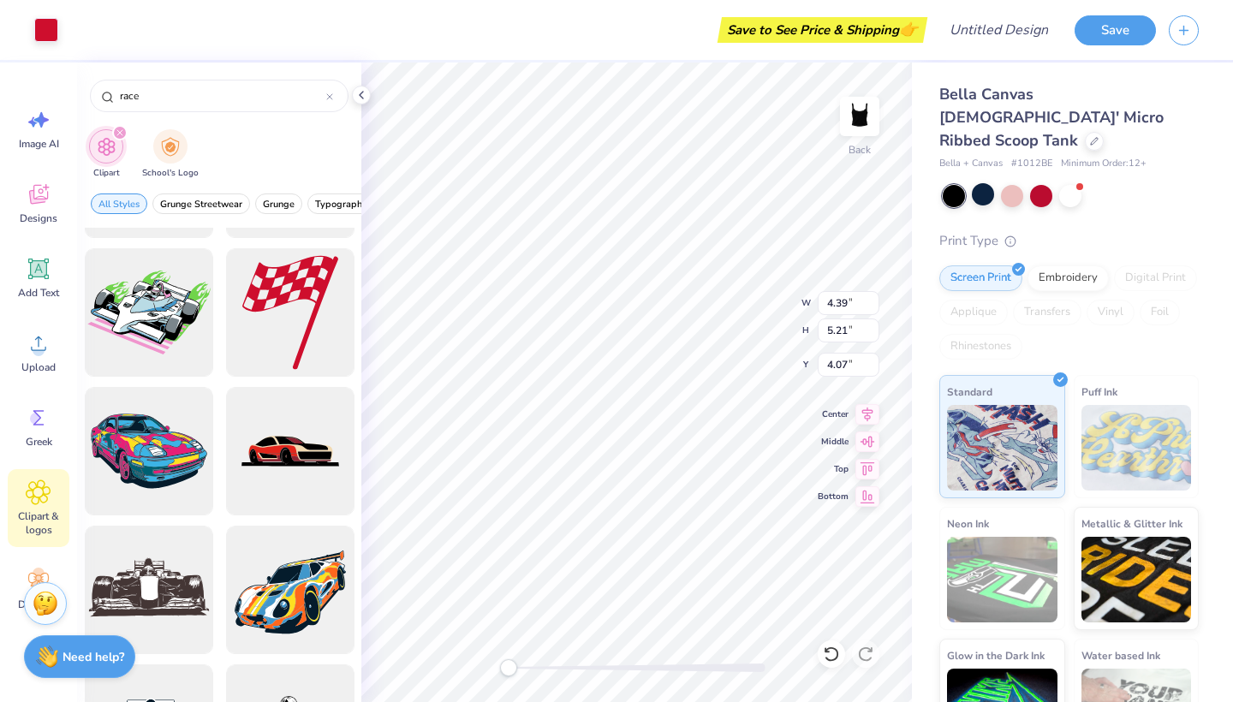
type input "0.50"
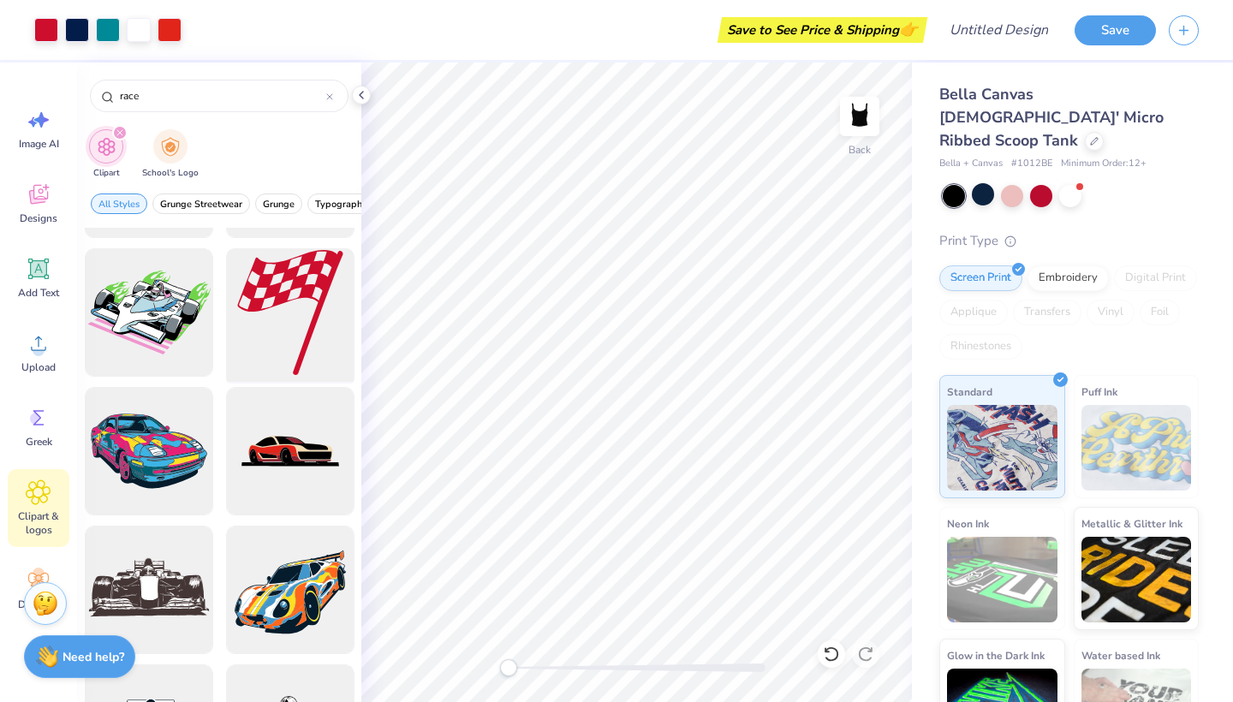
click at [316, 300] on div at bounding box center [289, 312] width 141 height 141
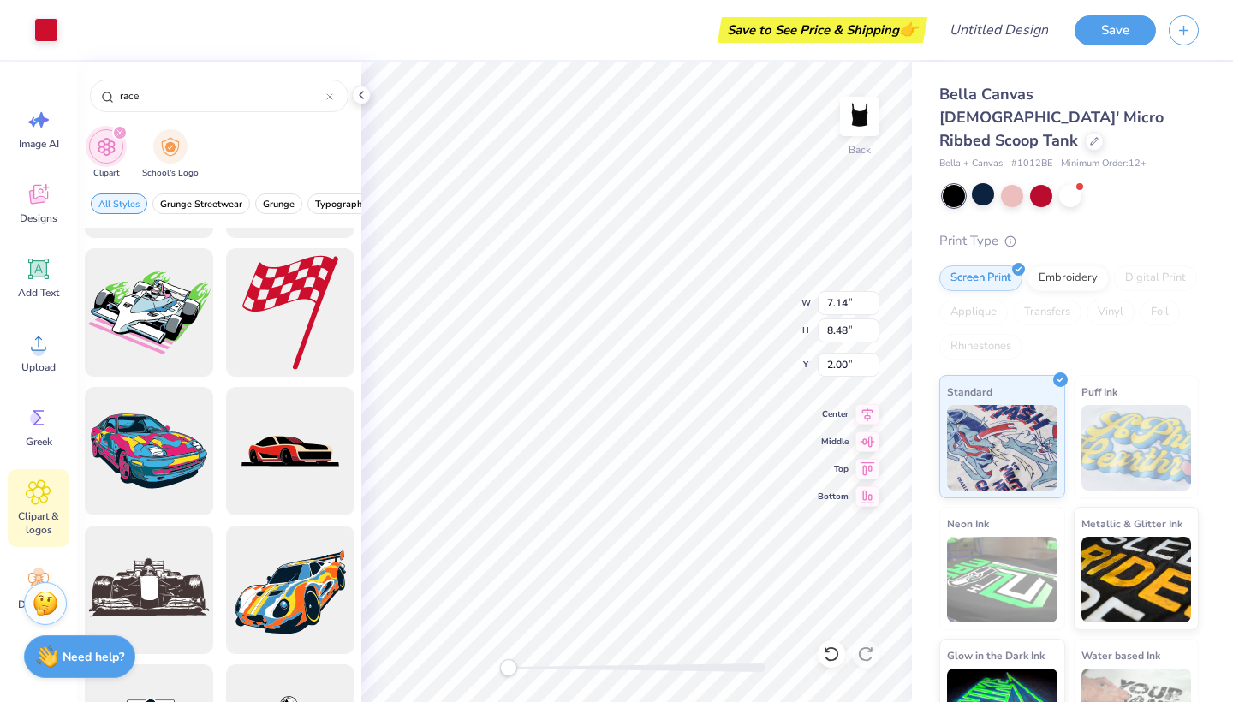
type input "3.34"
type input "3.97"
type input "6.51"
type input "4.77"
type input "5.66"
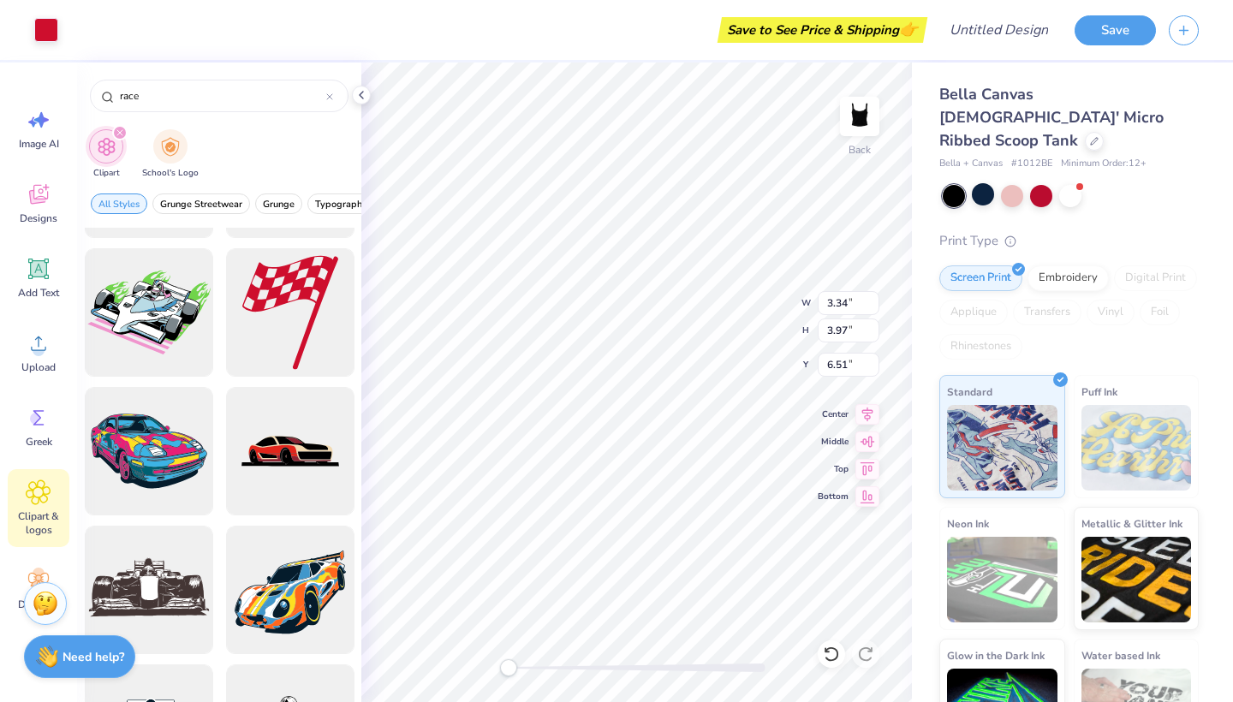
type input "1.10"
type input "4.77"
type input "5.66"
type input "1.10"
type input "4.02"
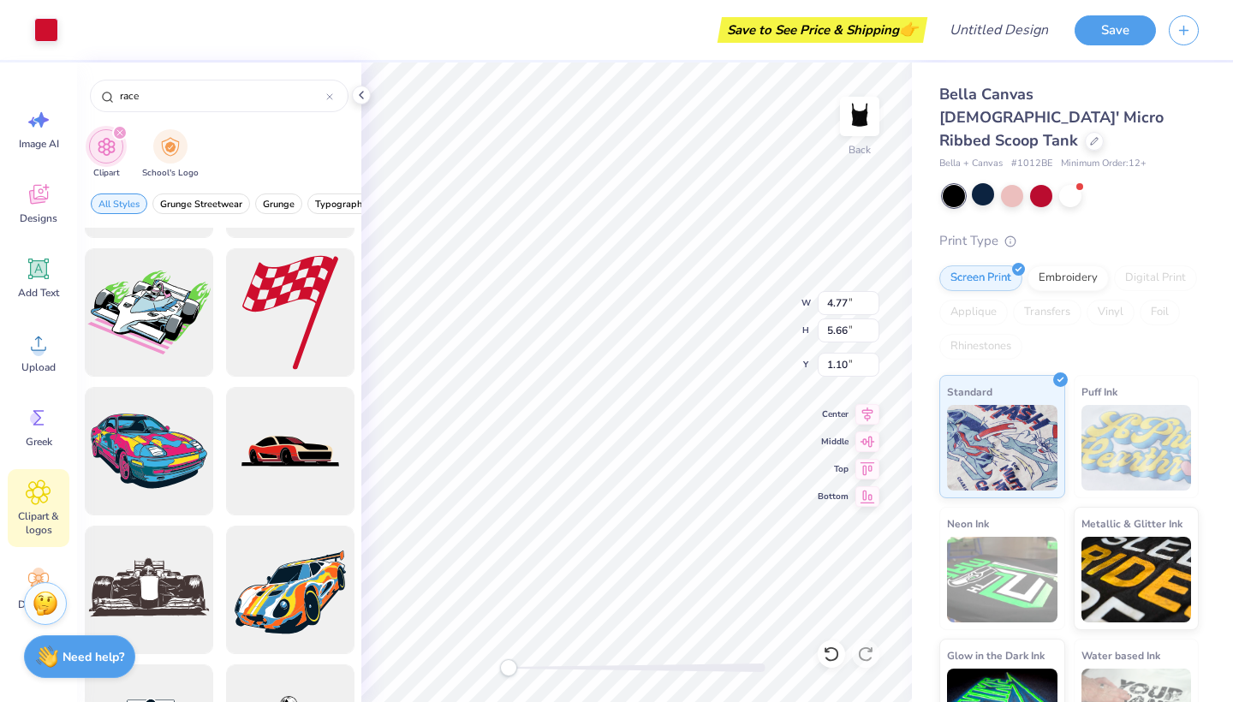
type input "4.77"
type input "2.00"
click at [844, 304] on input "4.02" at bounding box center [848, 303] width 62 height 24
type input "4.18"
type input "4.96"
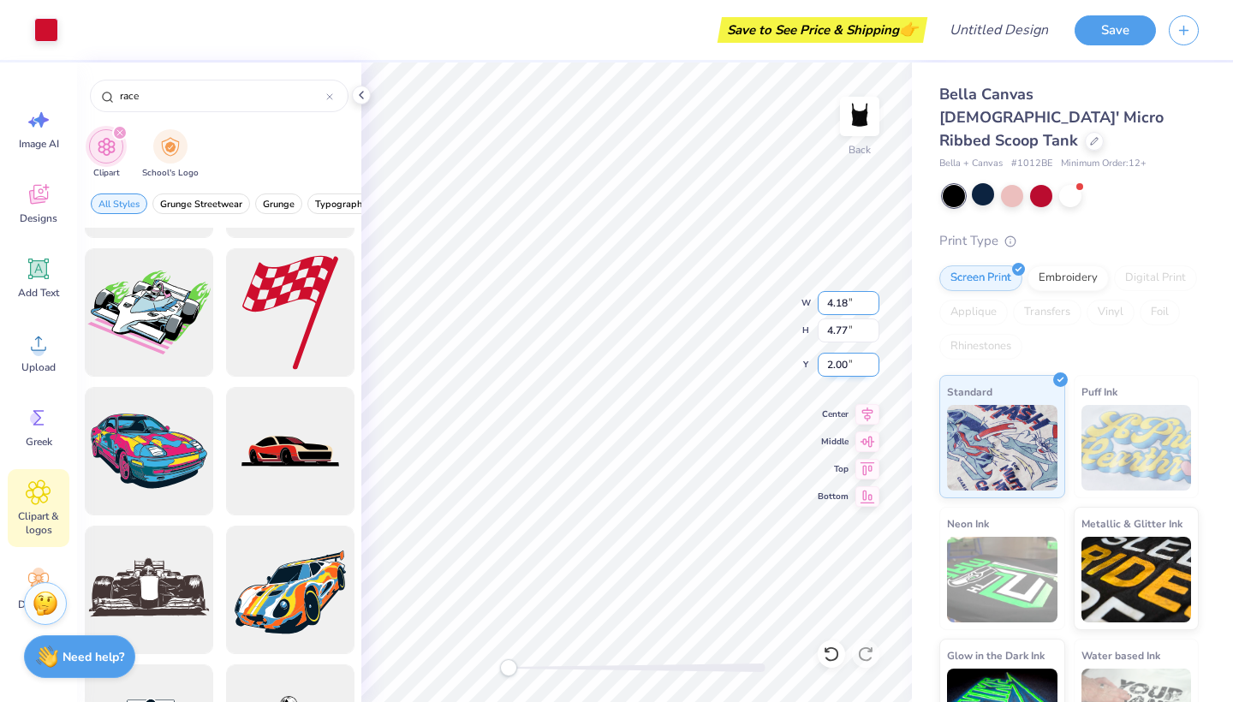
type input "1.90"
type input "2.57"
type input "0.50"
type input "4.96"
type input "0.78"
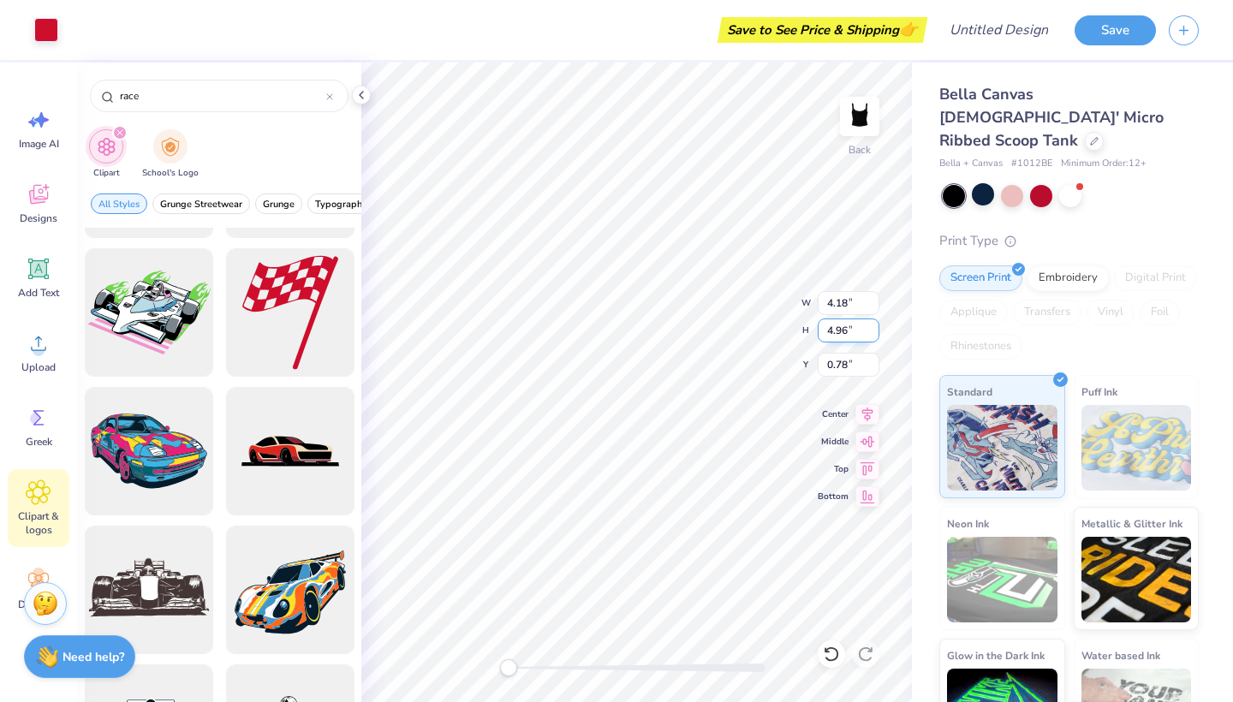
click at [844, 334] on input "4.96" at bounding box center [848, 330] width 62 height 24
type input "4"
type input "2.57"
type input "2.17"
type input "1.98"
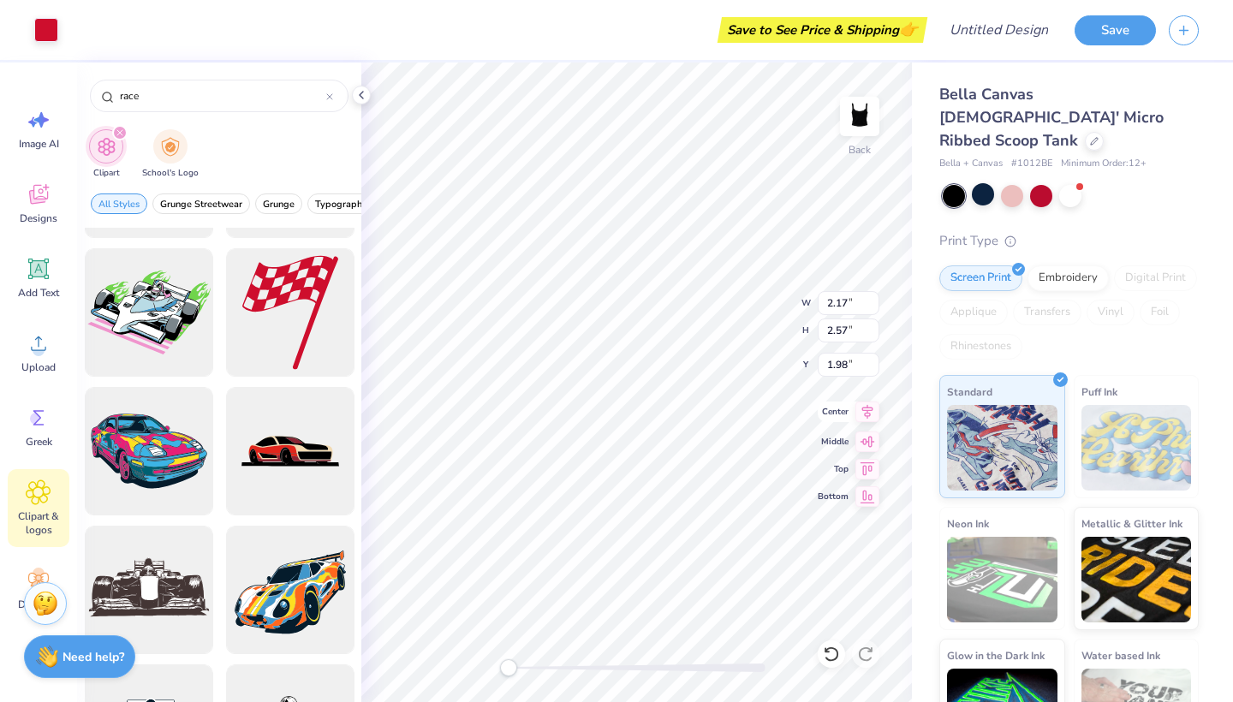
type input "4.18"
type input "0.50"
type input "2.17"
type input "1.98"
click at [841, 306] on input "2.17" at bounding box center [848, 303] width 62 height 24
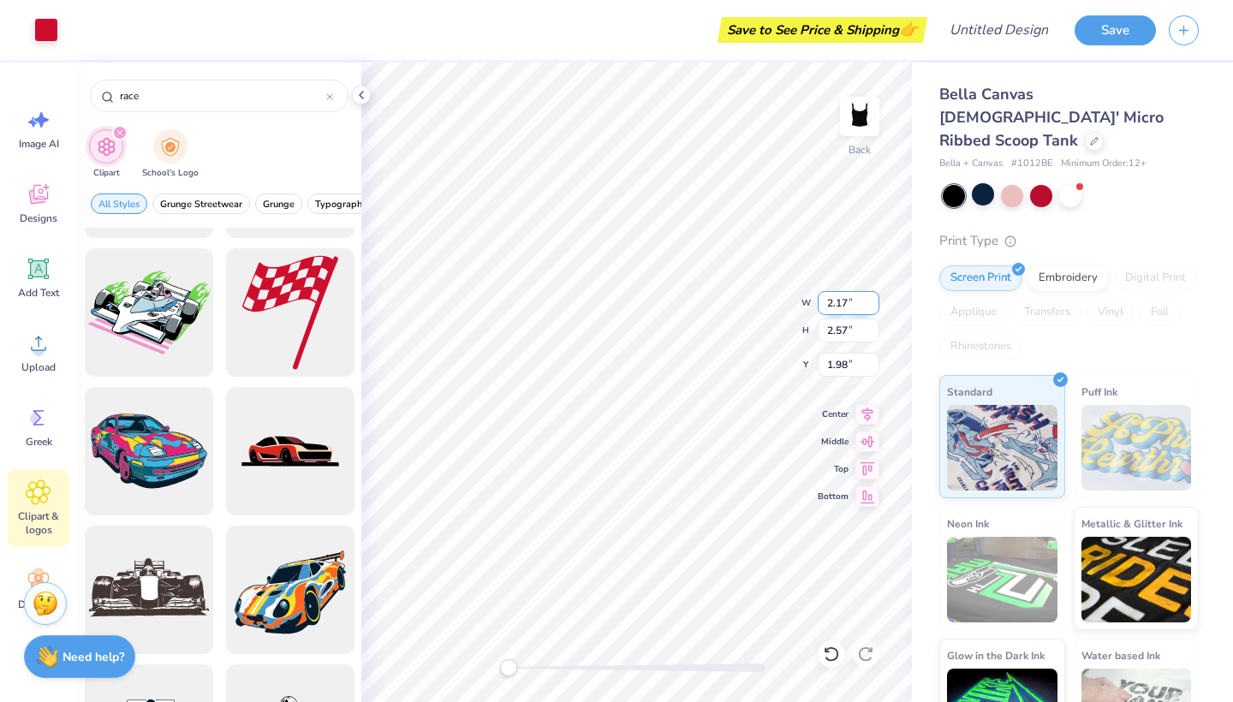
click at [841, 306] on input "2.17" at bounding box center [848, 303] width 62 height 24
type input "4.18"
type input "4.96"
type input "0.78"
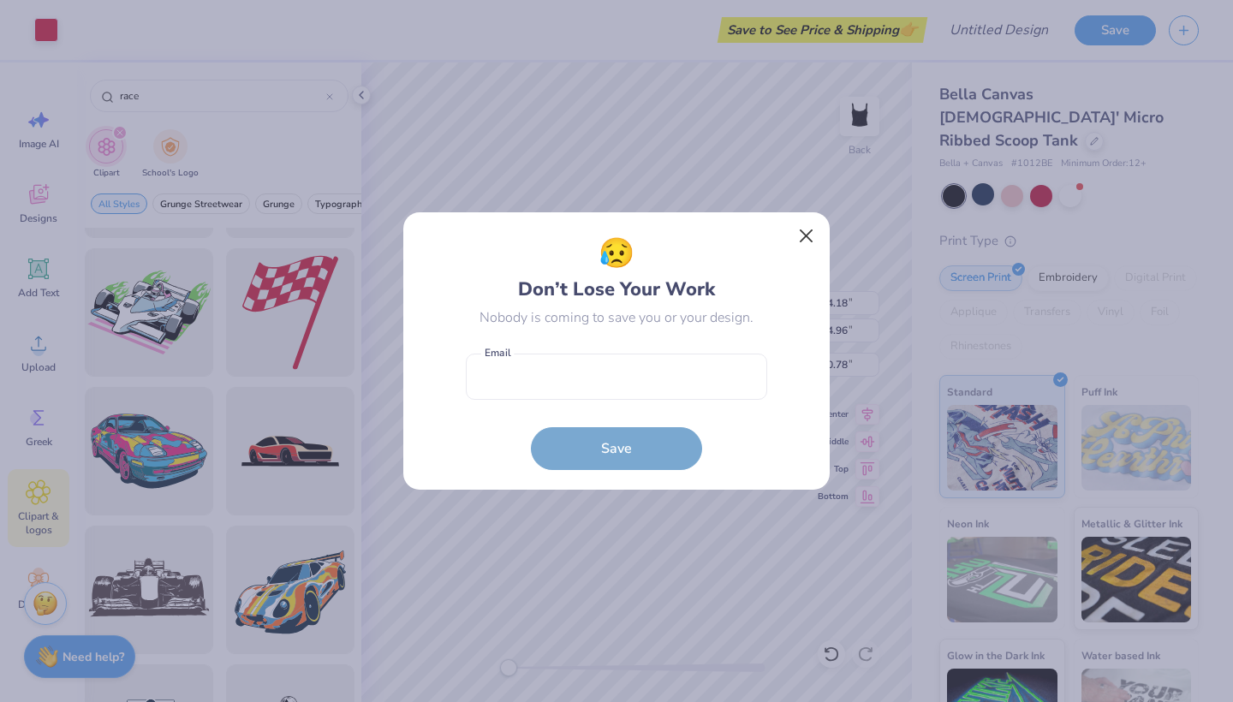
click at [811, 240] on button "Close" at bounding box center [806, 236] width 33 height 33
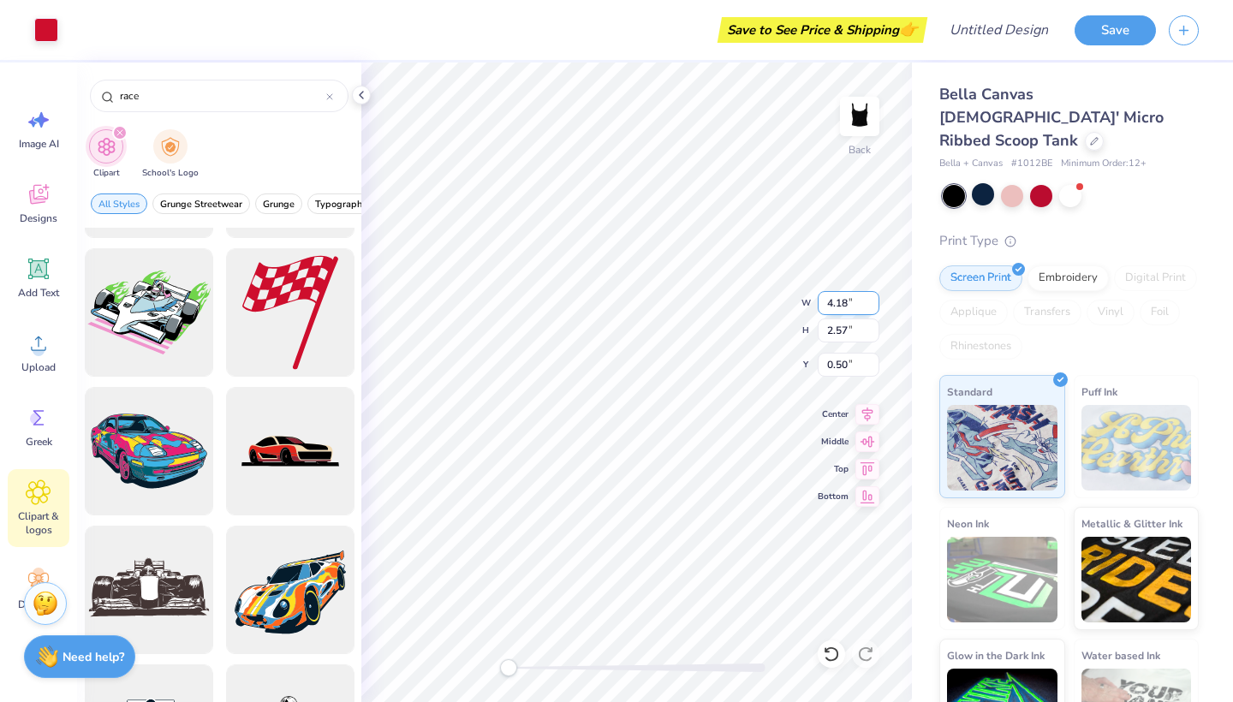
click at [847, 302] on input "4.18" at bounding box center [848, 303] width 62 height 24
type input "4"
type input "4.18"
type input "4.01"
type input "2.47"
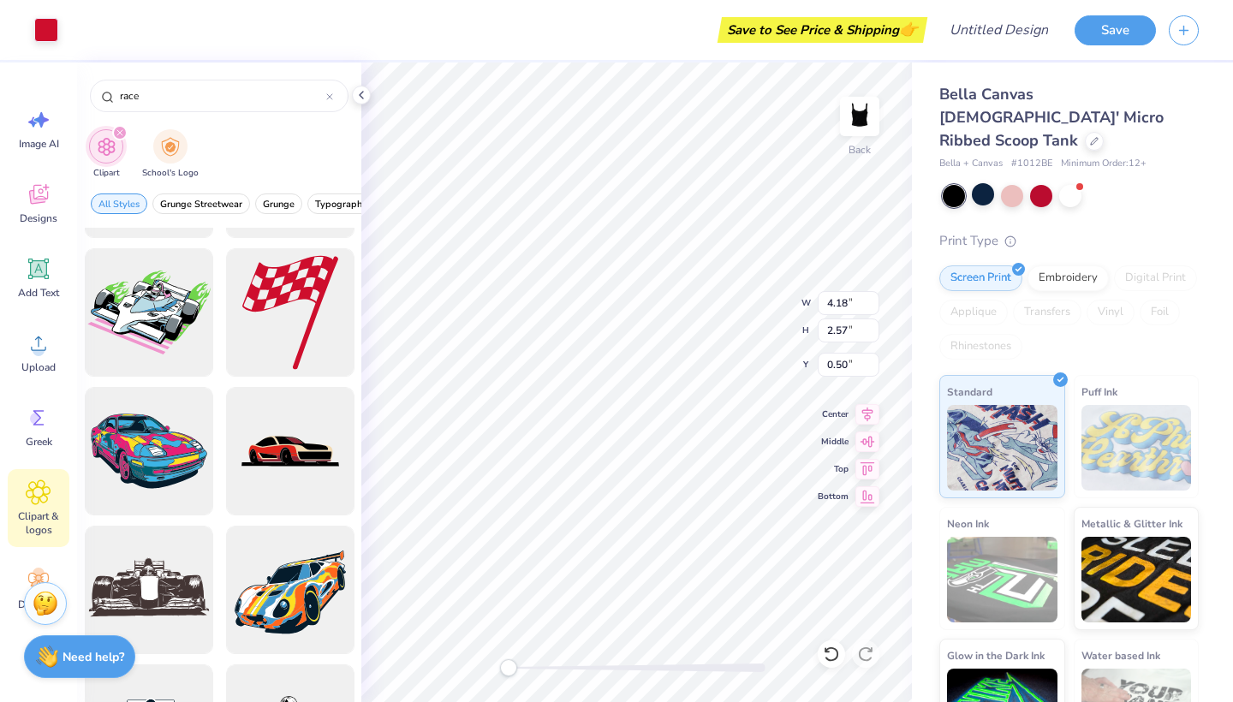
type input "0.61"
click at [773, 293] on div "Back W 4.01 4.18 " H 2.47 2.57 " Y 0.61 0.50 " Center Middle Top Bottom" at bounding box center [636, 381] width 550 height 639
type input "2.08"
type input "5.17"
type input "0.67"
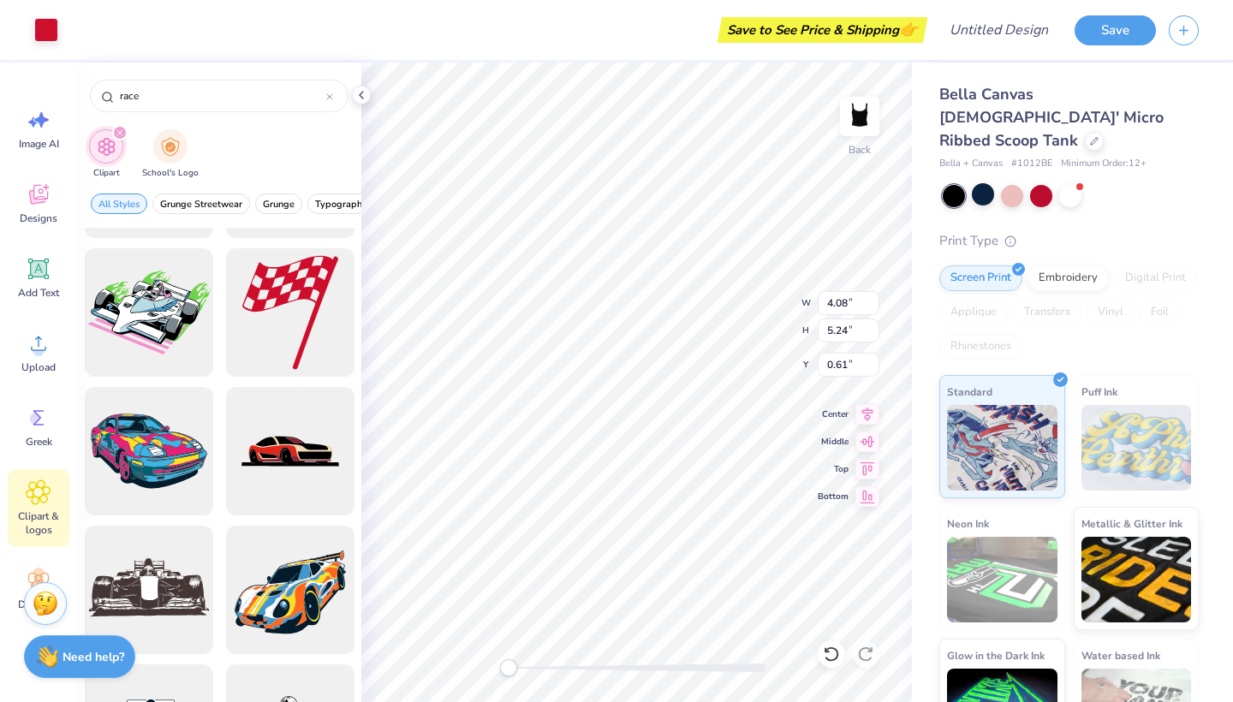
type input "0.70"
type input "4.18"
type input "4.96"
type input "4.91"
type input "4.01"
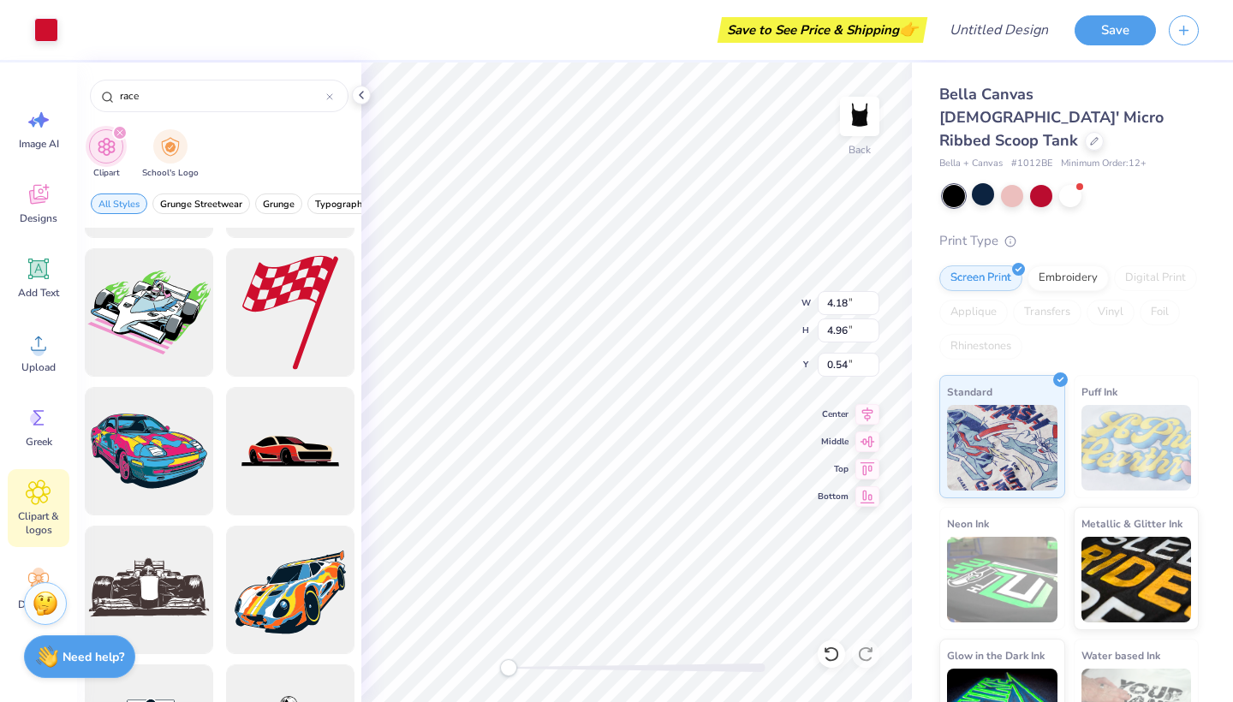
type input "2.47"
type input "0.77"
click at [351, 336] on div at bounding box center [289, 312] width 141 height 141
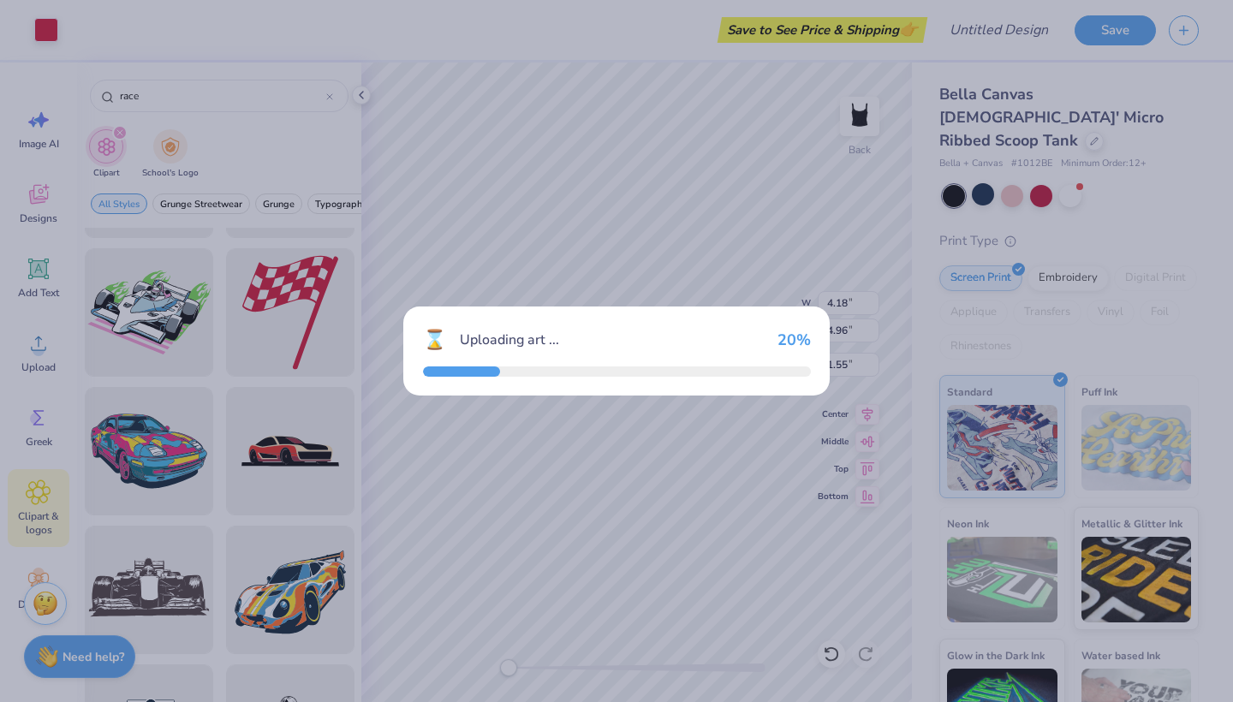
type input "7.14"
type input "8.48"
type input "2.00"
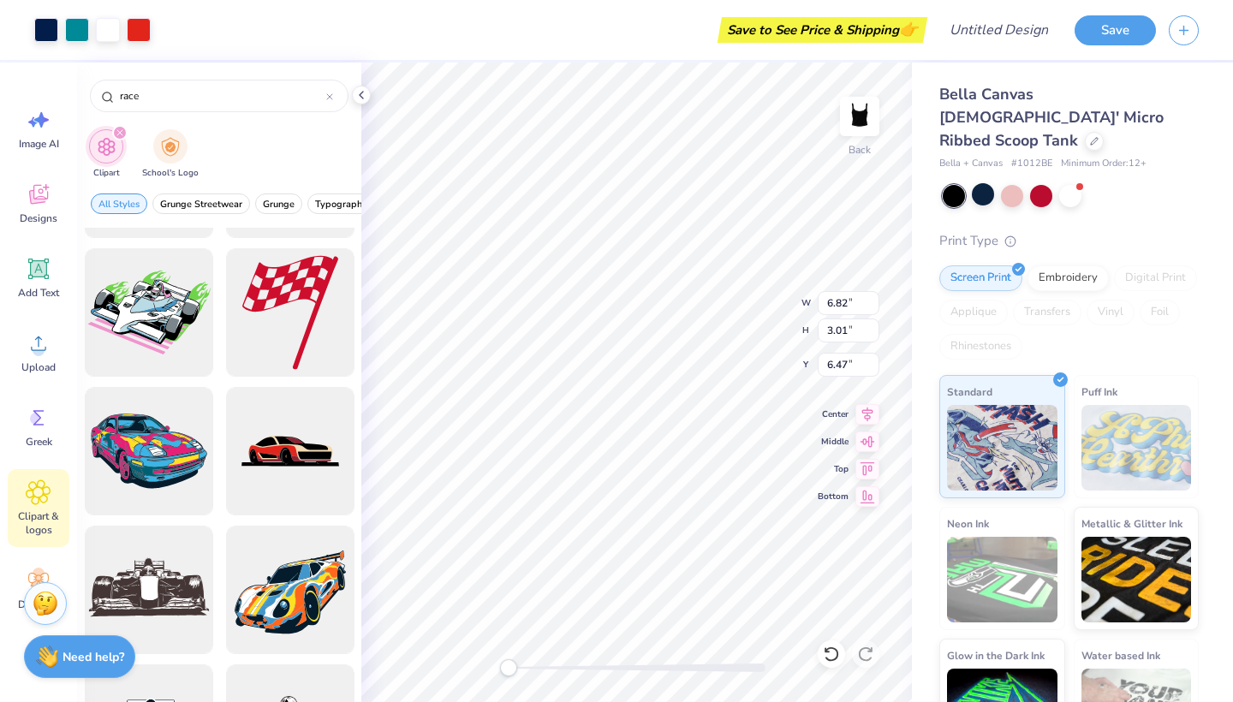
type input "3.99"
type input "6.82"
type input "3.01"
type input "3.99"
type input "6.30"
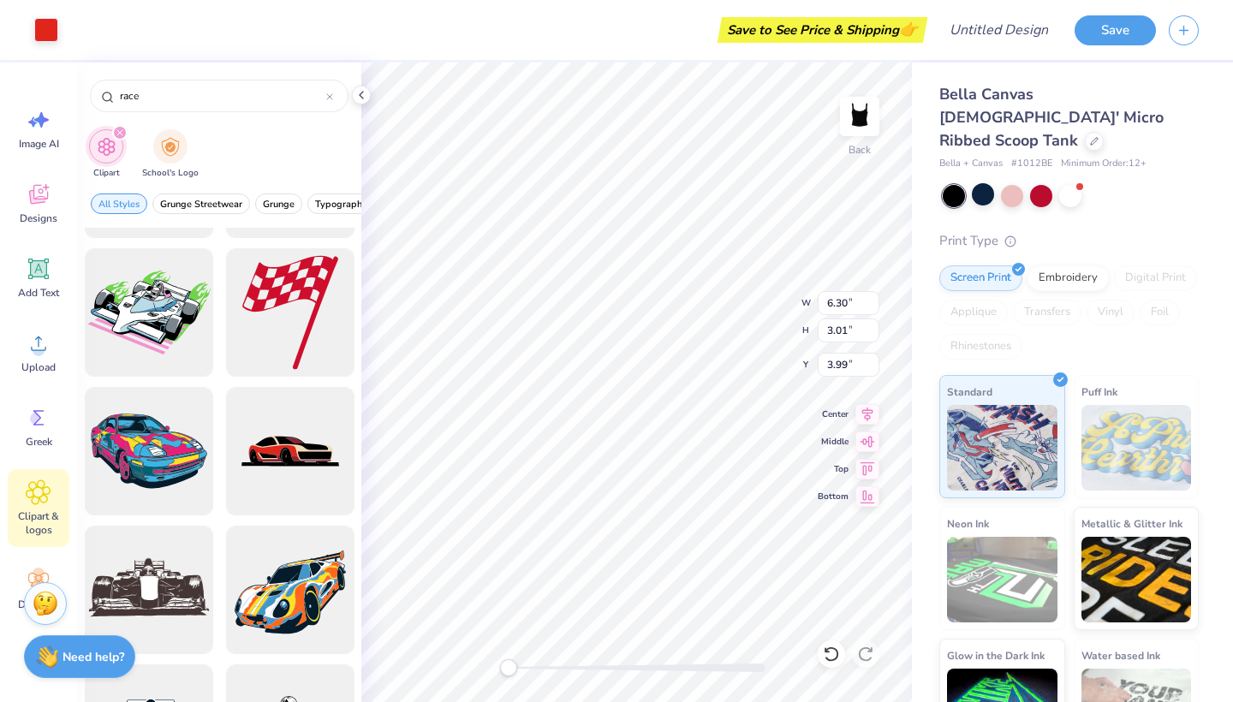
type input "2.87"
type input "4.01"
type input "6.82"
type input "3.01"
type input "3.99"
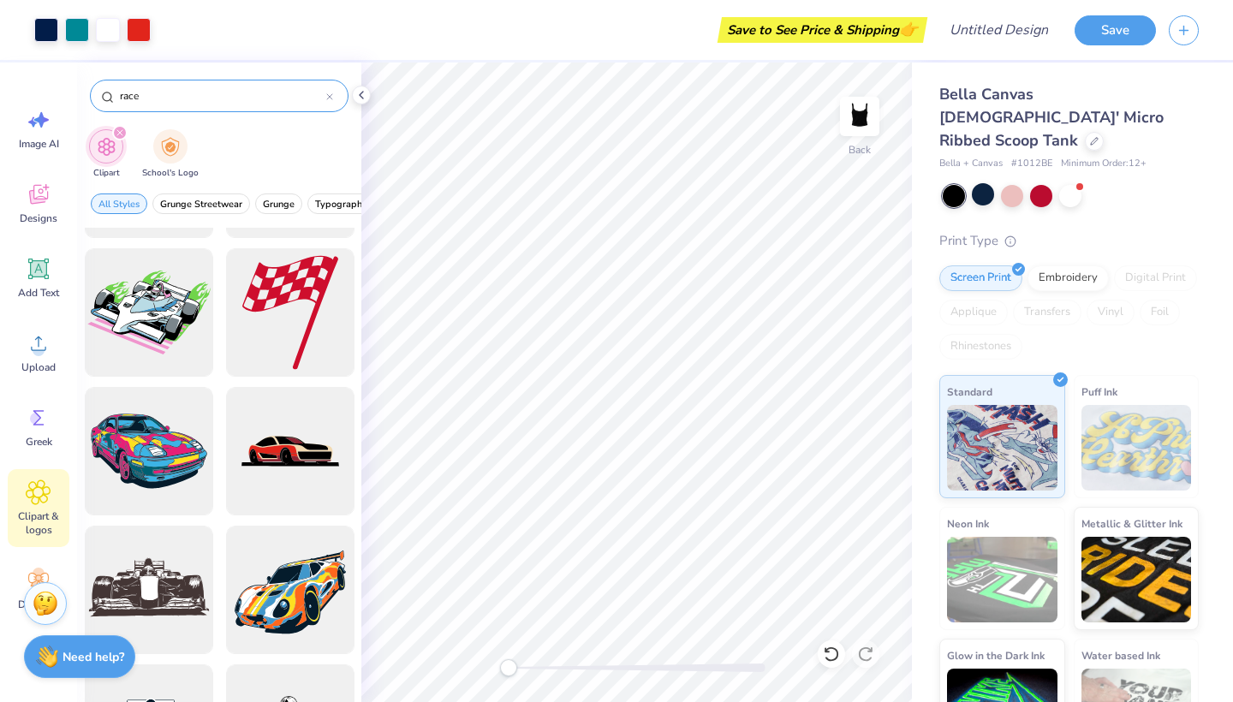
click at [194, 100] on input "race" at bounding box center [222, 95] width 208 height 17
type input "r"
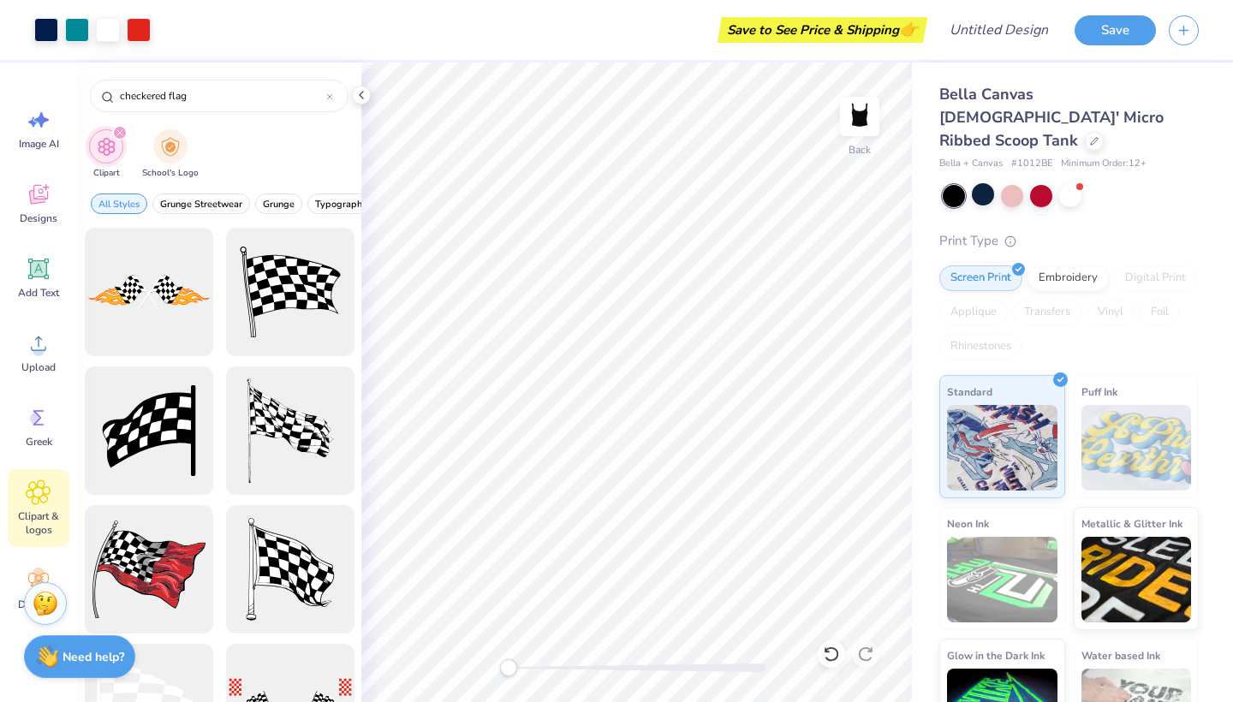
scroll to position [0, 0]
type input "checkered flag"
click at [165, 305] on div at bounding box center [148, 292] width 141 height 141
type input "6.38"
type input "2.53"
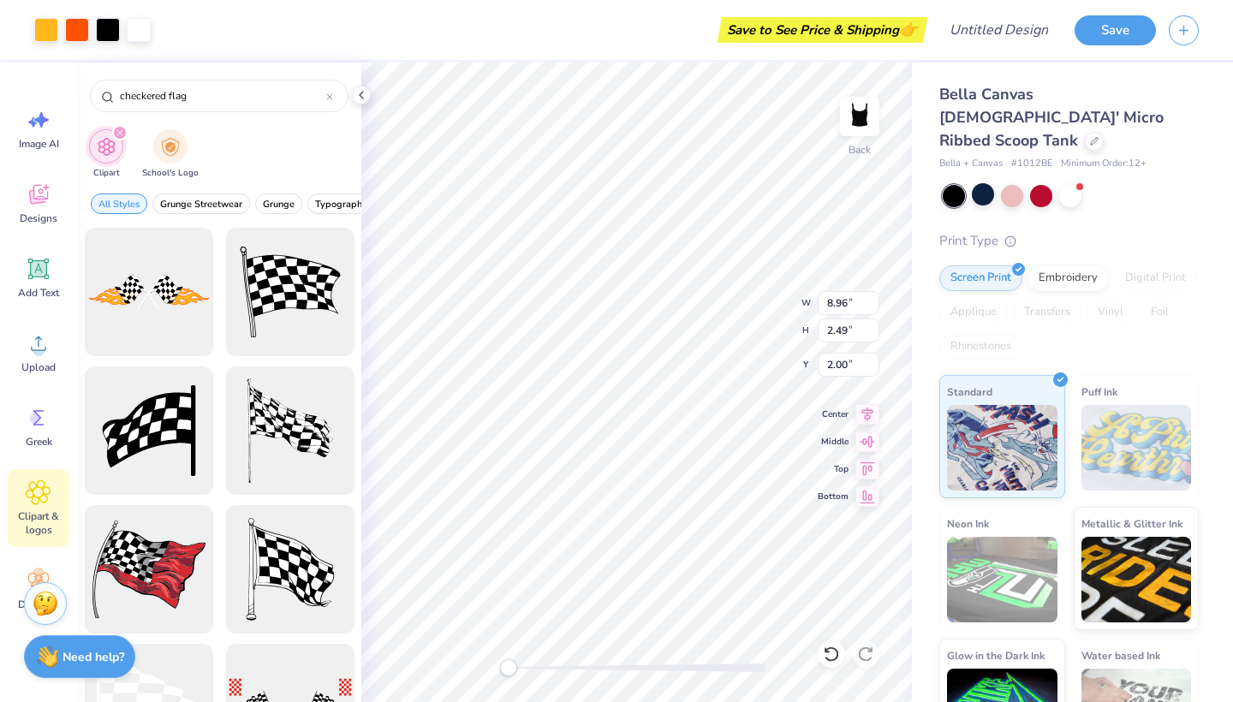
type input "4.29"
type input "8.72"
type input "2.43"
type input "1.45"
click at [1042, 183] on div at bounding box center [1041, 194] width 22 height 22
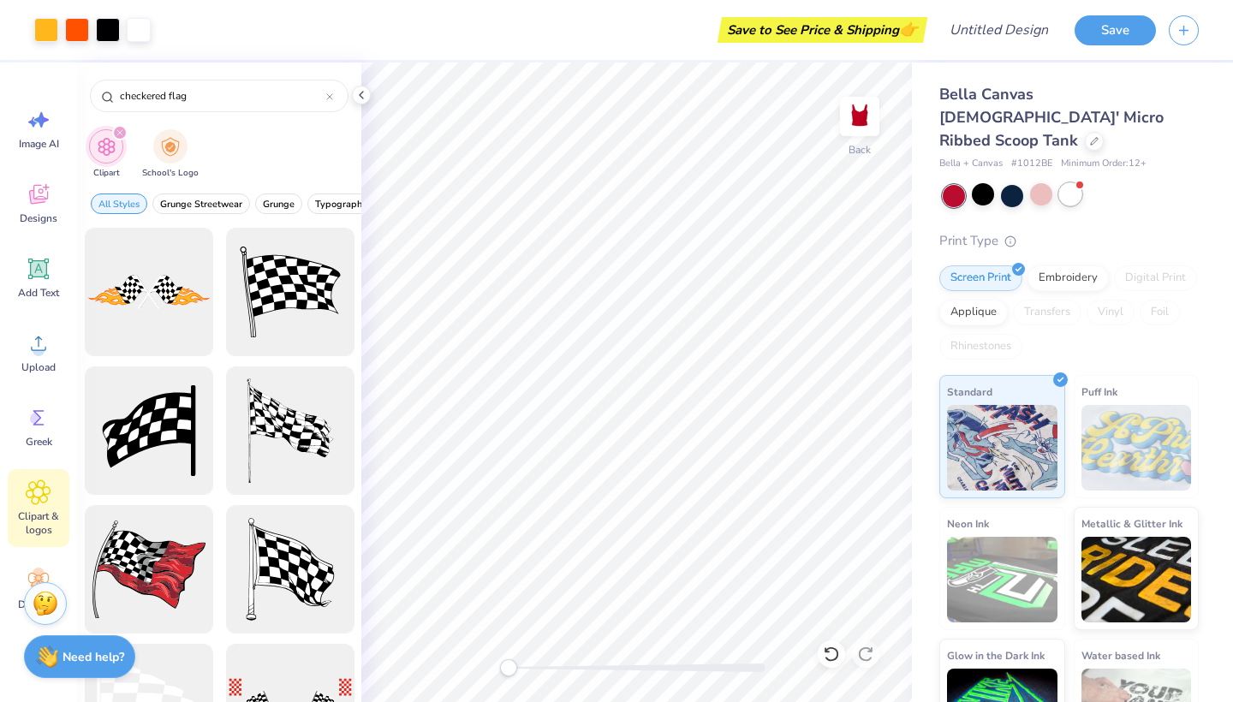
click at [1066, 183] on div at bounding box center [1070, 194] width 22 height 22
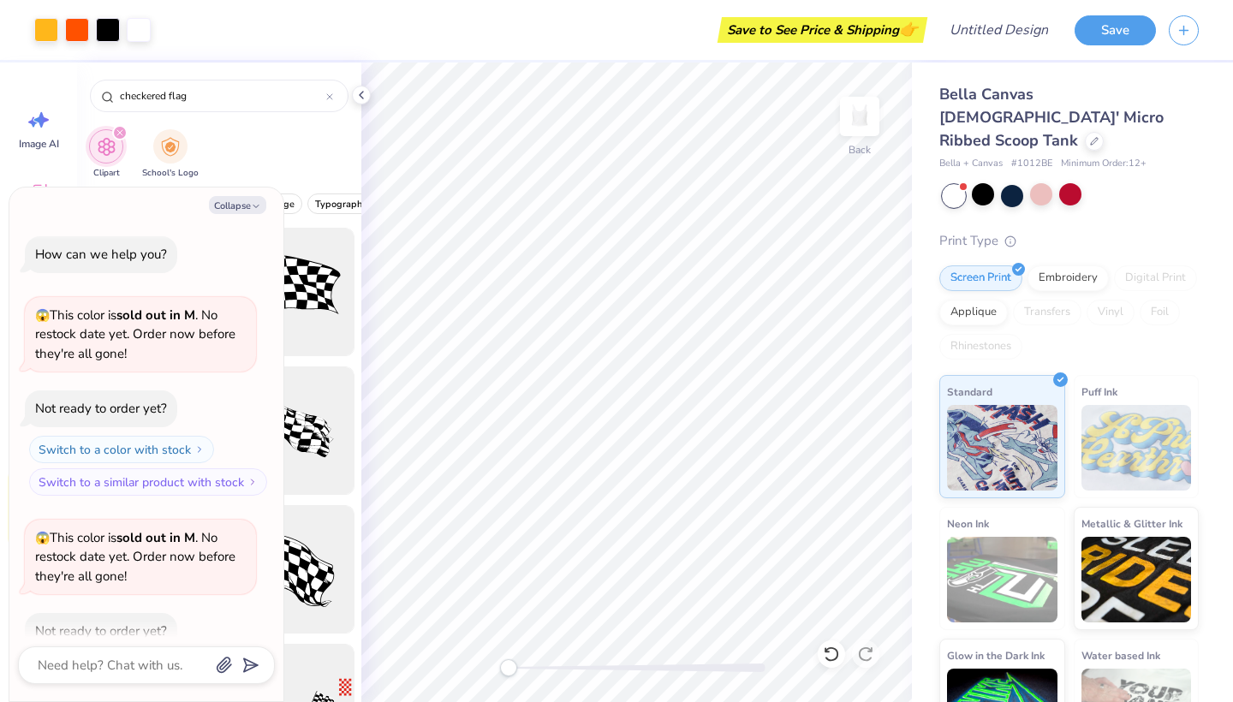
scroll to position [90, 0]
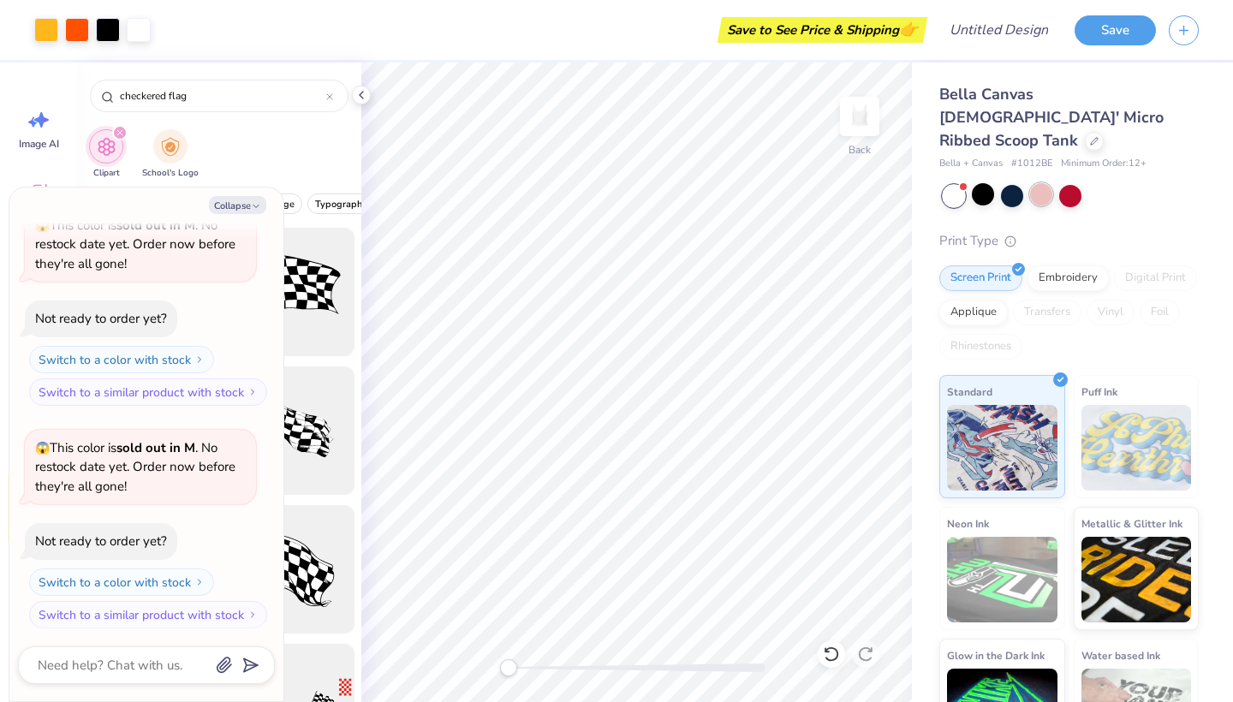
click at [1040, 183] on div at bounding box center [1041, 194] width 22 height 22
click at [1013, 183] on div at bounding box center [1012, 194] width 22 height 22
click at [245, 199] on button "Collapse" at bounding box center [237, 205] width 57 height 18
type textarea "x"
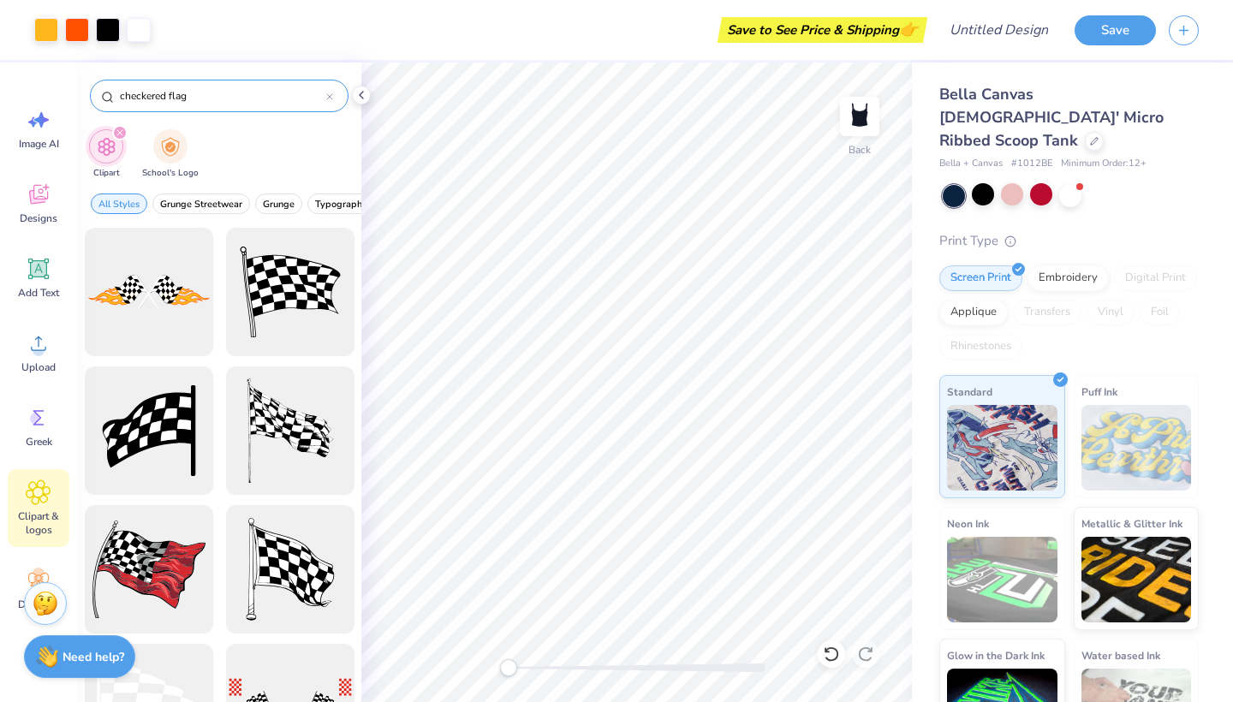
drag, startPoint x: 232, startPoint y: 86, endPoint x: 103, endPoint y: 86, distance: 129.2
click at [103, 86] on div "checkered flag" at bounding box center [219, 96] width 258 height 33
click at [193, 84] on div "checkered flag" at bounding box center [219, 96] width 258 height 33
click at [193, 97] on input "checkered flag" at bounding box center [222, 95] width 208 height 17
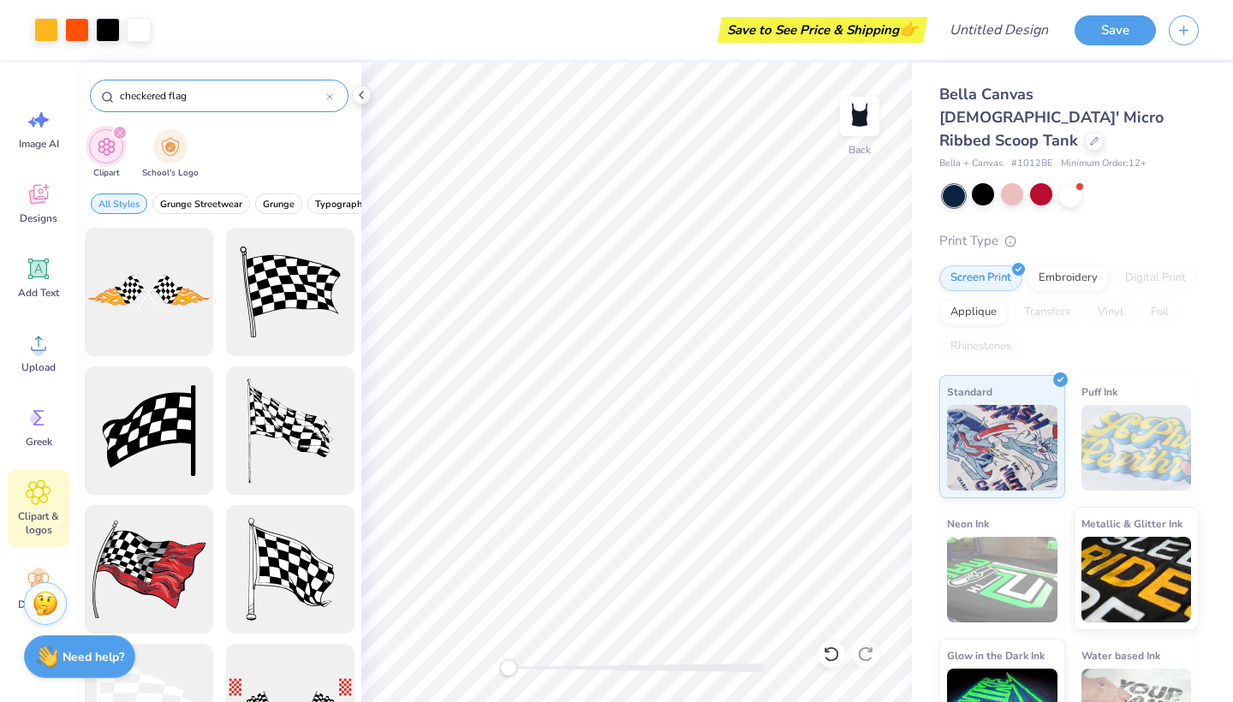
click at [193, 97] on input "checkered flag" at bounding box center [222, 95] width 208 height 17
type input "c"
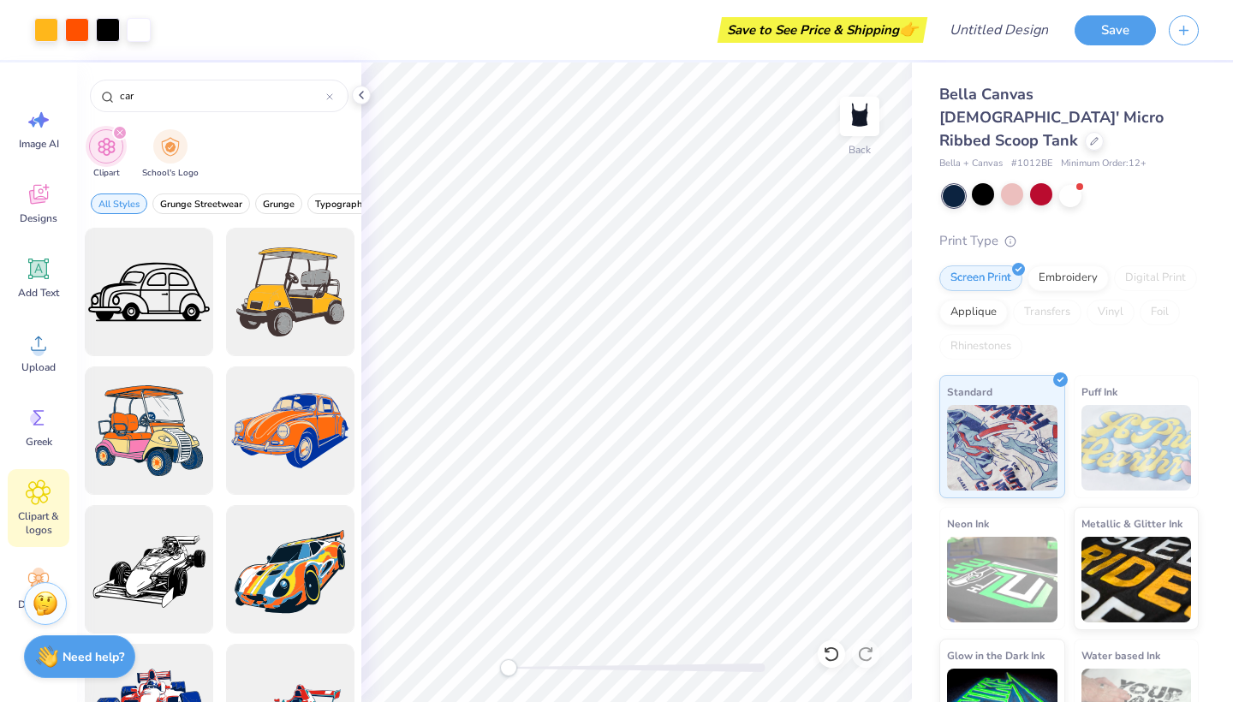
scroll to position [0, 0]
click at [199, 552] on div at bounding box center [148, 569] width 141 height 141
click at [122, 96] on input "car" at bounding box center [222, 95] width 208 height 17
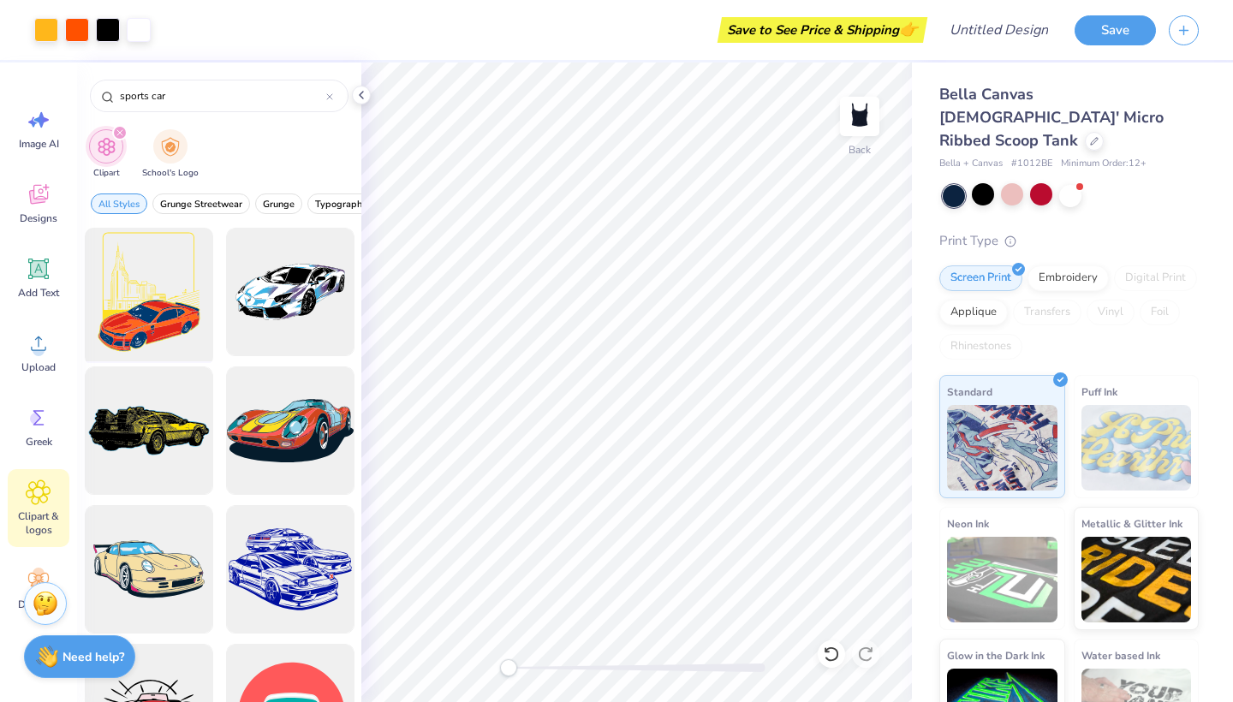
type input "sports car"
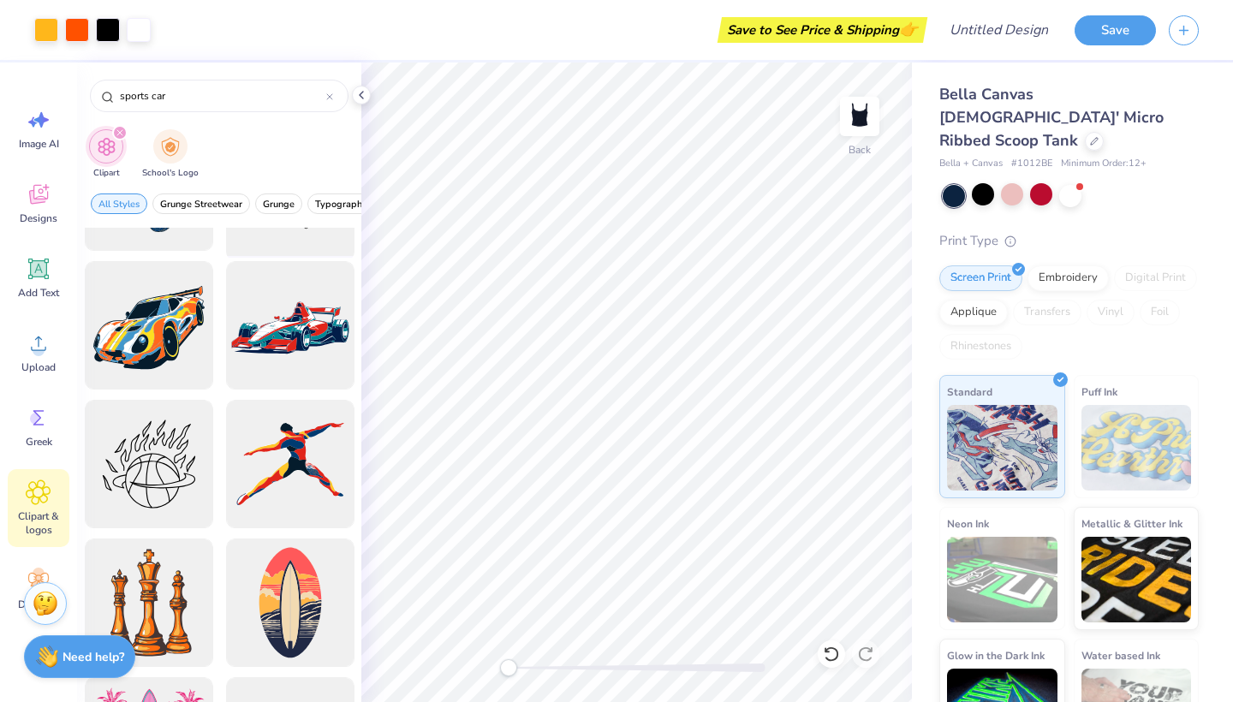
scroll to position [936, 0]
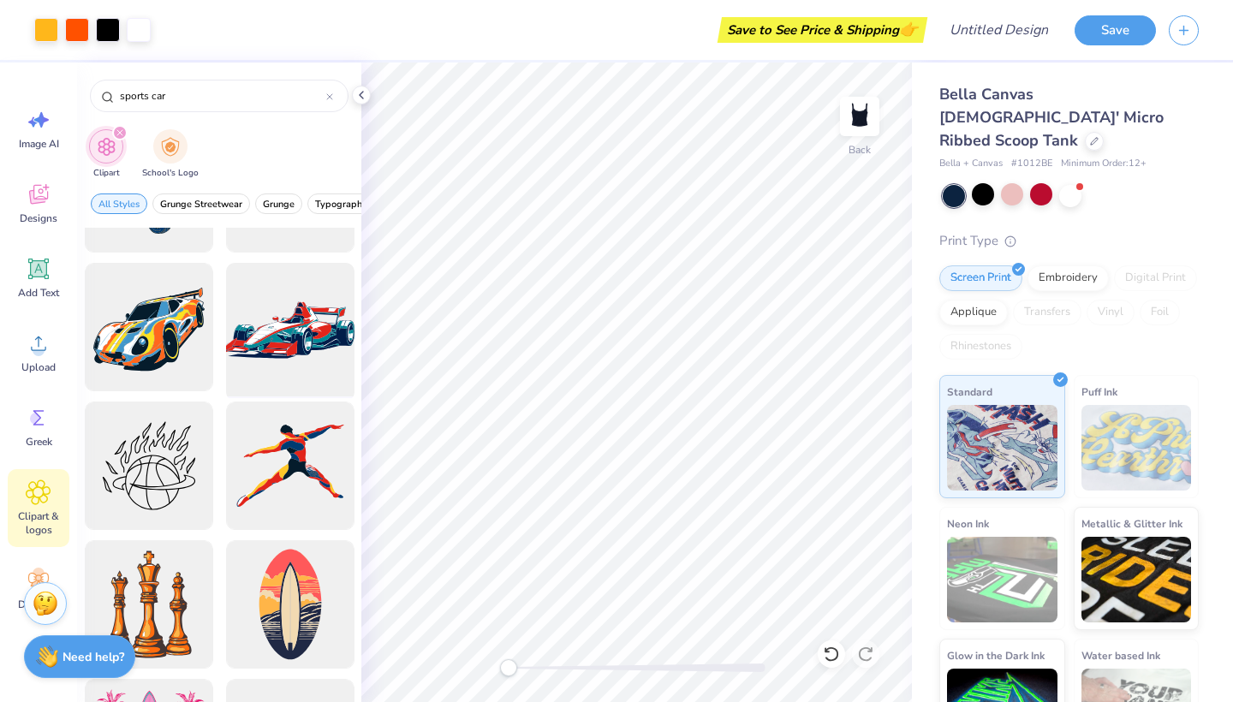
click at [300, 347] on div at bounding box center [289, 327] width 141 height 141
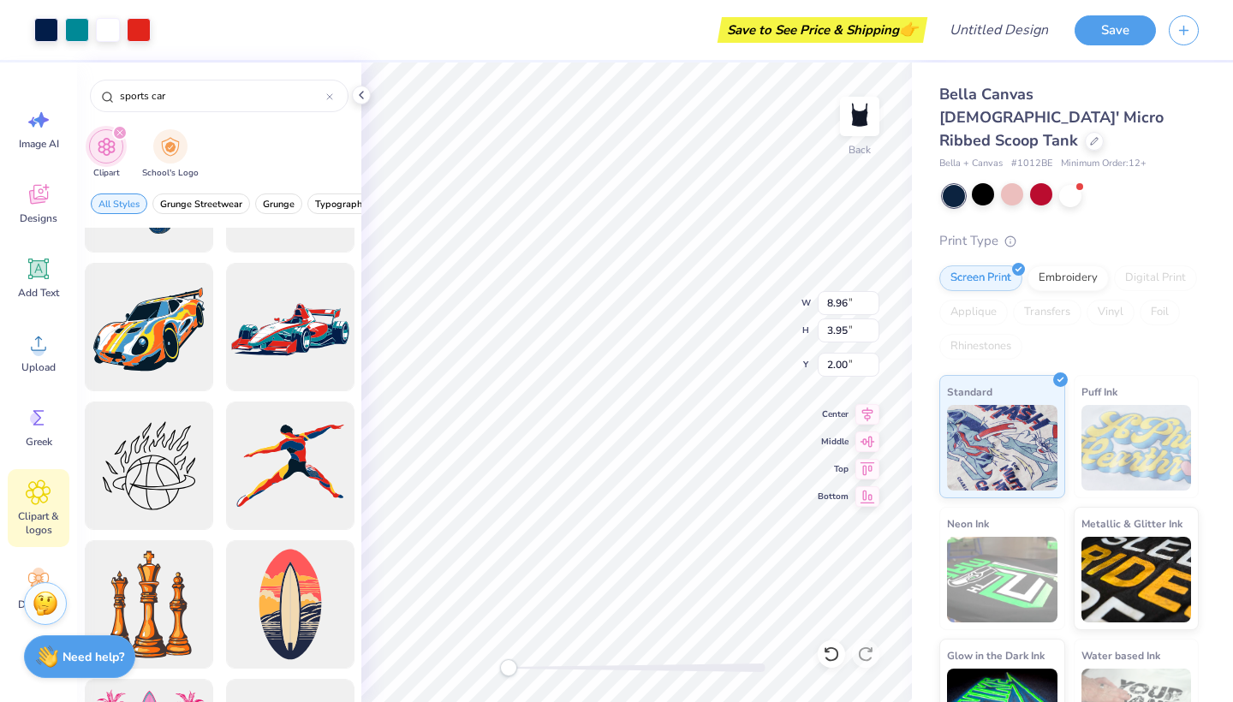
type input "6.39"
type input "2.82"
type input "5.58"
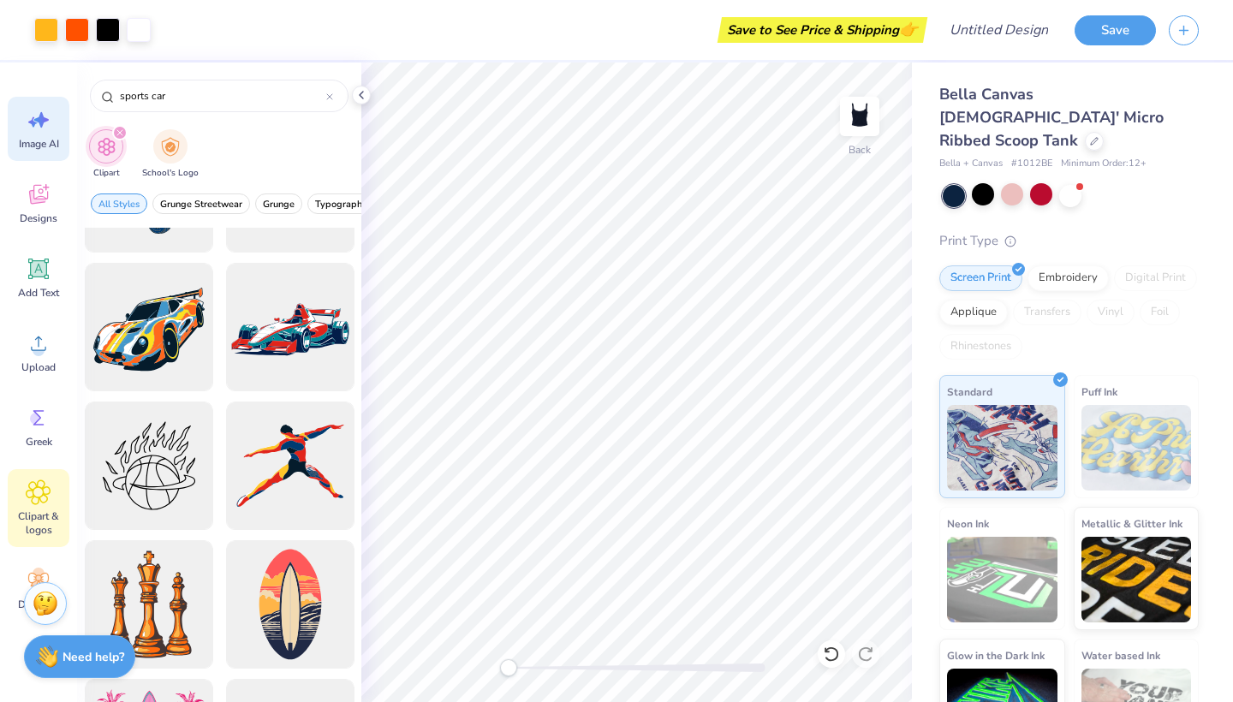
drag, startPoint x: 246, startPoint y: 98, endPoint x: 16, endPoint y: 98, distance: 229.4
click at [16, 98] on div "Art colors Save to See Price & Shipping 👉 Design Title Save Image AI Designs Ad…" at bounding box center [616, 351] width 1233 height 702
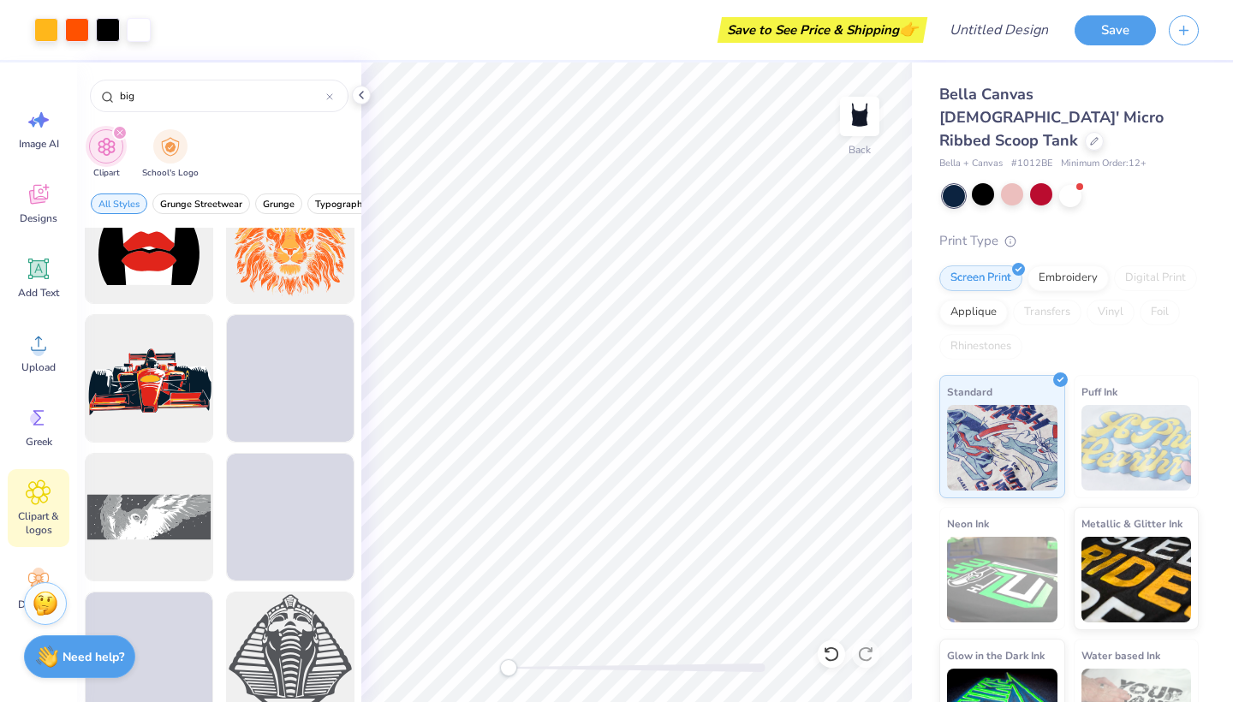
scroll to position [1042, 0]
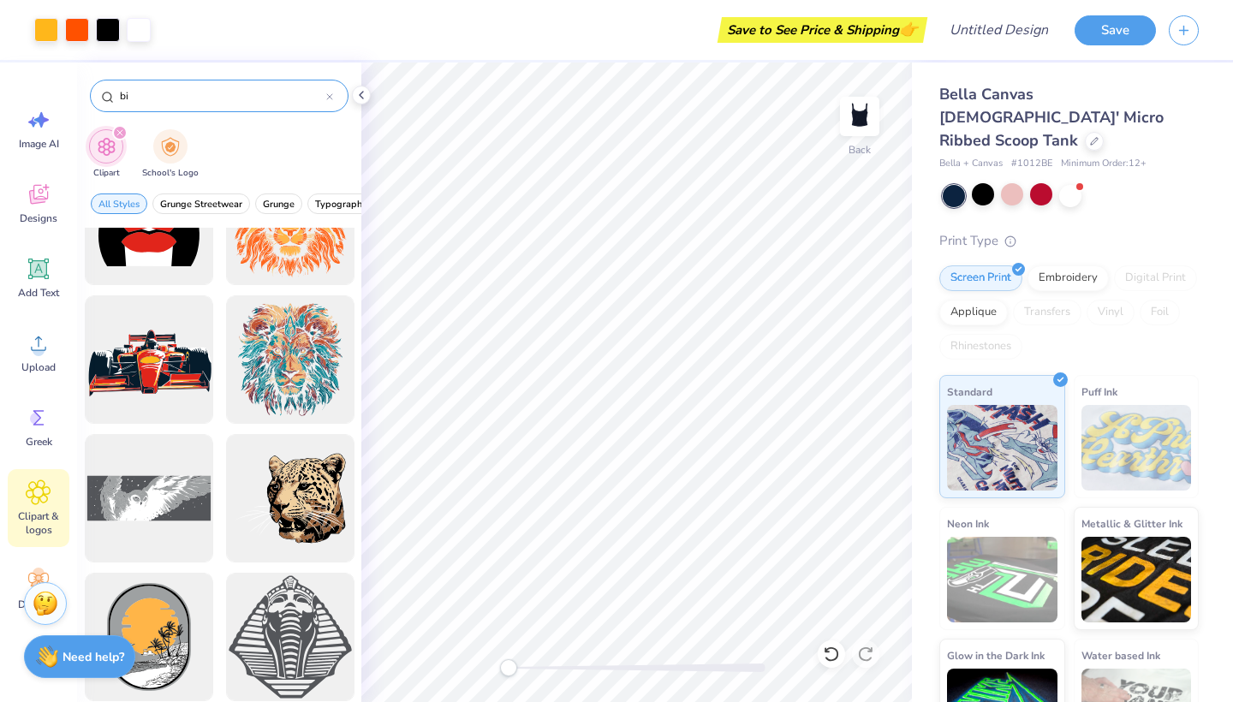
type input "b"
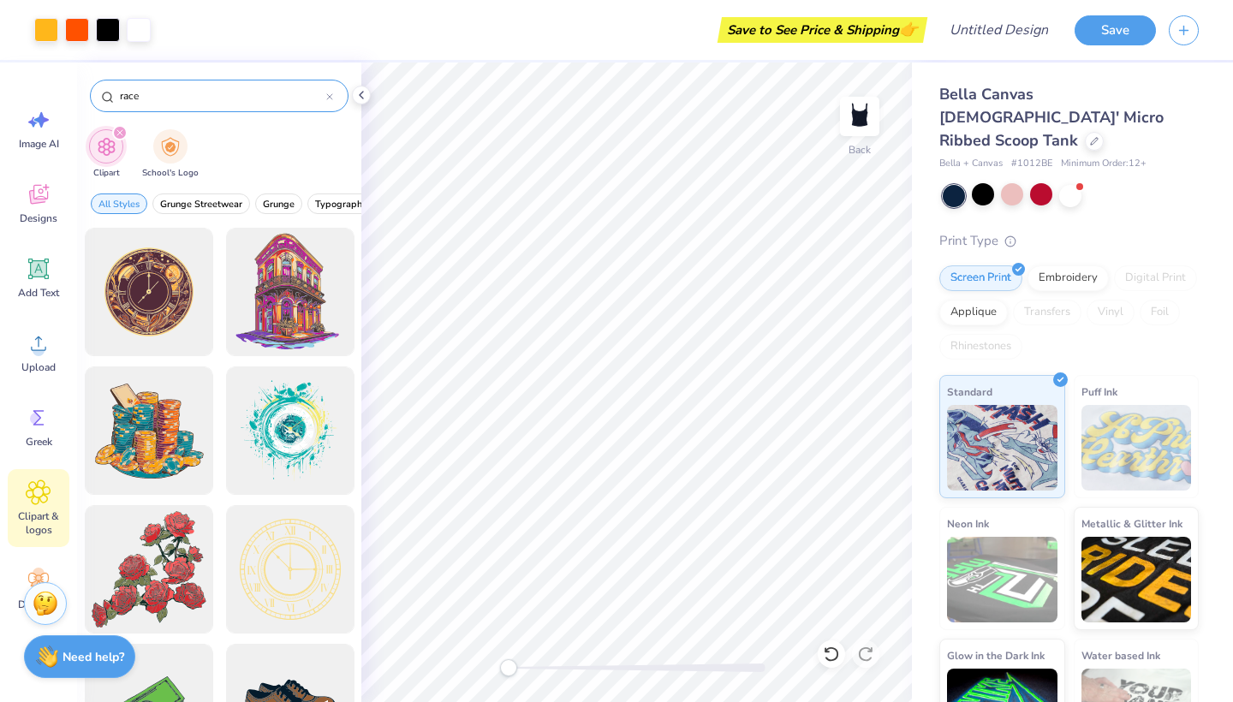
type input "race"
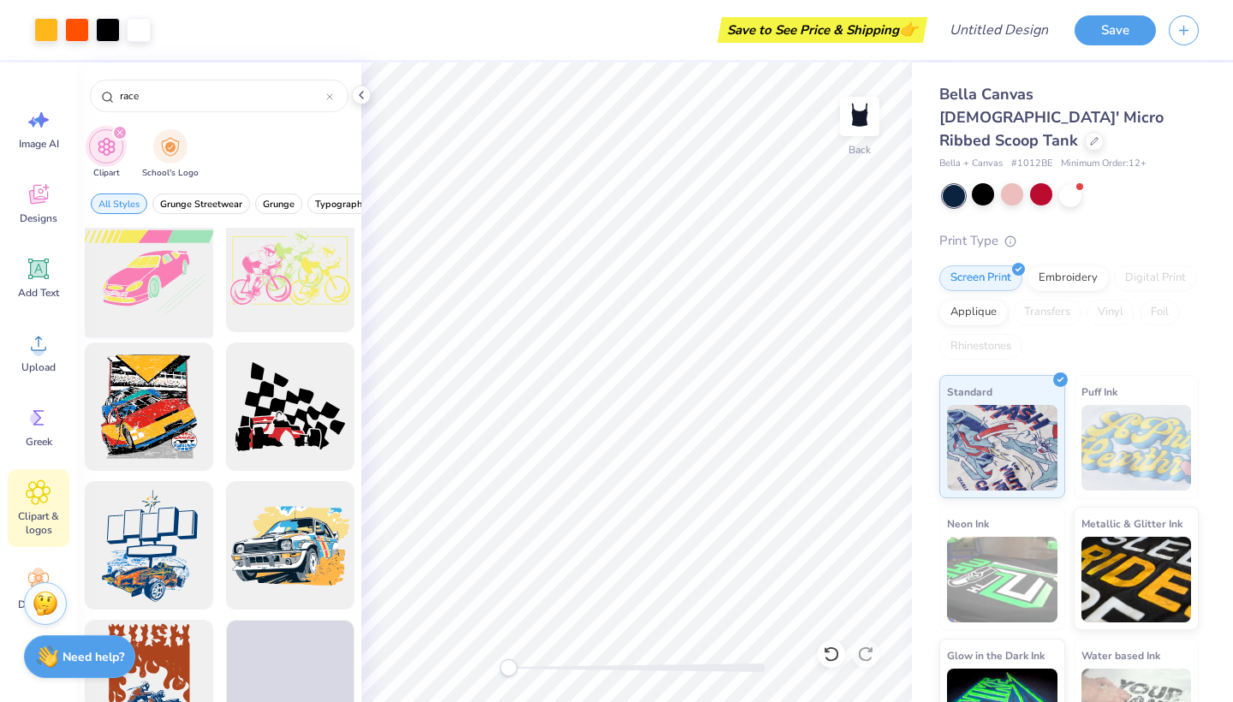
scroll to position [1688, 0]
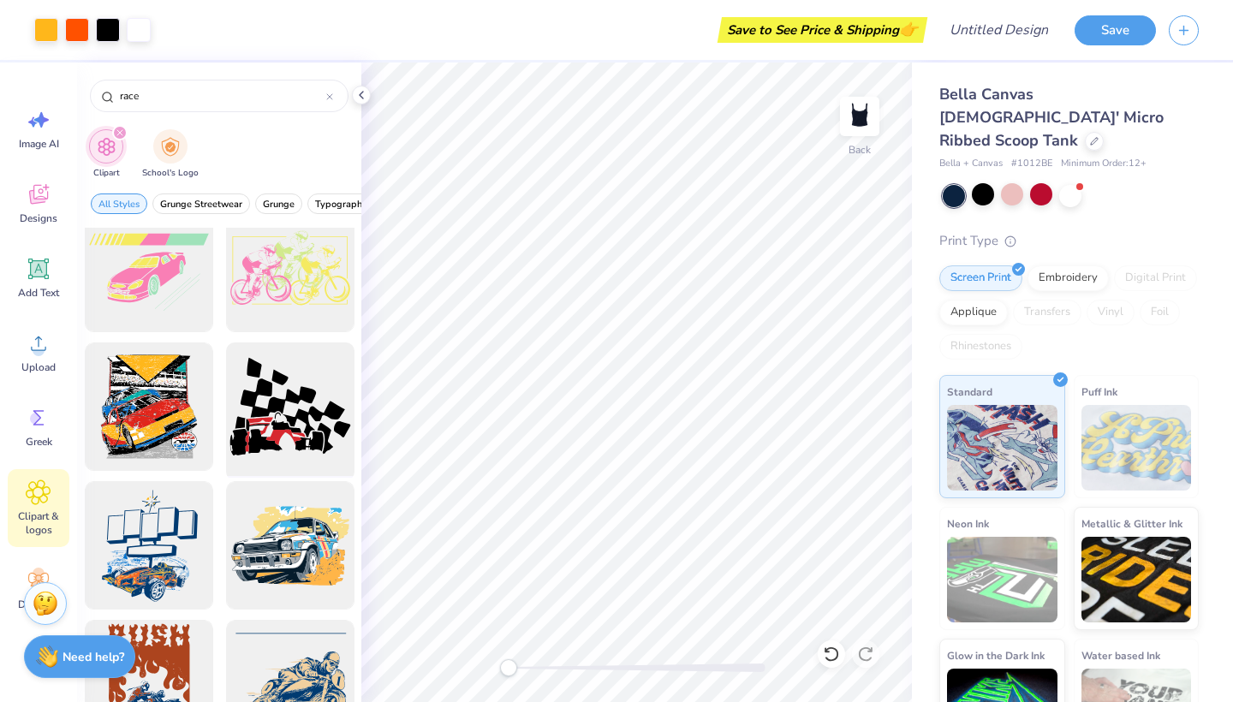
click at [276, 413] on div at bounding box center [289, 406] width 141 height 141
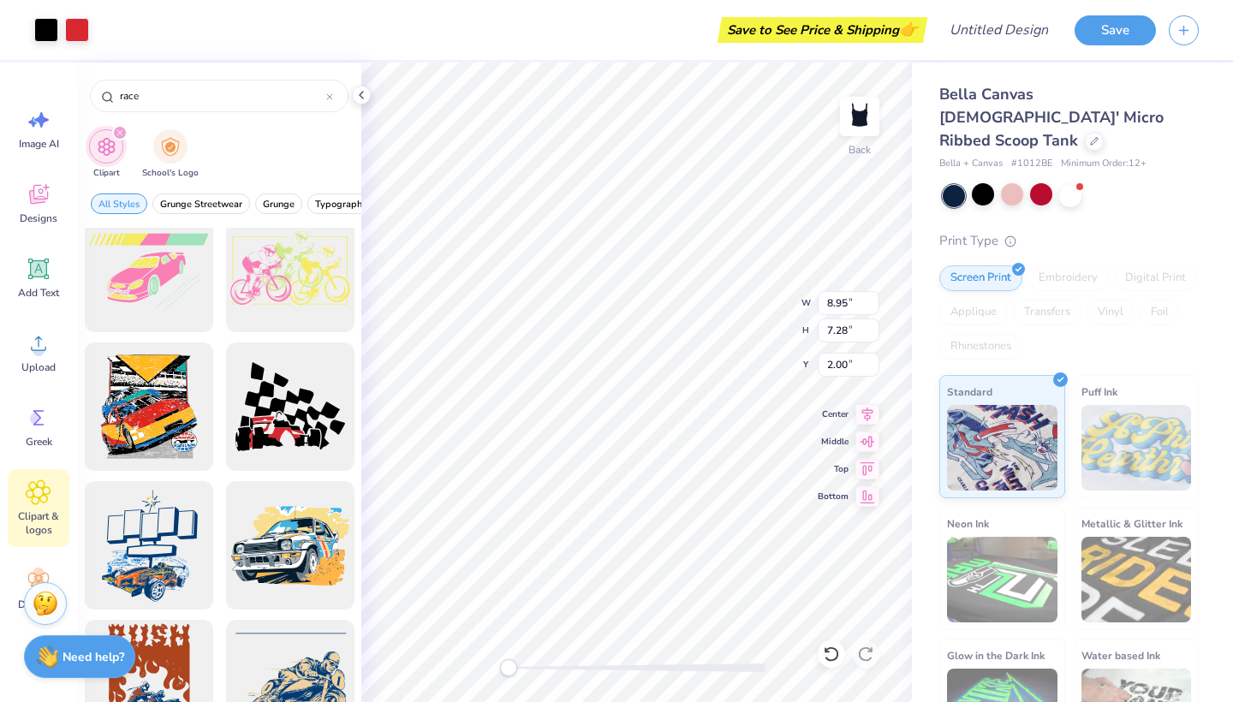
type input "8.72"
type input "2.43"
type input "1.78"
click at [1042, 183] on div at bounding box center [1041, 194] width 22 height 22
type input "8.98"
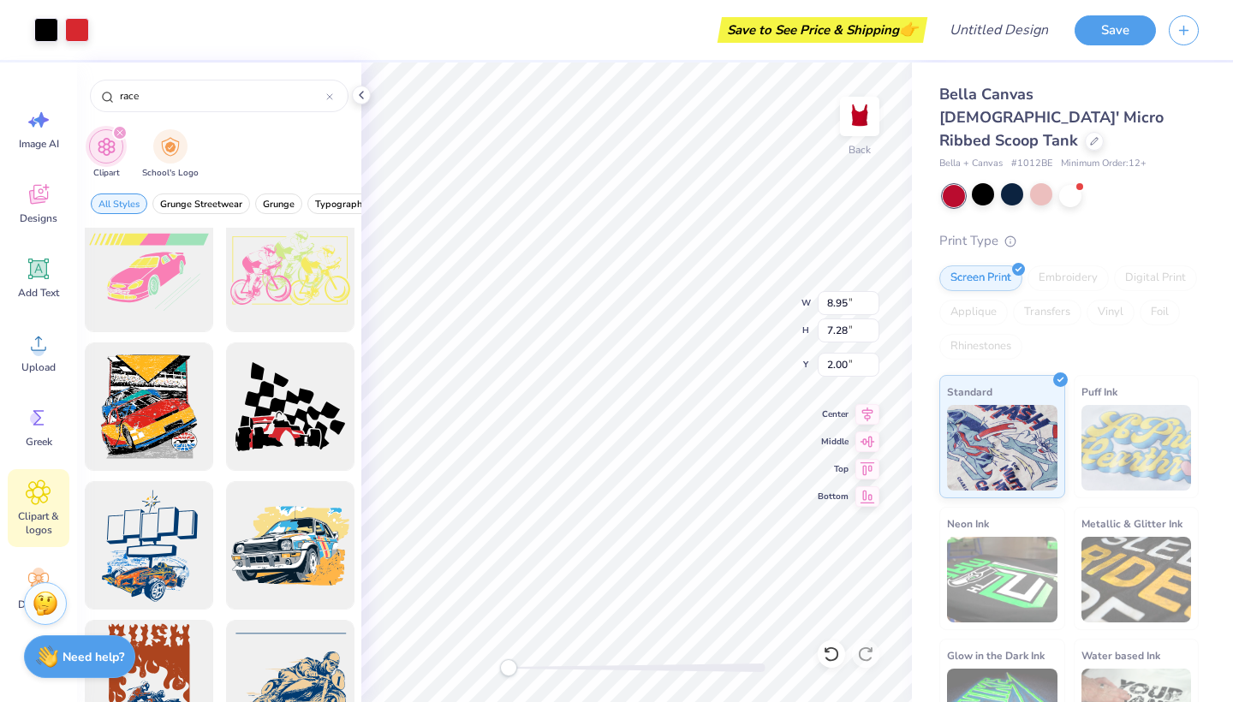
type input "7.30"
type input "1.98"
click at [235, 101] on input "race" at bounding box center [222, 95] width 208 height 17
type input "r"
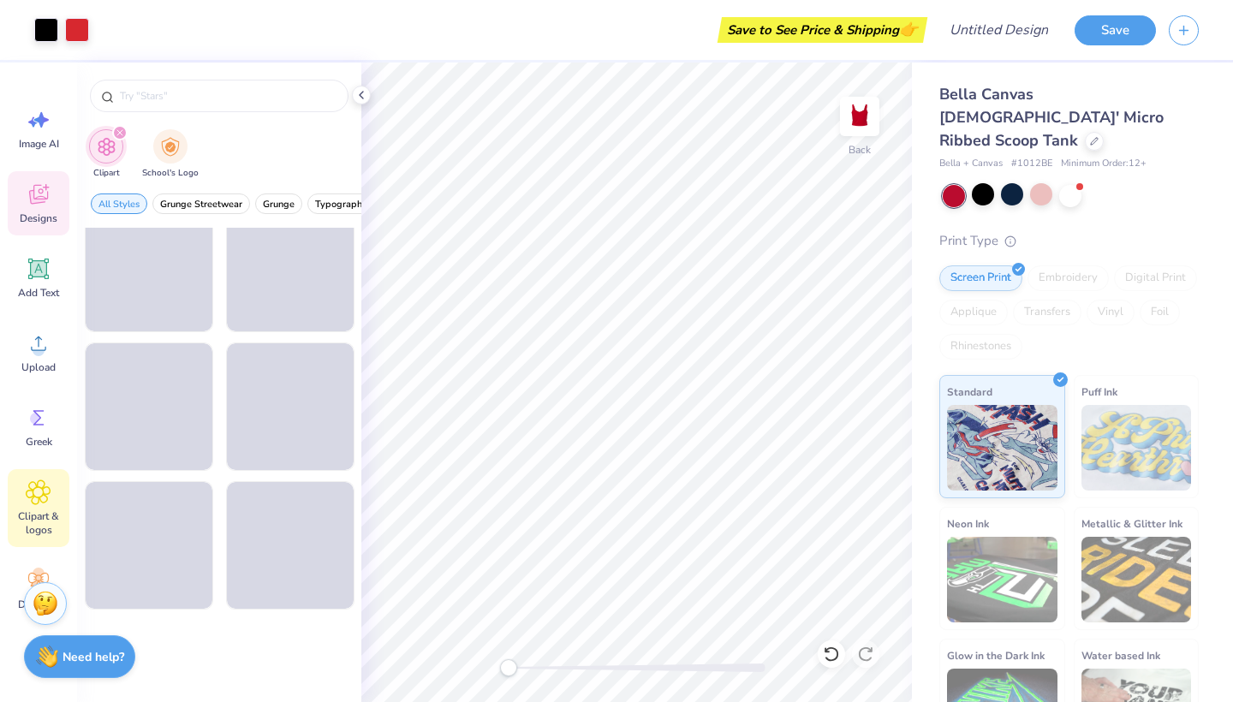
click at [40, 189] on icon at bounding box center [38, 195] width 19 height 20
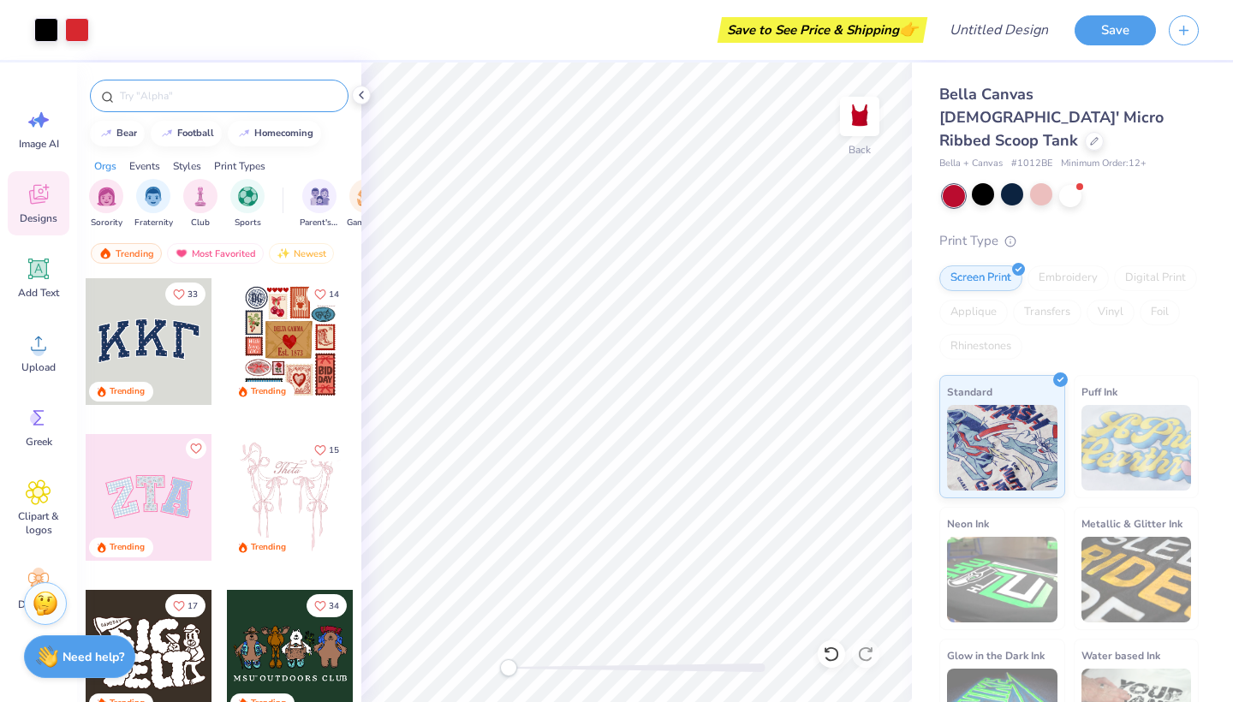
click at [218, 92] on input "text" at bounding box center [227, 95] width 219 height 17
type input "little"
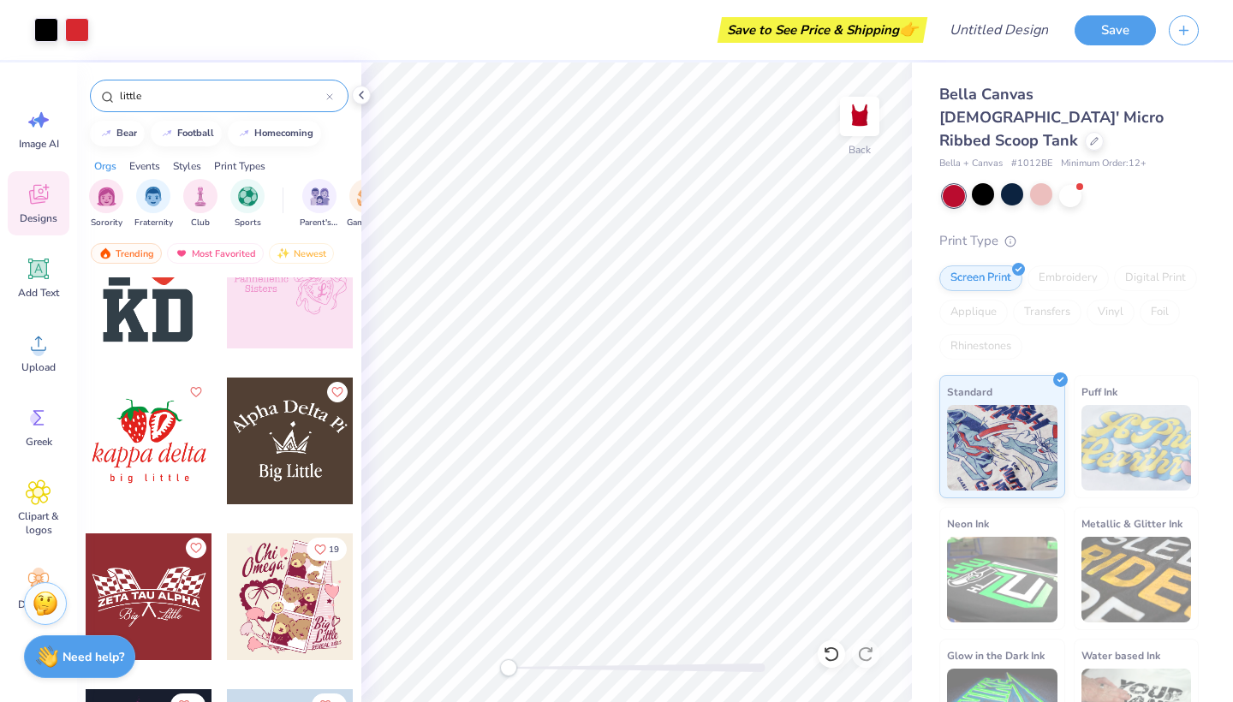
scroll to position [1158, 0]
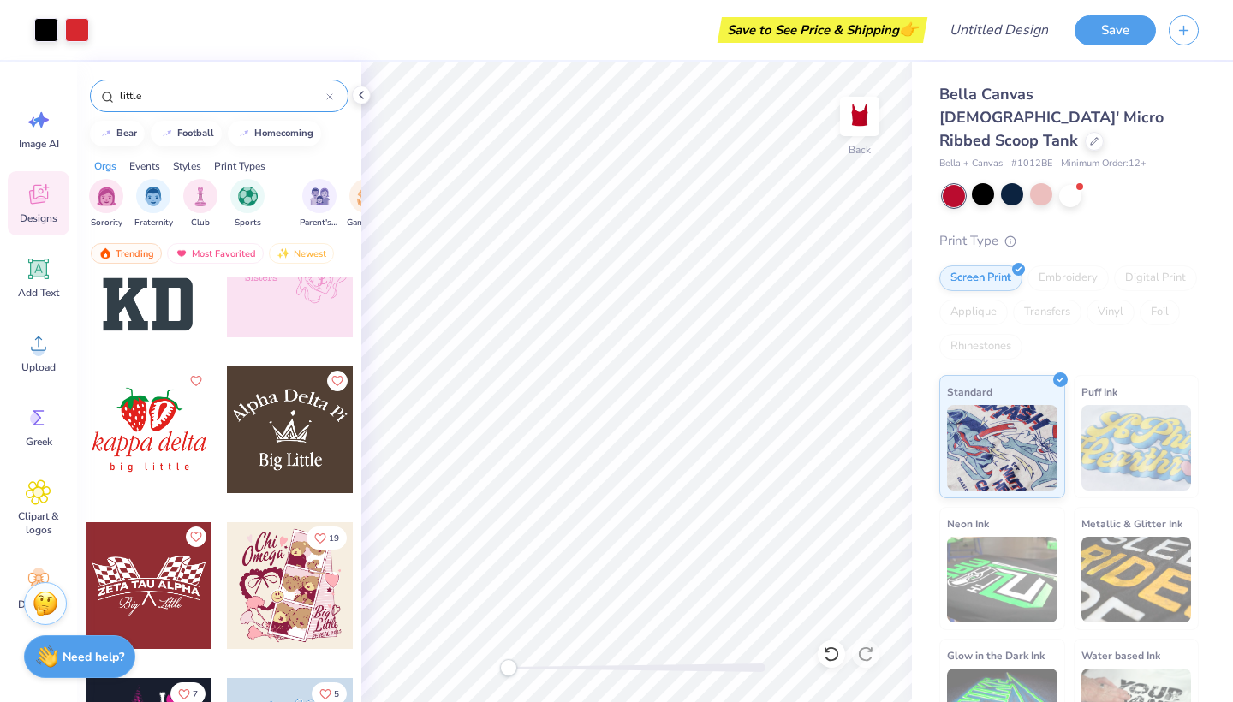
click at [287, 424] on div at bounding box center [290, 429] width 127 height 127
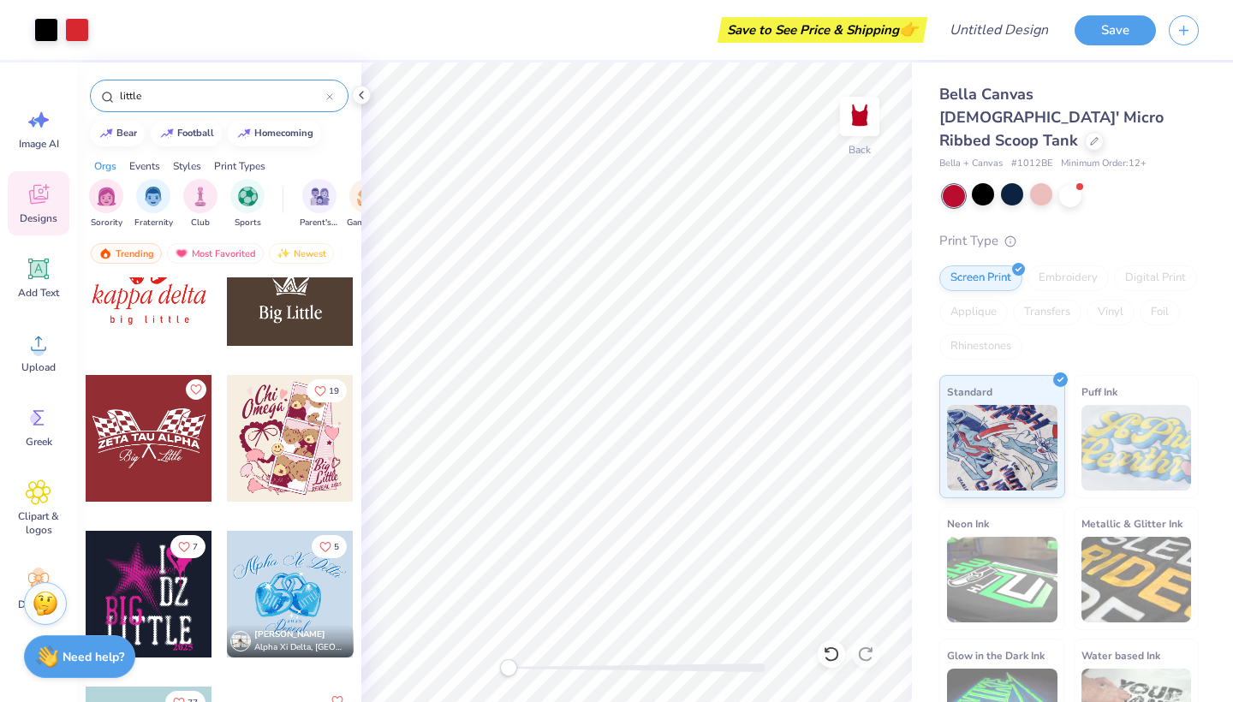
scroll to position [1306, 0]
click at [176, 460] on div at bounding box center [149, 437] width 127 height 127
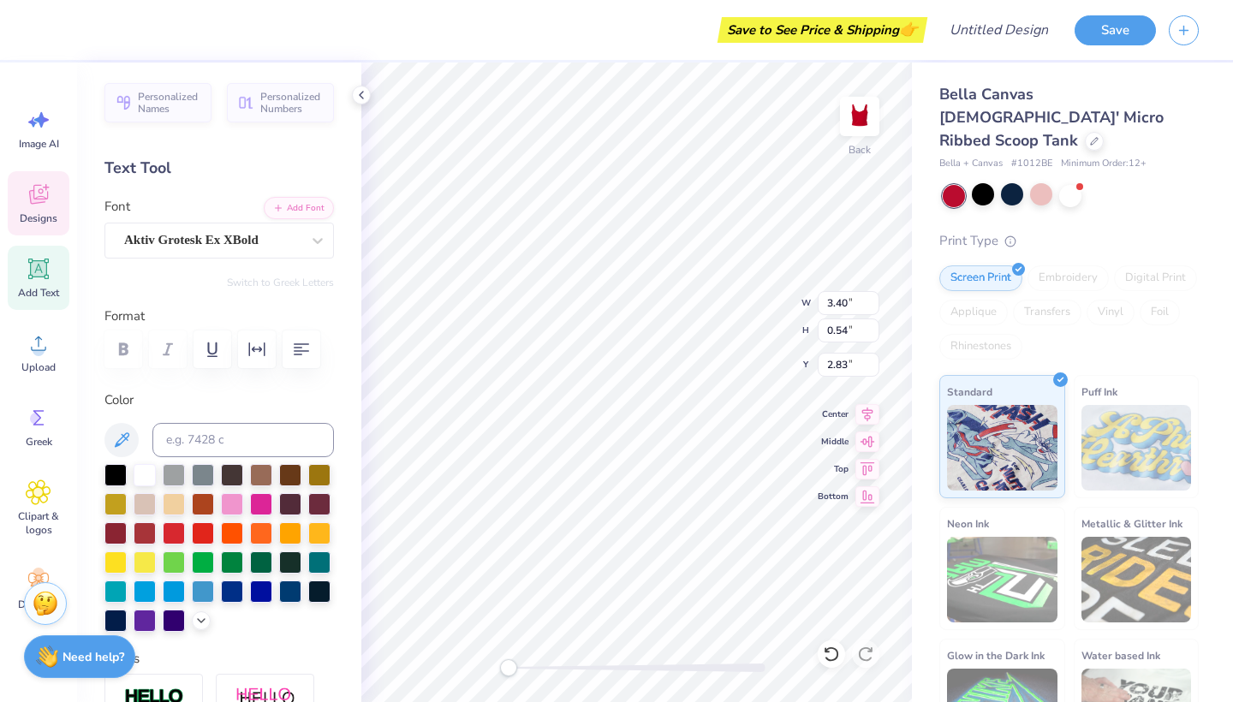
type input "3.81"
type input "1.70"
type input "2.00"
type input "2.01"
click at [832, 645] on icon at bounding box center [831, 653] width 17 height 17
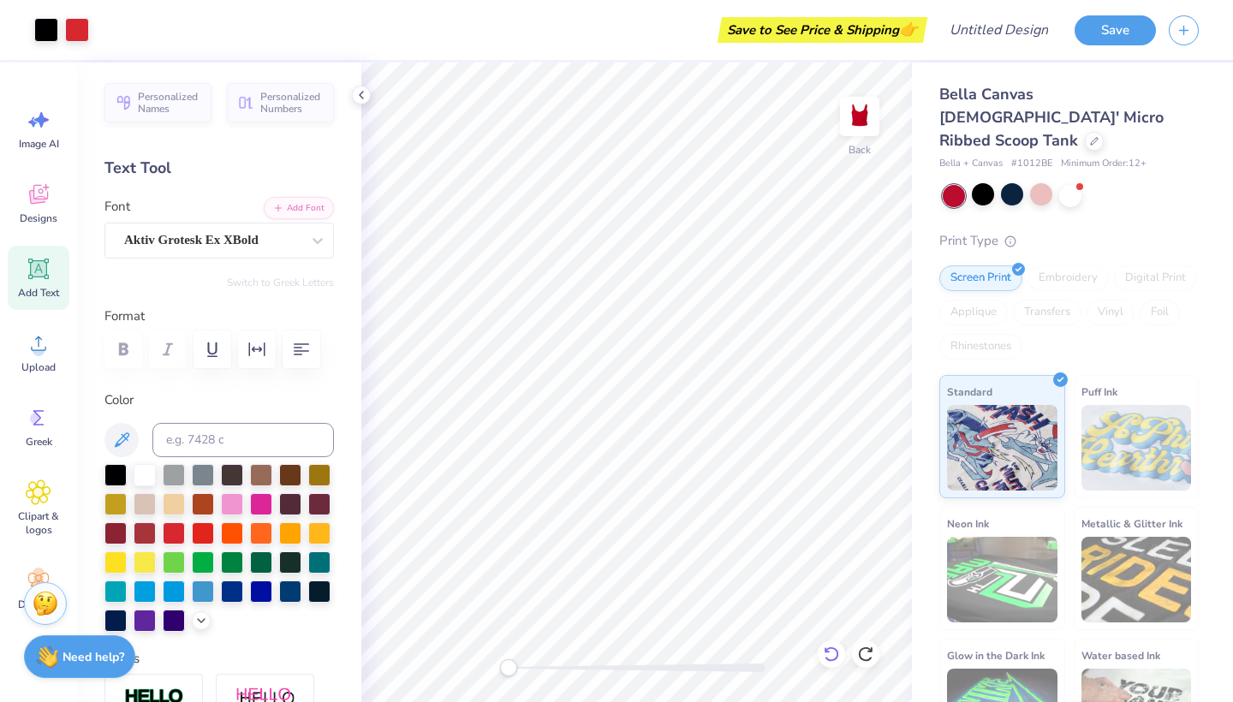
click at [832, 645] on icon at bounding box center [831, 653] width 17 height 17
type input "8.98"
type input "7.30"
type input "1.58"
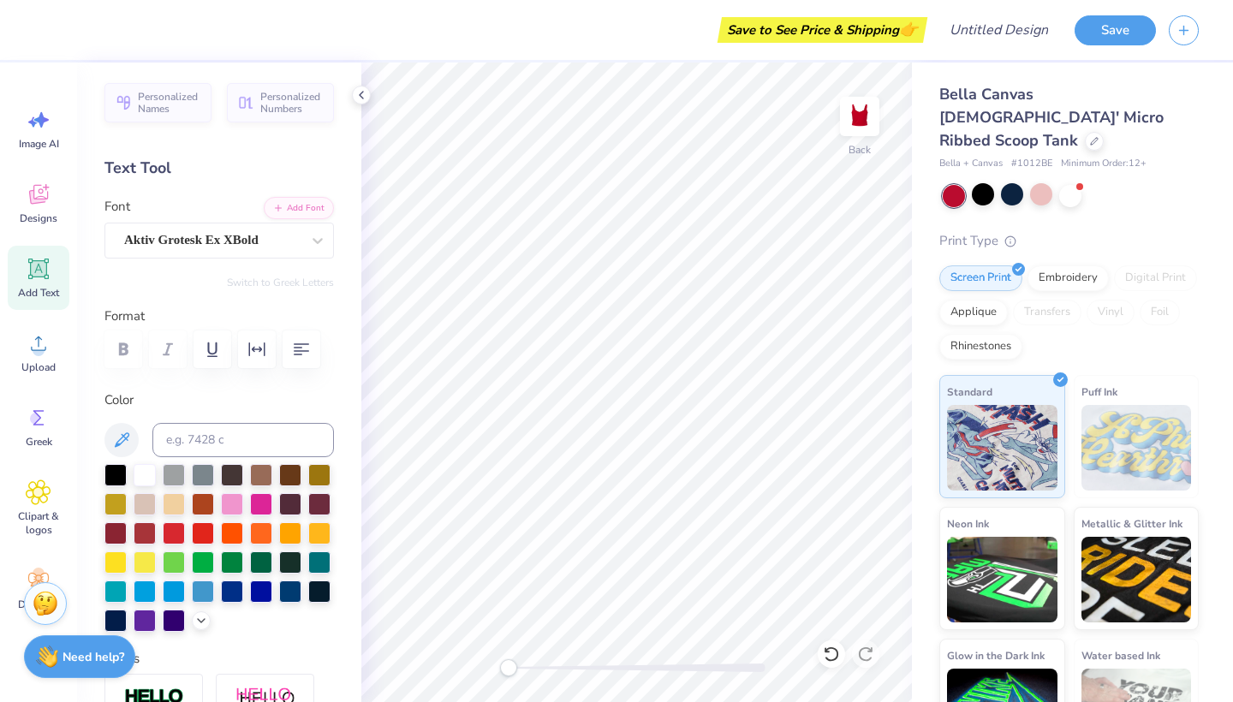
click at [44, 285] on div "Add Text" at bounding box center [39, 278] width 62 height 64
click at [358, 88] on icon at bounding box center [361, 95] width 14 height 14
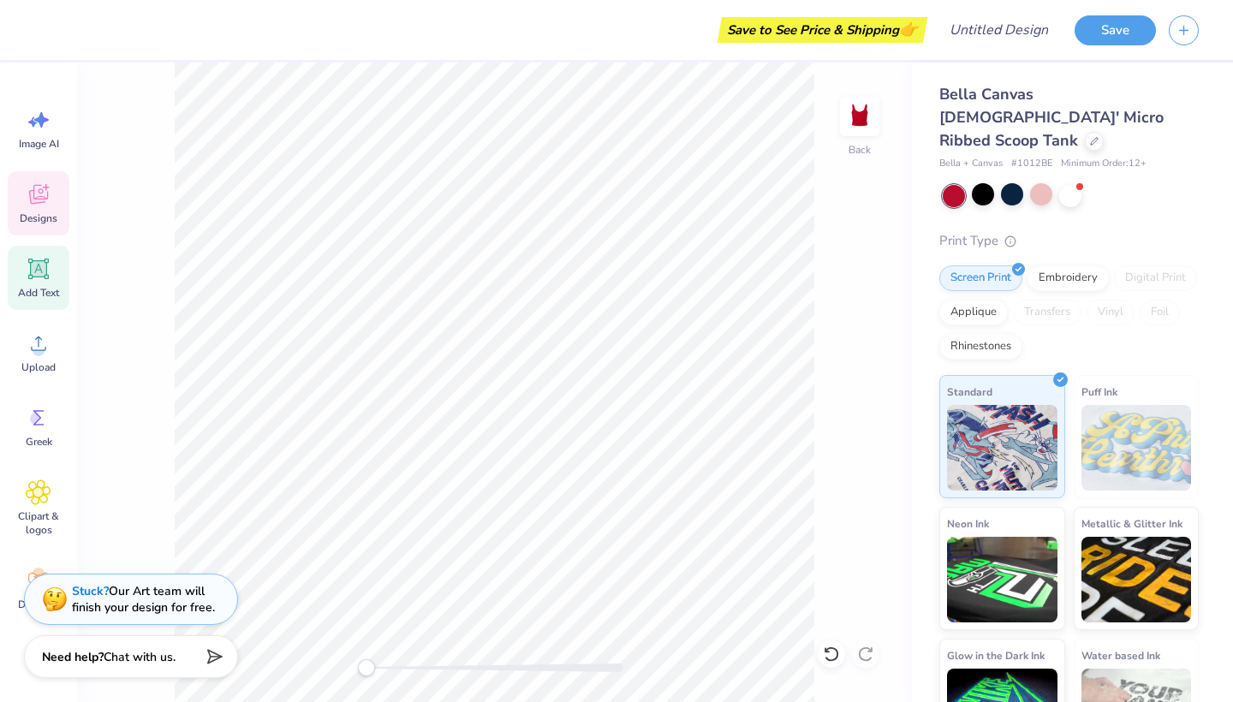
click at [32, 191] on icon at bounding box center [38, 195] width 19 height 20
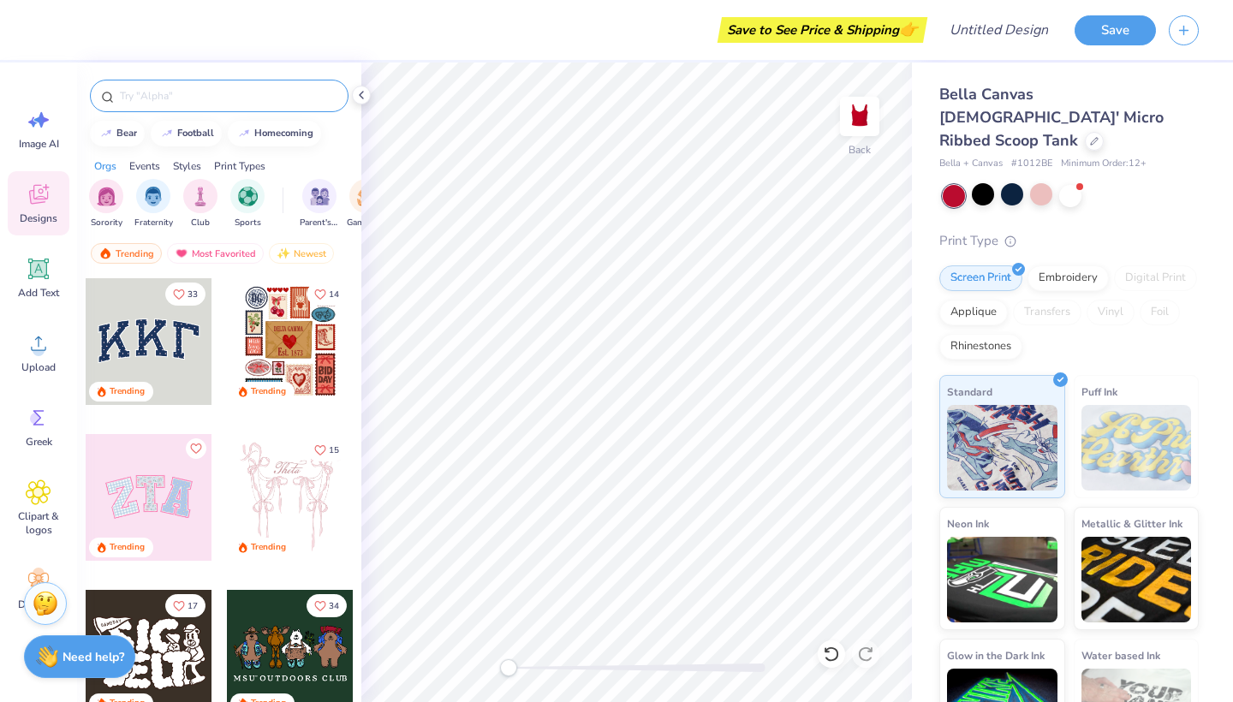
click at [262, 91] on input "text" at bounding box center [227, 95] width 219 height 17
type input "little"
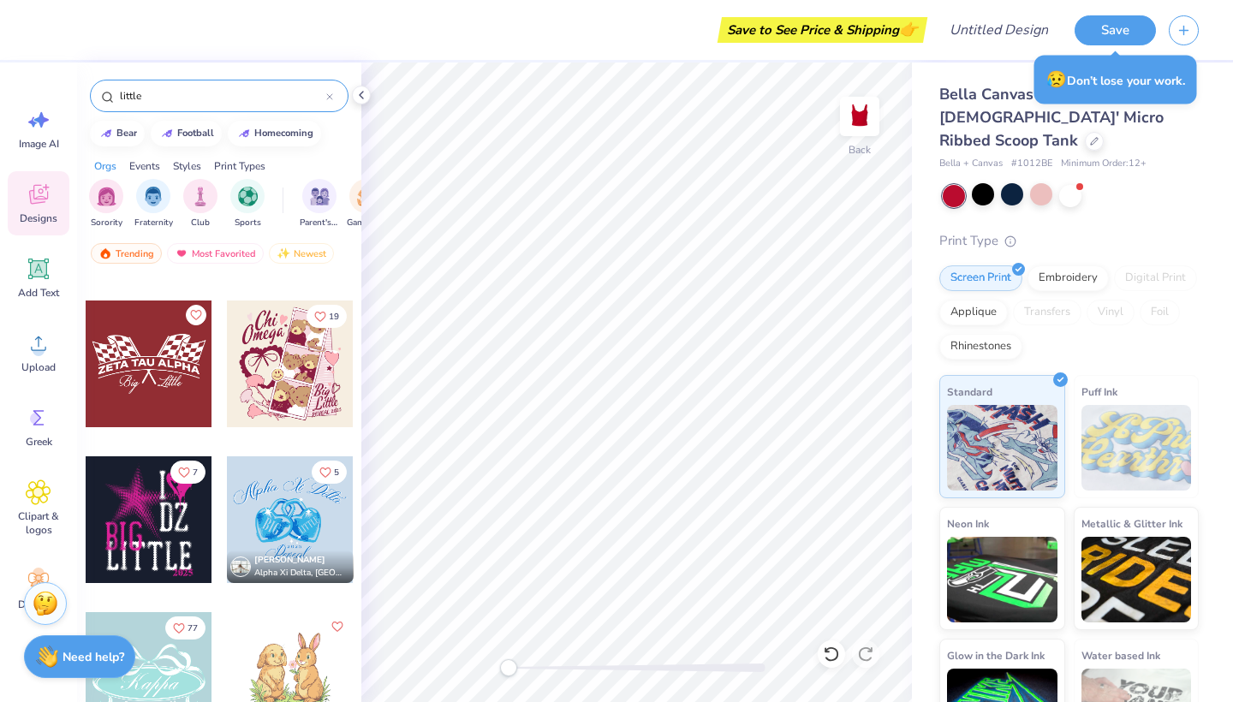
scroll to position [1385, 0]
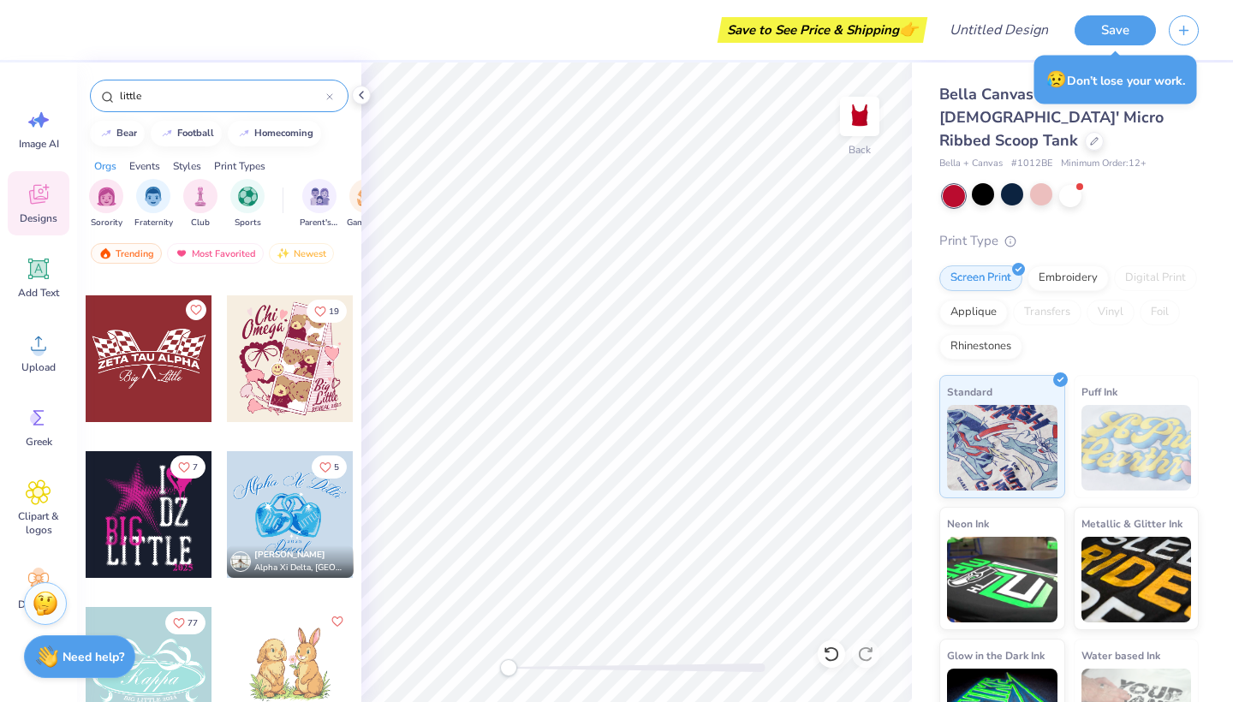
click at [165, 357] on div at bounding box center [149, 358] width 127 height 127
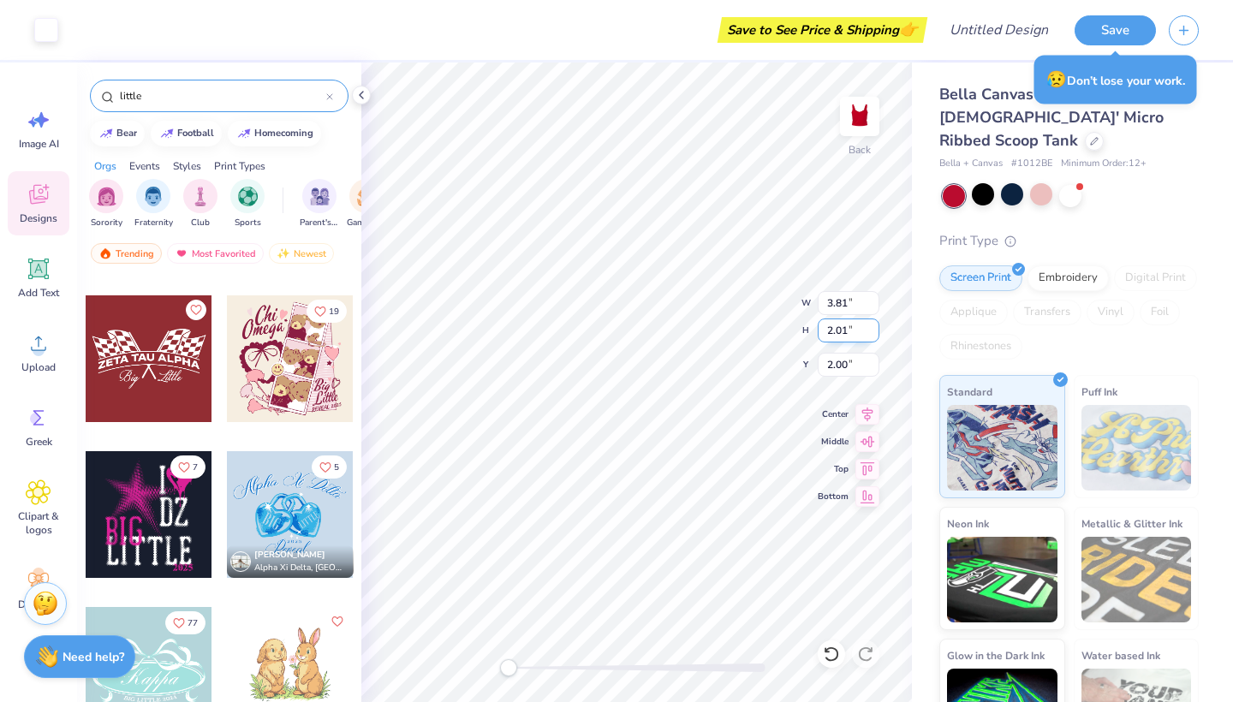
click at [852, 332] on div "Back W 3.81 3.81 " H 2.01 2.01 " Y 2.00 2.00 " Center Middle Top Bottom" at bounding box center [636, 381] width 550 height 639
type input "8.52"
type input "4.49"
type input "3.22"
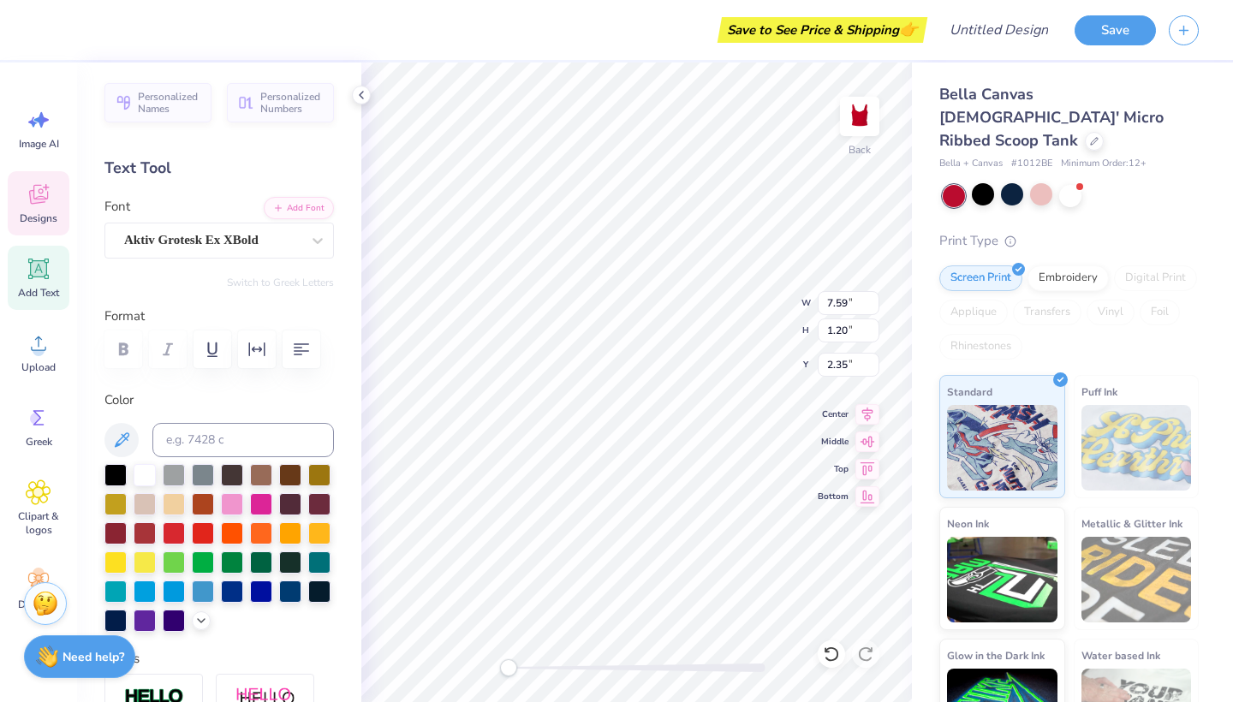
scroll to position [0, 5]
type textarea "Z"
type textarea "ZETA TAU ALPHA"
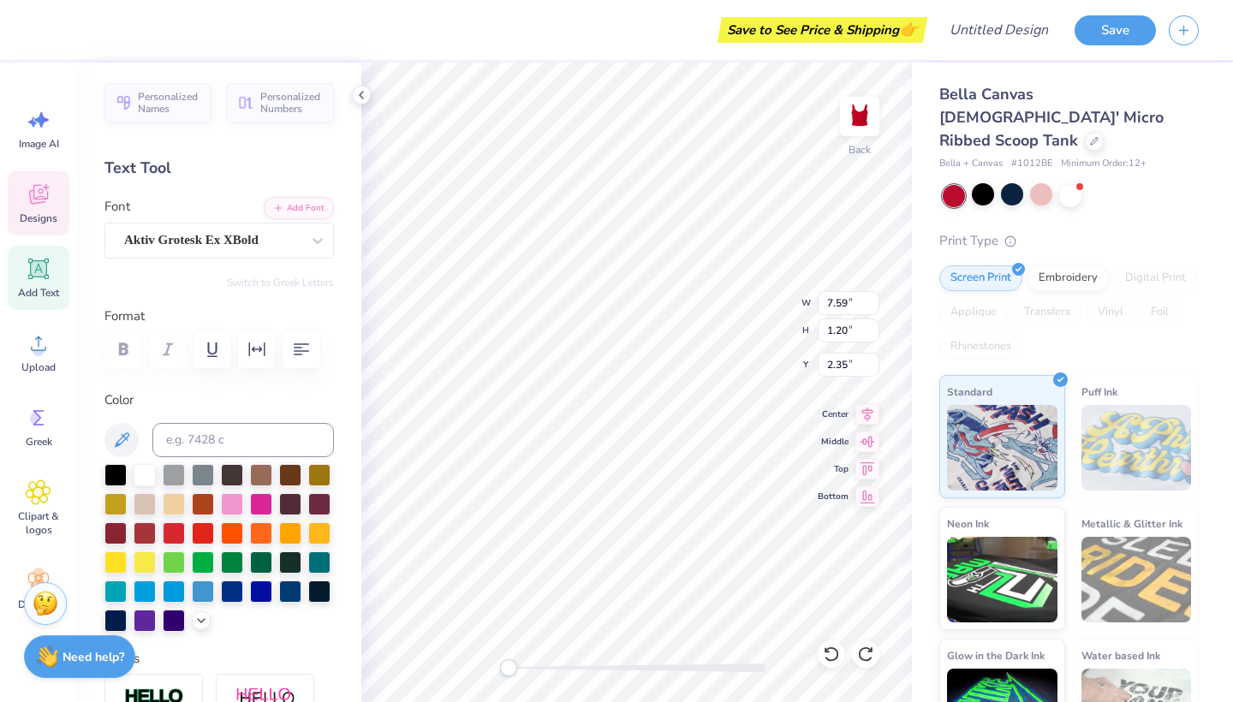
type textarea "Z"
type textarea "Alpha Delta PI"
click at [987, 183] on div at bounding box center [982, 194] width 22 height 22
click at [1041, 183] on div at bounding box center [1041, 194] width 22 height 22
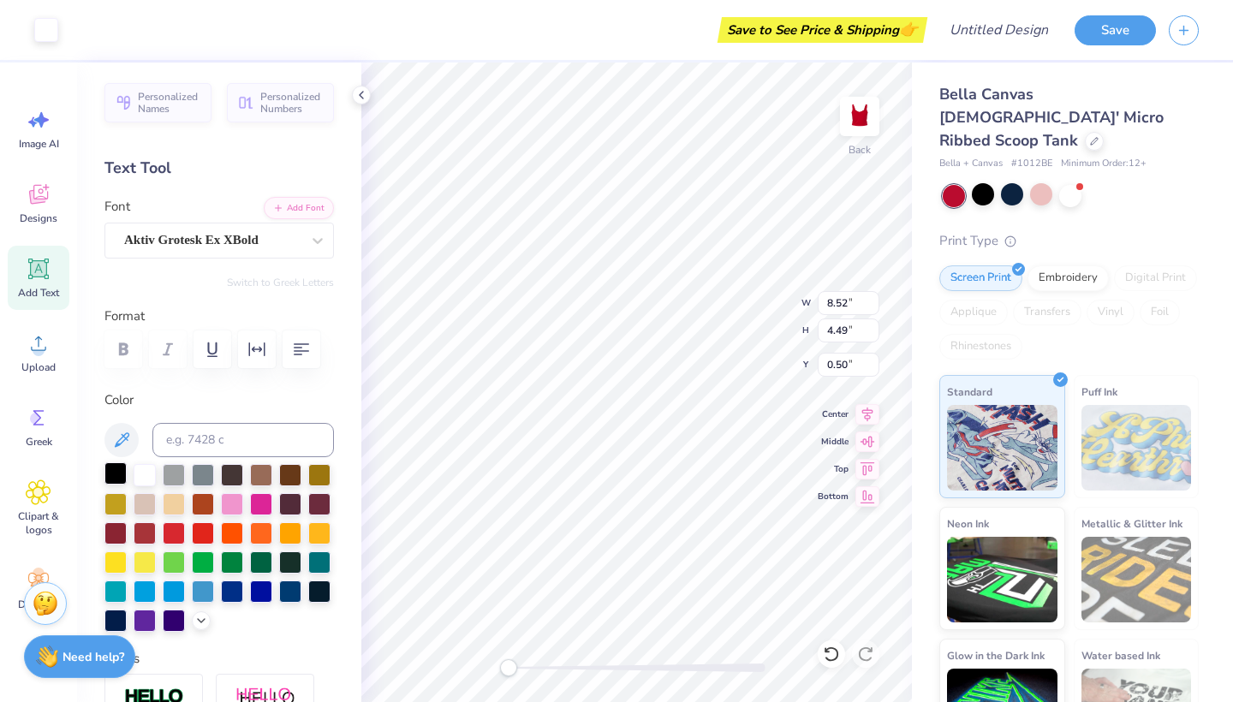
click at [109, 468] on div at bounding box center [115, 473] width 22 height 22
click at [118, 469] on div at bounding box center [115, 473] width 22 height 22
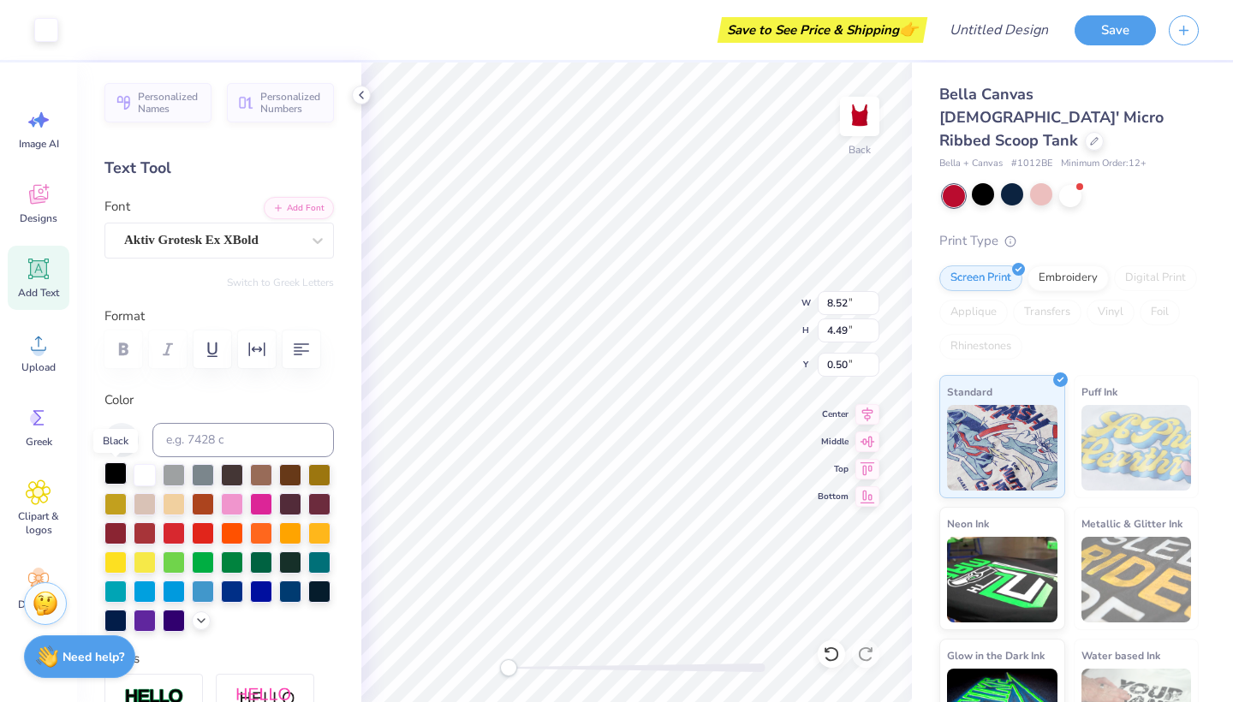
click at [118, 469] on div at bounding box center [115, 473] width 22 height 22
click at [111, 469] on div at bounding box center [115, 473] width 22 height 22
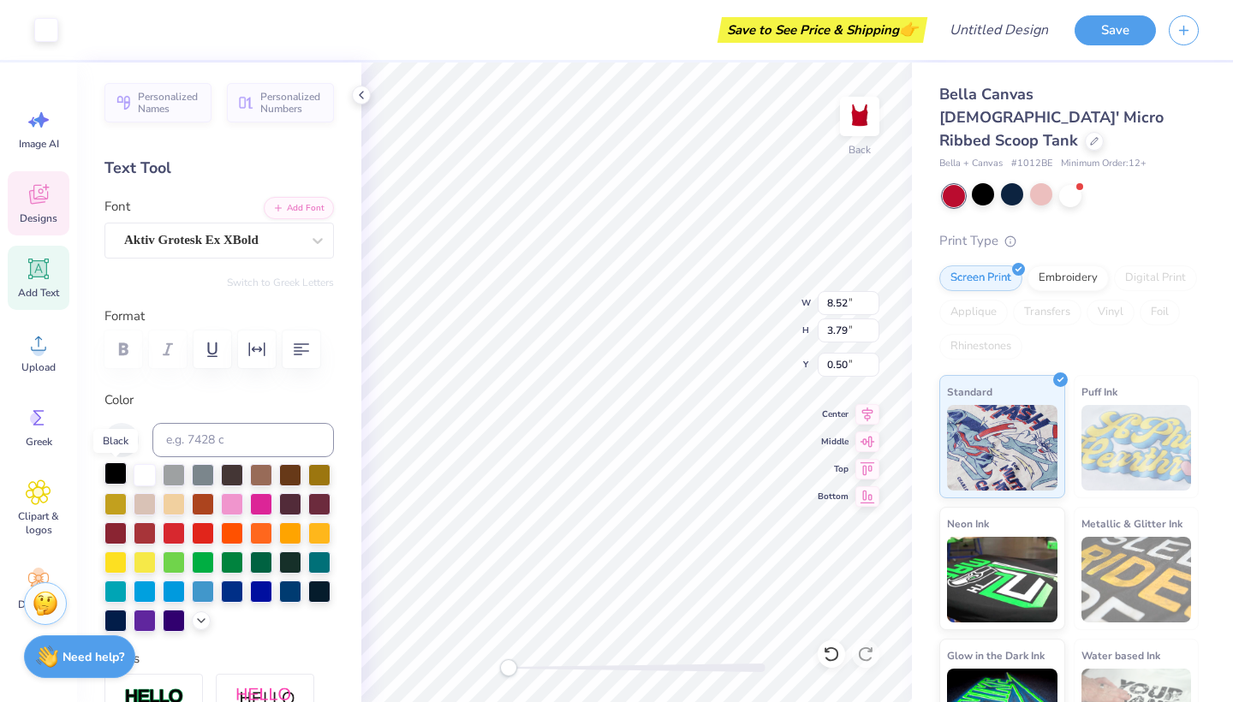
click at [111, 469] on div at bounding box center [115, 473] width 22 height 22
click at [113, 472] on div at bounding box center [115, 473] width 22 height 22
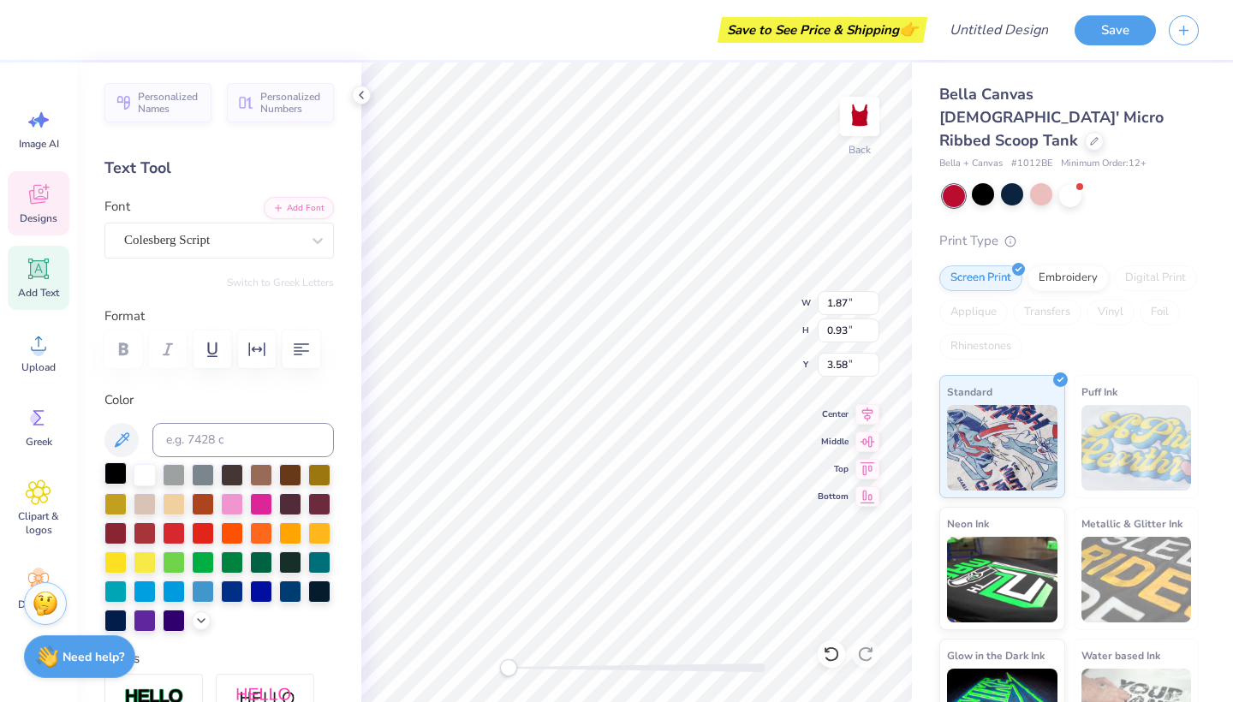
click at [114, 477] on div at bounding box center [115, 473] width 22 height 22
click at [116, 469] on div at bounding box center [115, 473] width 22 height 22
click at [115, 472] on div at bounding box center [115, 473] width 22 height 22
click at [122, 474] on div at bounding box center [115, 473] width 22 height 22
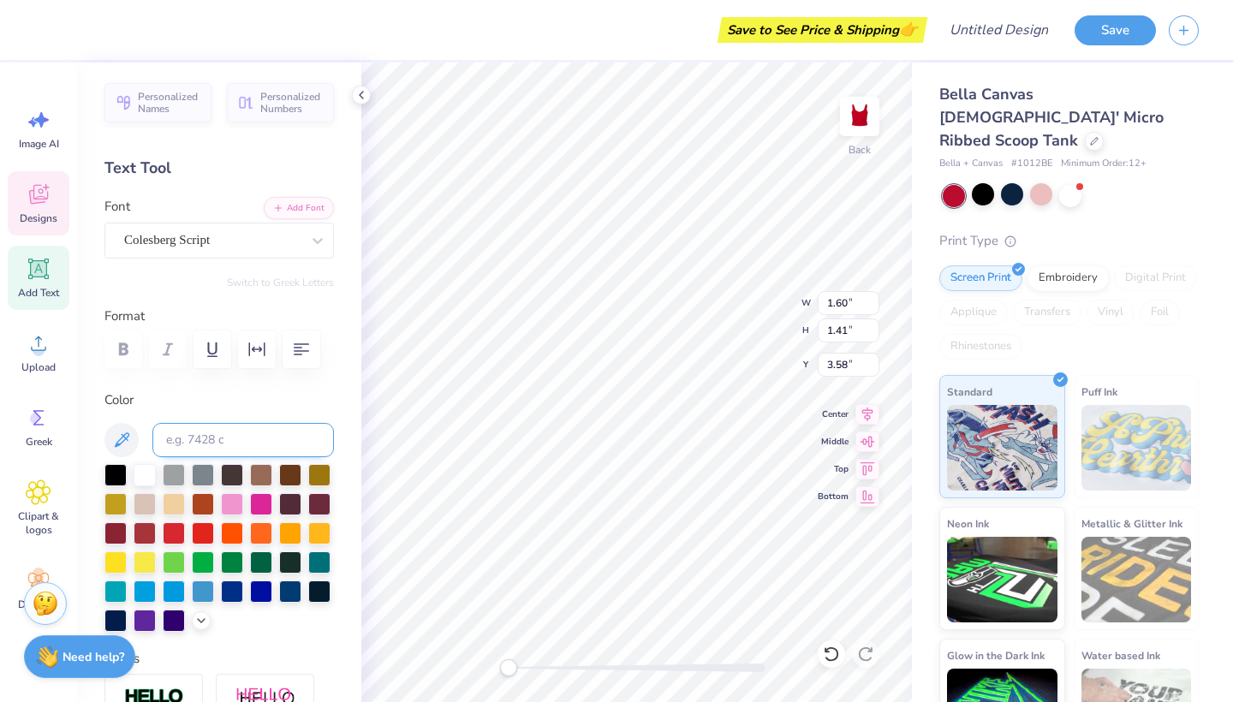
type input "1.87"
type input "0.93"
click at [113, 475] on div at bounding box center [115, 473] width 22 height 22
click at [121, 477] on div at bounding box center [115, 473] width 22 height 22
type input "1.87"
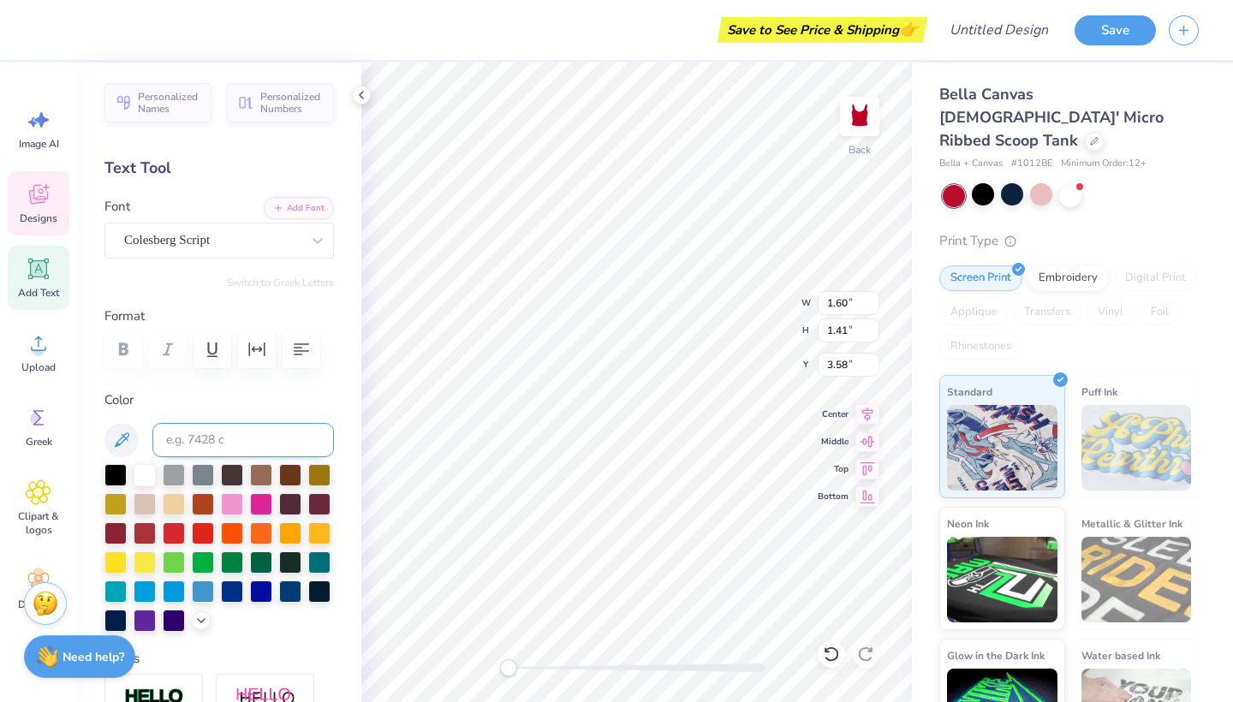
type input "0.93"
click at [123, 473] on div at bounding box center [115, 473] width 22 height 22
click at [114, 476] on div at bounding box center [115, 473] width 22 height 22
click at [836, 654] on icon at bounding box center [831, 653] width 17 height 17
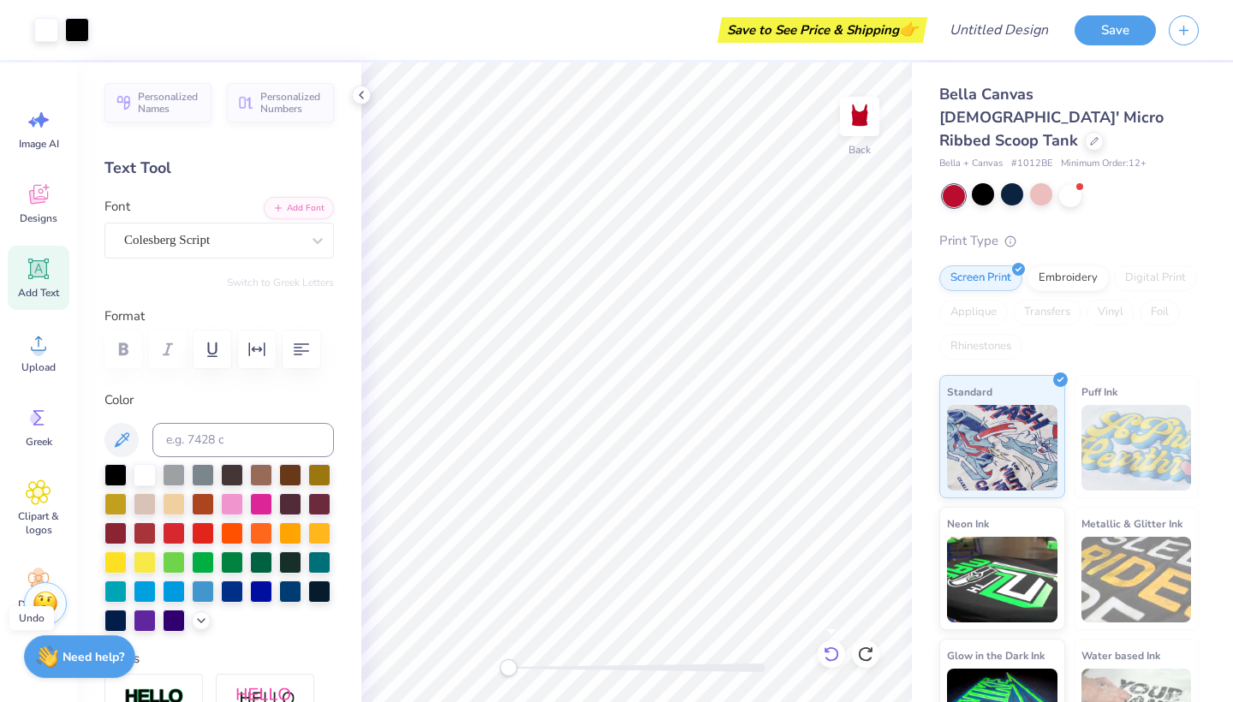
click at [836, 654] on icon at bounding box center [831, 653] width 17 height 17
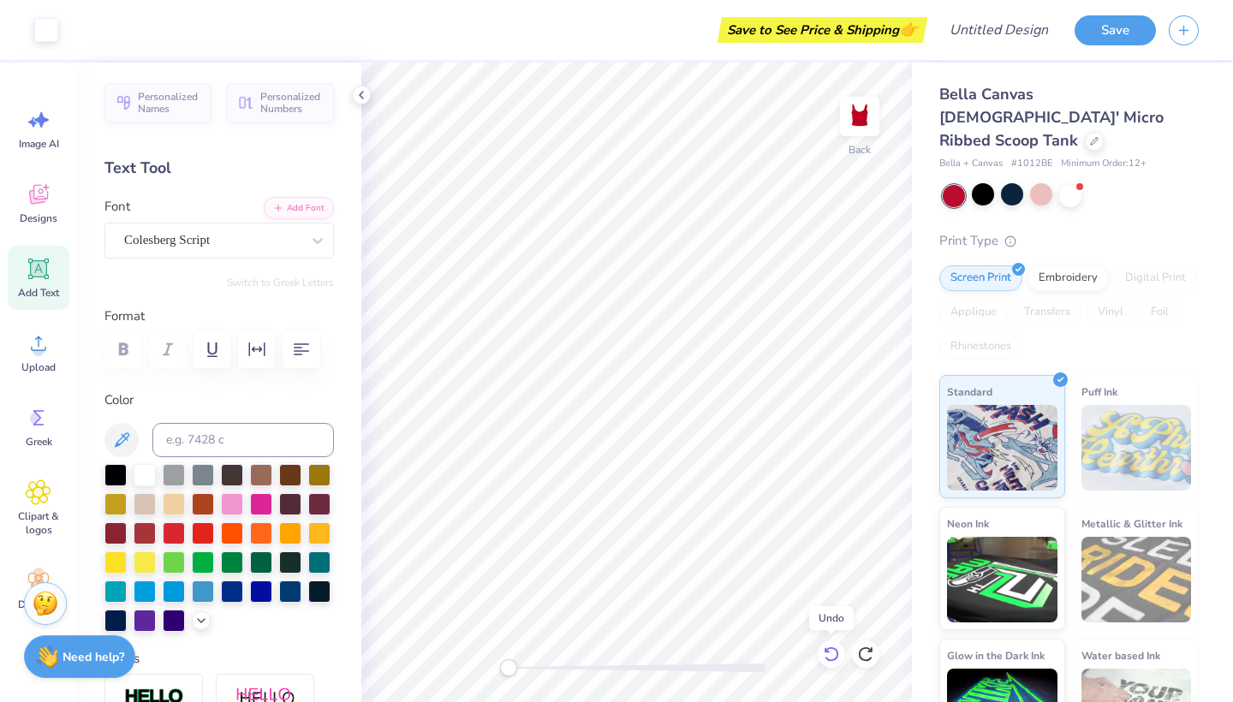
click at [836, 654] on icon at bounding box center [831, 653] width 17 height 17
drag, startPoint x: 836, startPoint y: 654, endPoint x: 834, endPoint y: 488, distance: 166.1
click at [834, 488] on div "Bottom" at bounding box center [848, 494] width 62 height 21
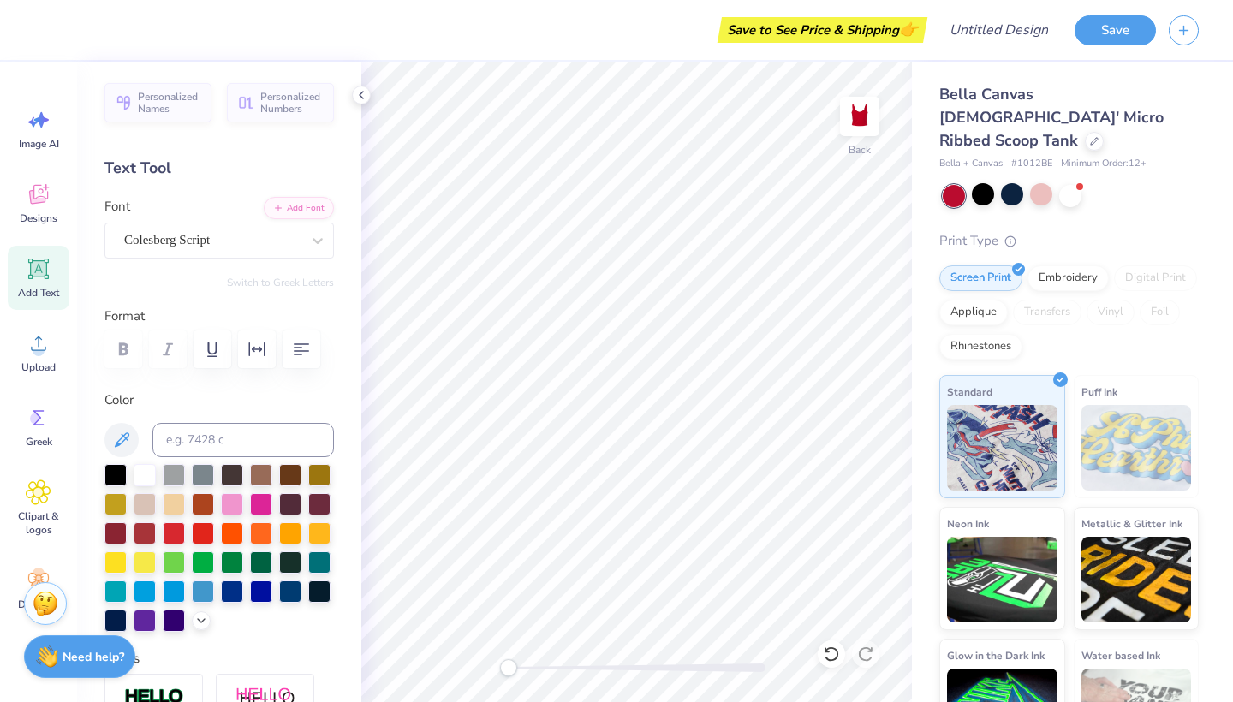
click at [20, 285] on div "Add Text" at bounding box center [39, 278] width 62 height 64
click at [43, 210] on div "Designs" at bounding box center [39, 203] width 62 height 64
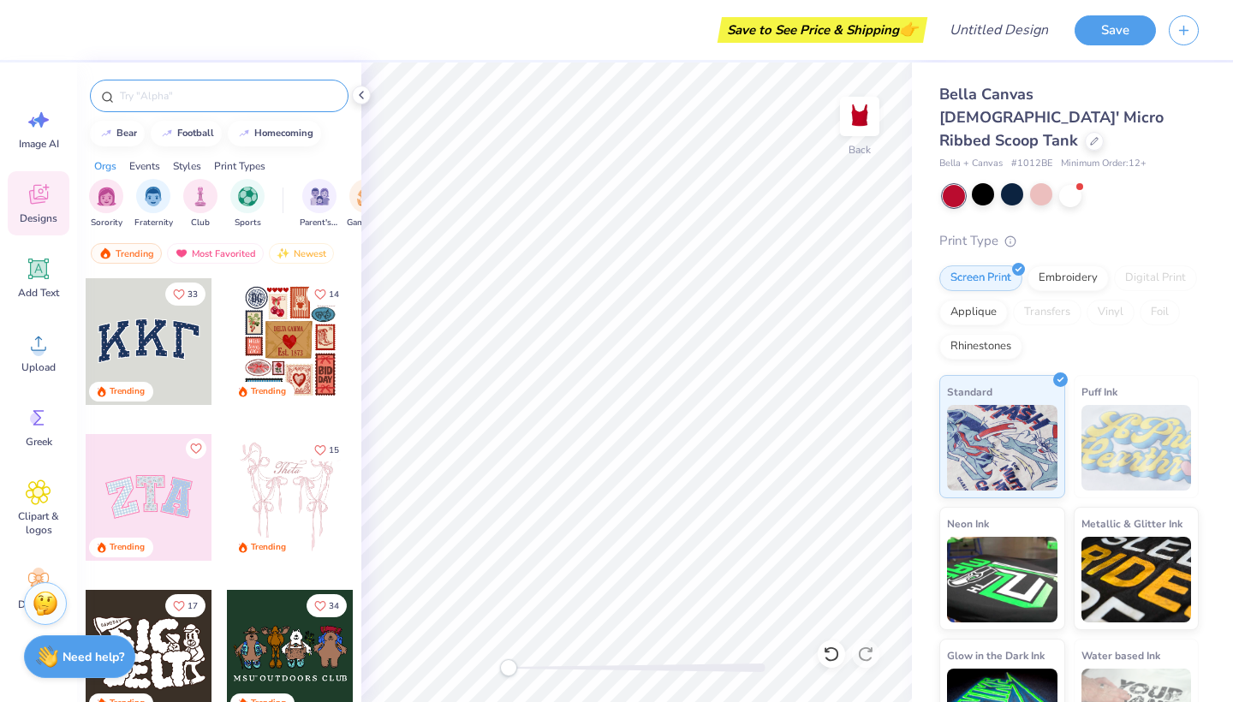
click at [193, 99] on input "text" at bounding box center [227, 95] width 219 height 17
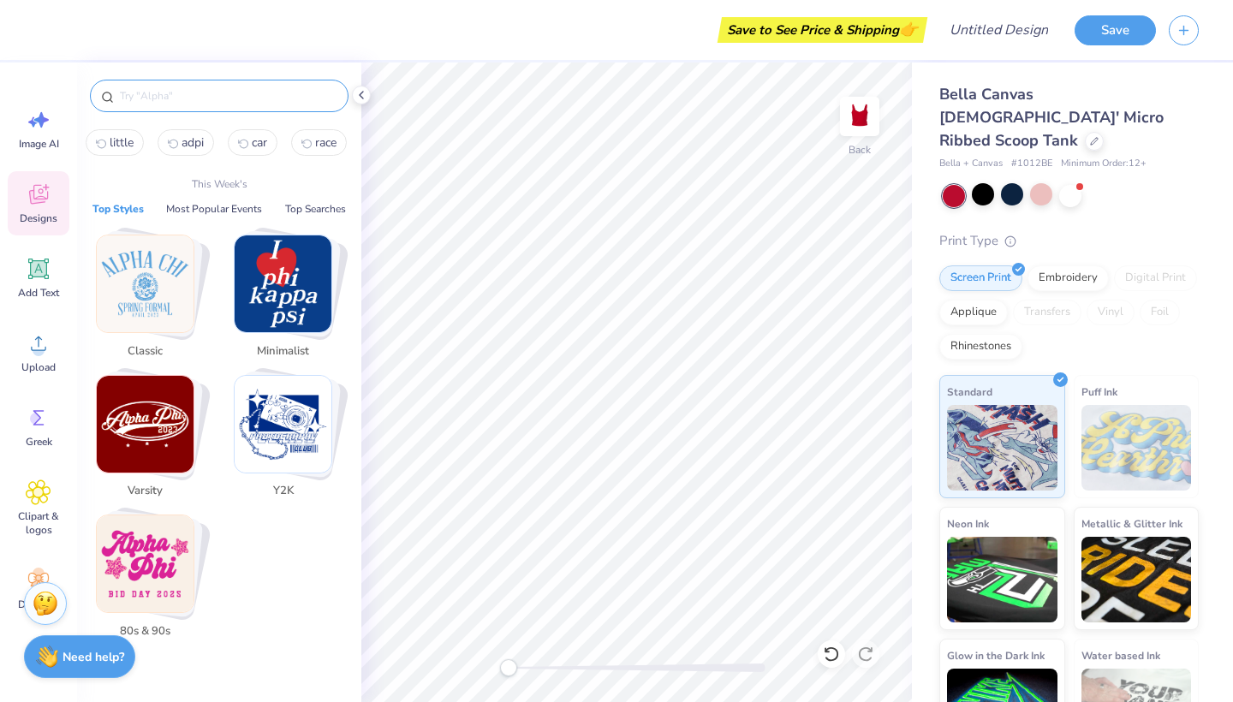
type input "k"
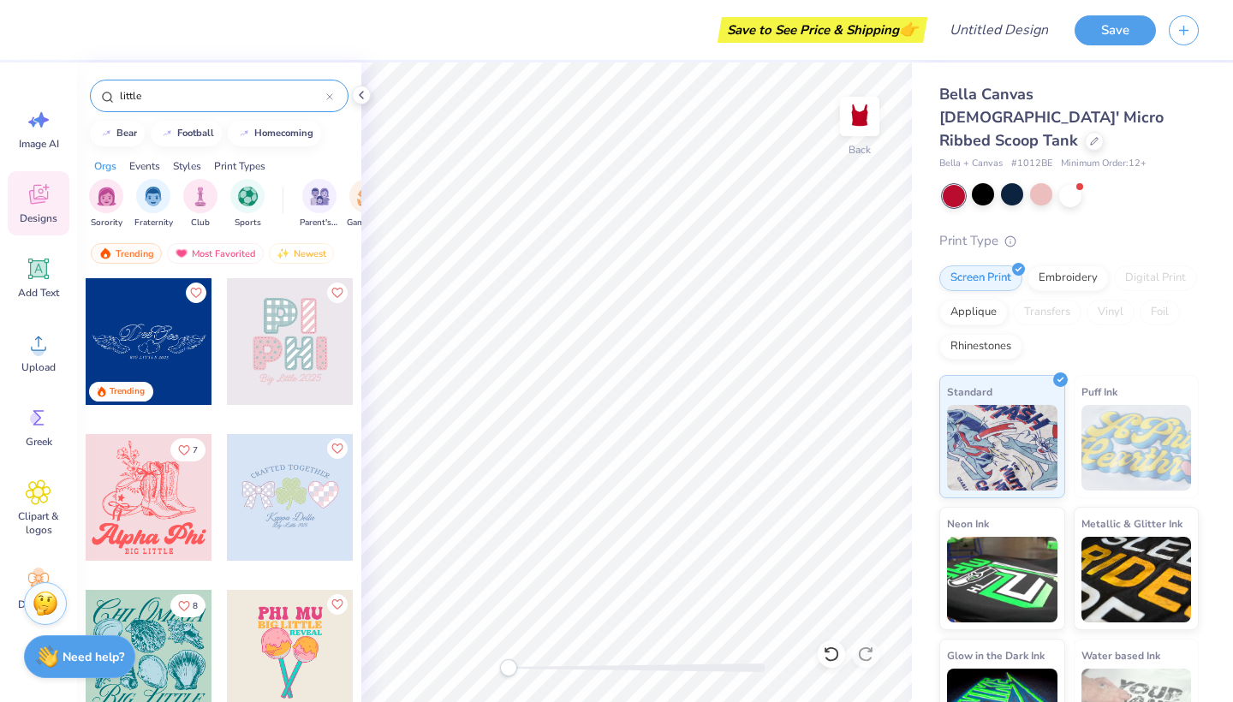
type input "little"
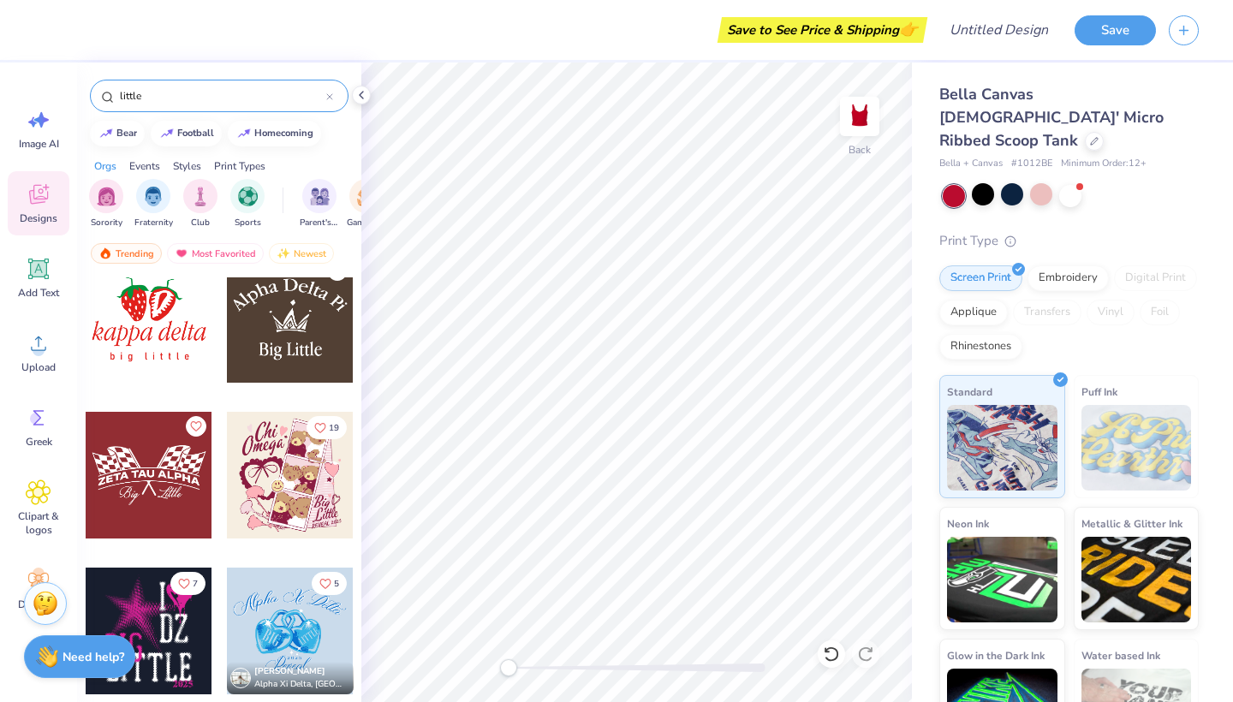
scroll to position [1316, 0]
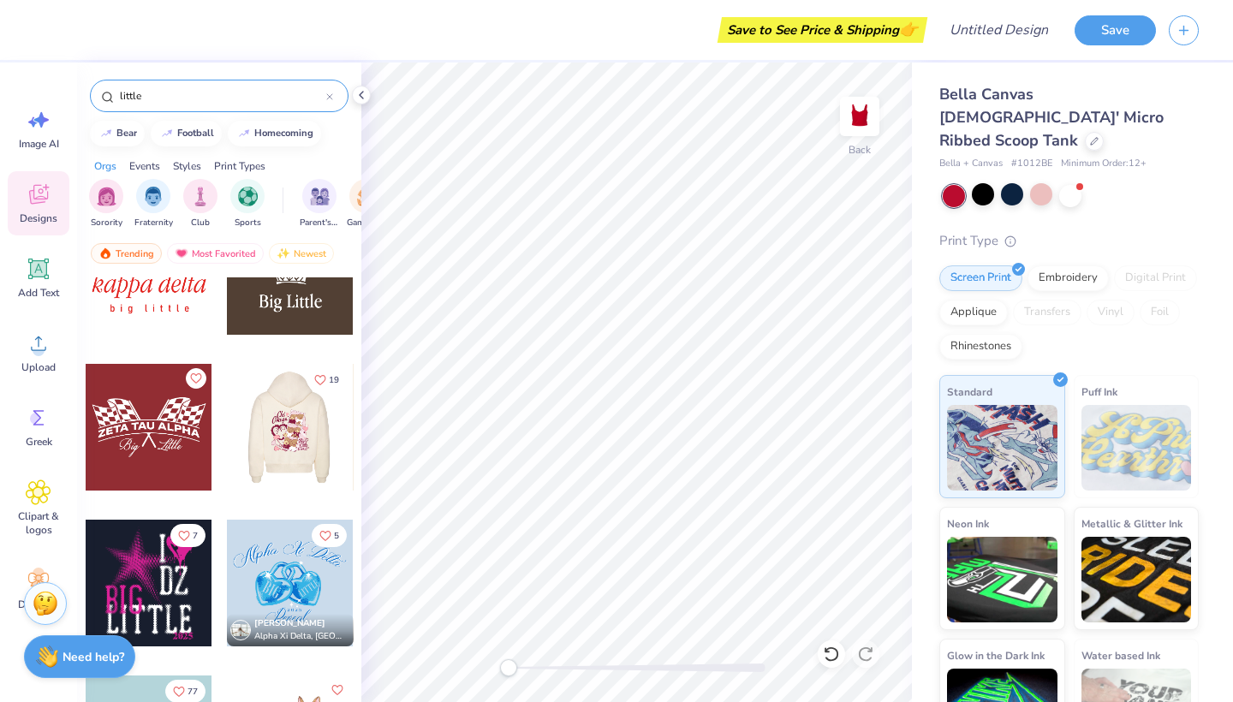
click at [149, 430] on div at bounding box center [149, 427] width 127 height 127
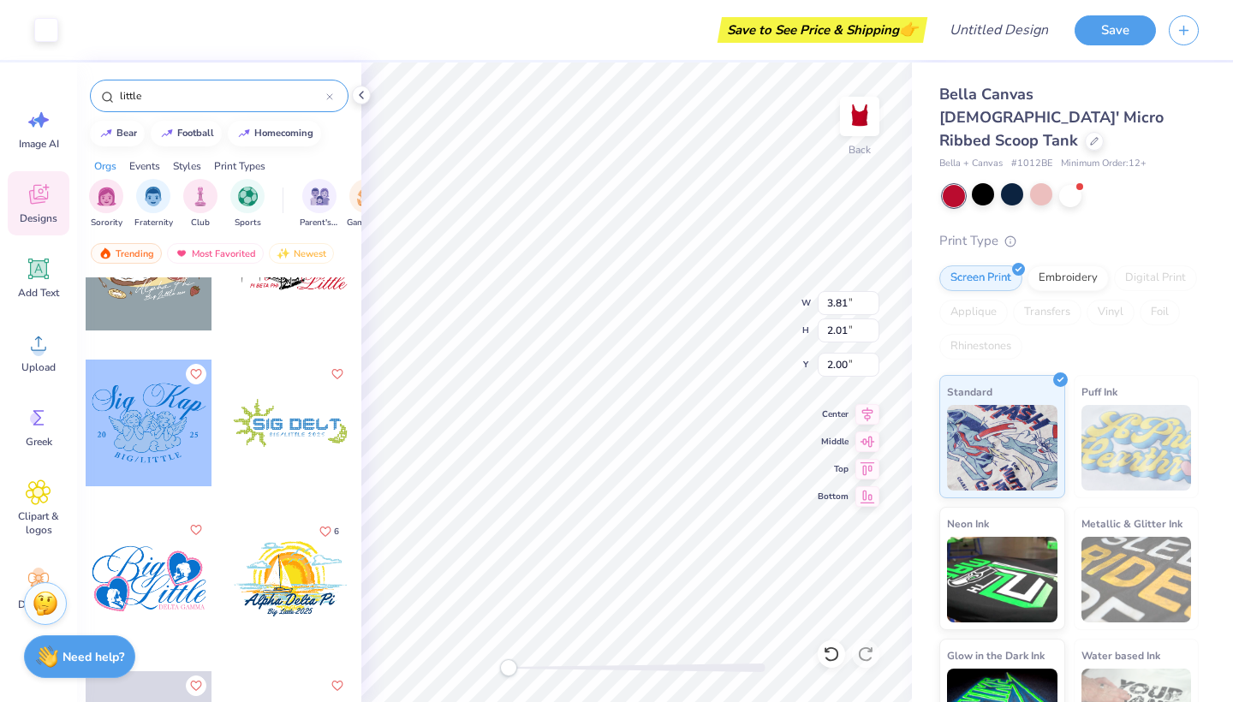
scroll to position [6774, 0]
type input "3.49"
type input "7.40"
type input "3.90"
type input "1.60"
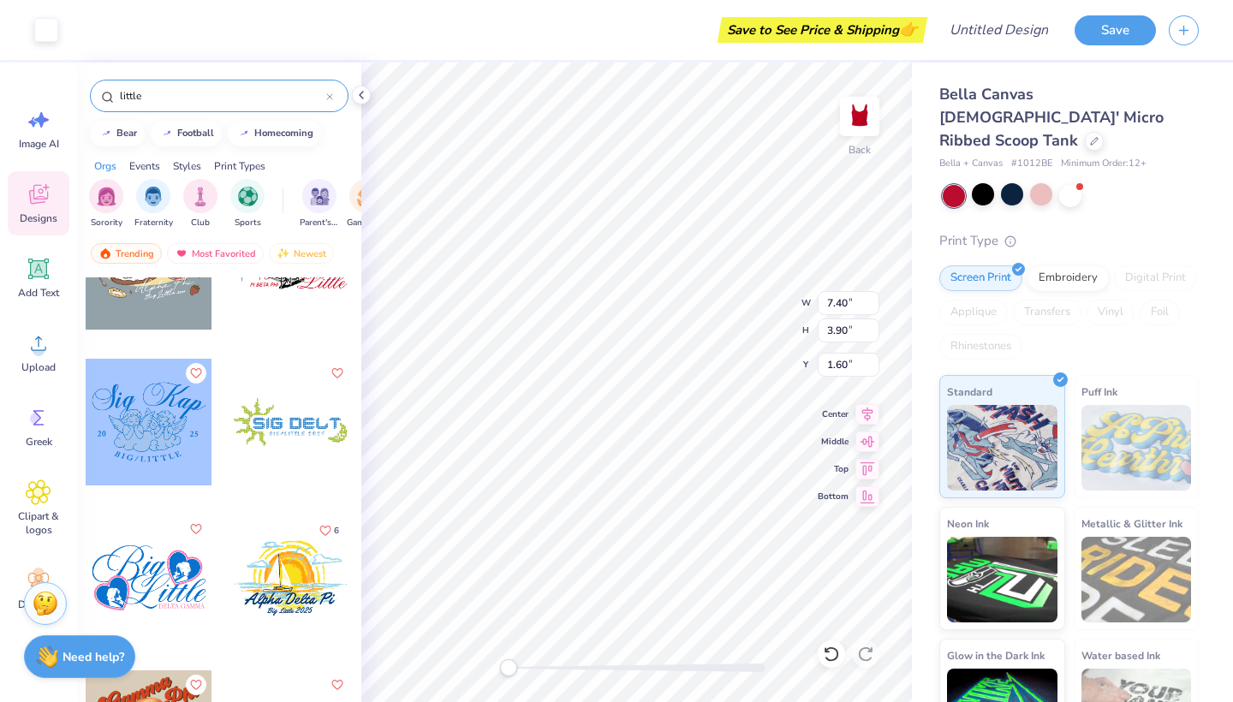
type input "8.10"
type input "4.27"
type input "1.23"
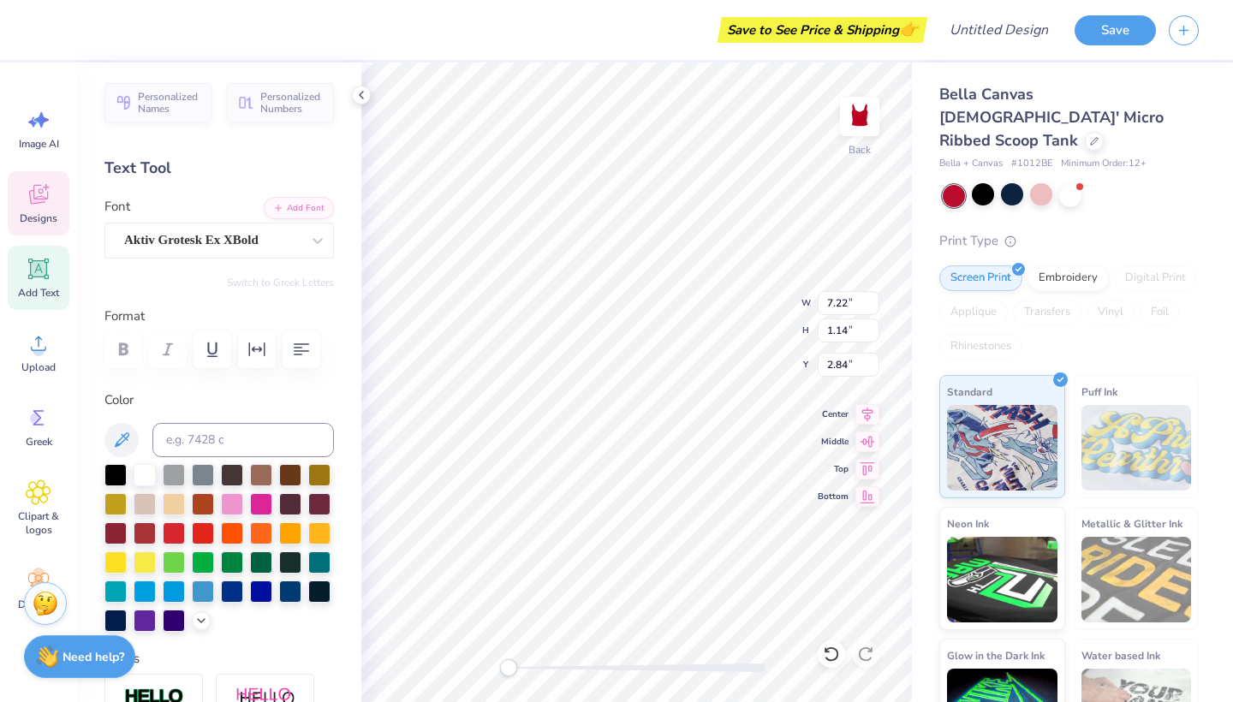
scroll to position [0, 2]
type textarea "ALPHA"
type textarea "Alpha Delta Pi"
type input "3.69"
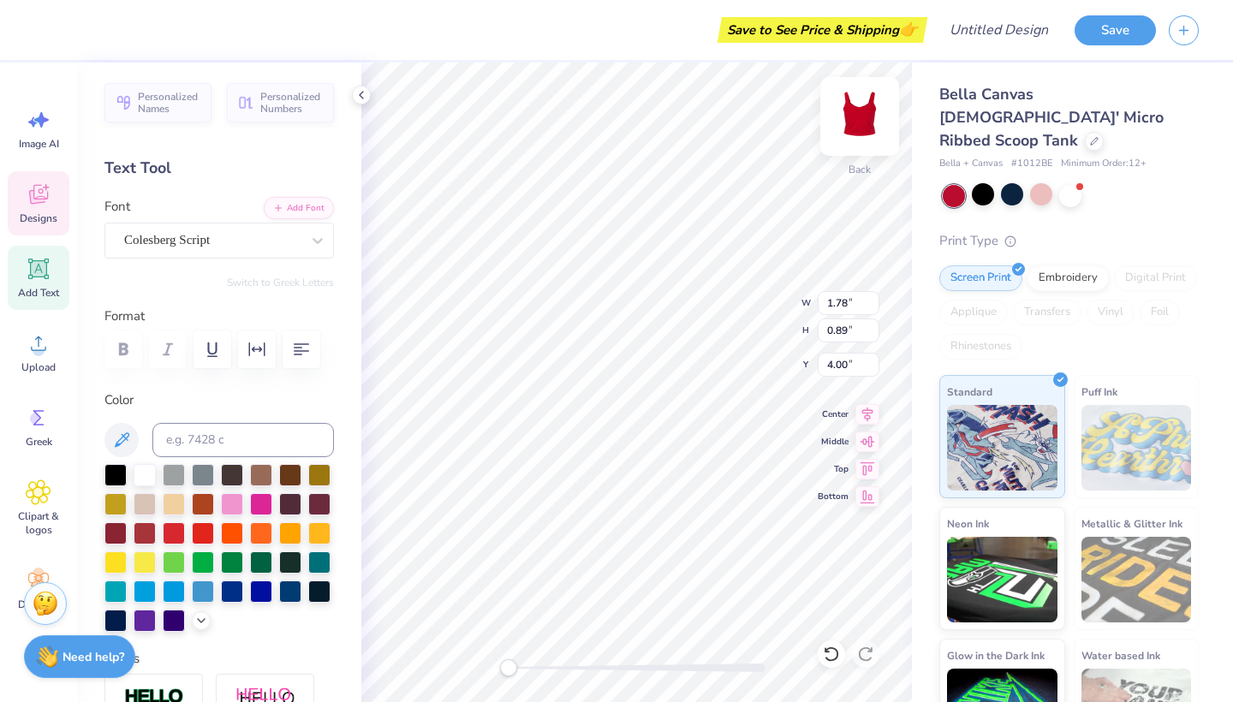
type input "1.84"
type input "5.47"
type input "3.69"
type input "1.84"
type input "5.47"
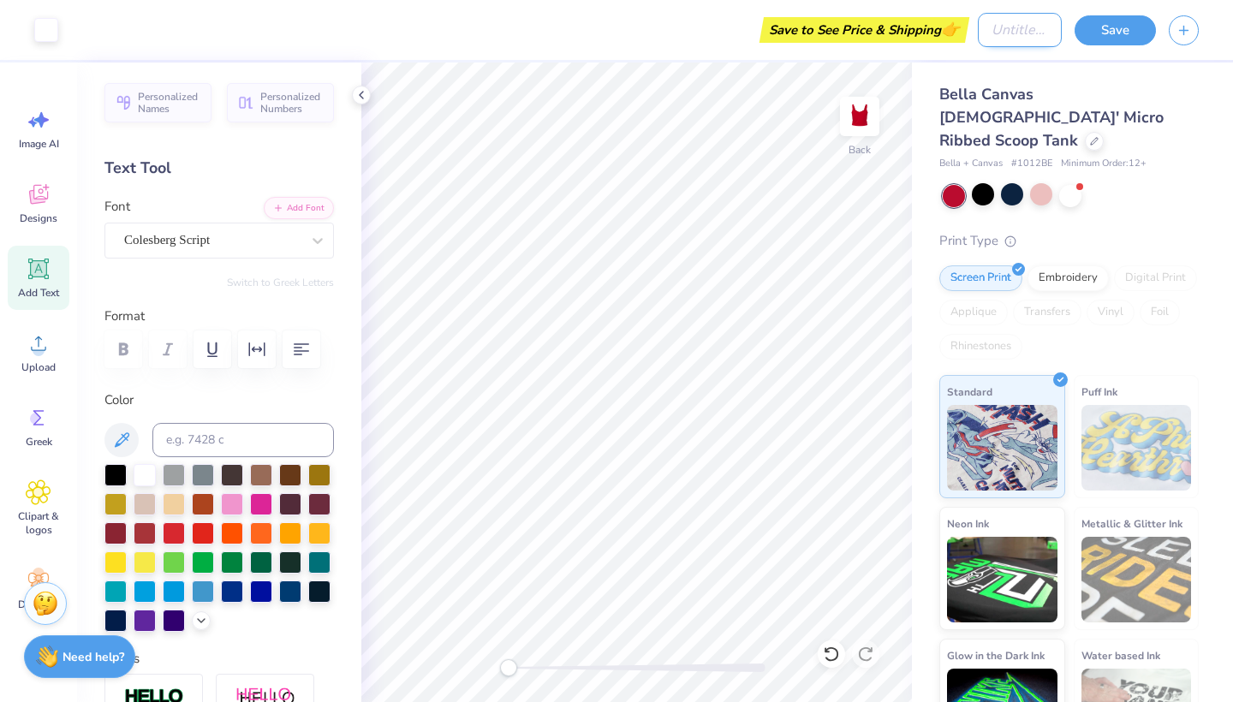
click at [1016, 39] on input "Design Title" at bounding box center [1019, 30] width 84 height 34
type input "little"
click at [1136, 17] on button "Save" at bounding box center [1114, 28] width 81 height 30
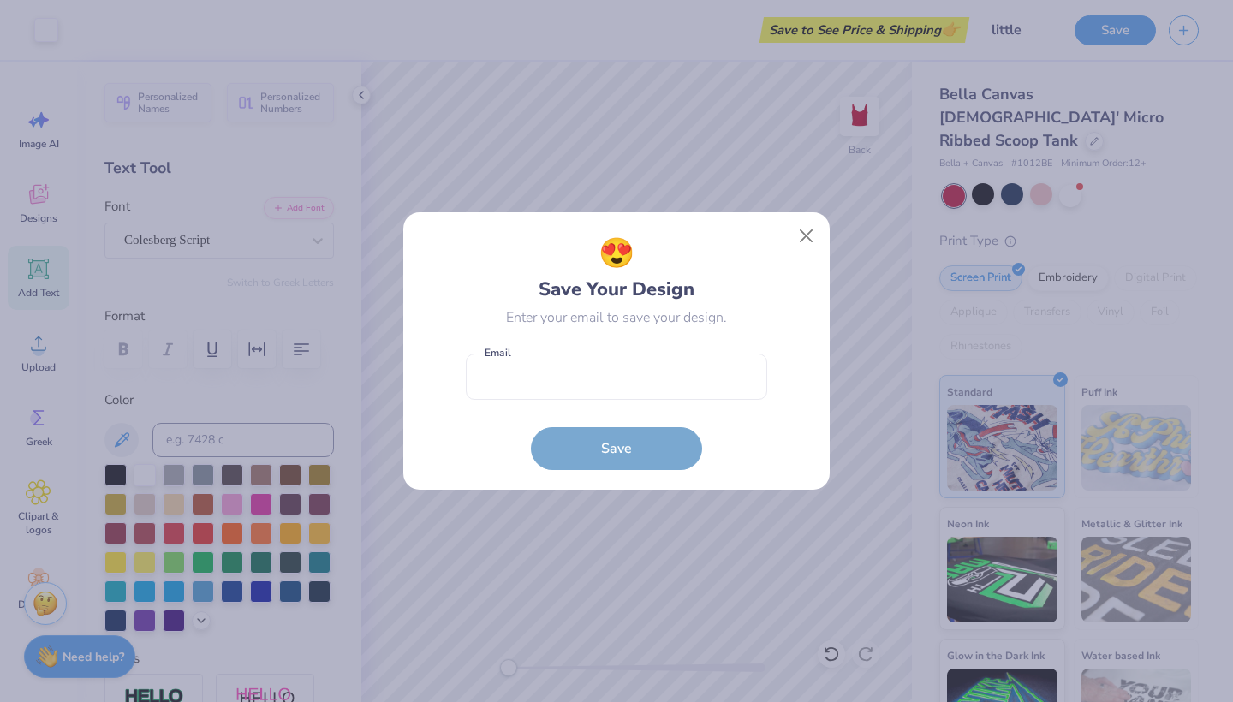
click at [740, 347] on form "Email is a required field Email Save" at bounding box center [616, 408] width 301 height 126
click at [721, 363] on input "email" at bounding box center [616, 376] width 301 height 47
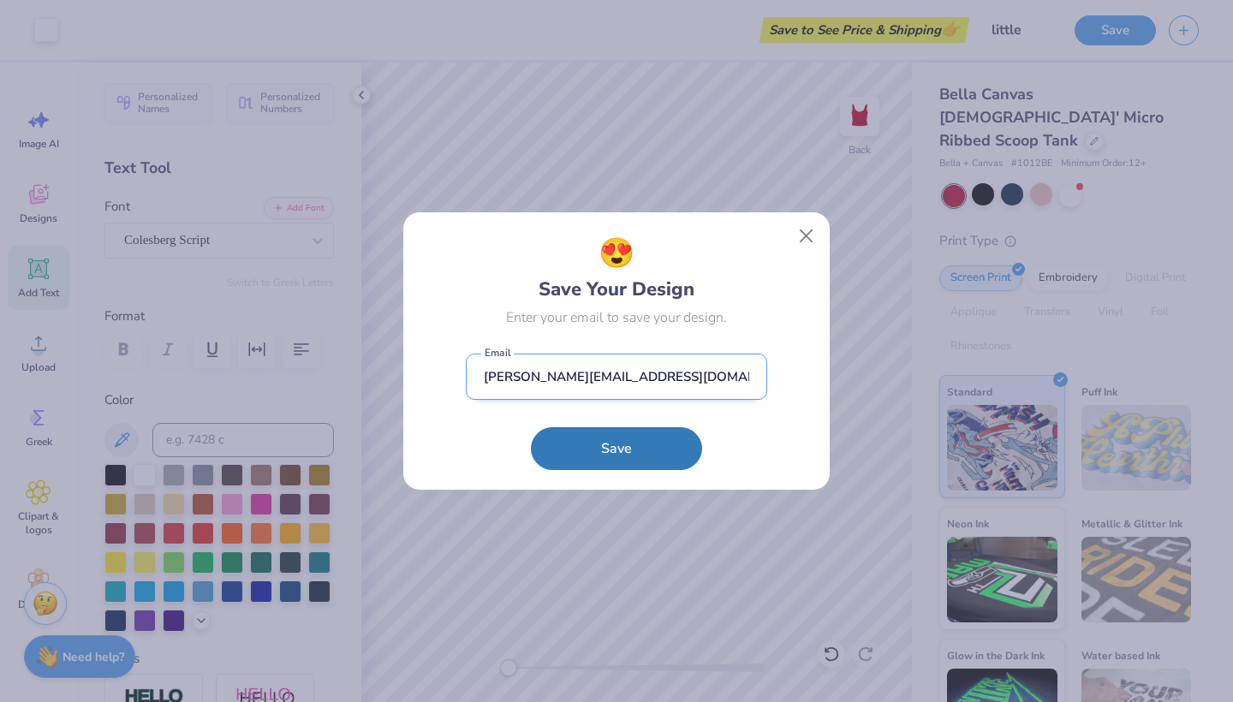
type input "[PERSON_NAME][EMAIL_ADDRESS][DOMAIN_NAME]"
click at [616, 448] on button "Save" at bounding box center [616, 448] width 171 height 43
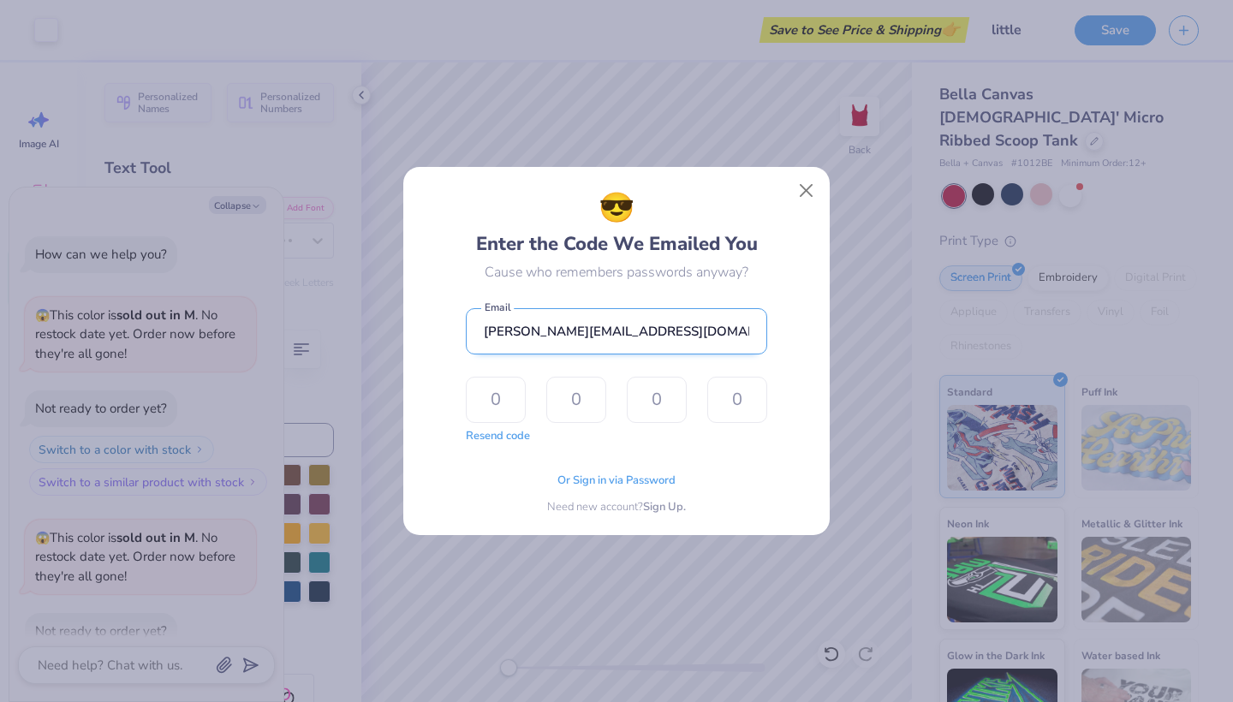
type textarea "x"
